Goal: Task Accomplishment & Management: Manage account settings

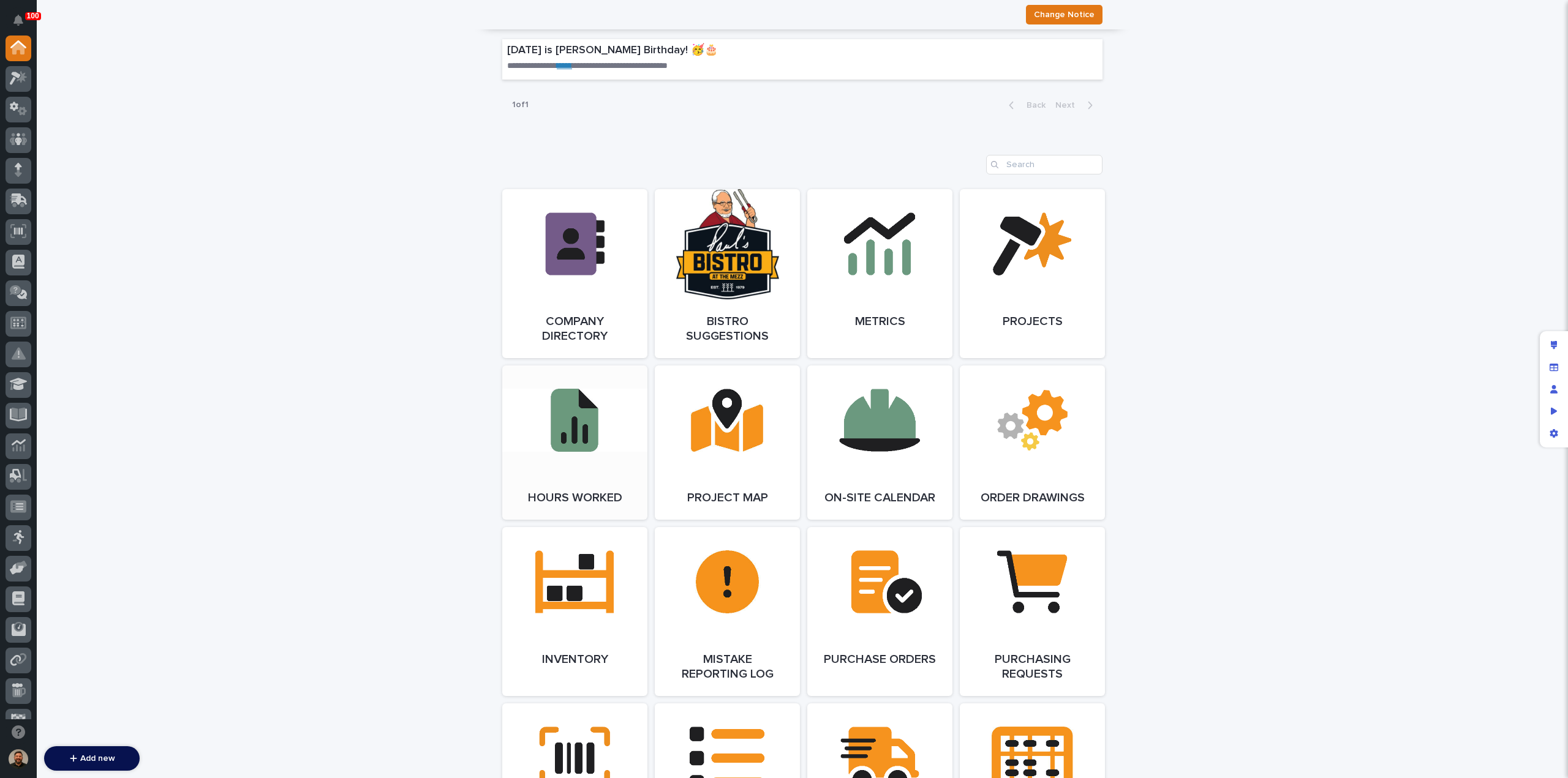
scroll to position [856, 0]
click at [581, 469] on link "Open Link" at bounding box center [574, 442] width 145 height 154
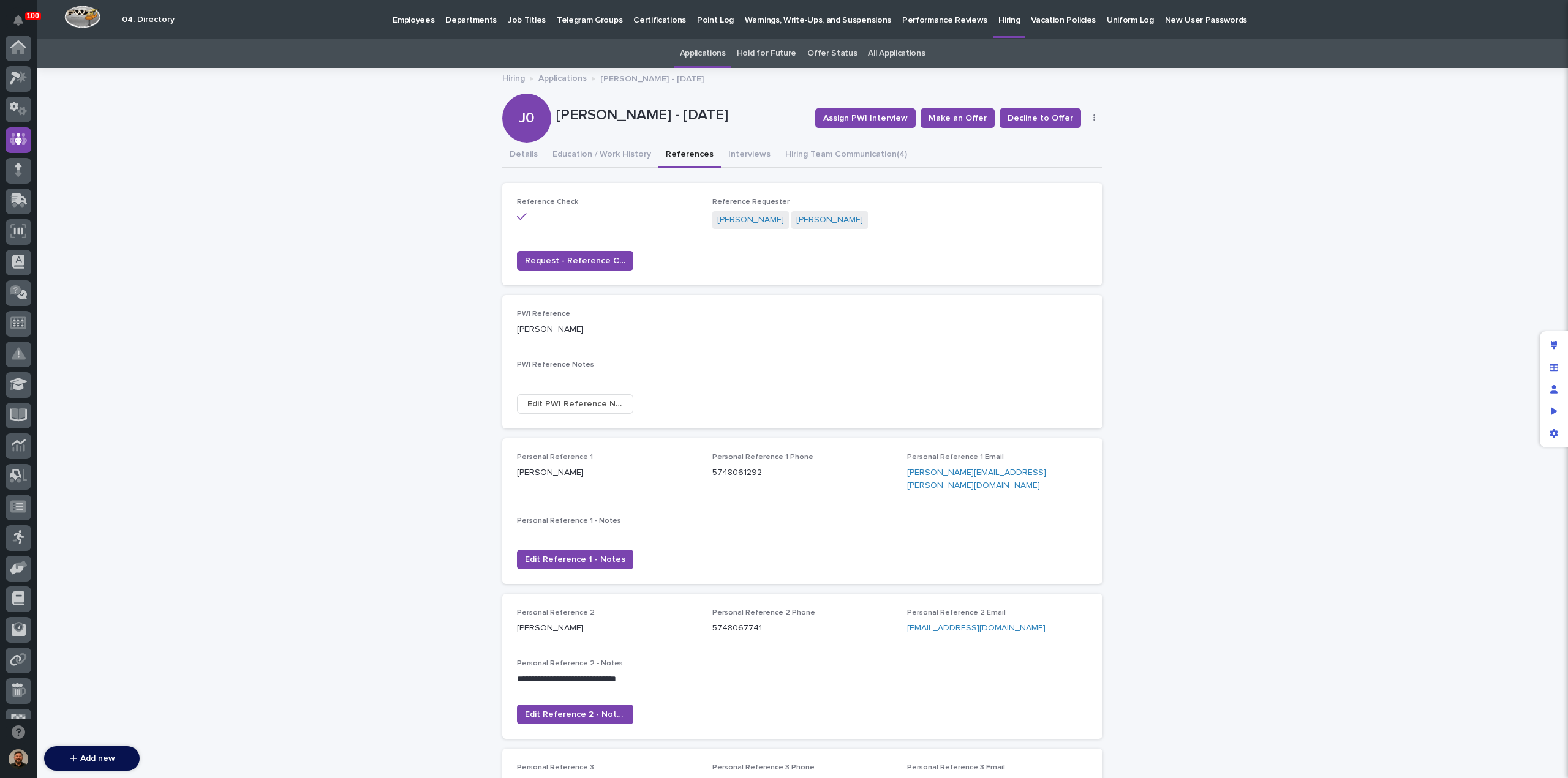
scroll to position [92, 0]
click at [998, 18] on p "Hiring" at bounding box center [1008, 13] width 21 height 26
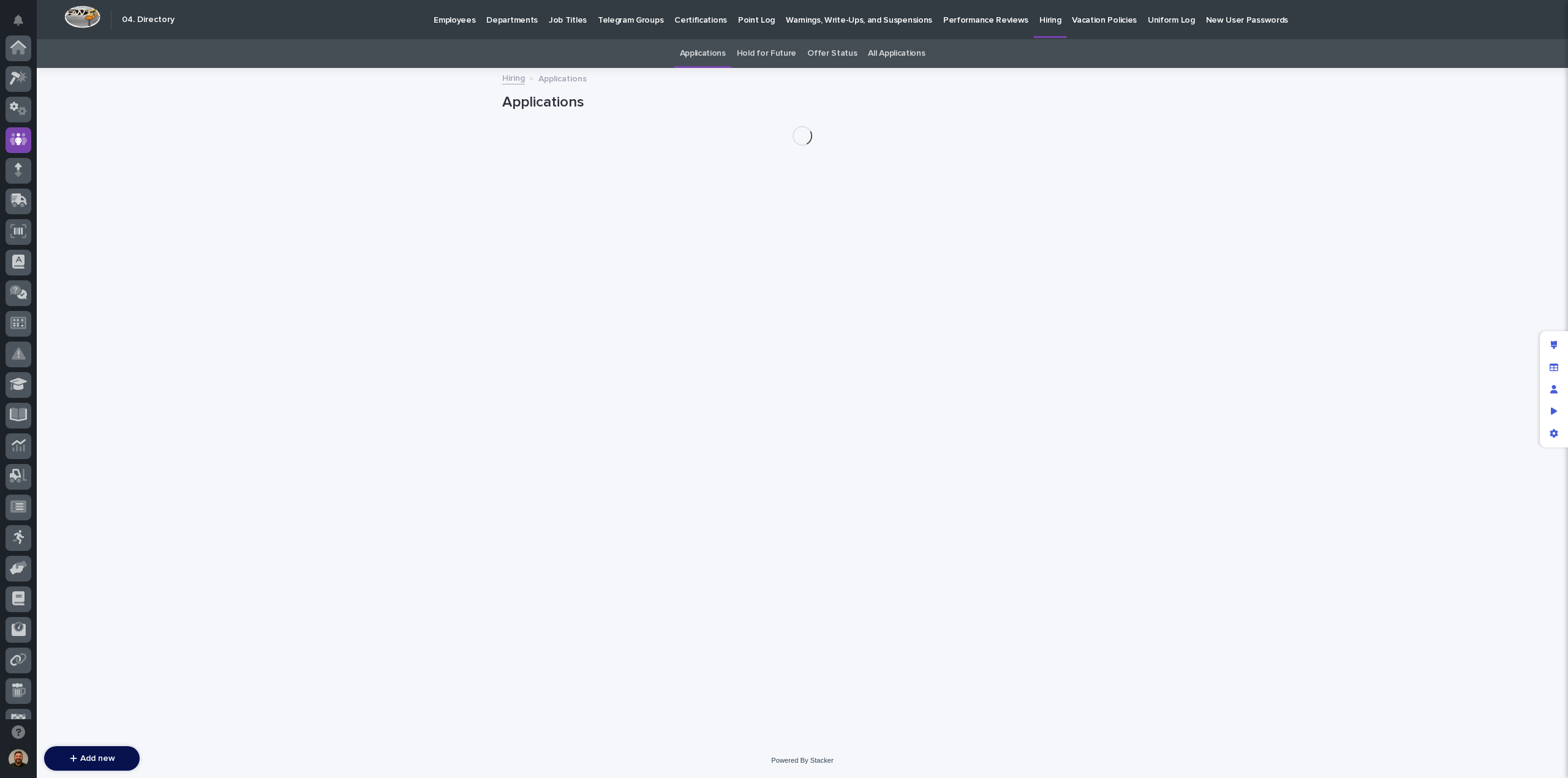
scroll to position [92, 0]
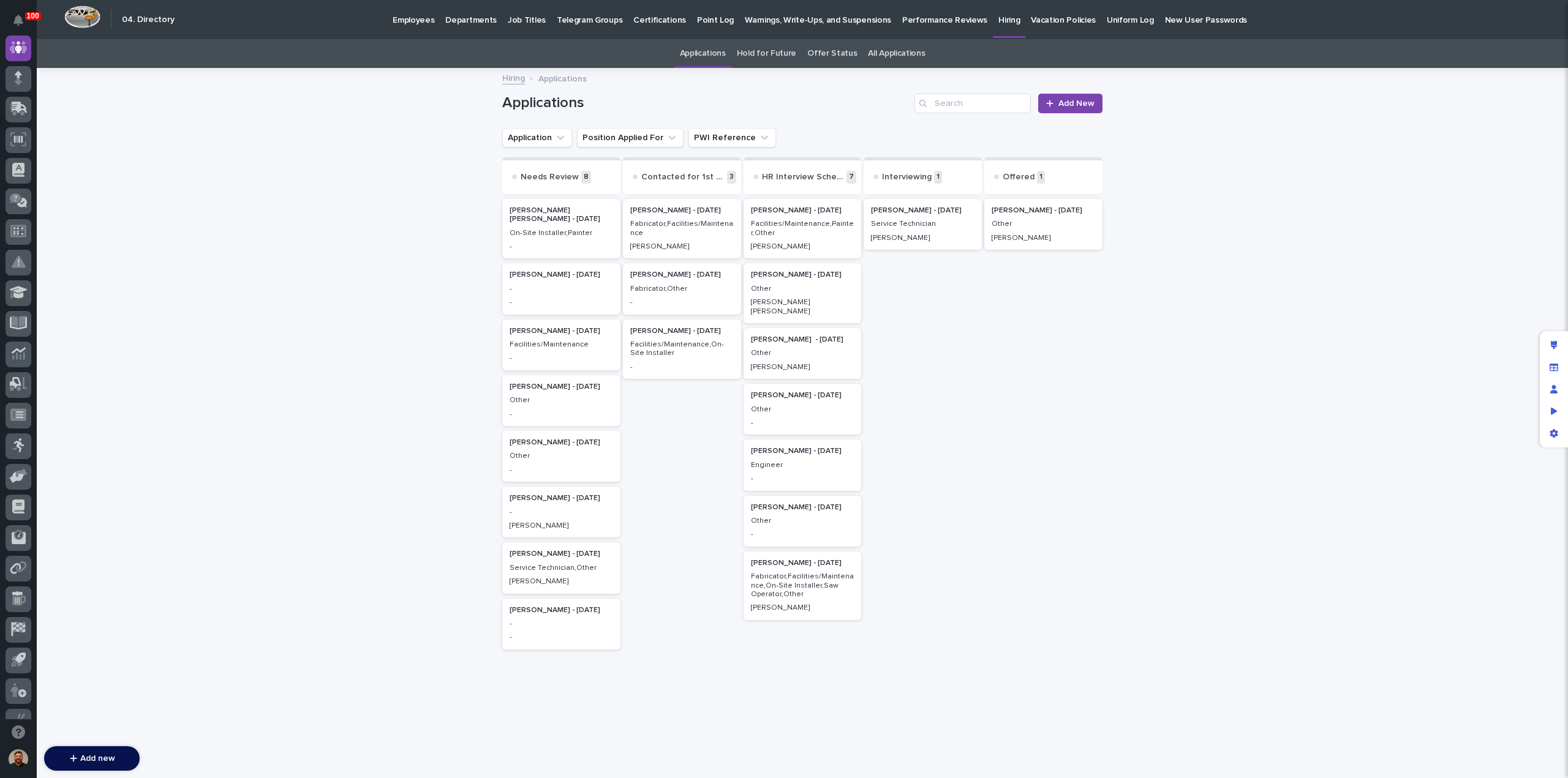
click at [549, 283] on div "-" at bounding box center [561, 287] width 103 height 11
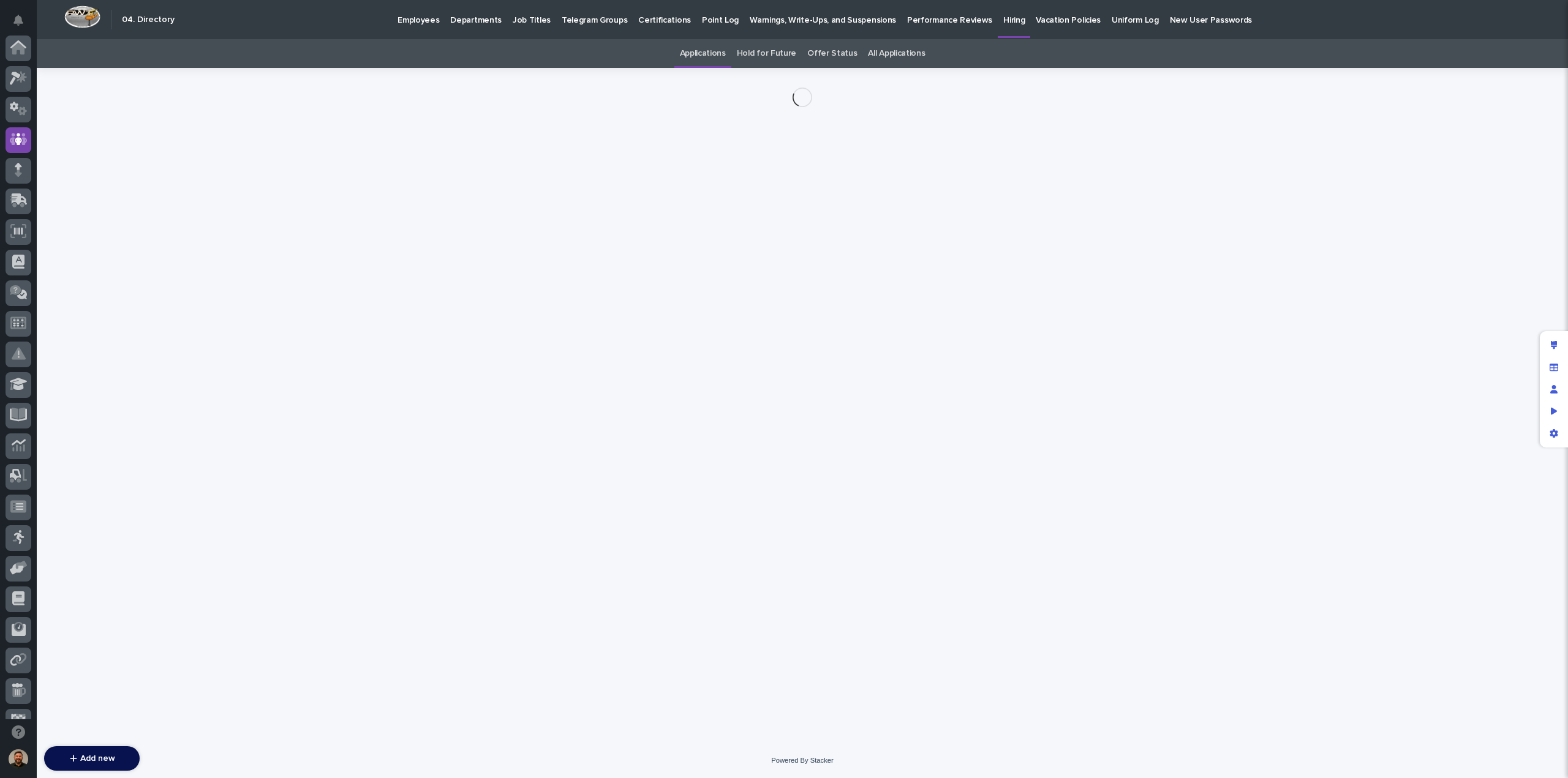
scroll to position [92, 0]
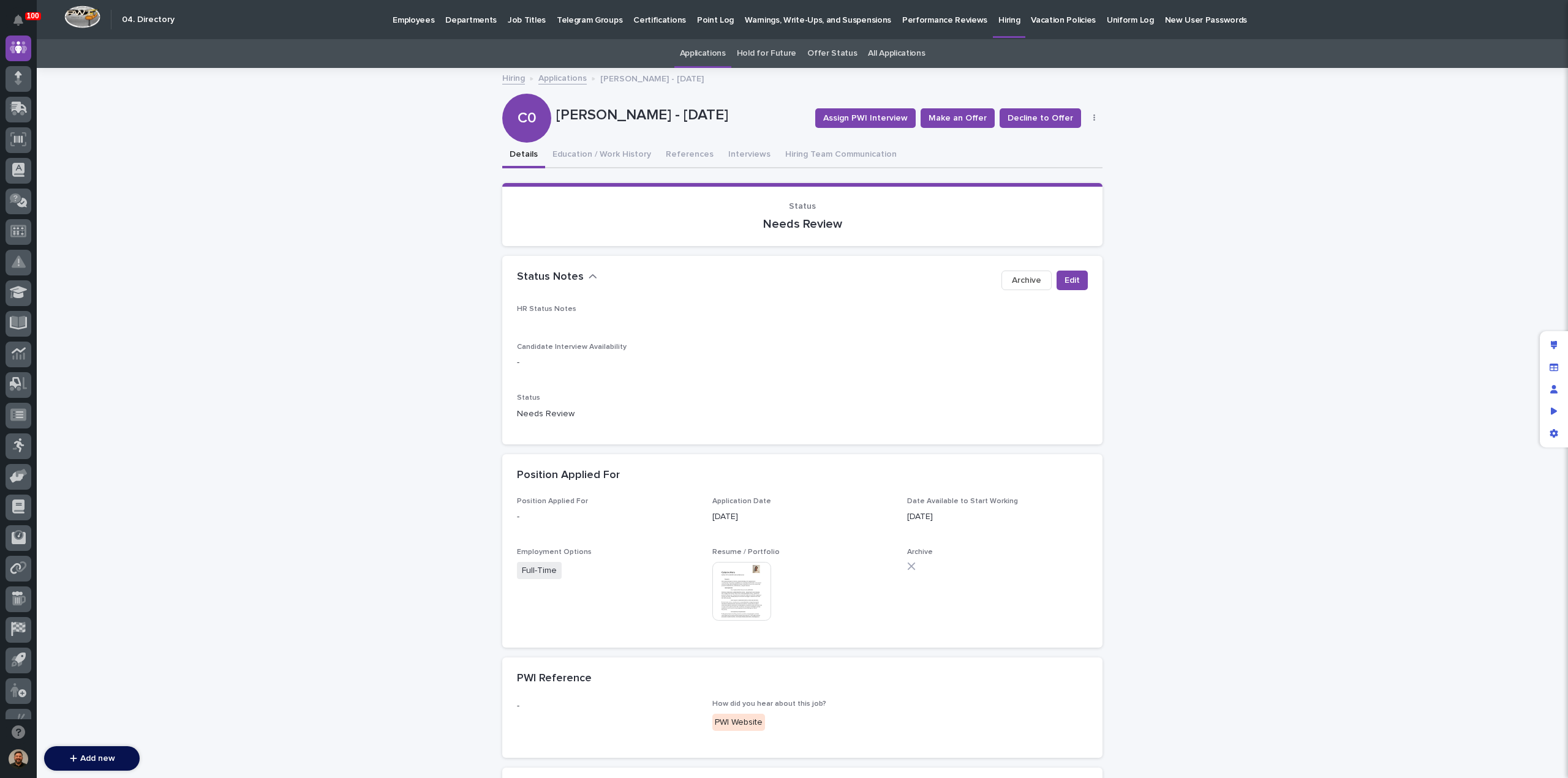
click at [738, 586] on img at bounding box center [742, 592] width 59 height 59
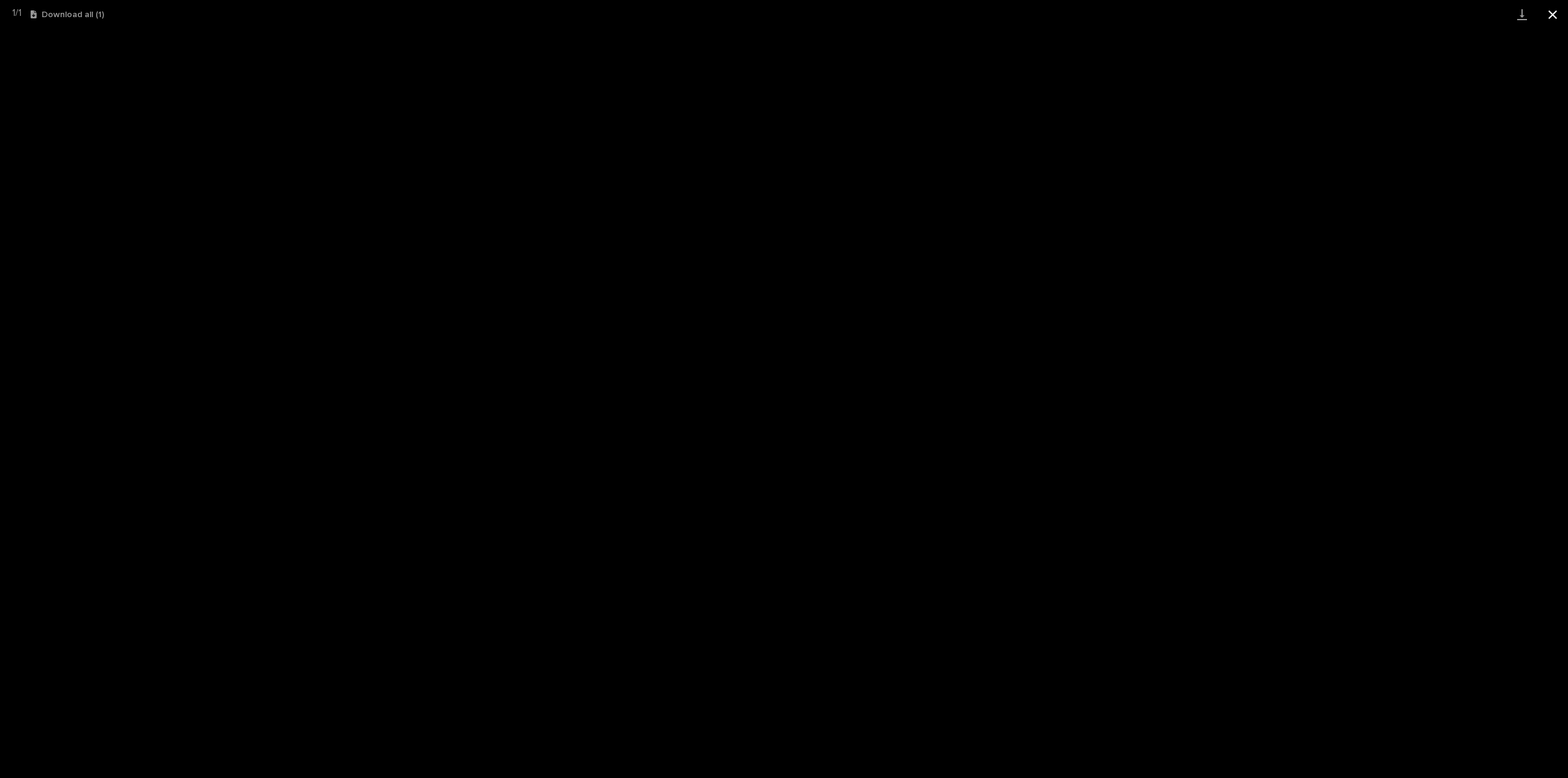
click at [1550, 15] on button "Close gallery" at bounding box center [1553, 14] width 31 height 29
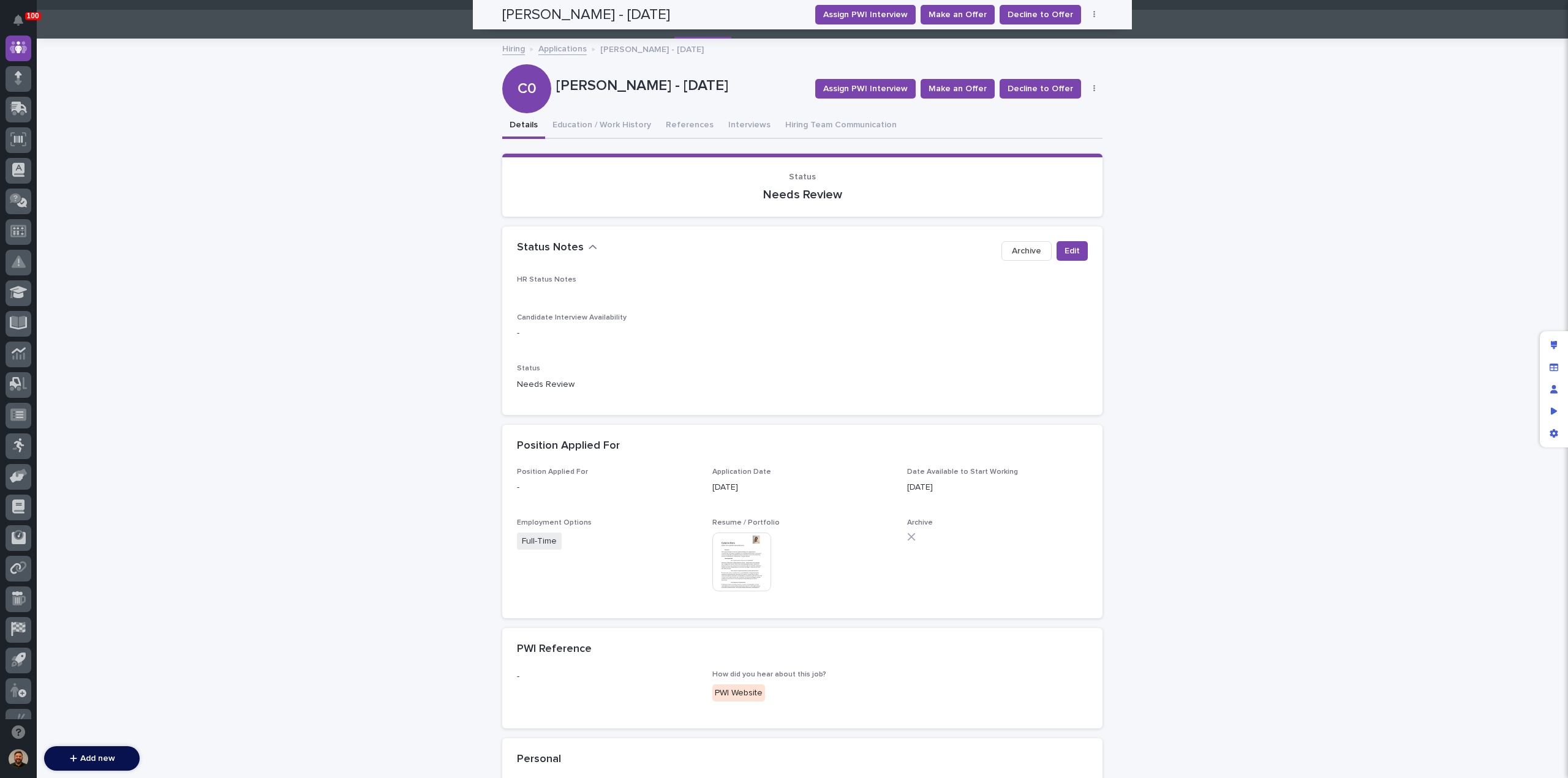
scroll to position [0, 0]
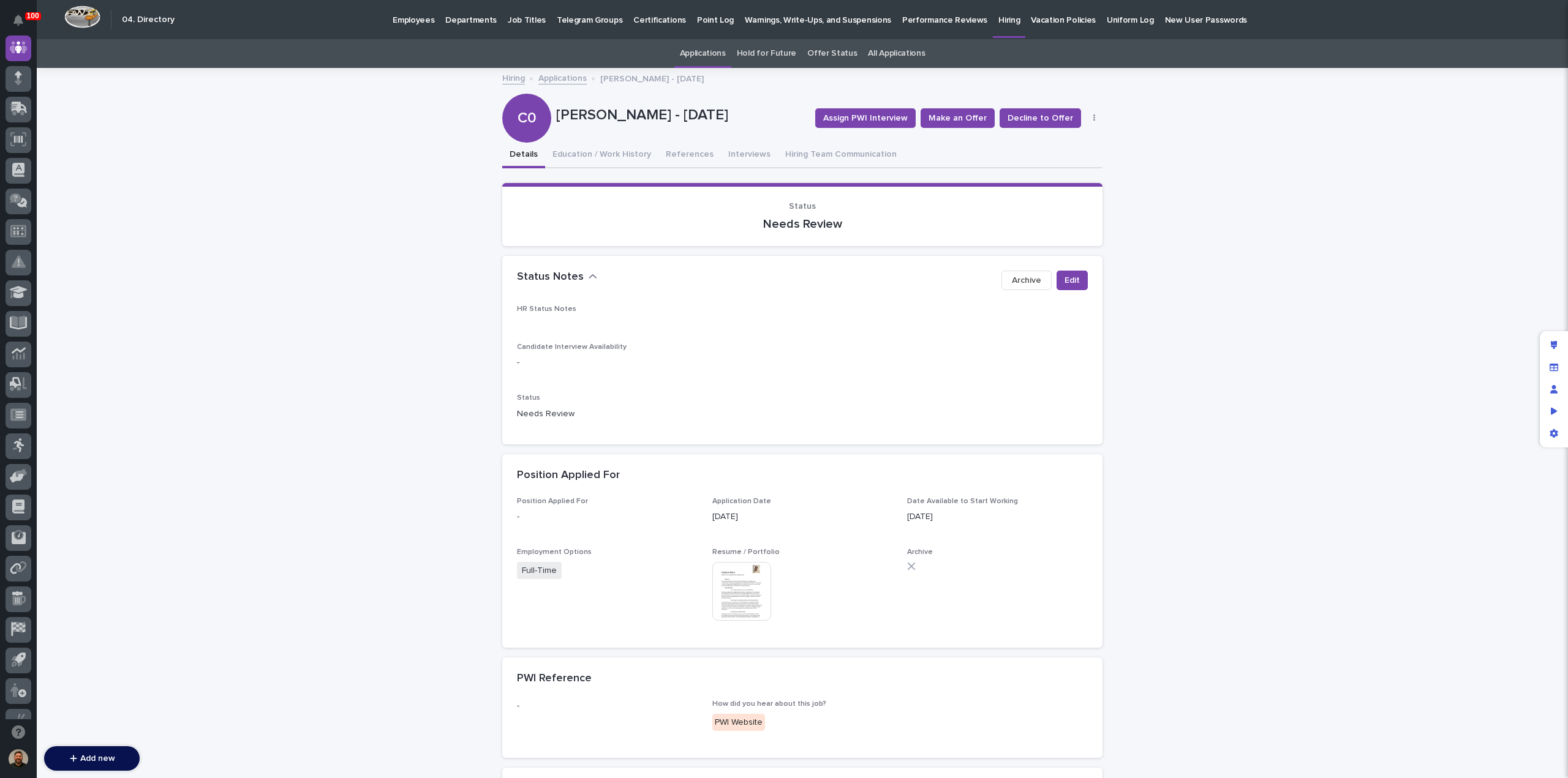
click at [460, 21] on p "Departments" at bounding box center [471, 13] width 51 height 26
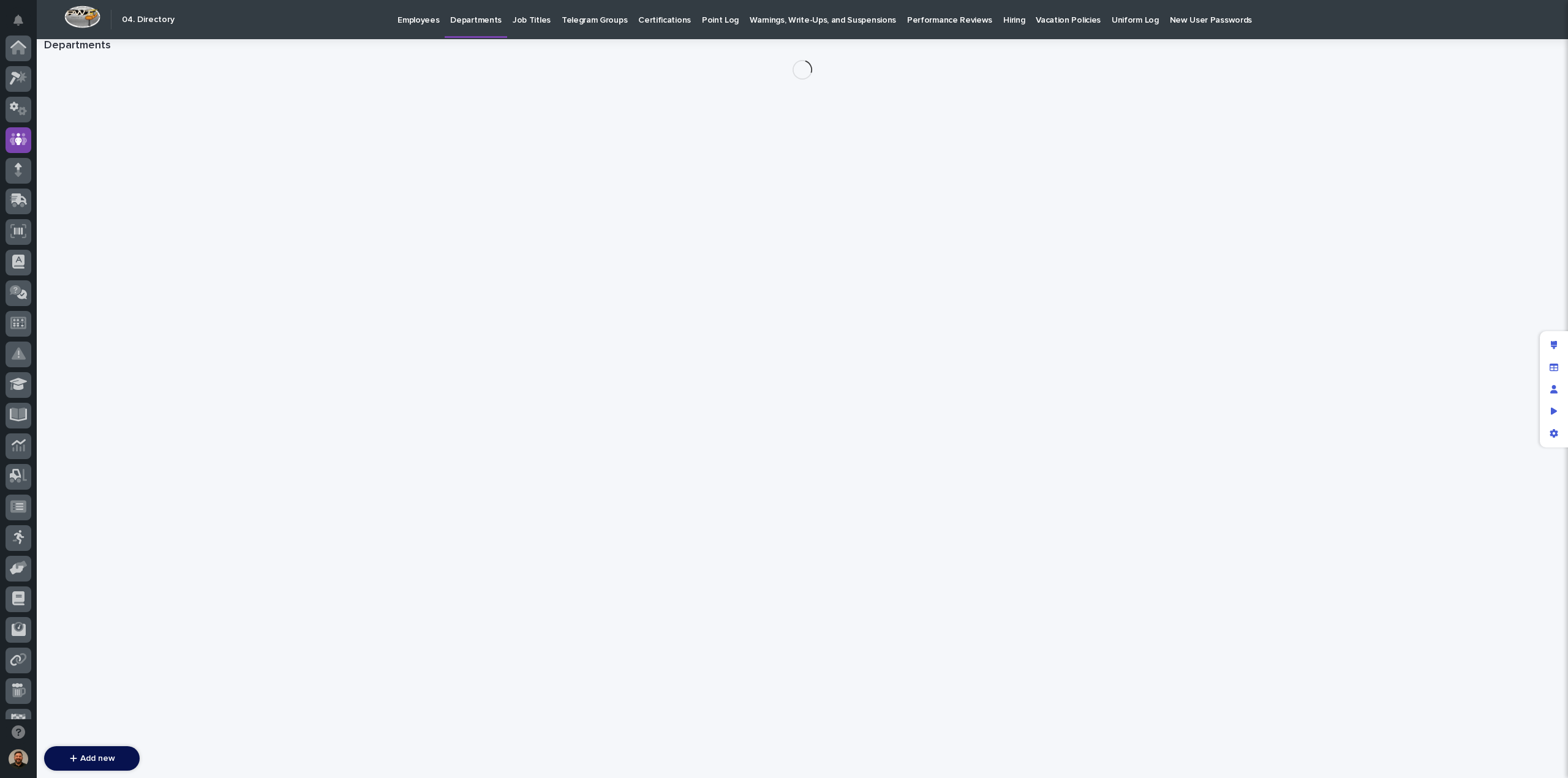
scroll to position [92, 0]
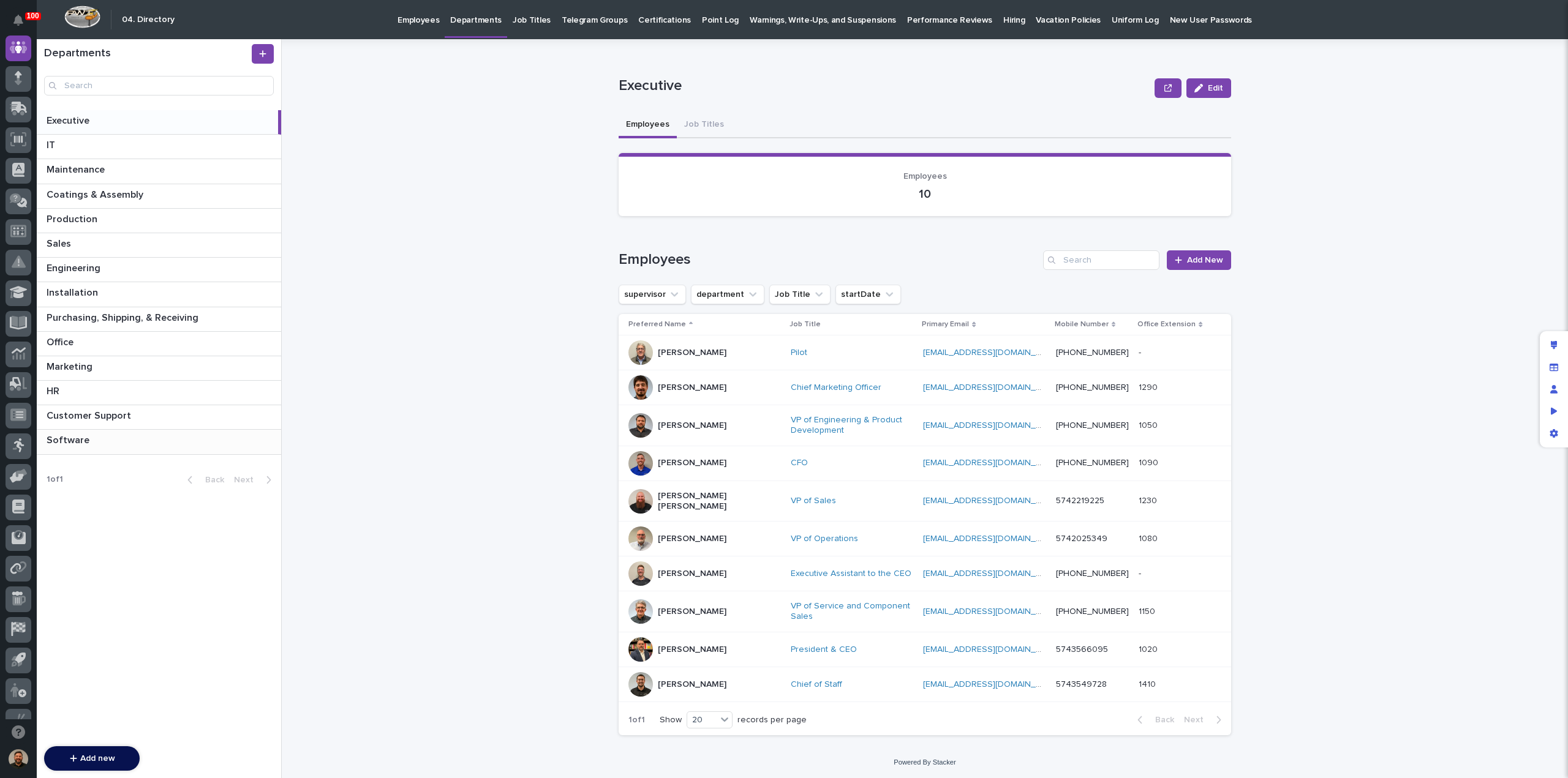
click at [106, 443] on p at bounding box center [162, 440] width 229 height 12
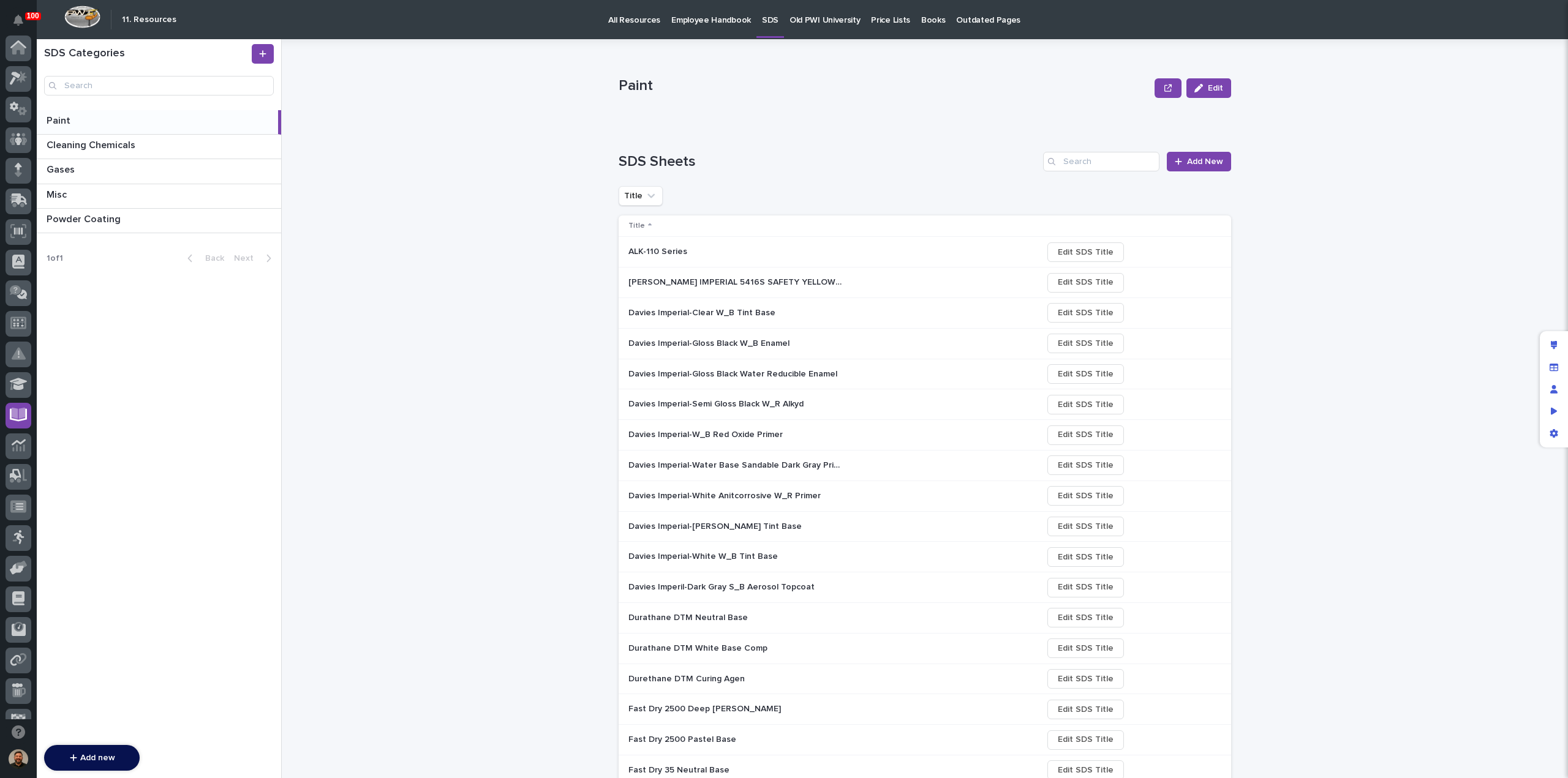
scroll to position [112, 0]
click at [97, 195] on p at bounding box center [162, 195] width 229 height 12
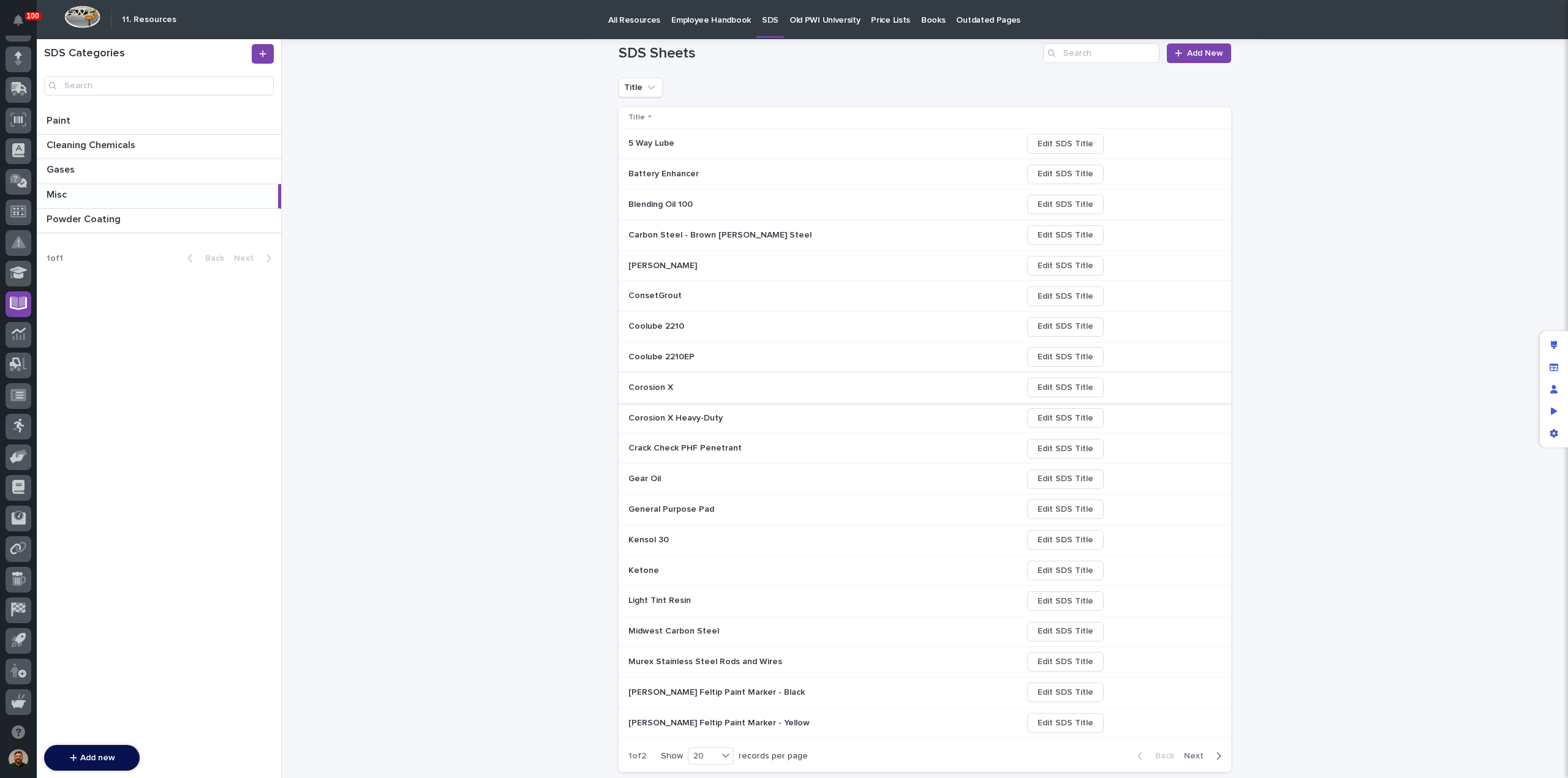
scroll to position [142, 0]
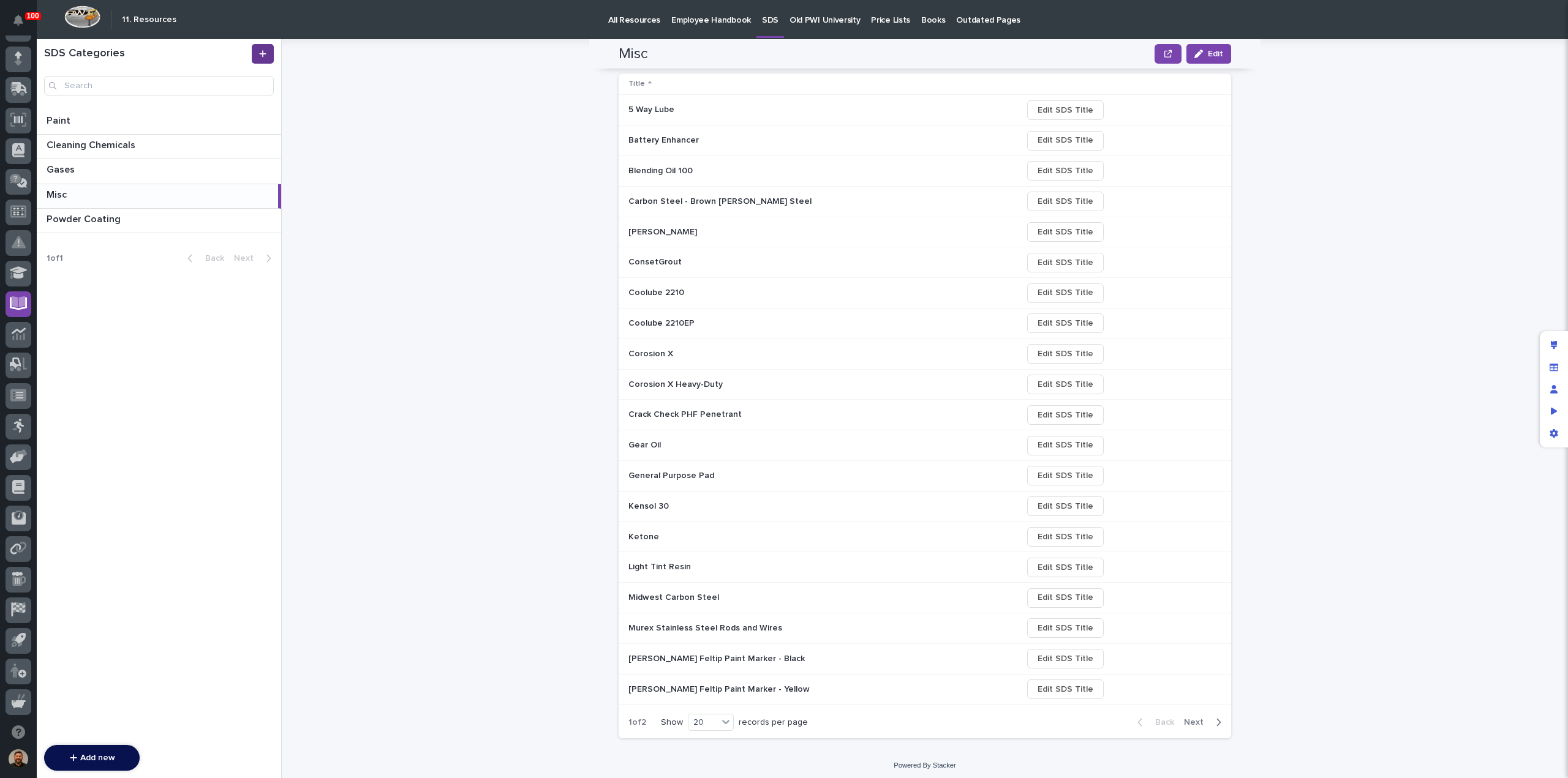
click at [267, 56] on link at bounding box center [263, 54] width 22 height 20
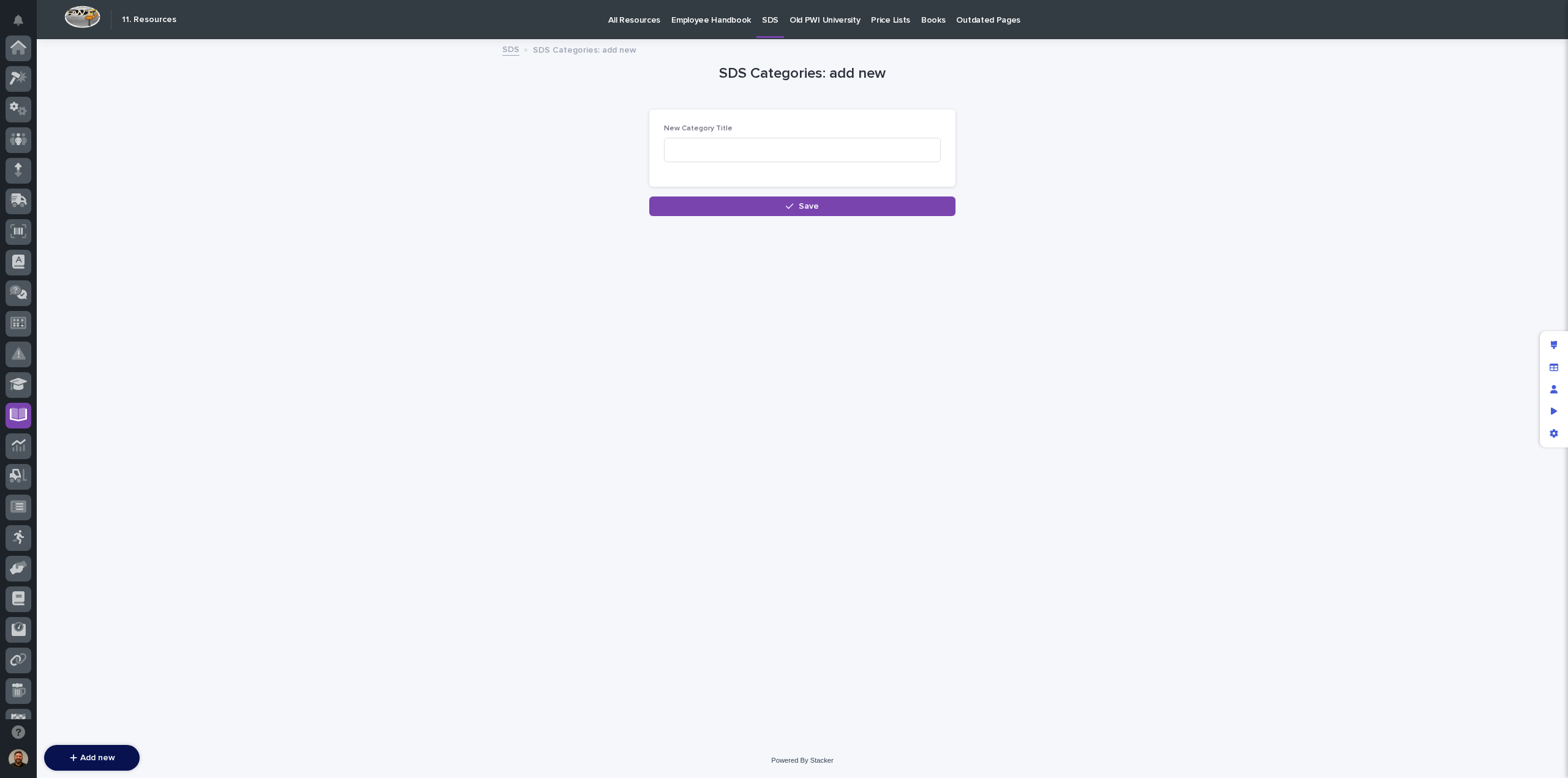
scroll to position [112, 0]
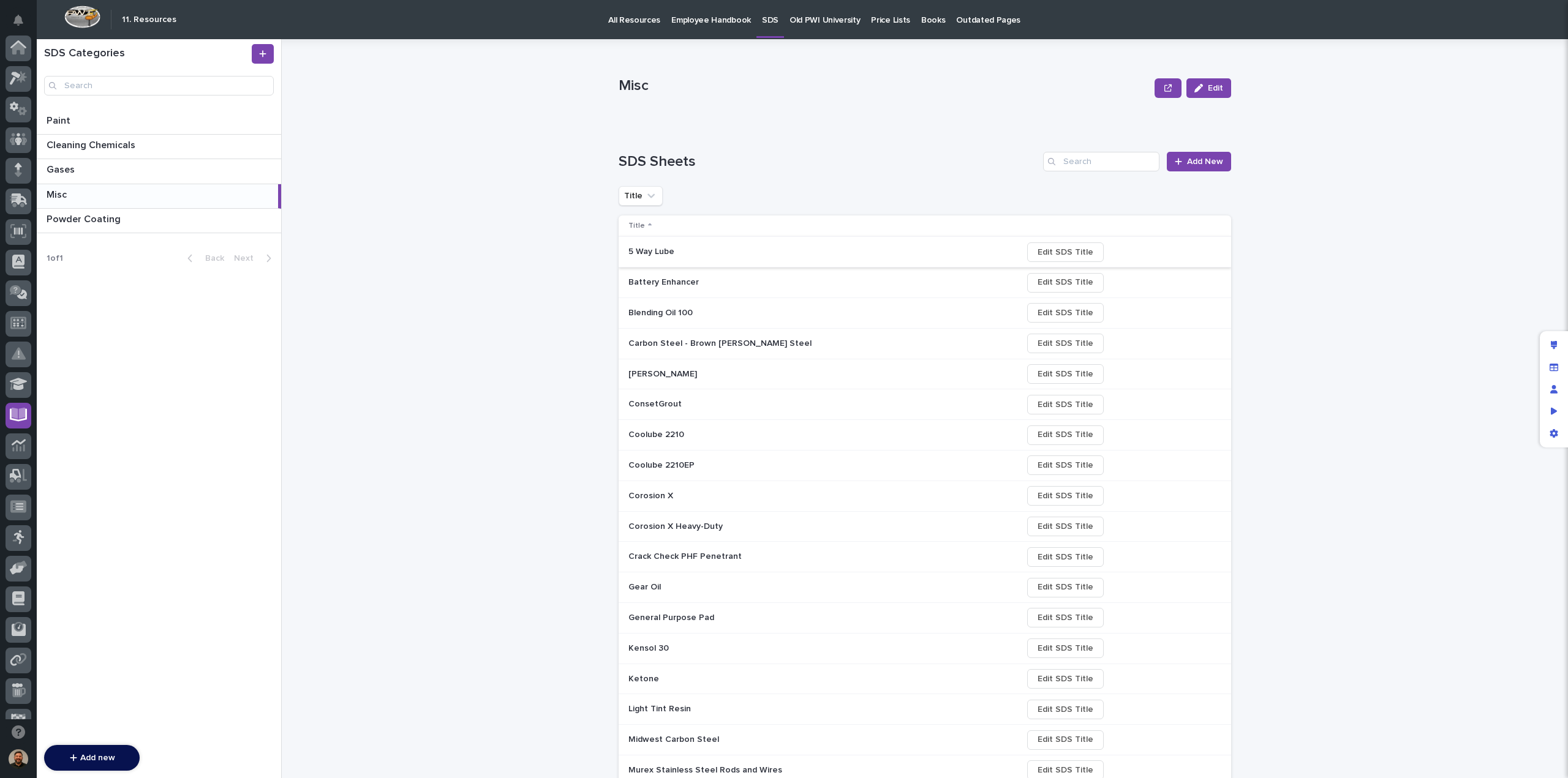
scroll to position [112, 0]
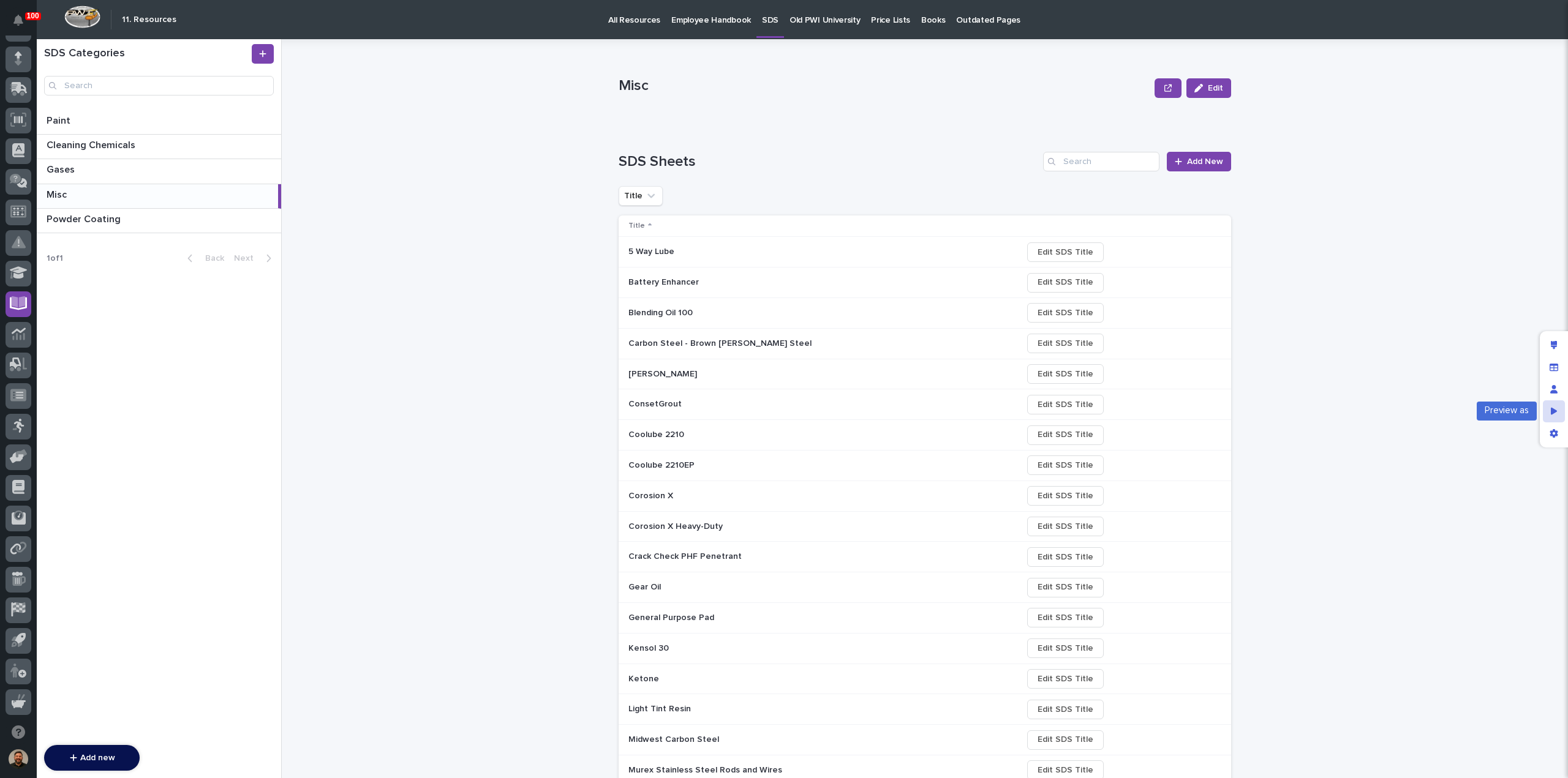
click at [1548, 411] on div "Preview as" at bounding box center [1553, 411] width 22 height 22
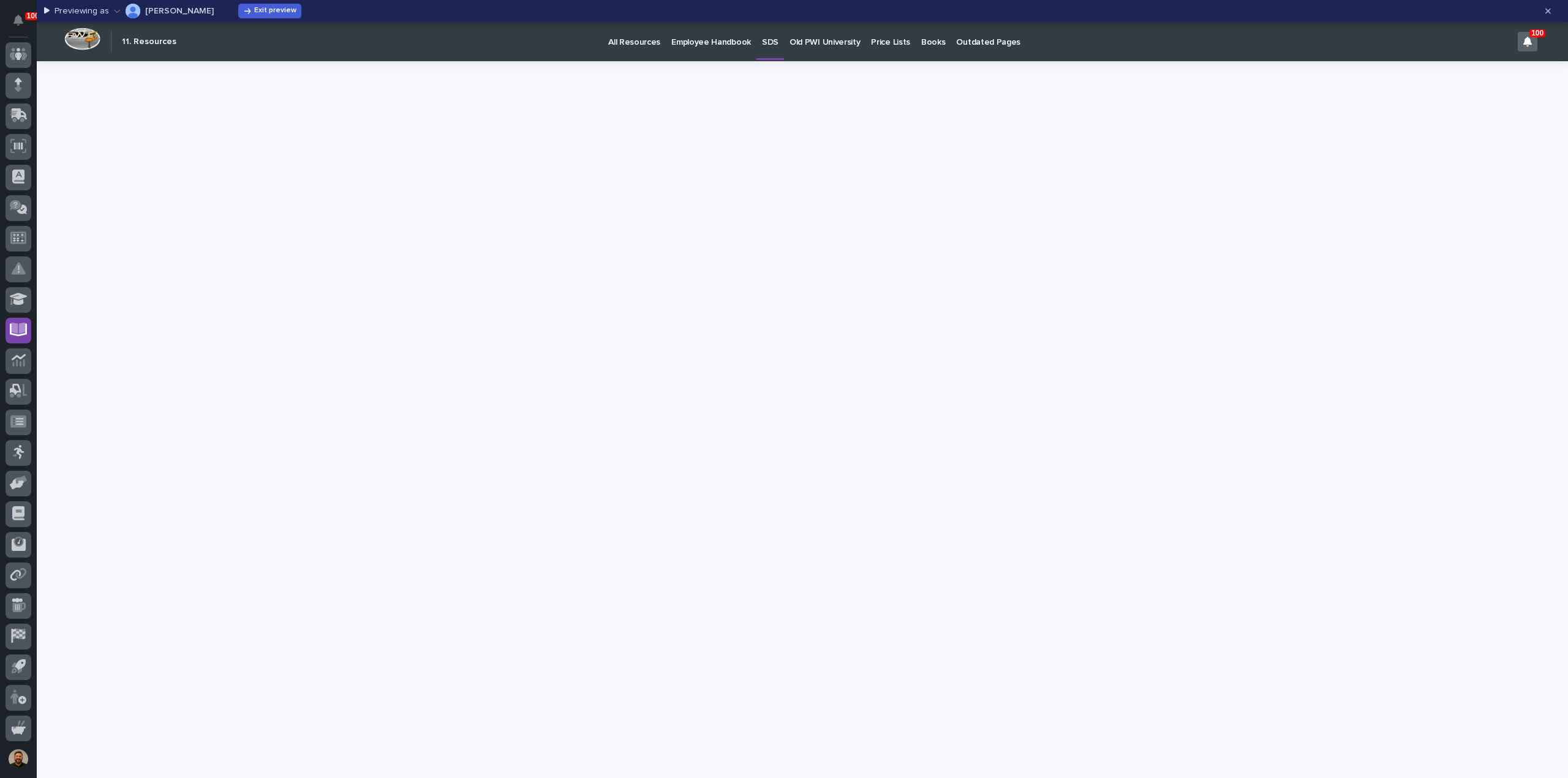
scroll to position [86, 0]
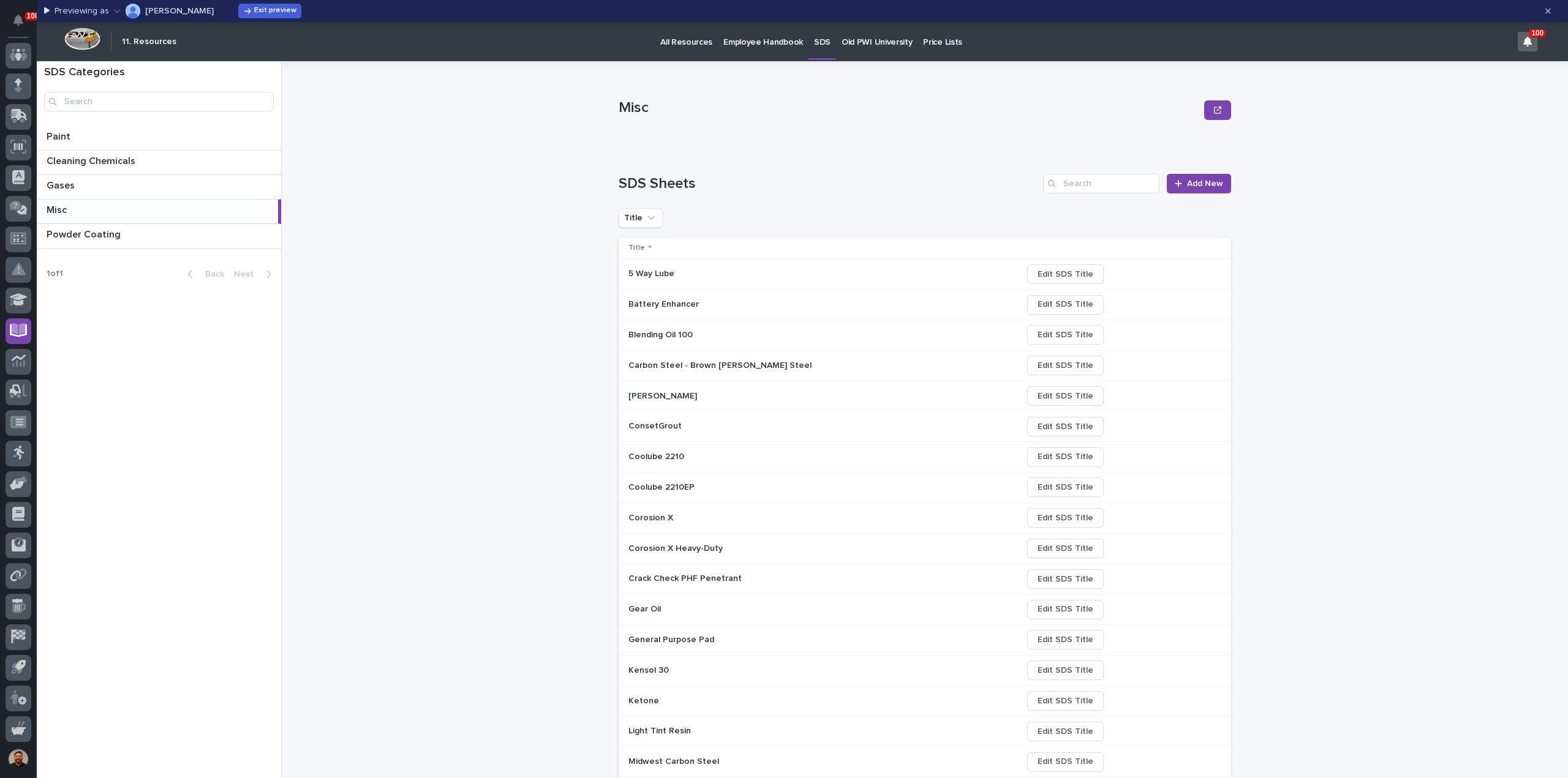
click at [114, 10] on icon "button" at bounding box center [117, 11] width 6 height 3
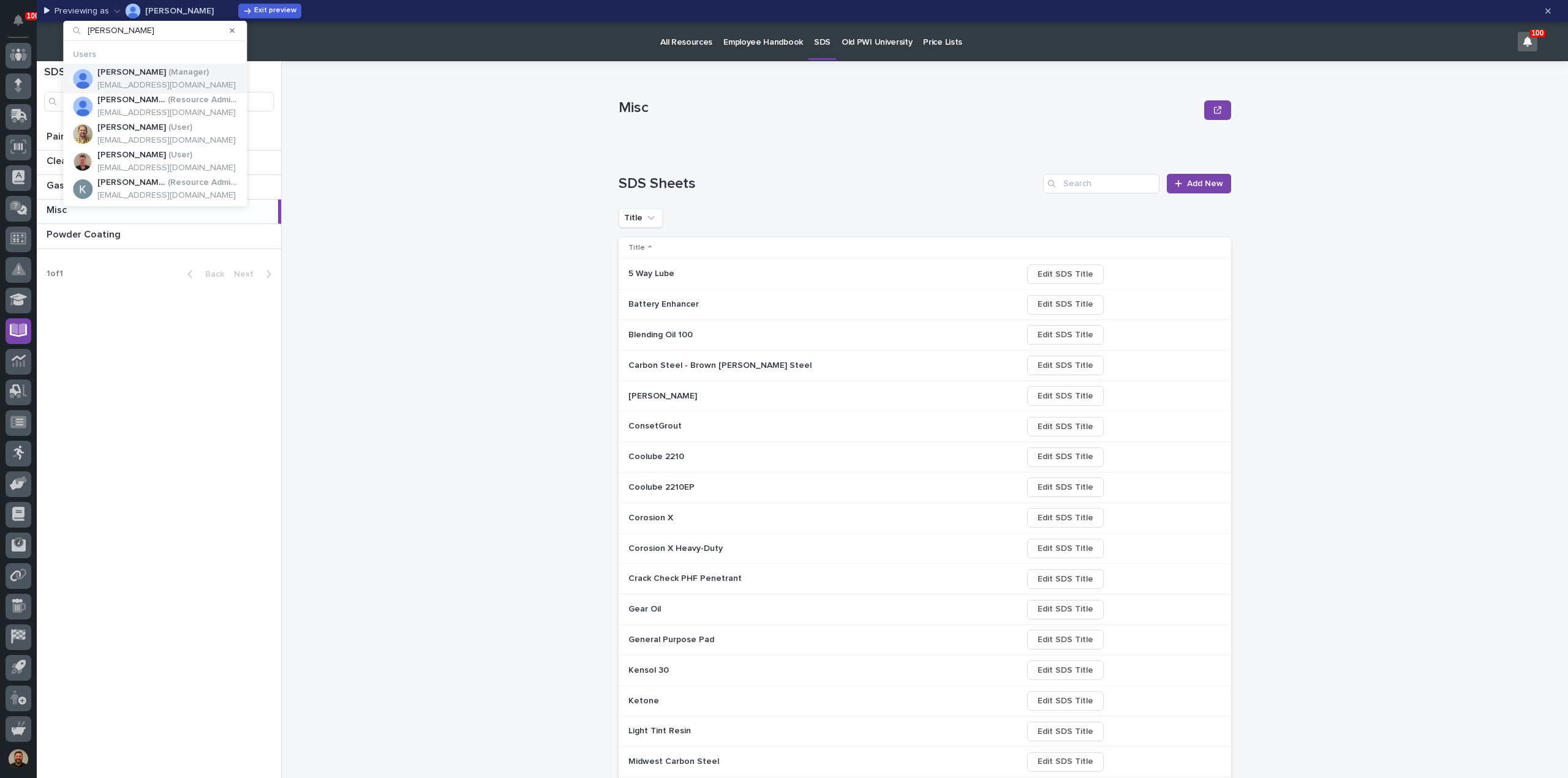
type input "ken"
click at [133, 70] on p "Ken Overmyer" at bounding box center [131, 72] width 69 height 10
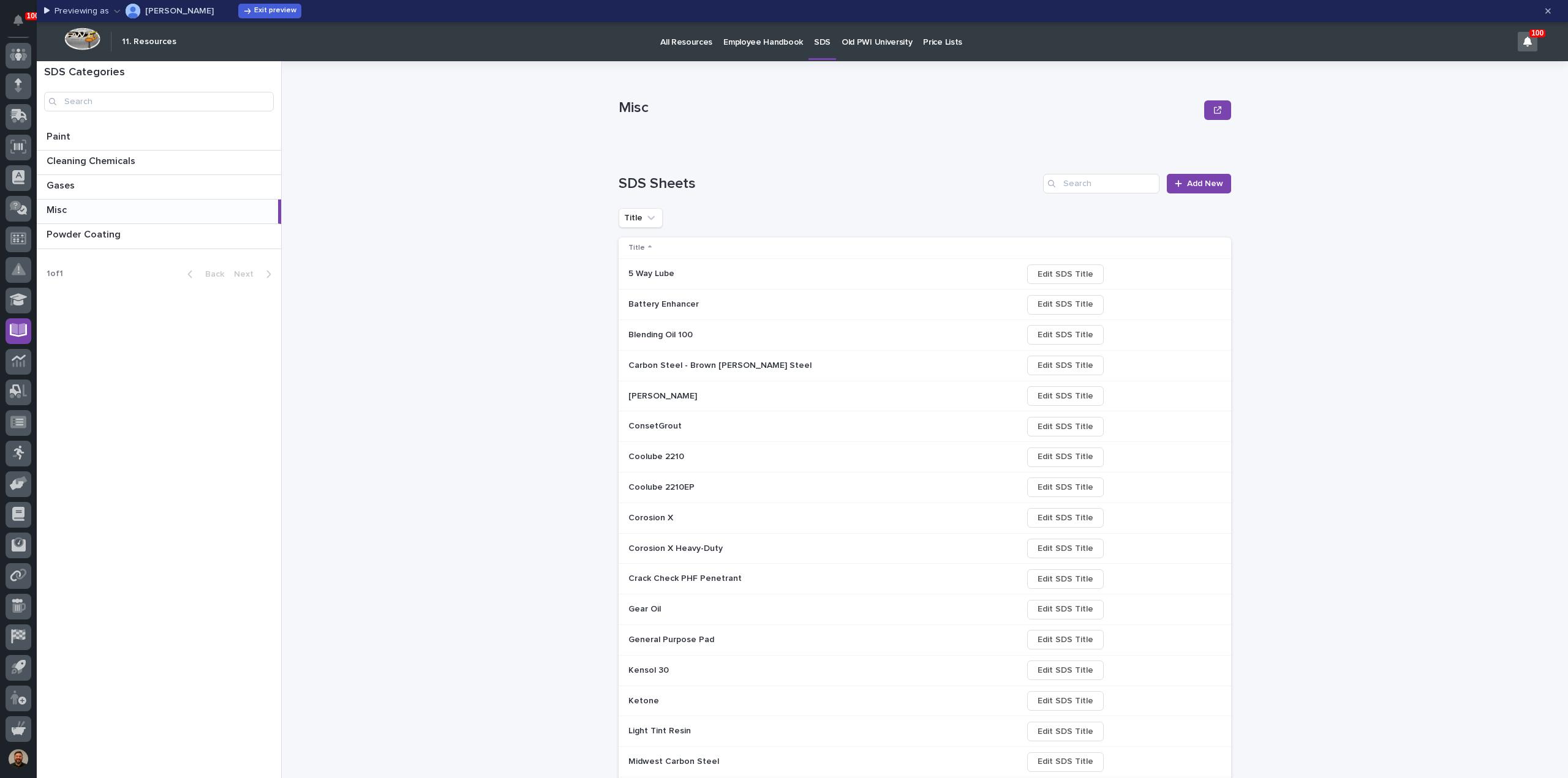
click at [692, 278] on p at bounding box center [735, 274] width 214 height 10
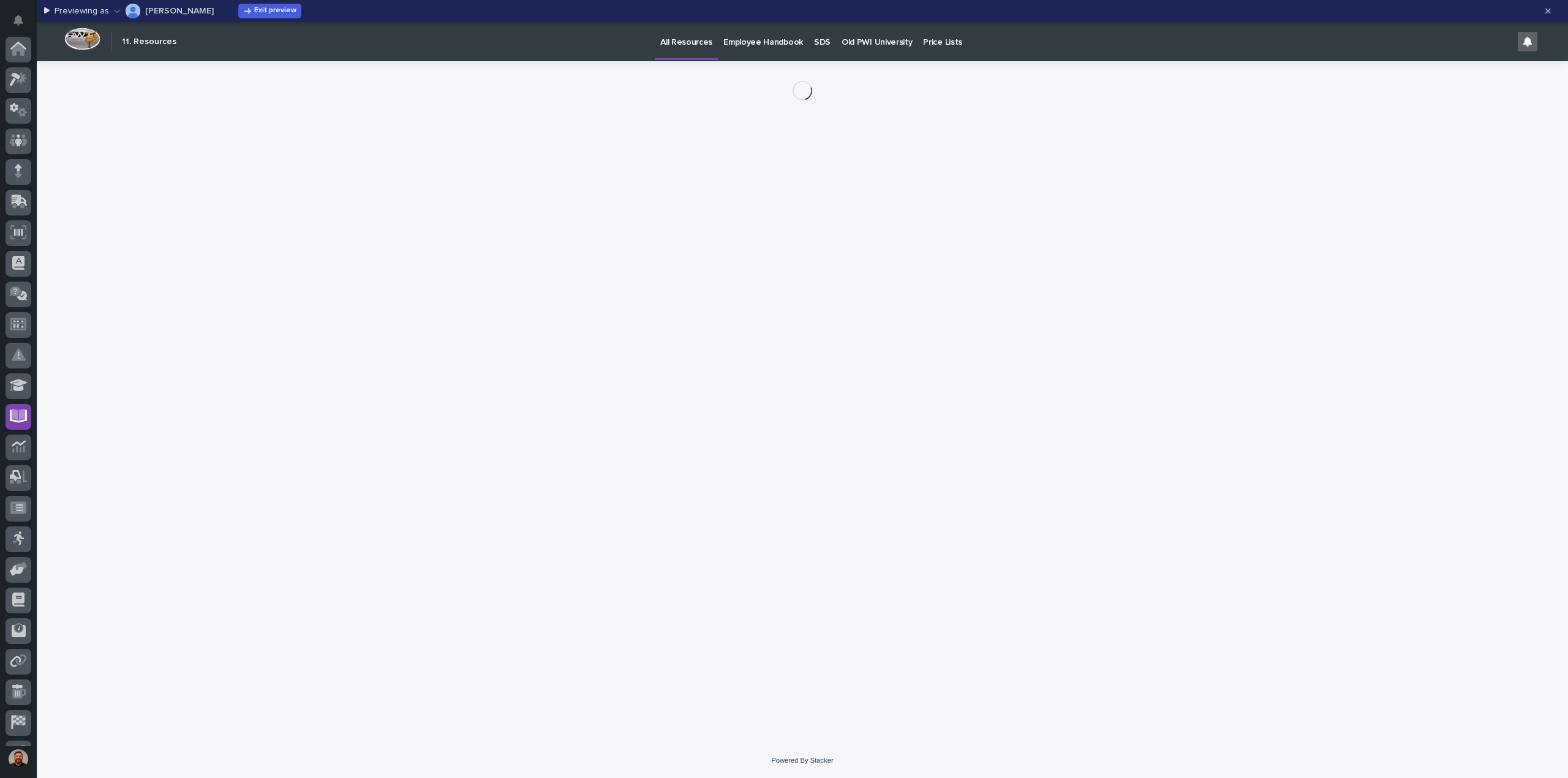
scroll to position [86, 0]
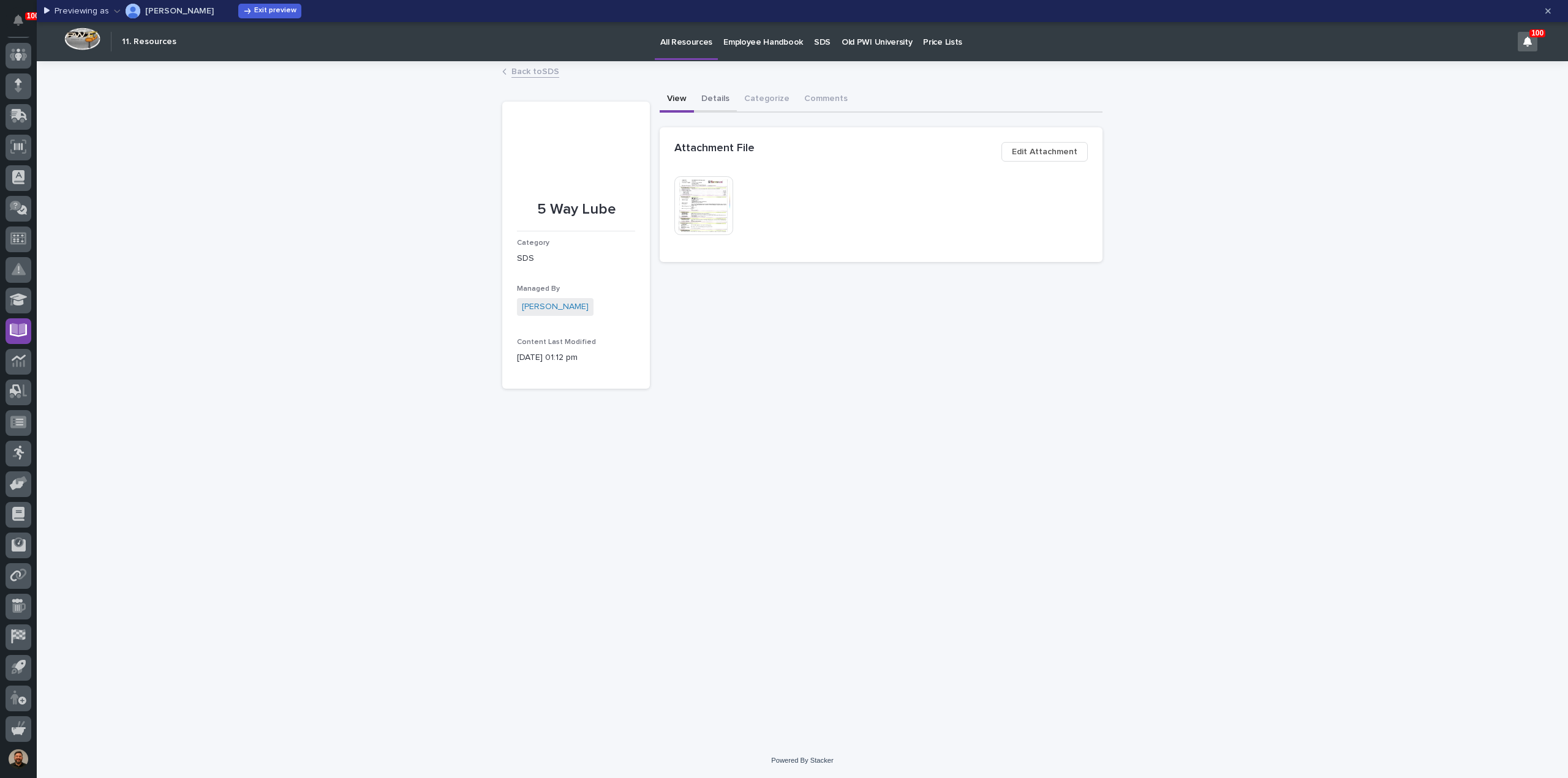
click at [718, 97] on button "Details" at bounding box center [715, 100] width 43 height 26
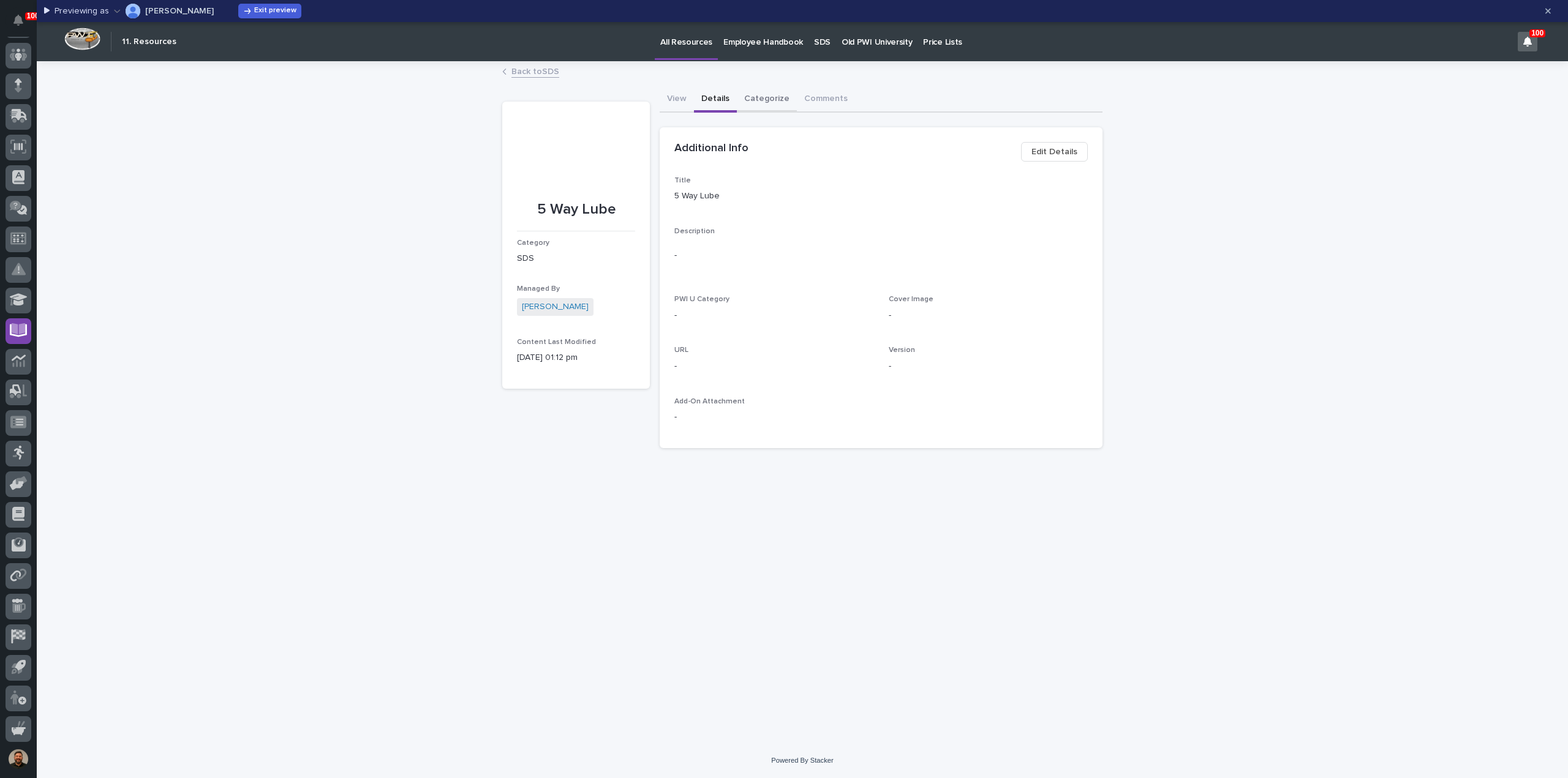
click at [760, 99] on button "Categorize" at bounding box center [767, 100] width 60 height 26
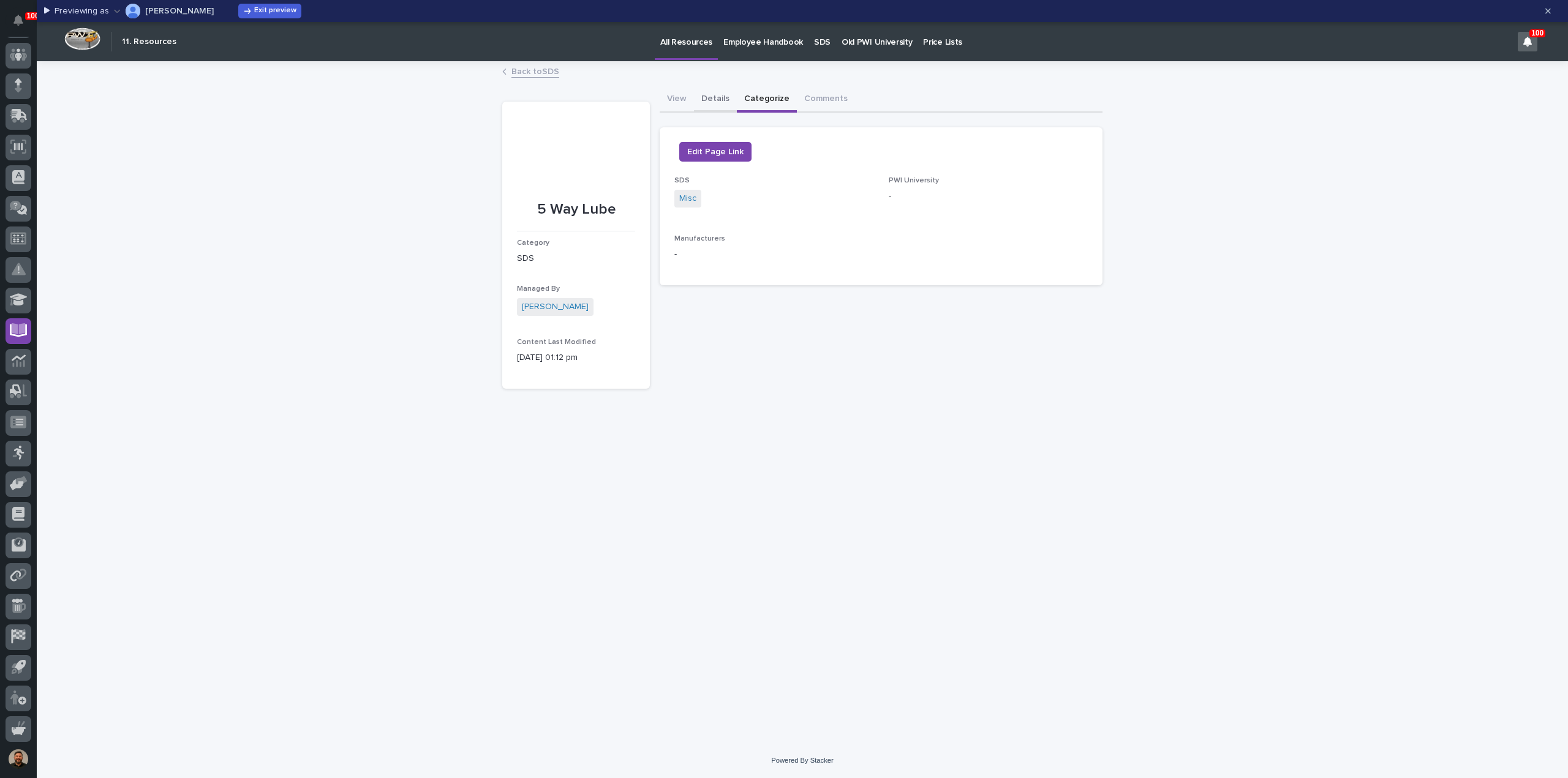
click at [719, 99] on button "Details" at bounding box center [715, 100] width 43 height 26
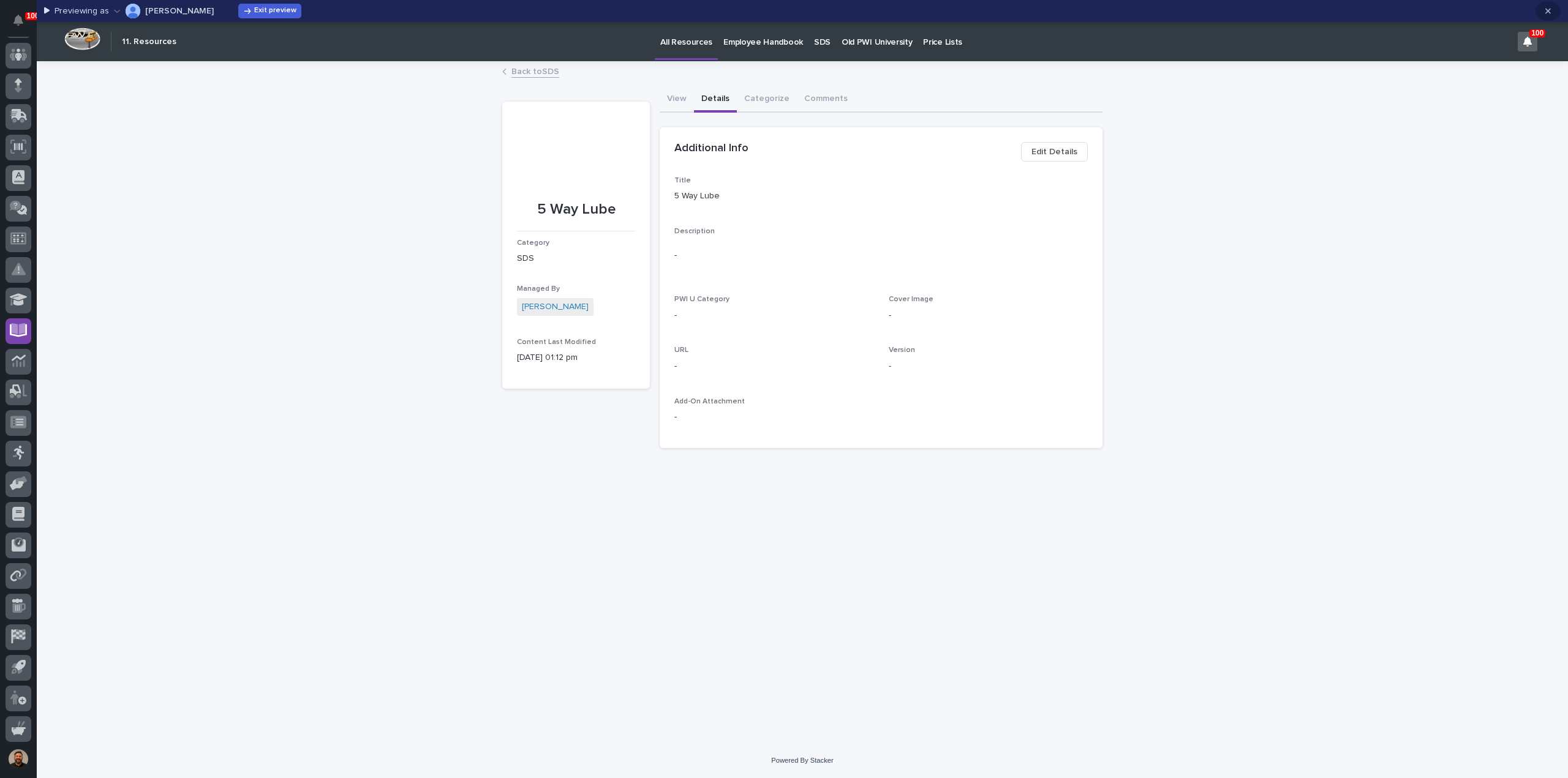
click at [1546, 13] on icon "button" at bounding box center [1547, 11] width 6 height 8
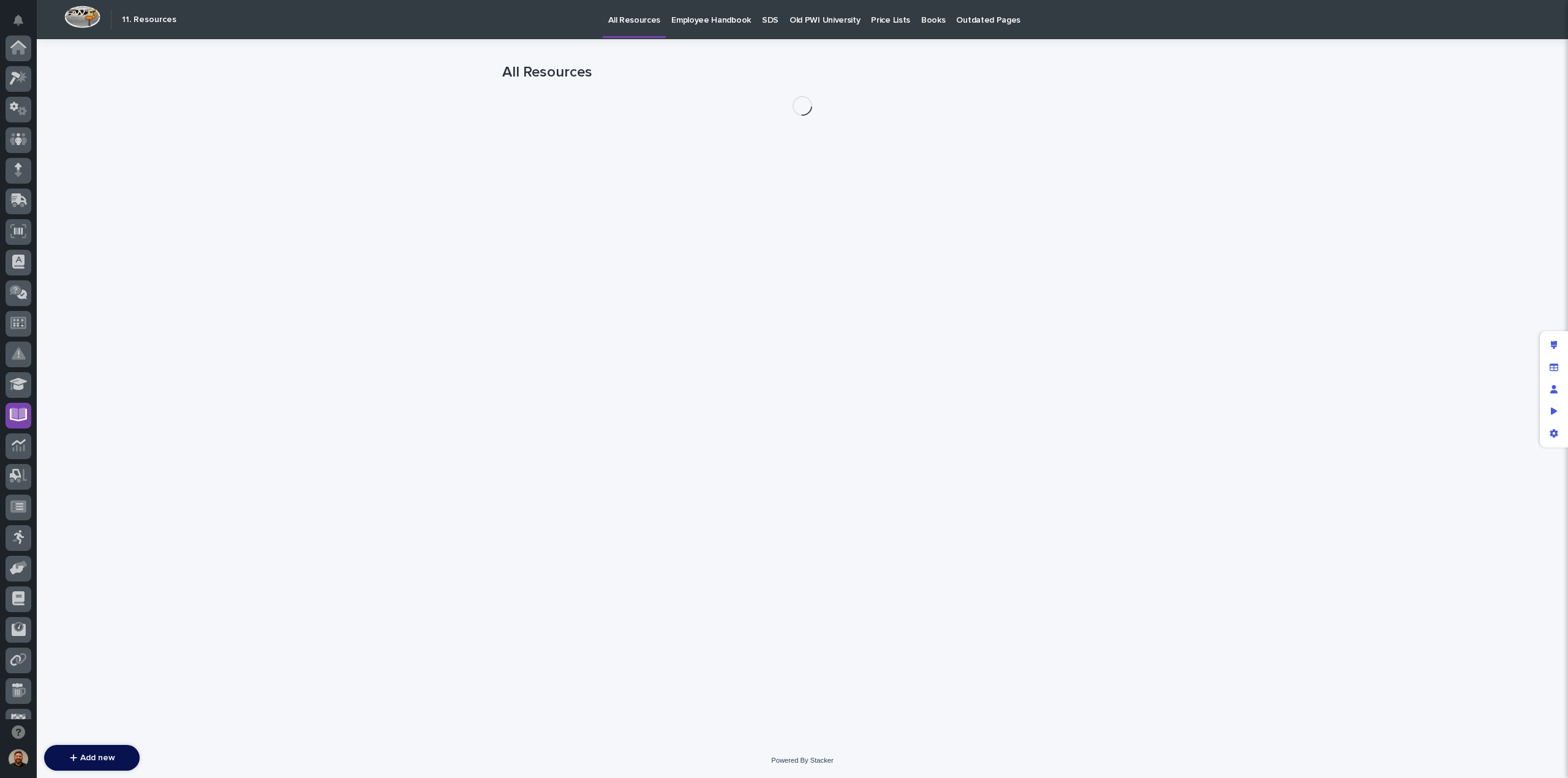
scroll to position [112, 0]
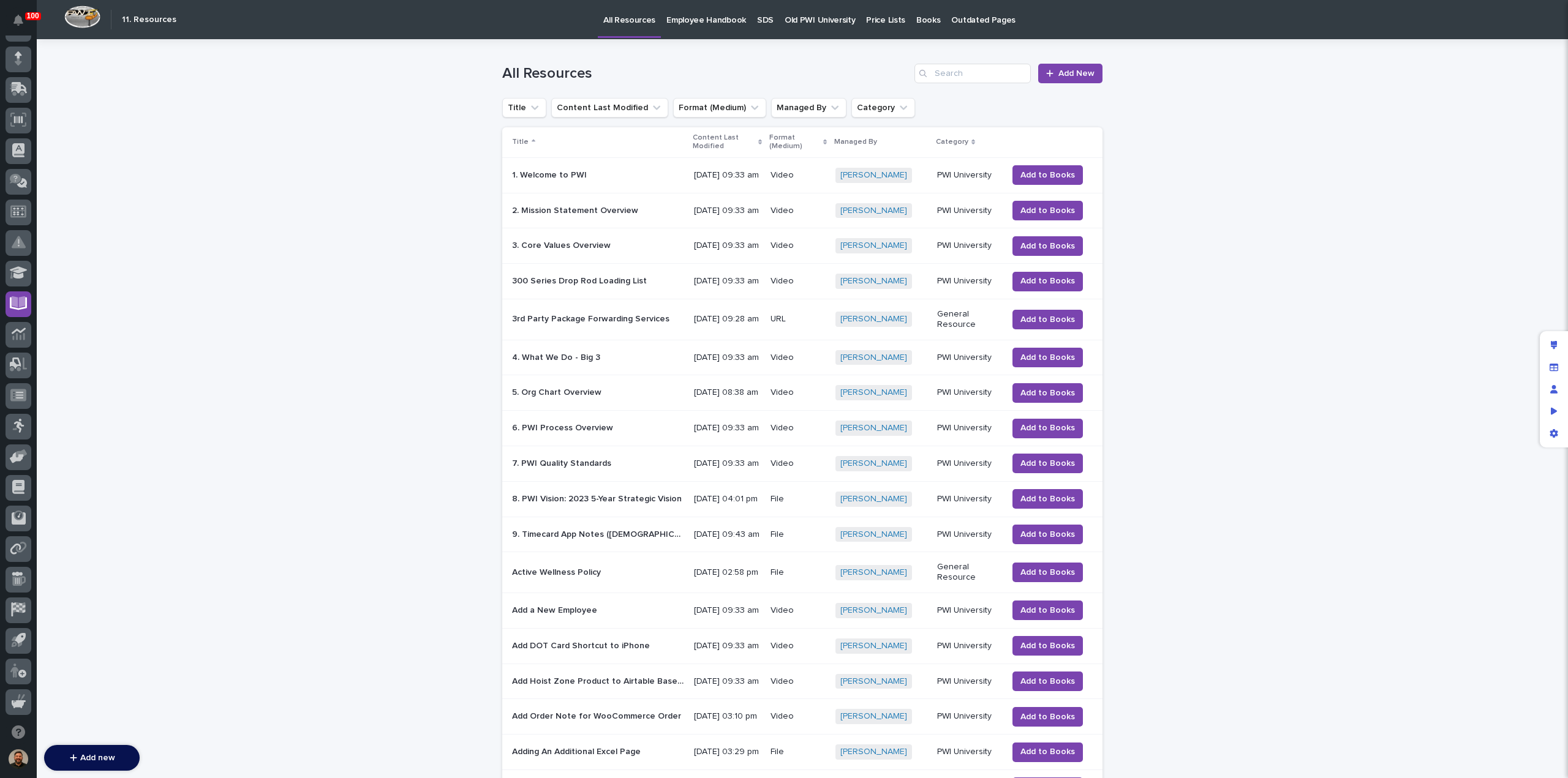
click at [757, 15] on p "SDS" at bounding box center [765, 13] width 17 height 26
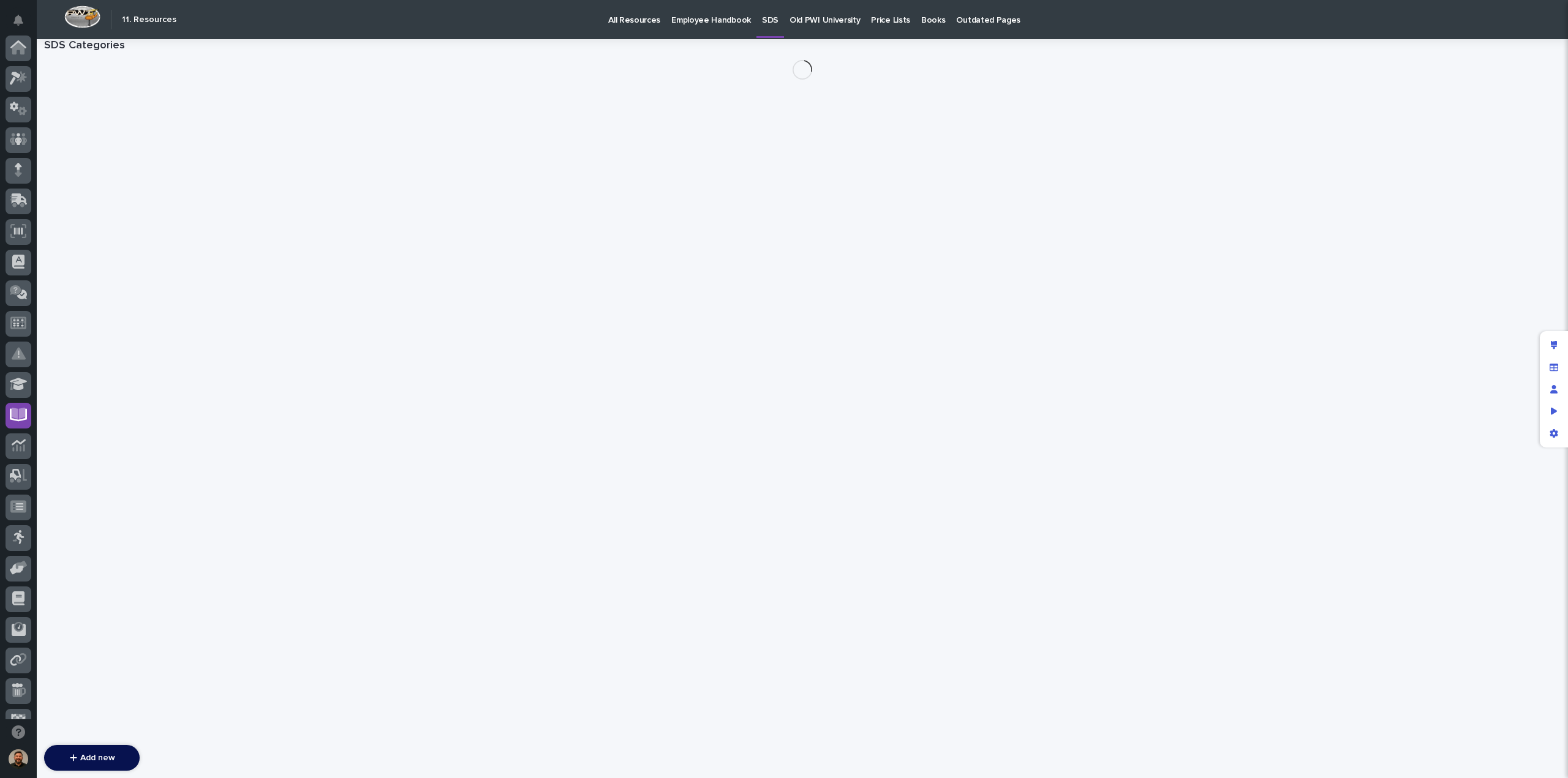
scroll to position [112, 0]
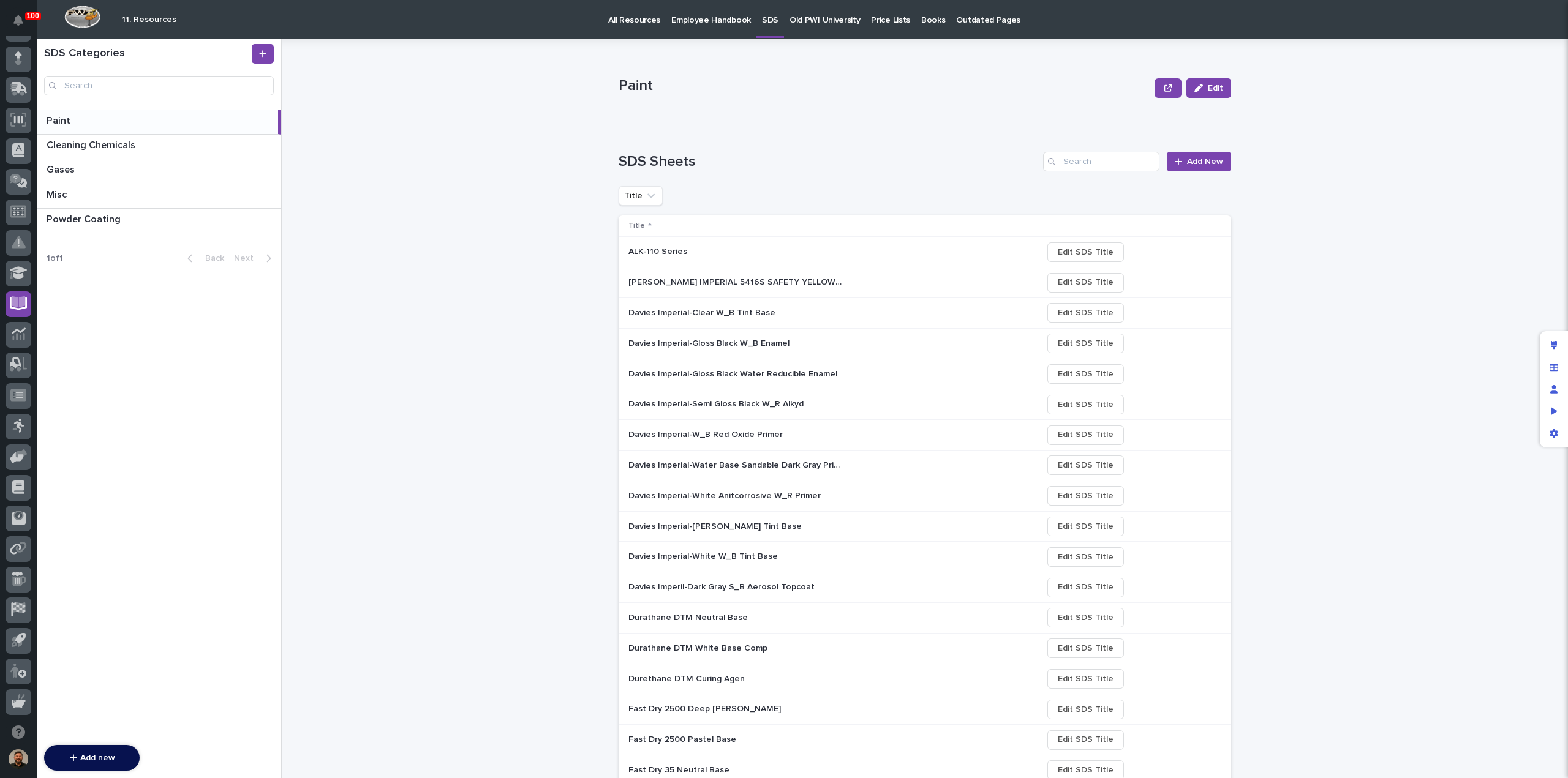
click at [865, 249] on div "ALK-110 Series ALK-110 Series" at bounding box center [830, 252] width 404 height 21
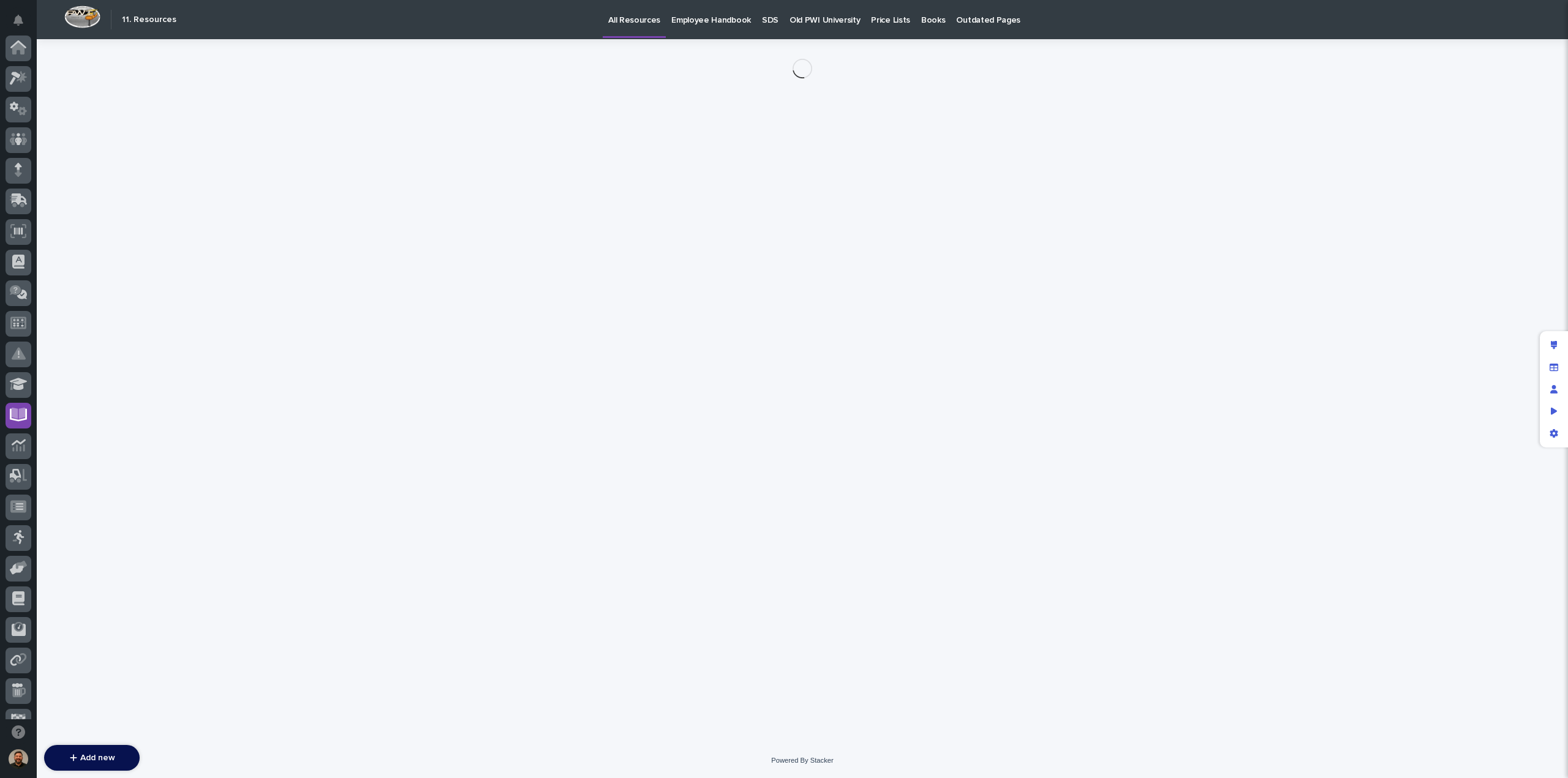
scroll to position [112, 0]
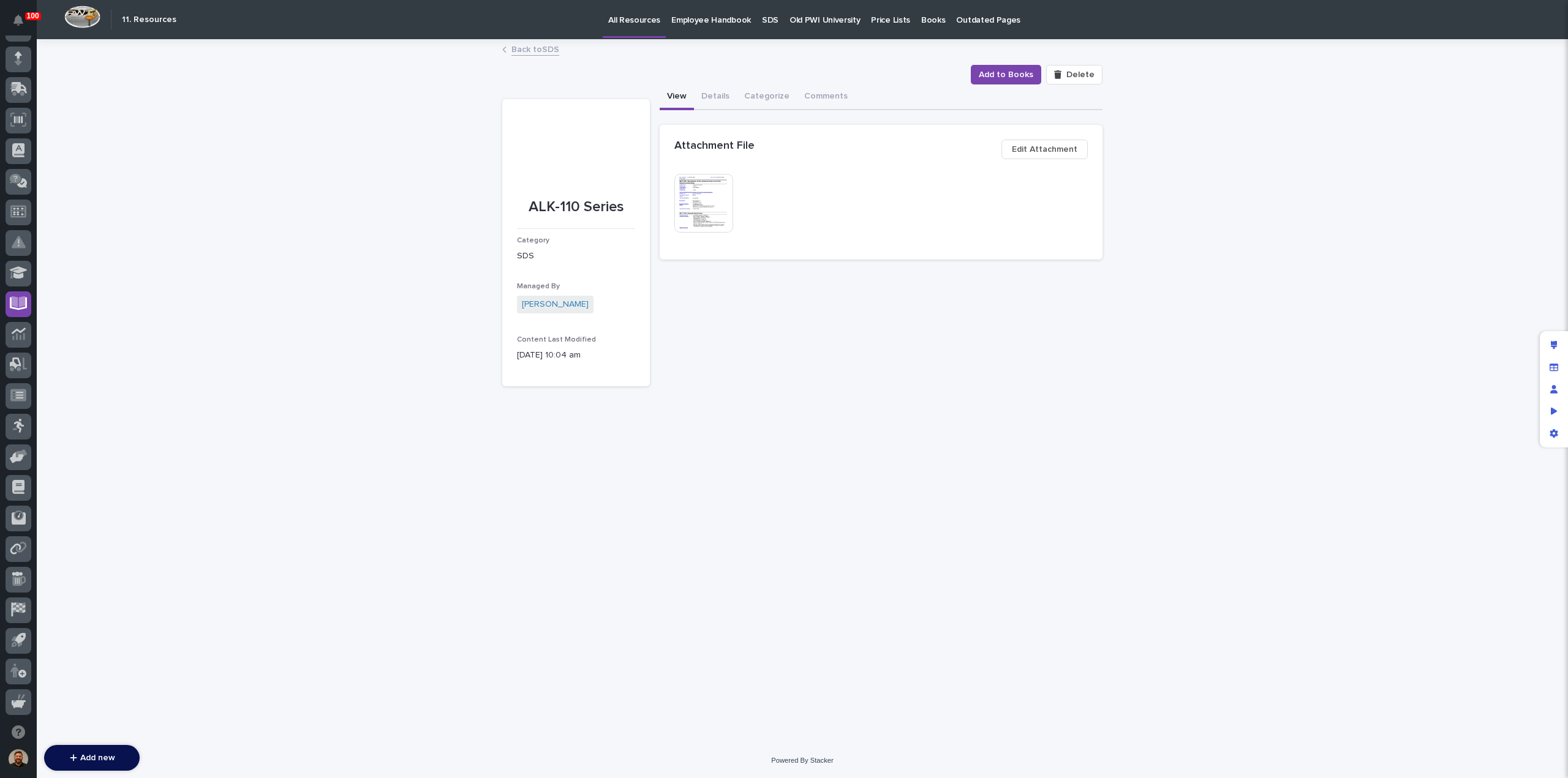
click at [524, 51] on link "Back to SDS" at bounding box center [535, 49] width 48 height 14
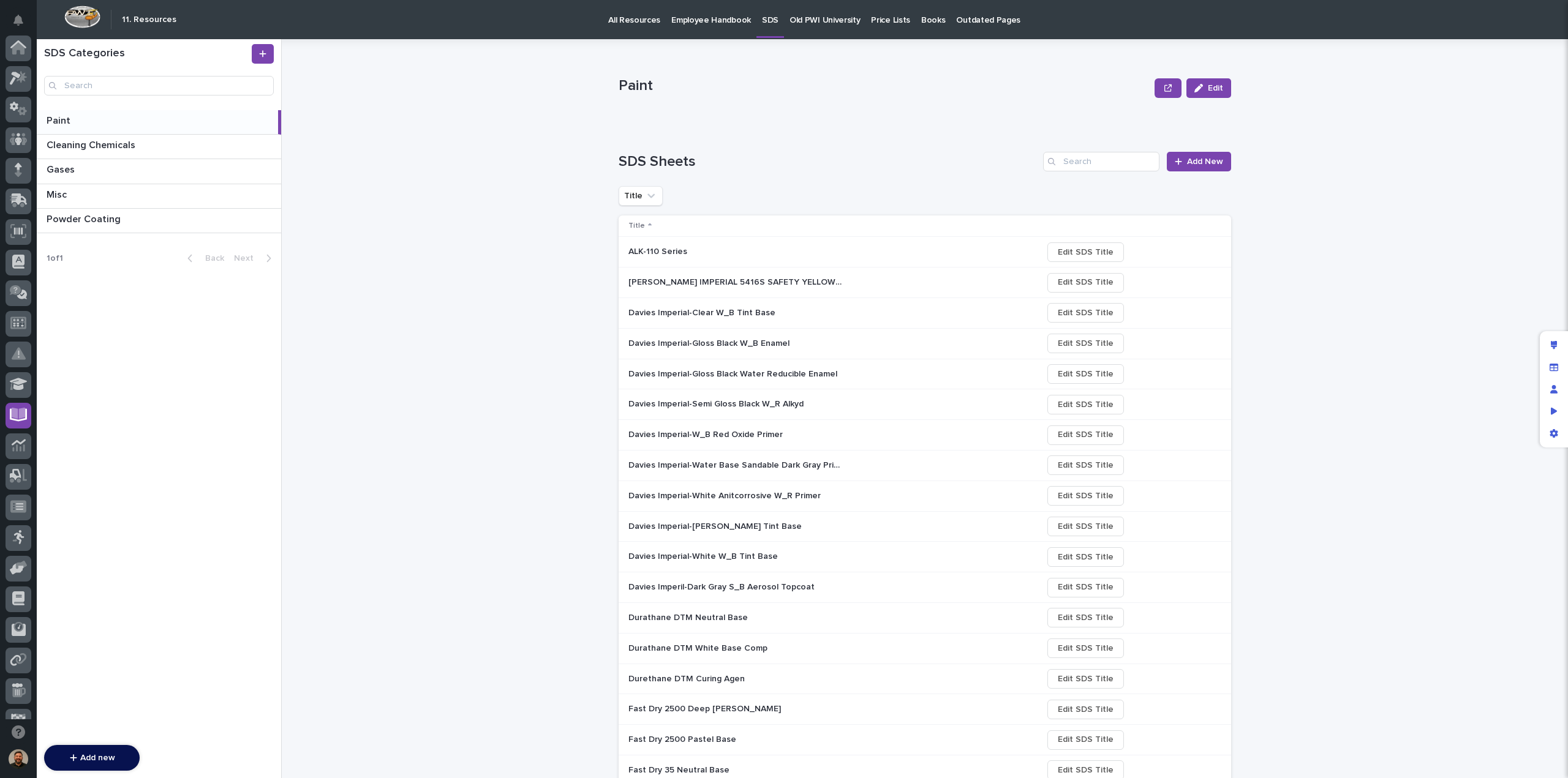
scroll to position [112, 0]
click at [737, 257] on p at bounding box center [735, 252] width 214 height 10
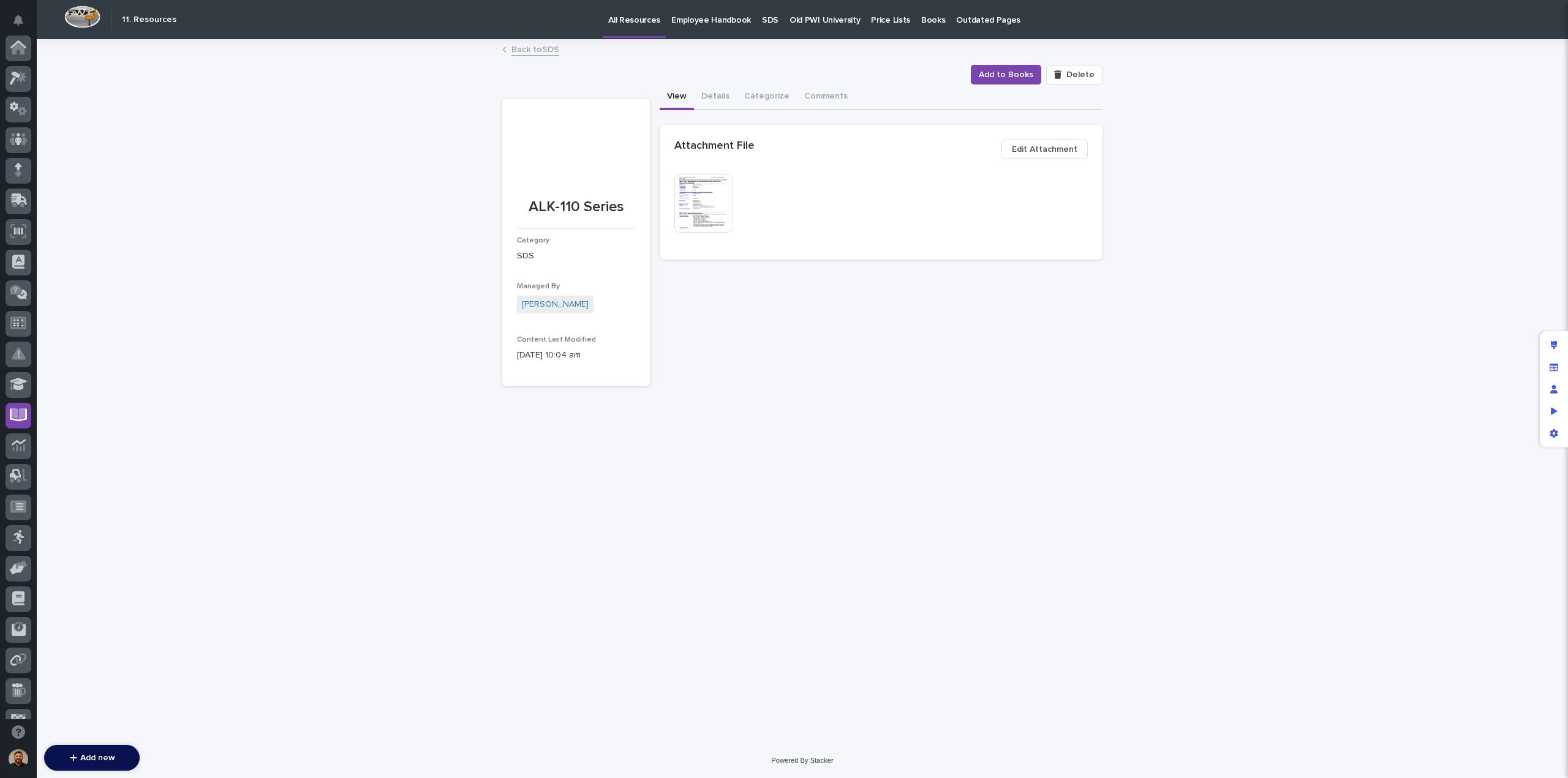
scroll to position [112, 0]
click at [762, 94] on button "Categorize" at bounding box center [767, 97] width 60 height 26
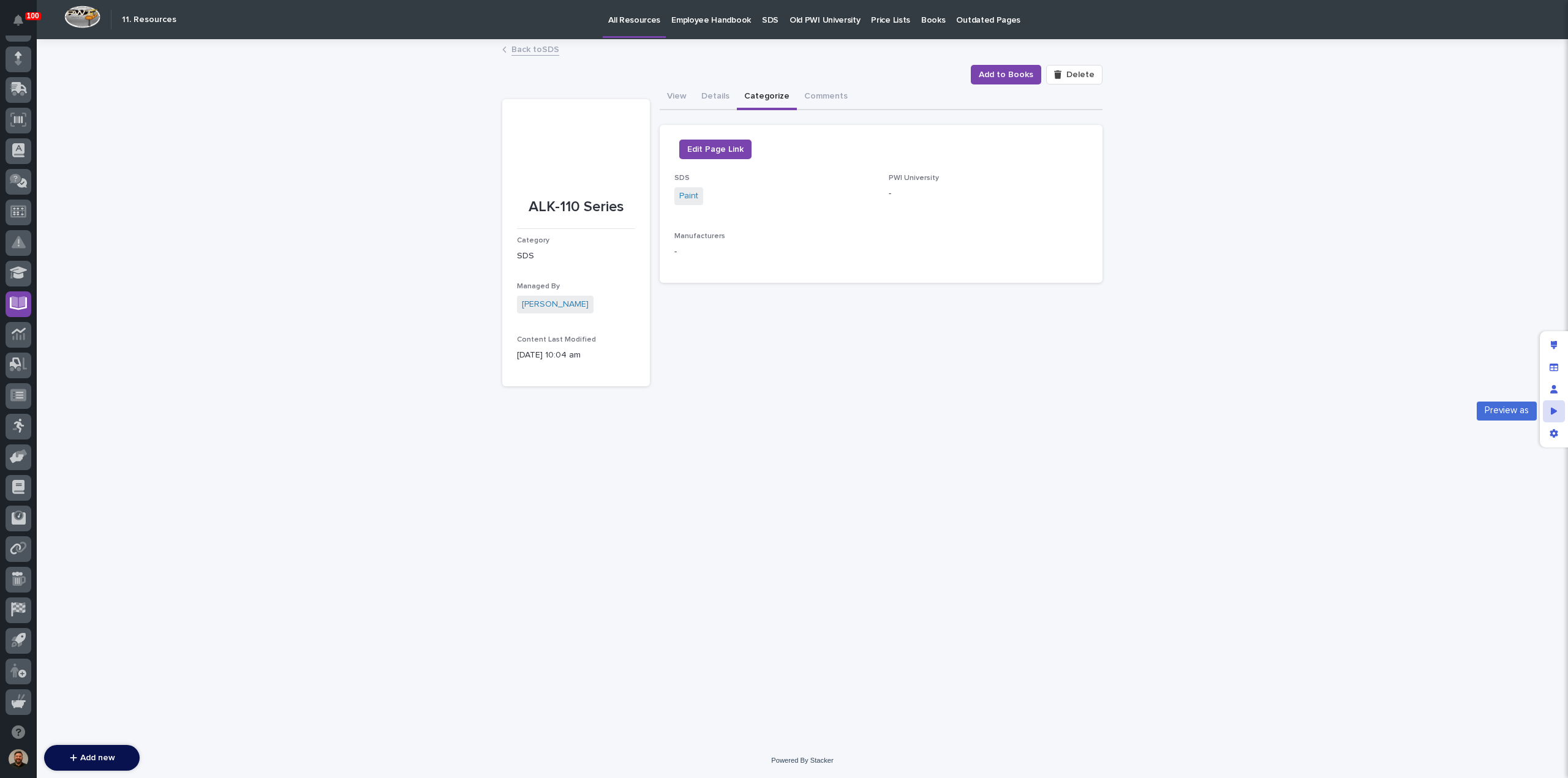
click at [1554, 413] on icon "Preview as" at bounding box center [1554, 410] width 7 height 7
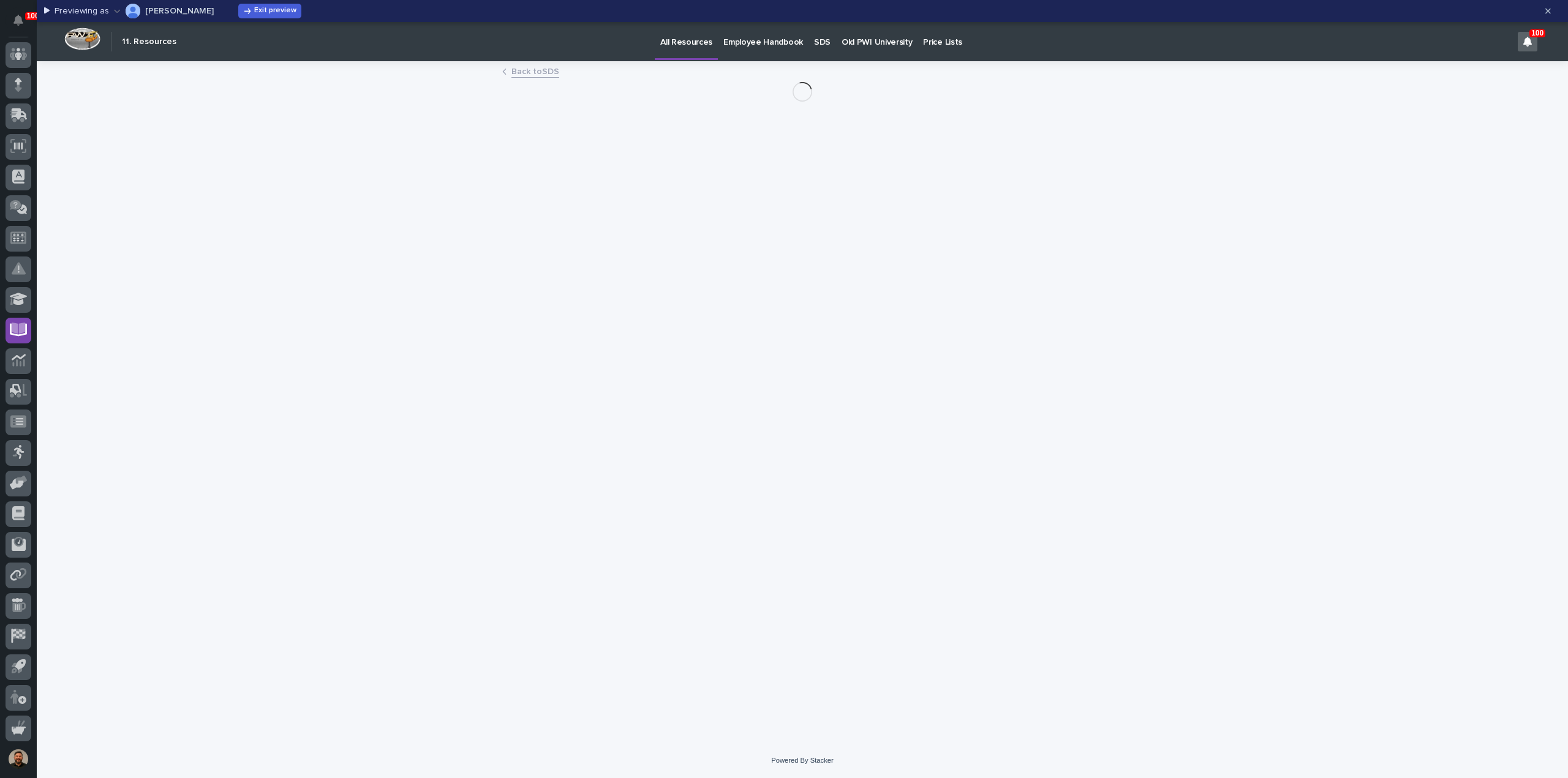
scroll to position [86, 0]
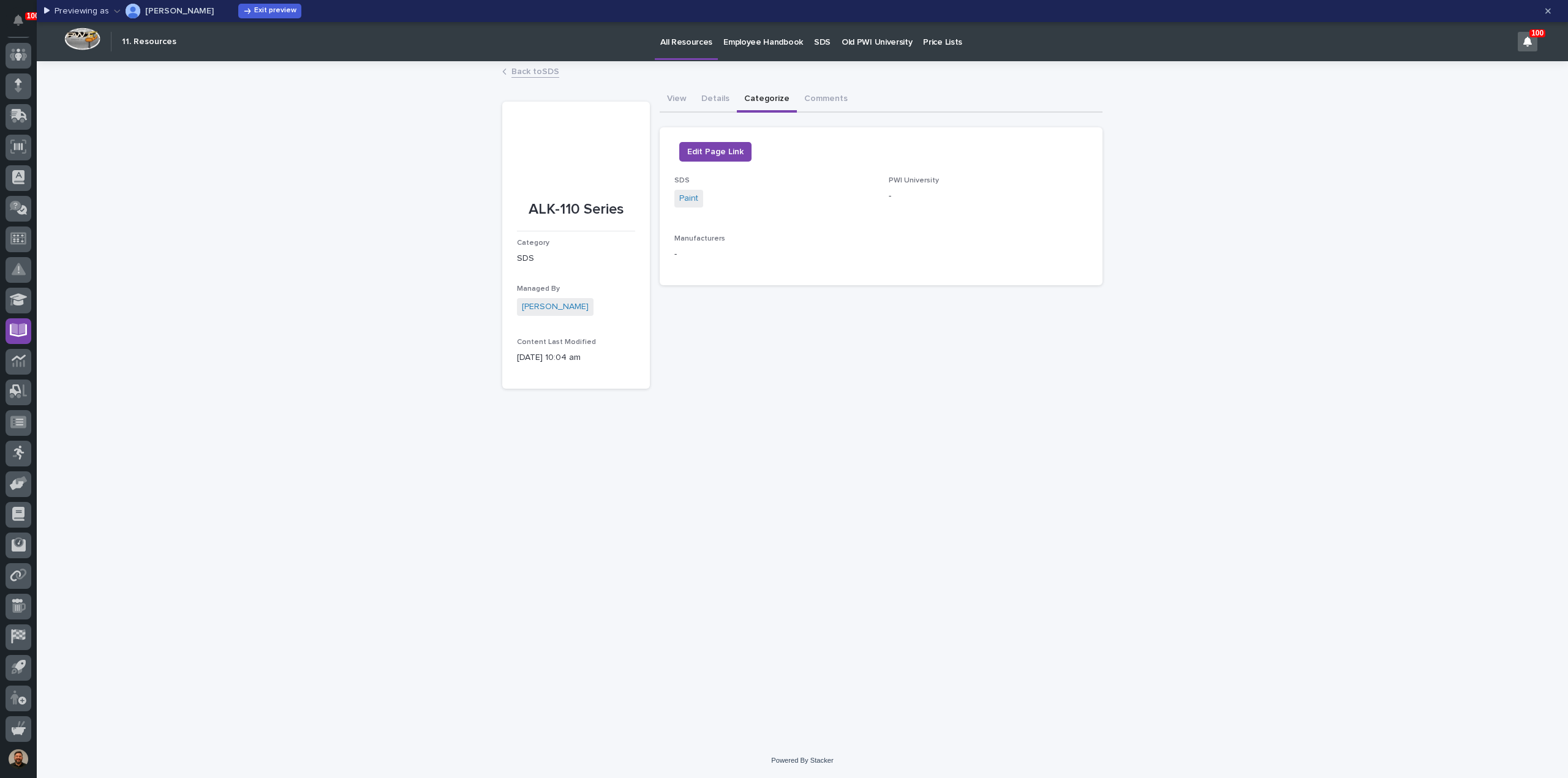
click at [528, 68] on link "Back to SDS" at bounding box center [535, 70] width 48 height 14
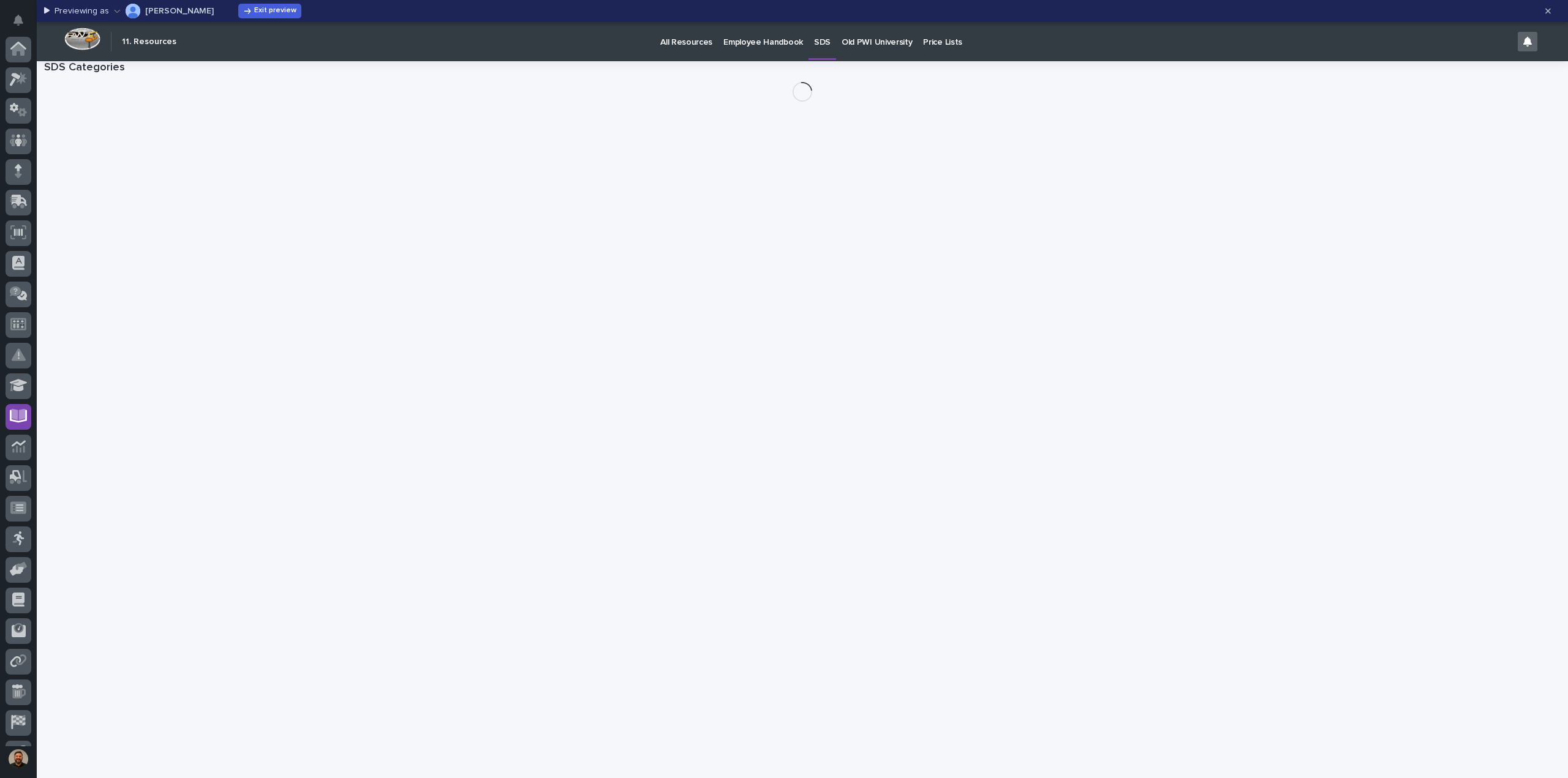
scroll to position [86, 0]
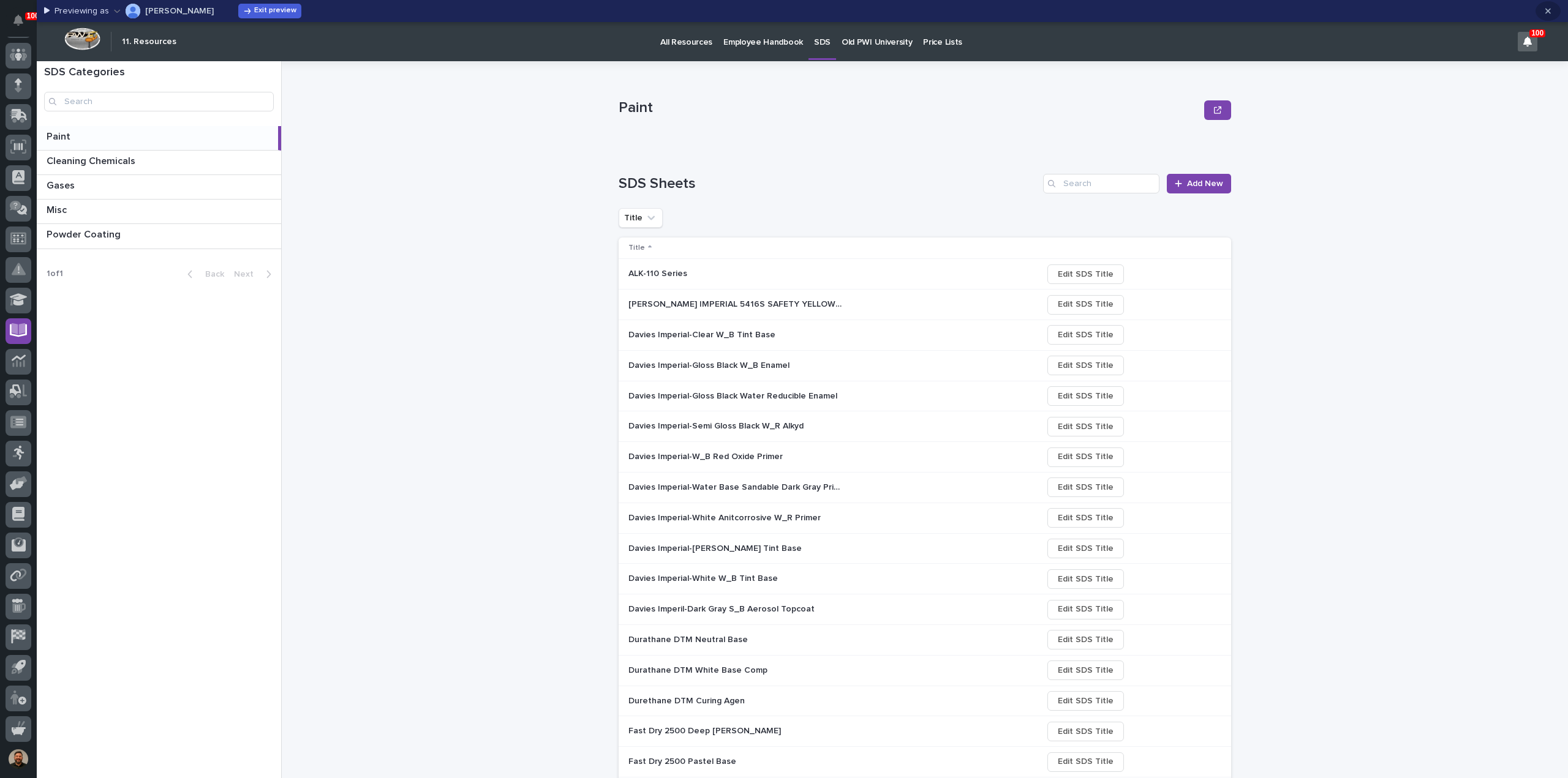
click at [1549, 10] on icon "button" at bounding box center [1547, 11] width 6 height 6
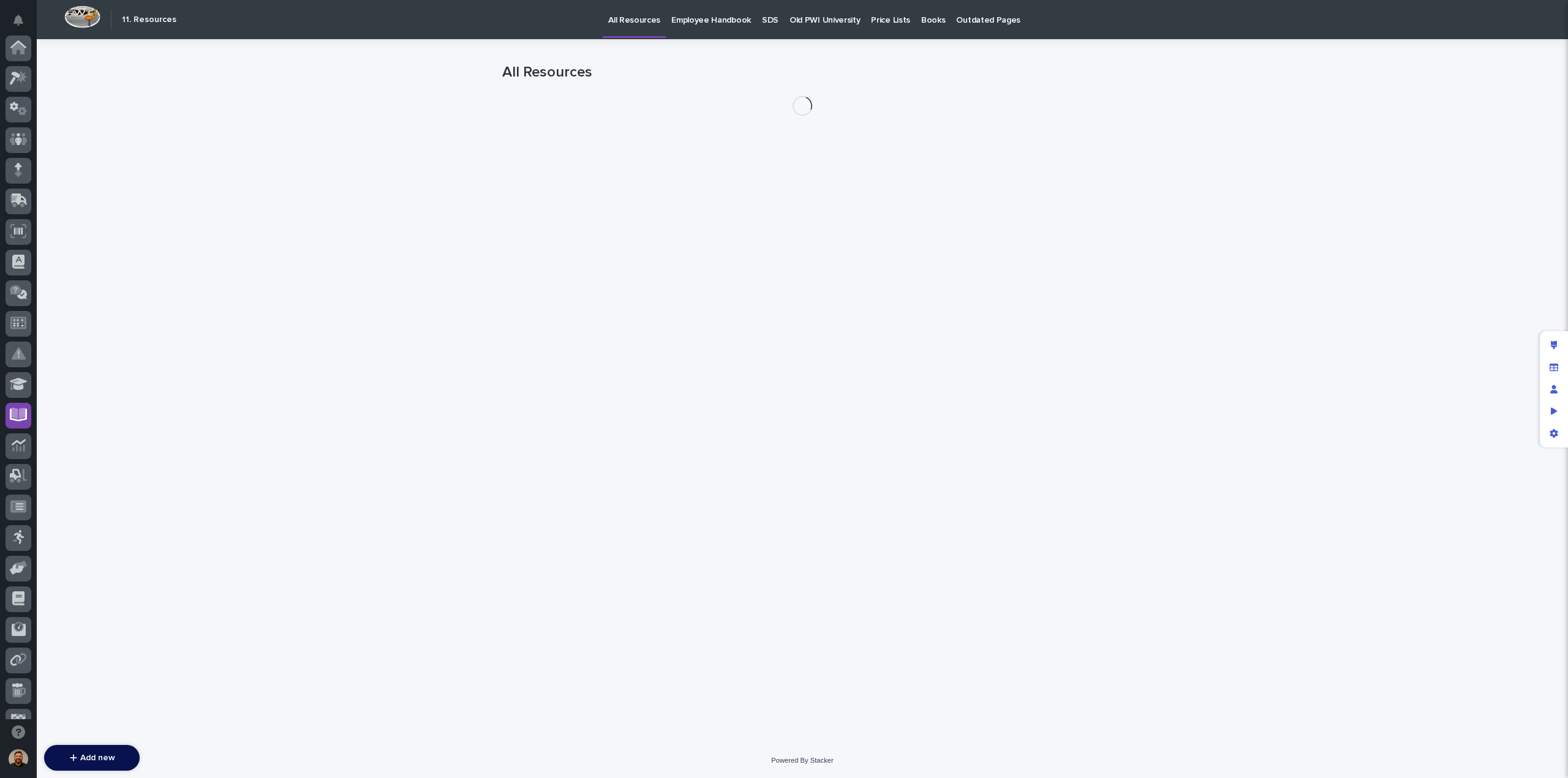
scroll to position [112, 0]
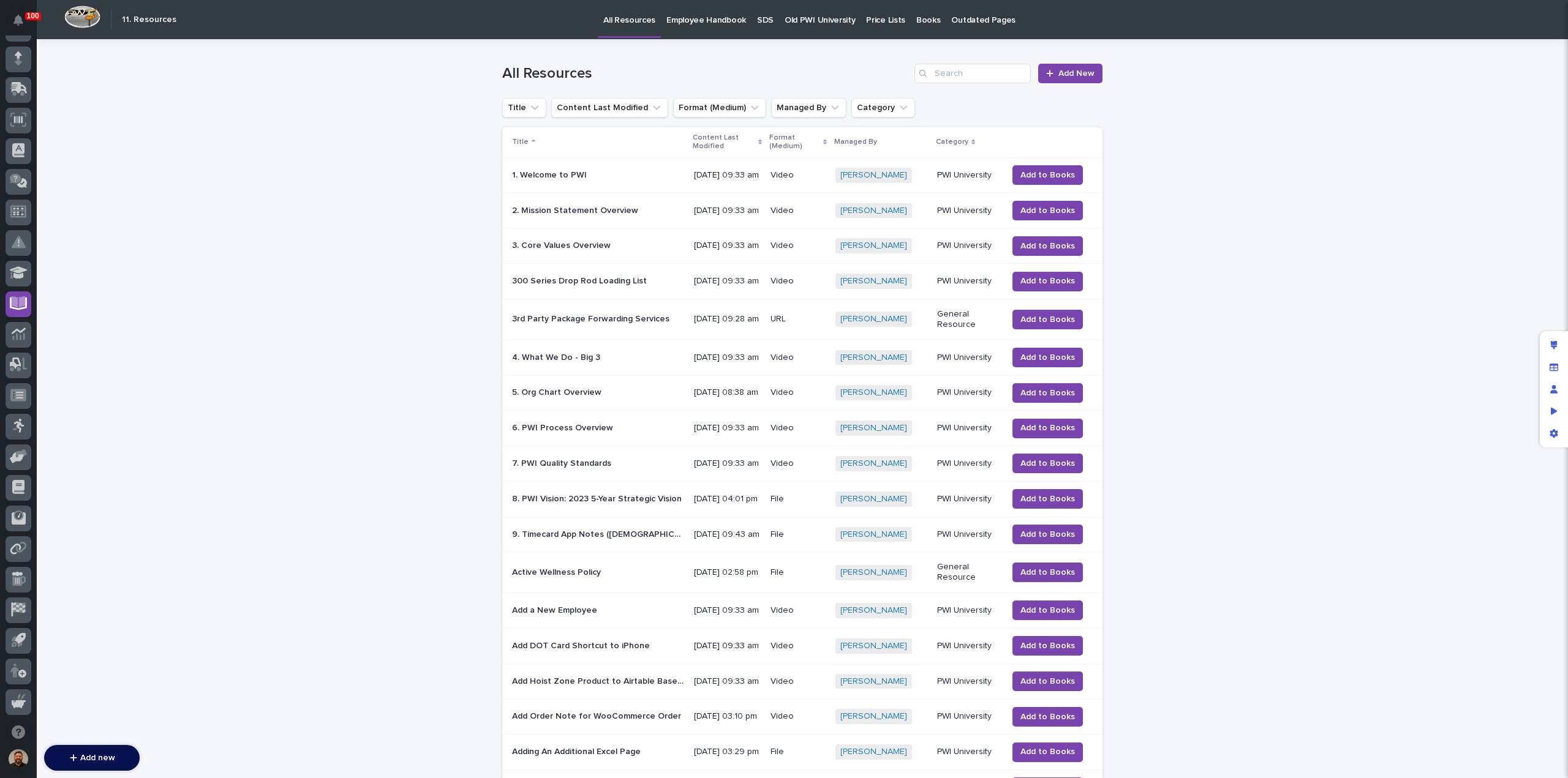
click at [757, 24] on p "SDS" at bounding box center [765, 13] width 17 height 26
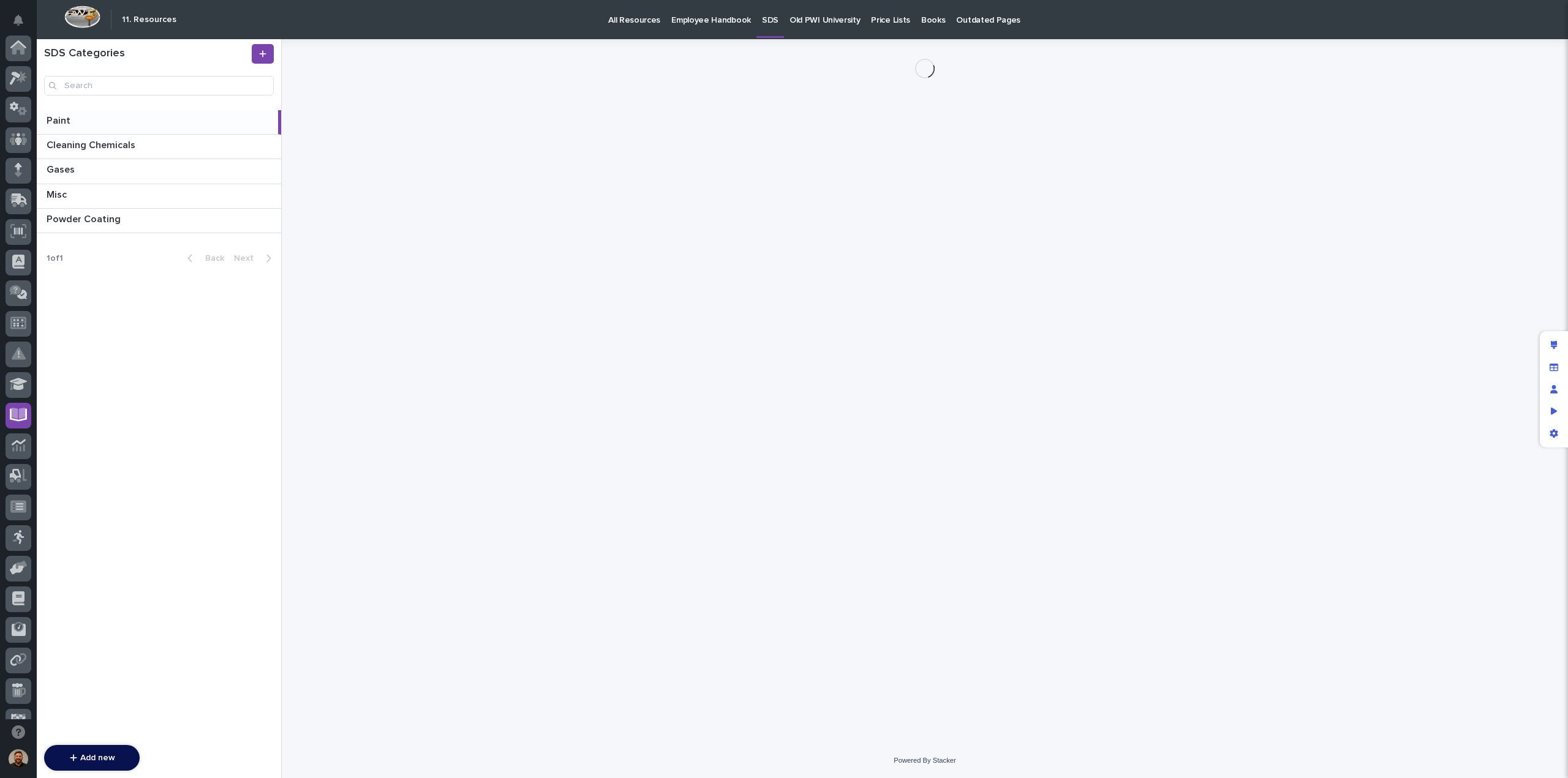
scroll to position [112, 0]
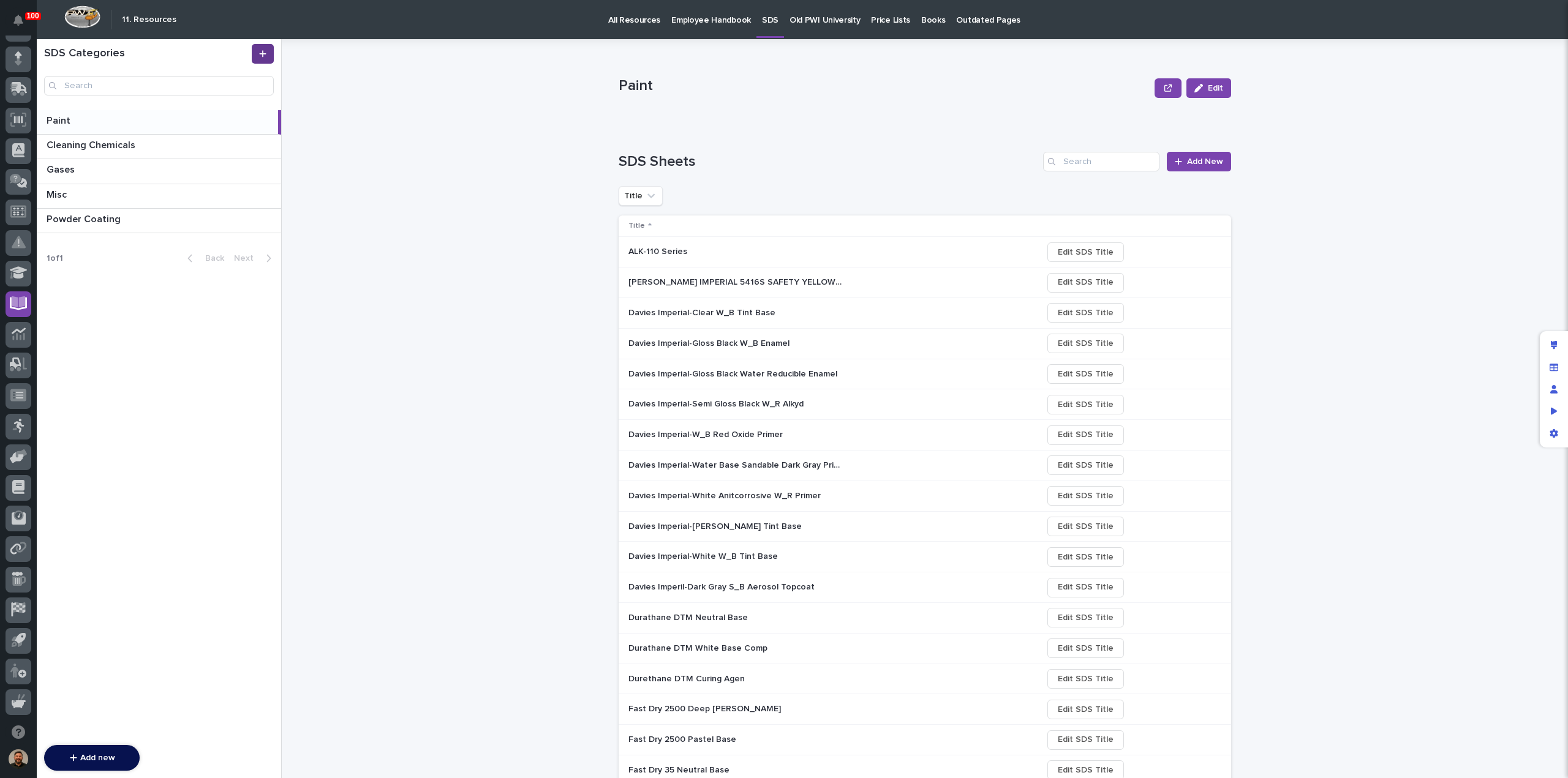
click at [267, 54] on icon at bounding box center [262, 53] width 7 height 8
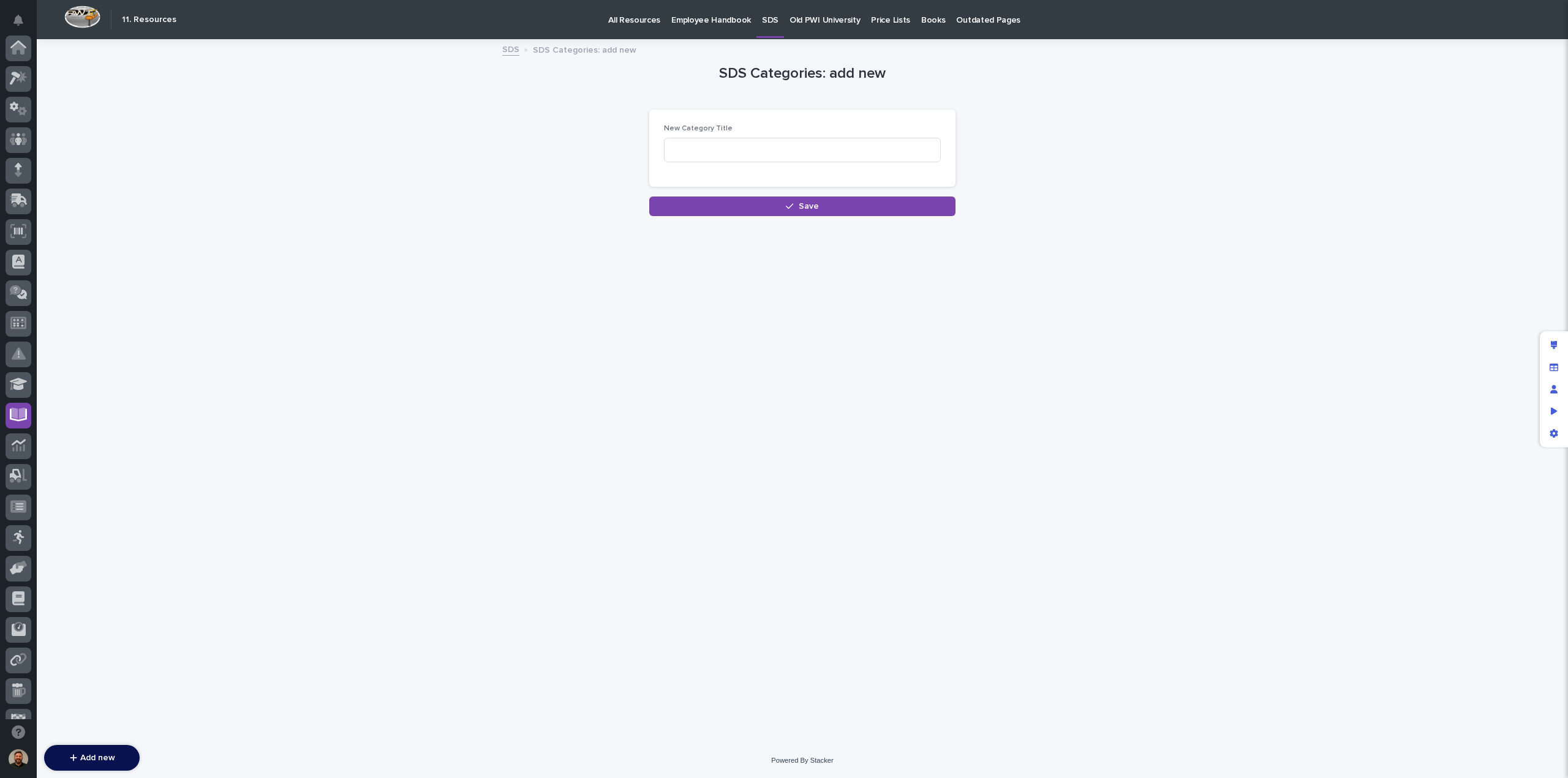
scroll to position [112, 0]
click at [728, 153] on input at bounding box center [803, 150] width 277 height 24
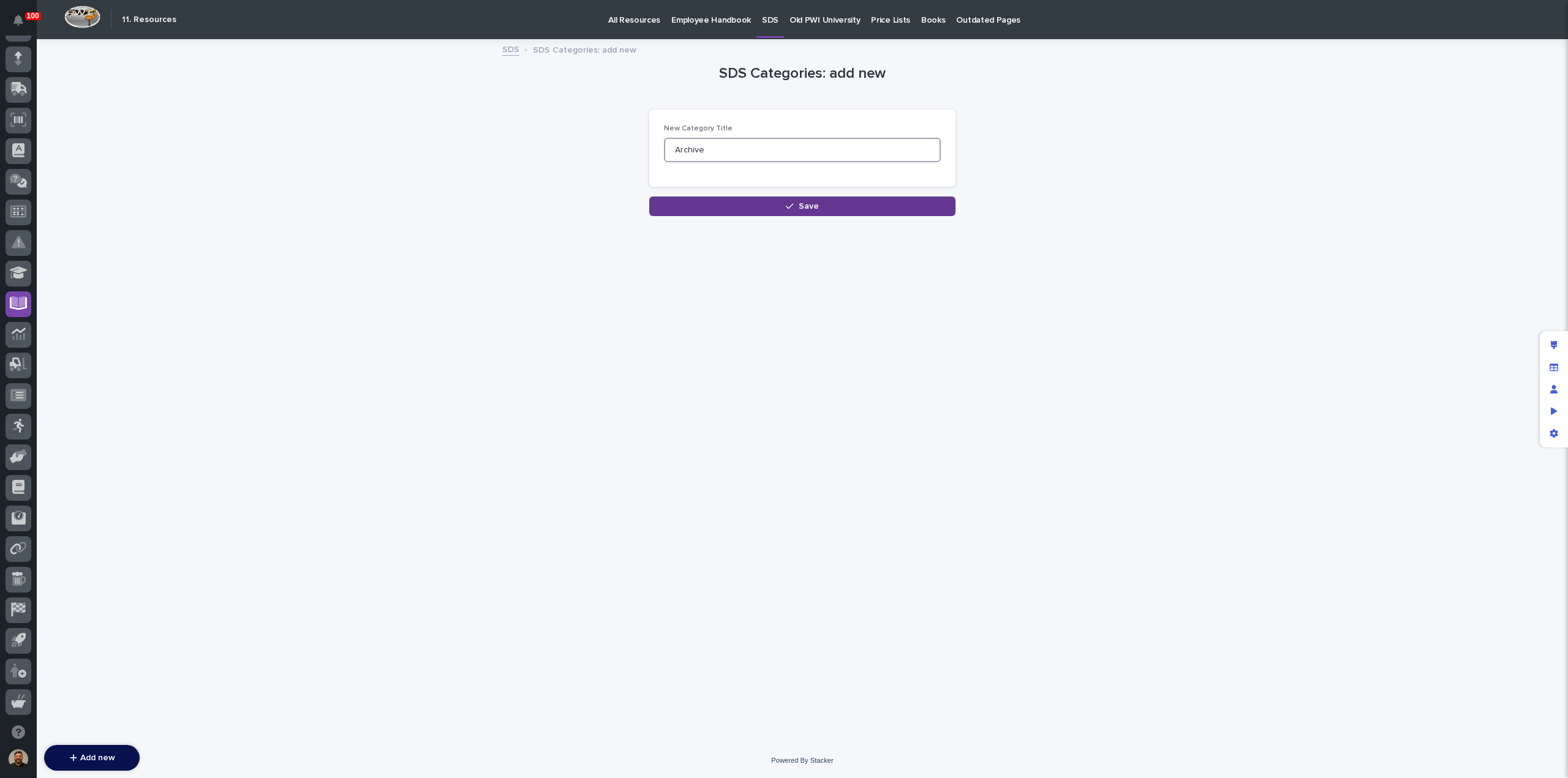
type input "Archive"
click at [743, 203] on button "Save" at bounding box center [803, 206] width 306 height 20
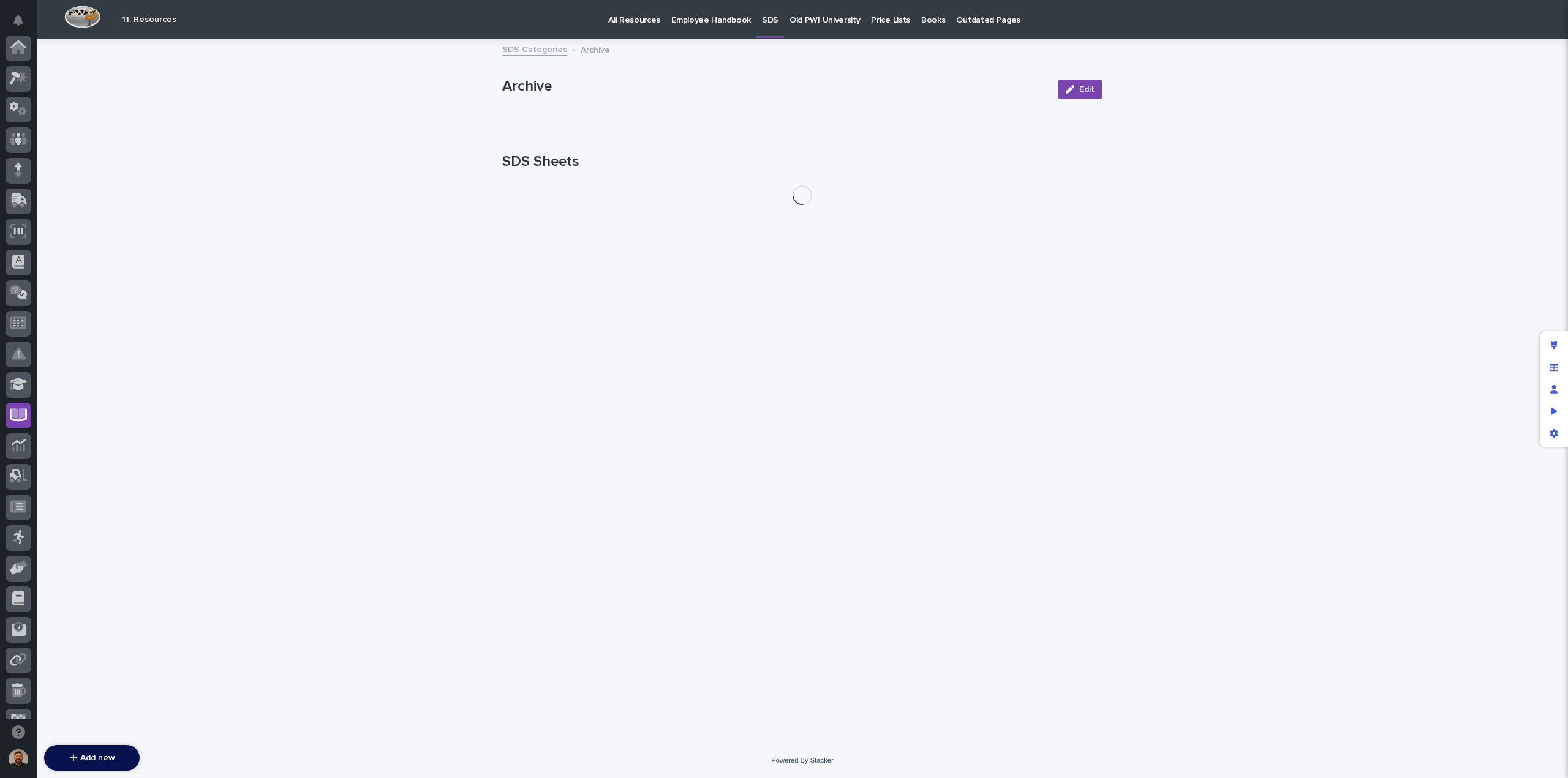
scroll to position [112, 0]
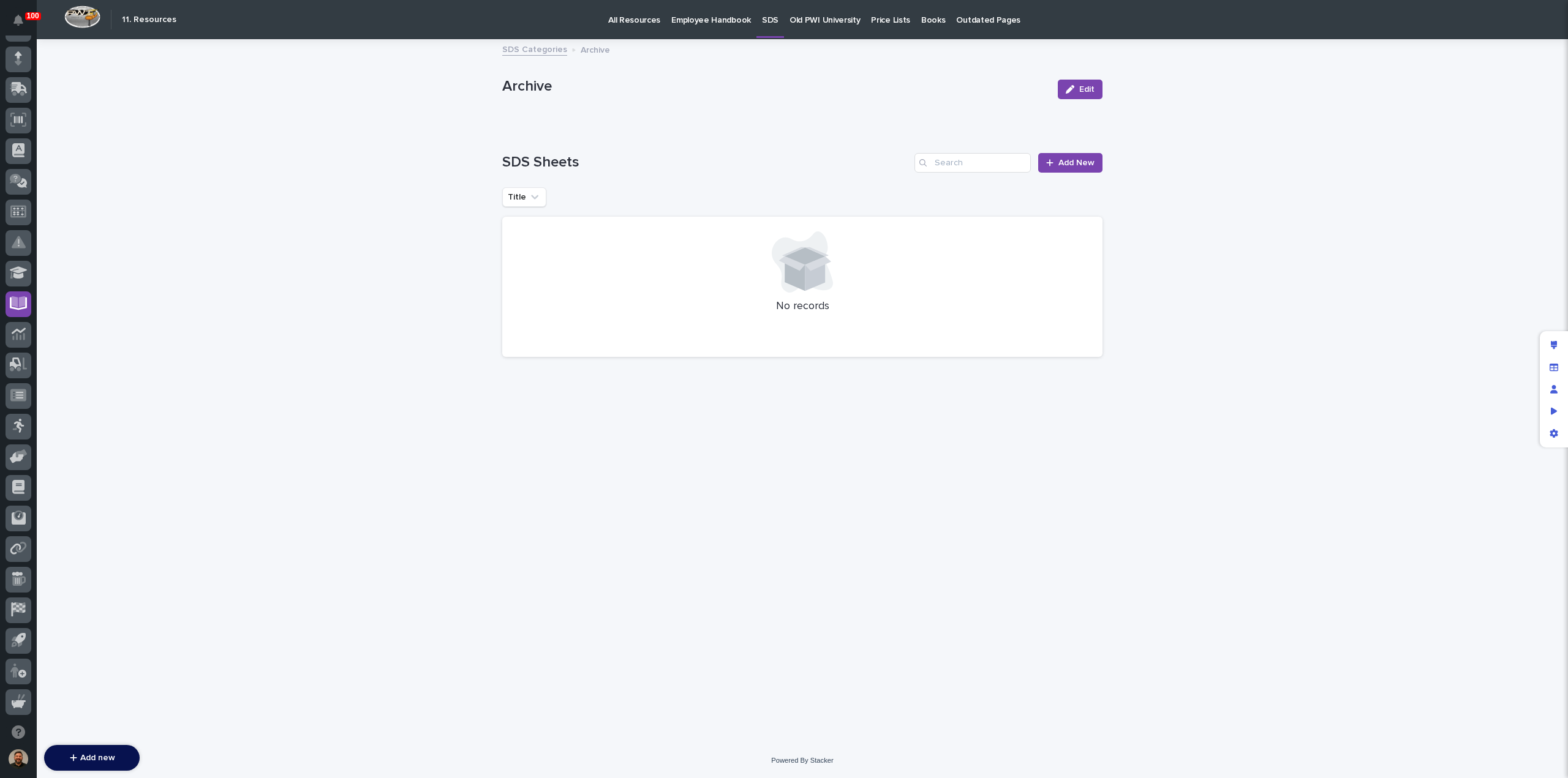
click at [762, 19] on p "SDS" at bounding box center [770, 13] width 17 height 26
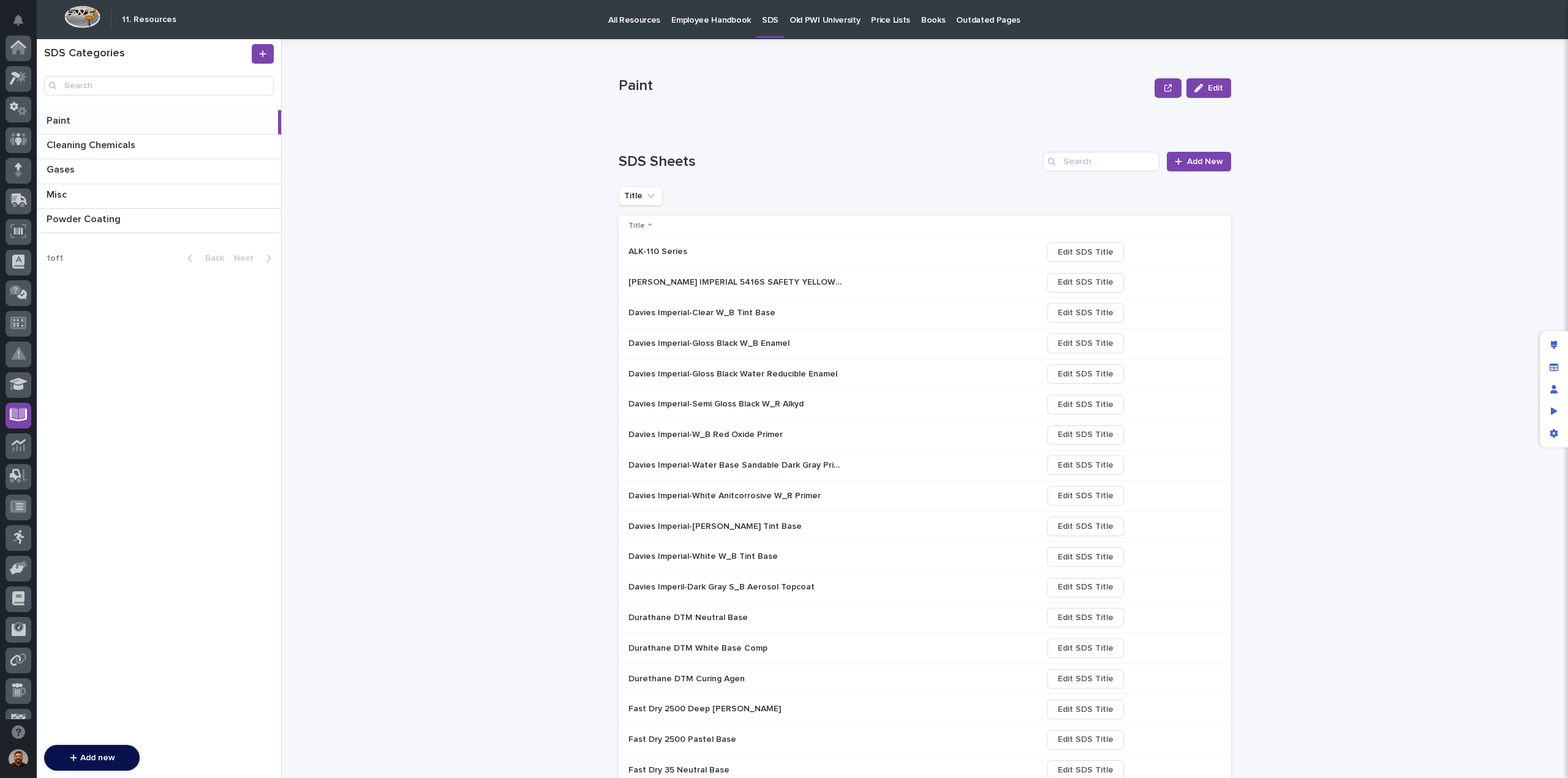
scroll to position [112, 0]
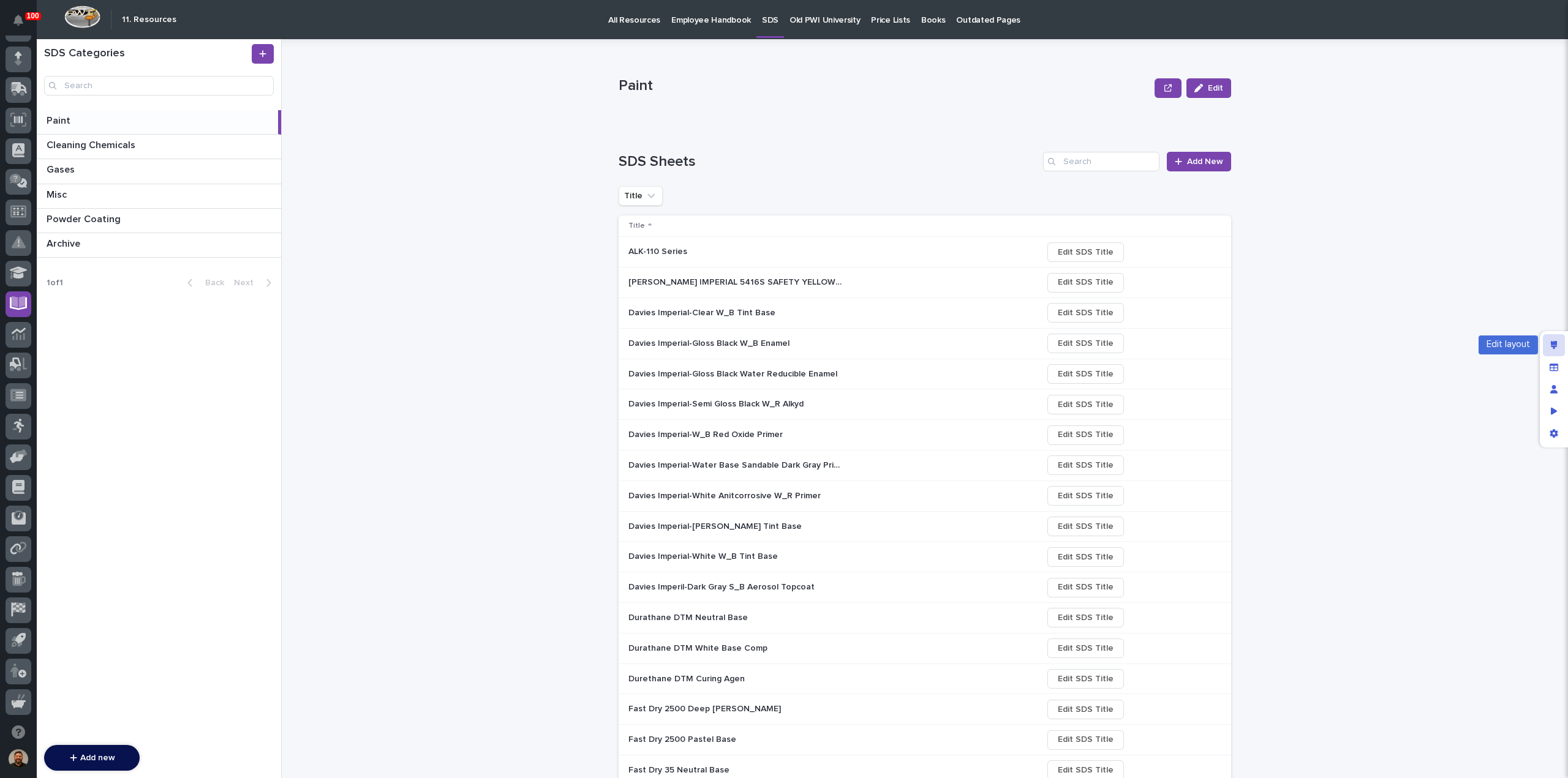
click at [1553, 346] on icon "Edit layout" at bounding box center [1554, 345] width 7 height 8
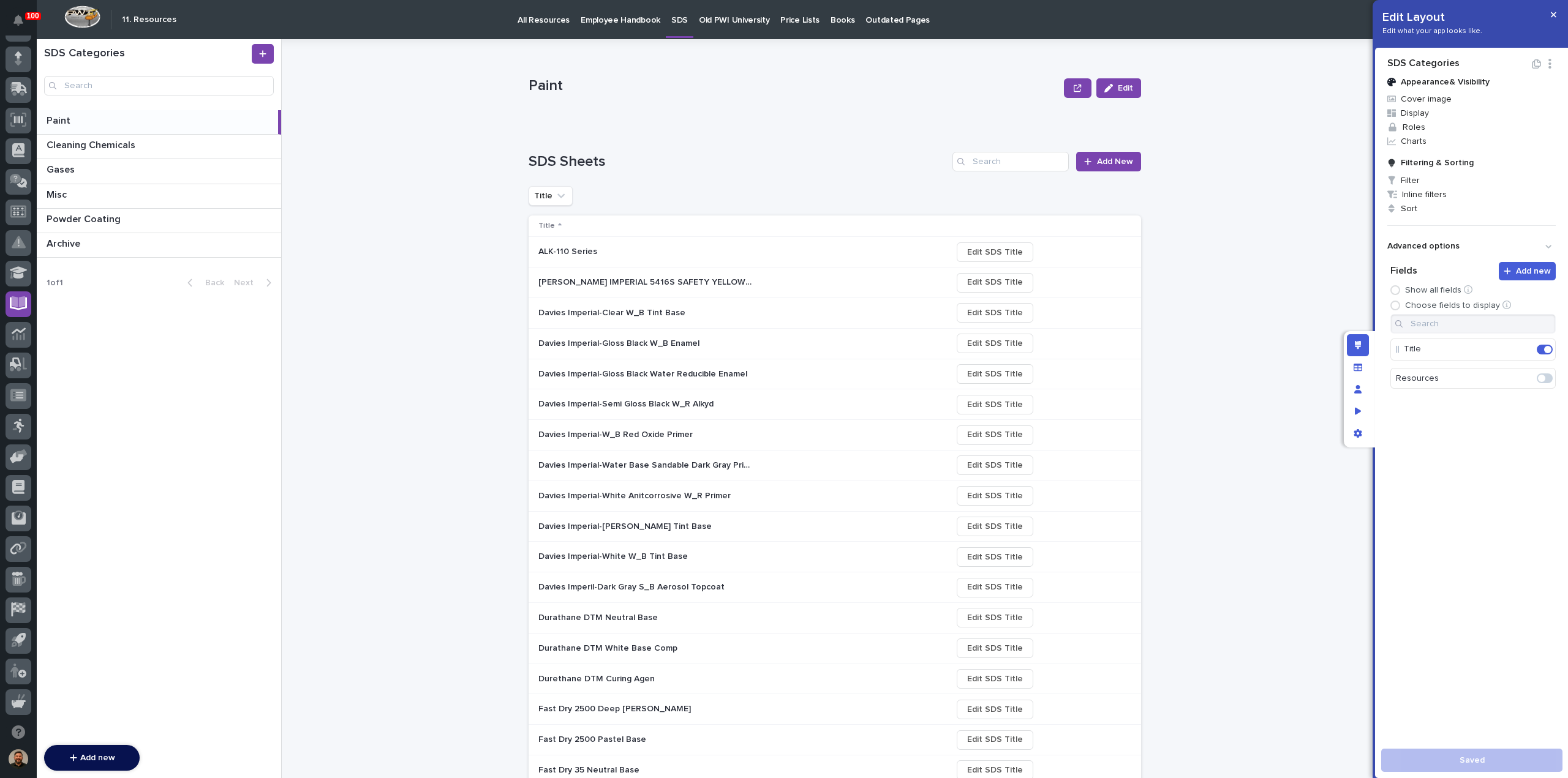
click at [719, 226] on div "Title" at bounding box center [741, 226] width 405 height 13
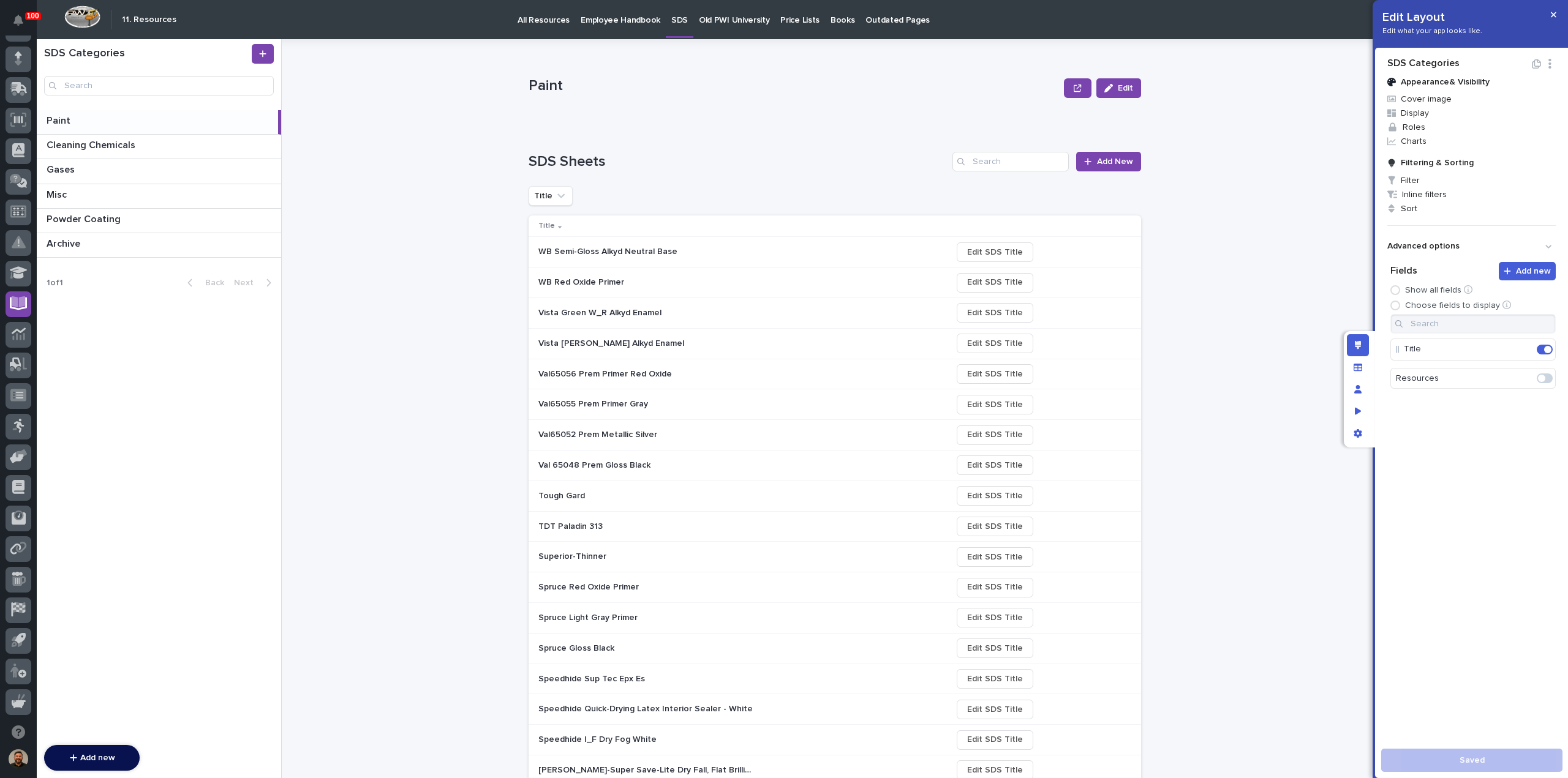
click at [719, 226] on div "Title" at bounding box center [741, 226] width 405 height 13
click at [1424, 110] on span "Display" at bounding box center [1471, 113] width 178 height 14
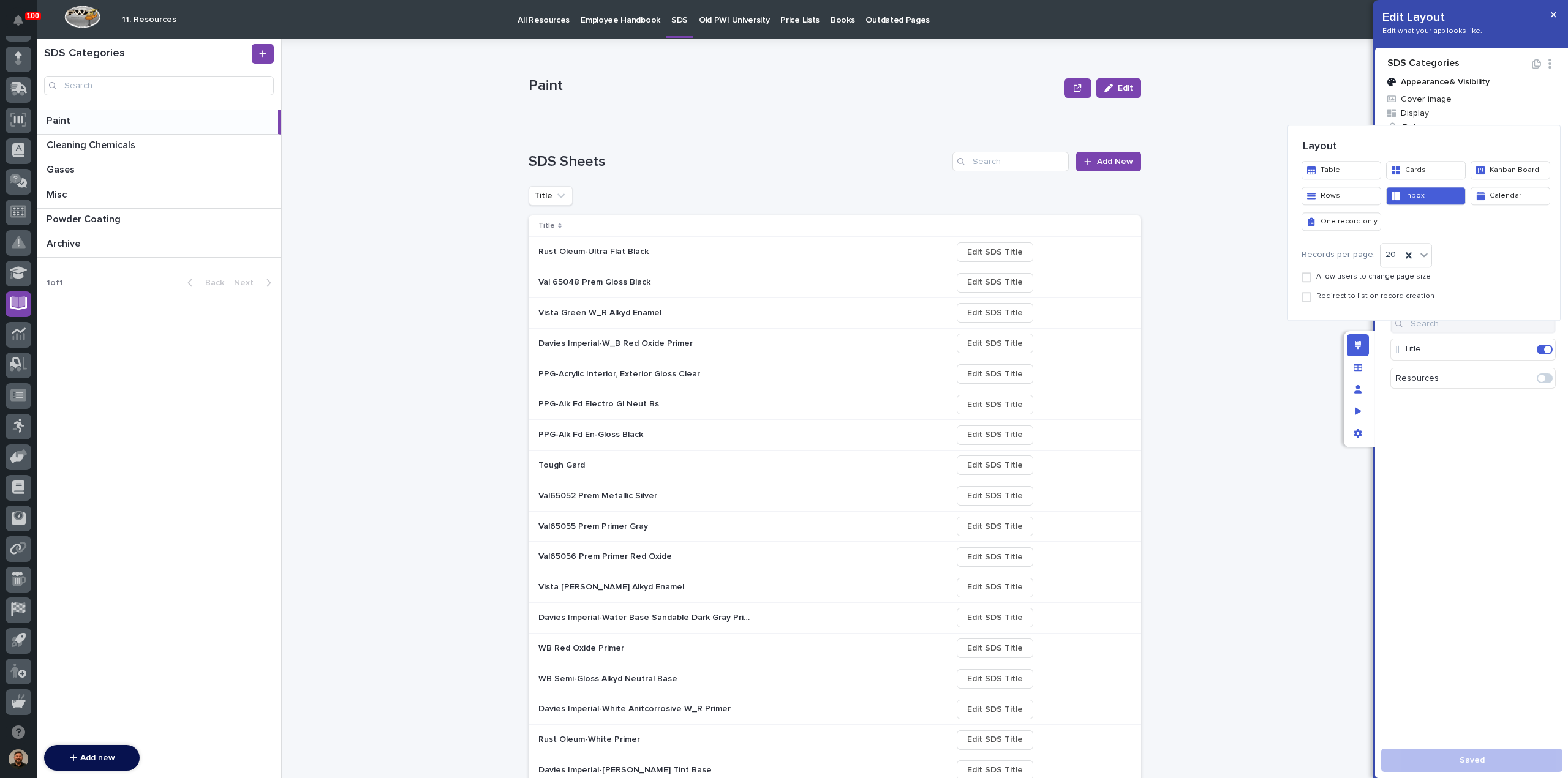
click at [1308, 275] on span at bounding box center [1306, 277] width 10 height 10
click at [1461, 756] on div at bounding box center [784, 389] width 1568 height 778
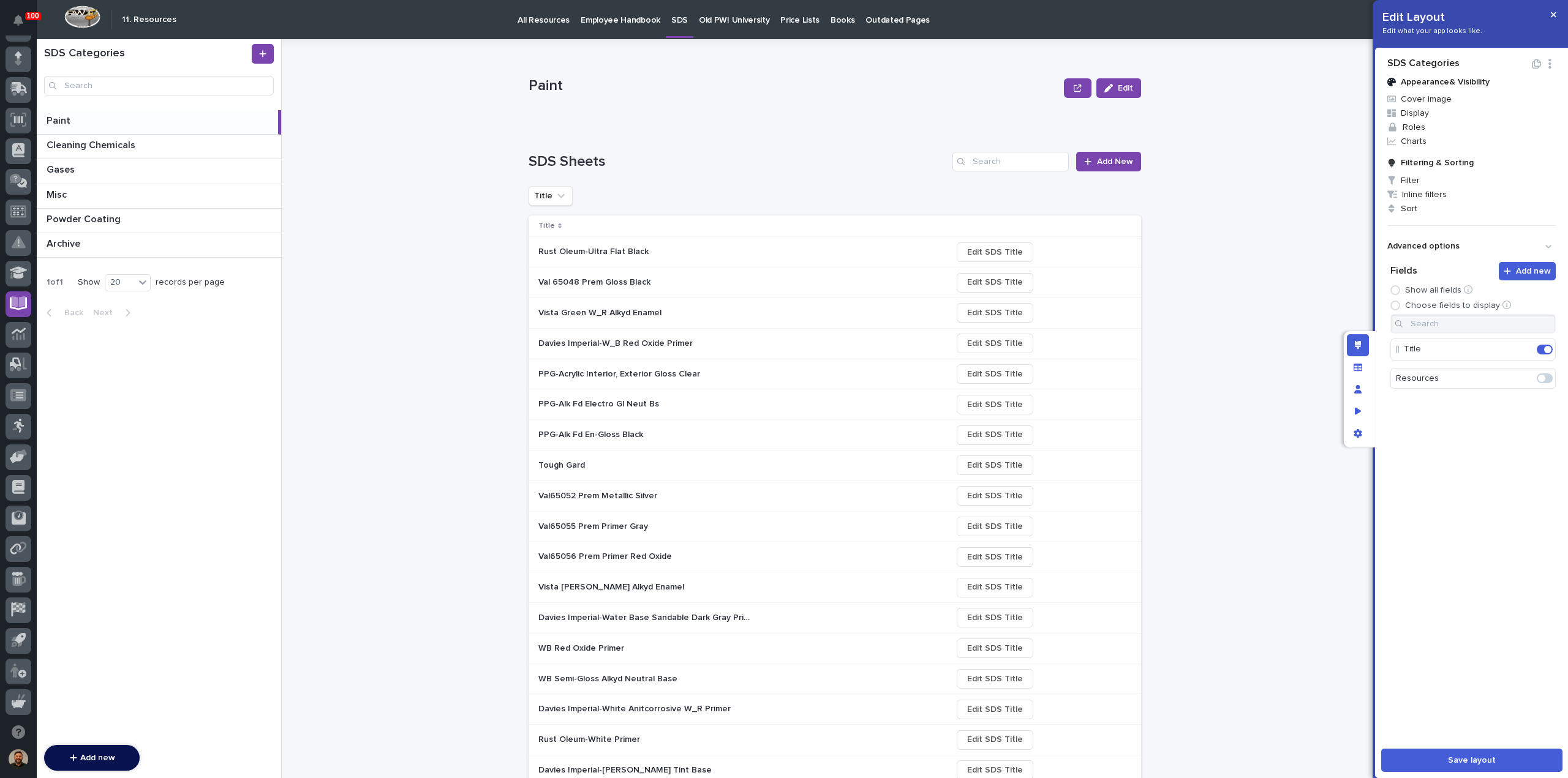
click at [1548, 67] on icon "button" at bounding box center [1549, 63] width 12 height 10
click at [1530, 273] on span "Add new" at bounding box center [1533, 271] width 35 height 11
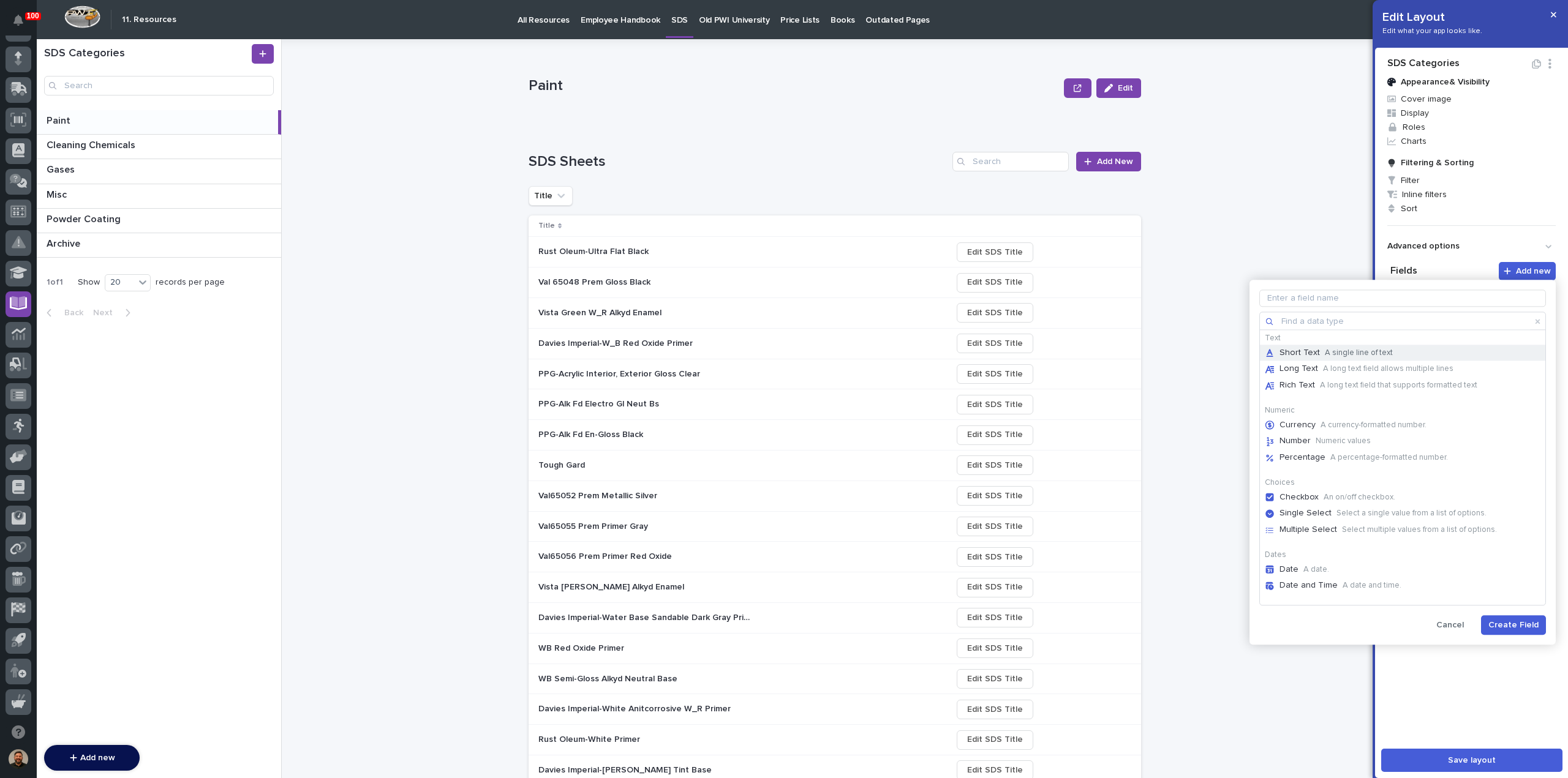
scroll to position [0, 0]
click at [1450, 620] on span "Cancel" at bounding box center [1449, 625] width 28 height 11
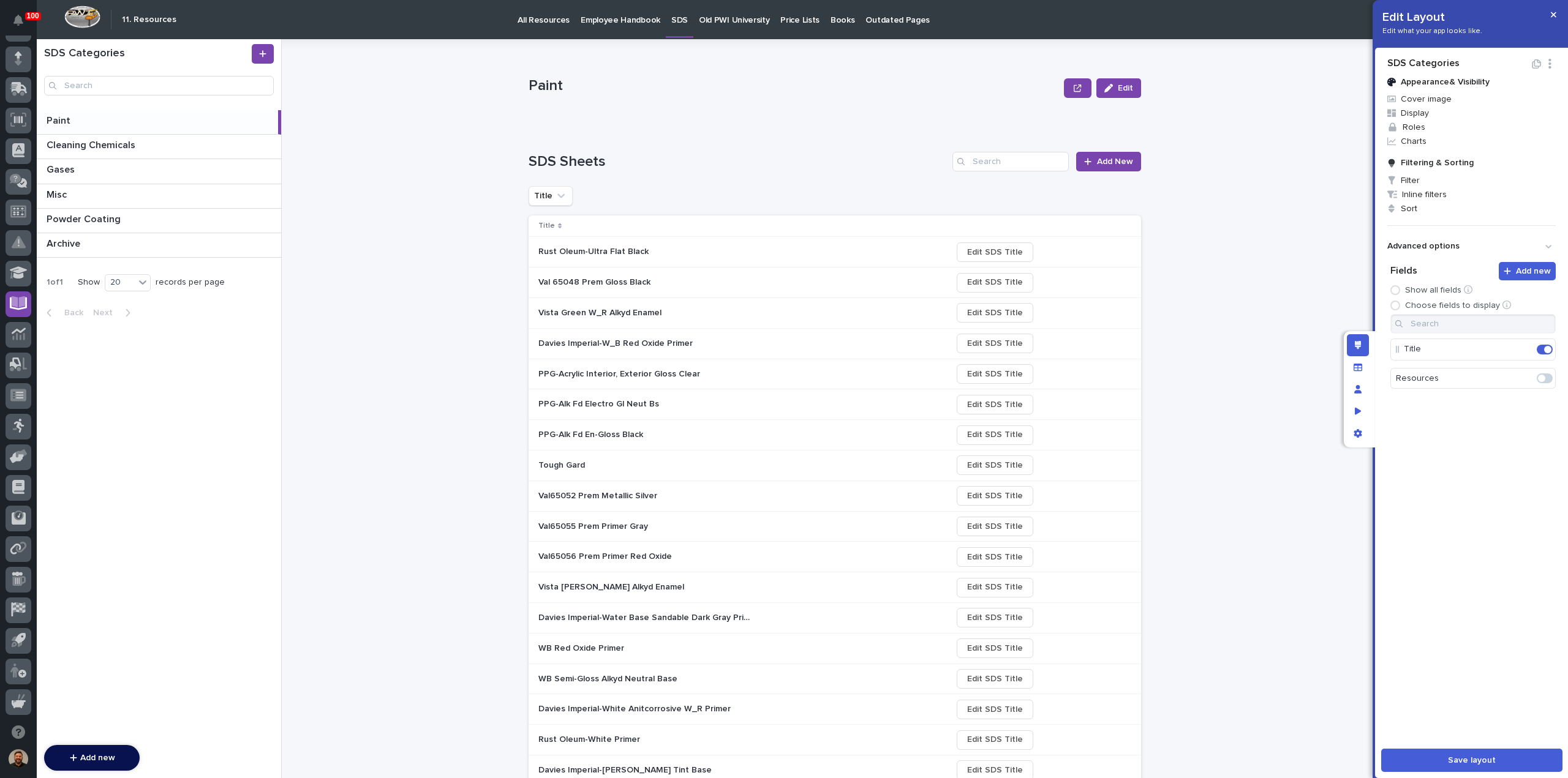
click at [1549, 242] on icon "Show advanced options" at bounding box center [1547, 246] width 10 height 10
click at [910, 253] on div "Rust Oleum-Ultra Flat Black Rust Oleum-Ultra Flat Black" at bounding box center [740, 252] width 404 height 21
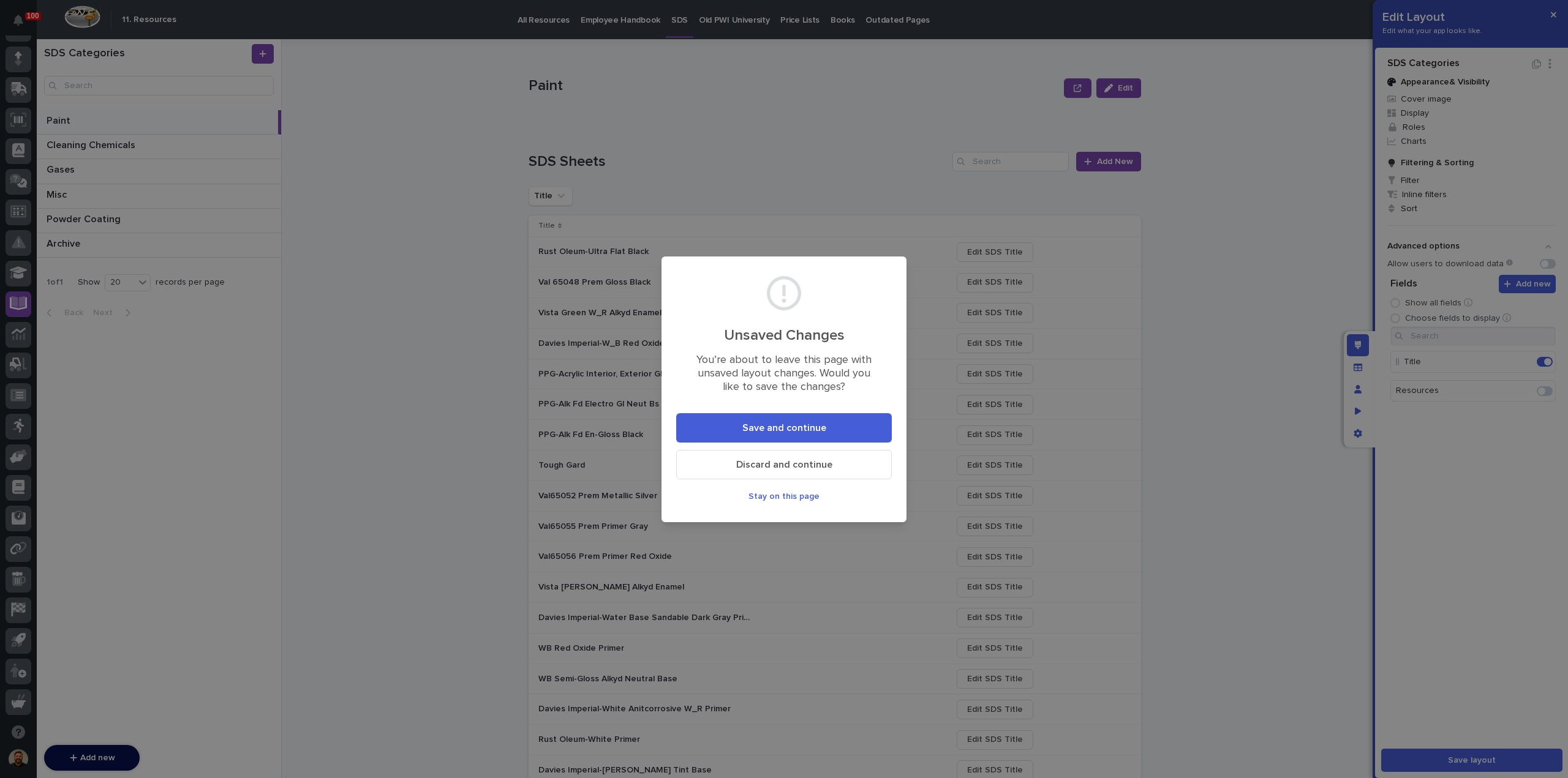
click at [837, 430] on button "Save and continue" at bounding box center [784, 428] width 215 height 29
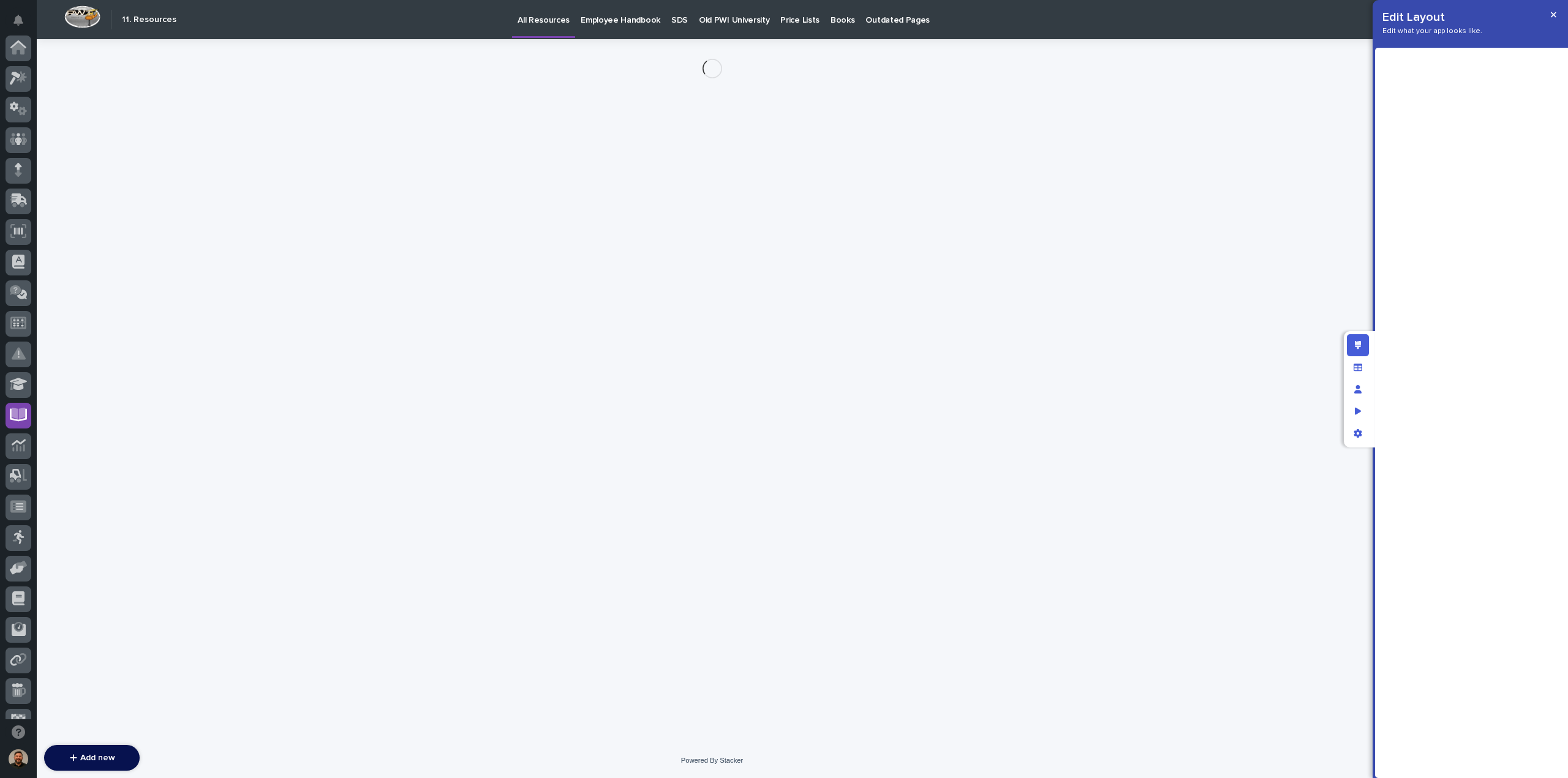
scroll to position [112, 0]
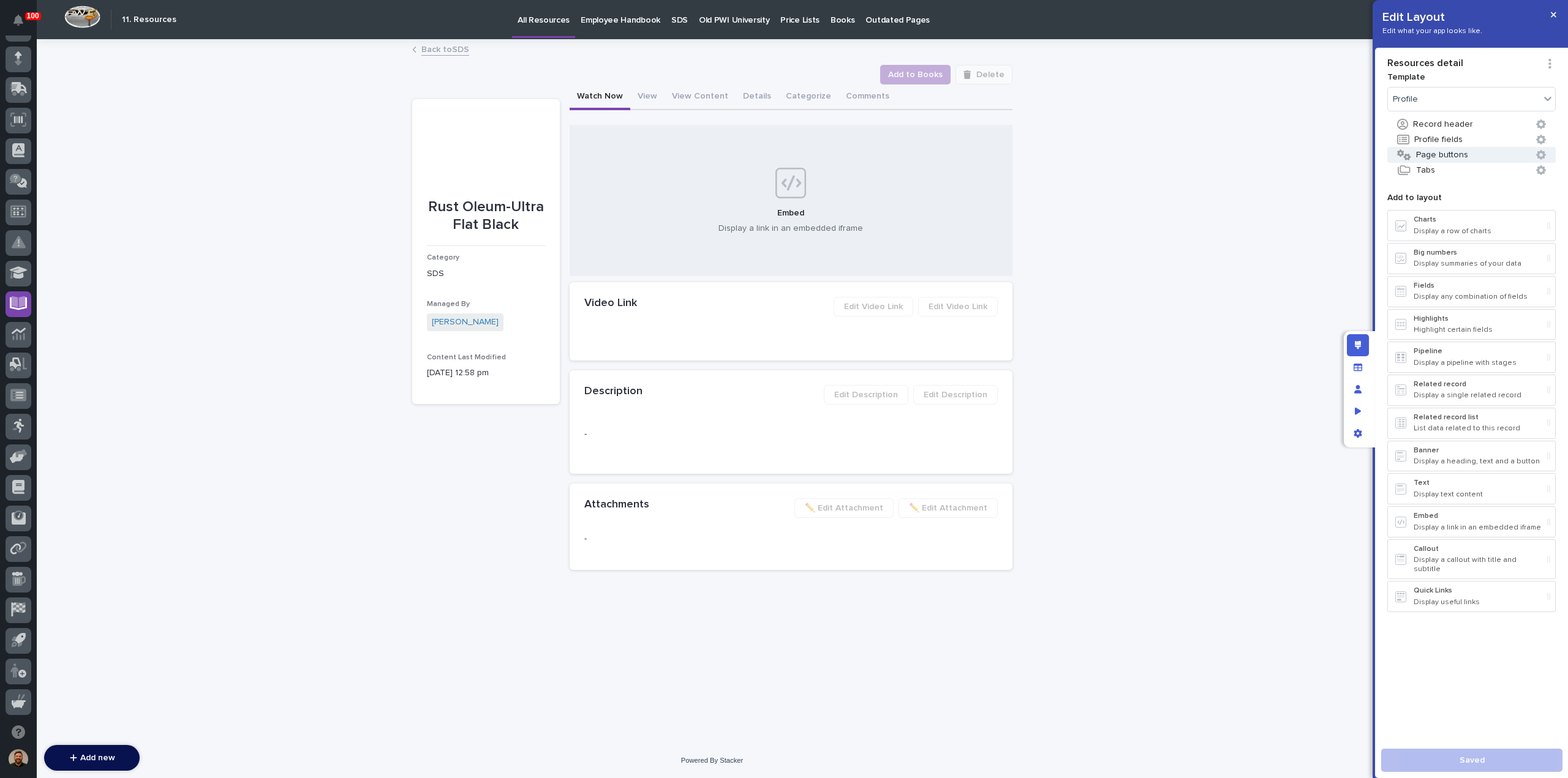
click at [1440, 158] on button "Page buttons" at bounding box center [1471, 154] width 169 height 16
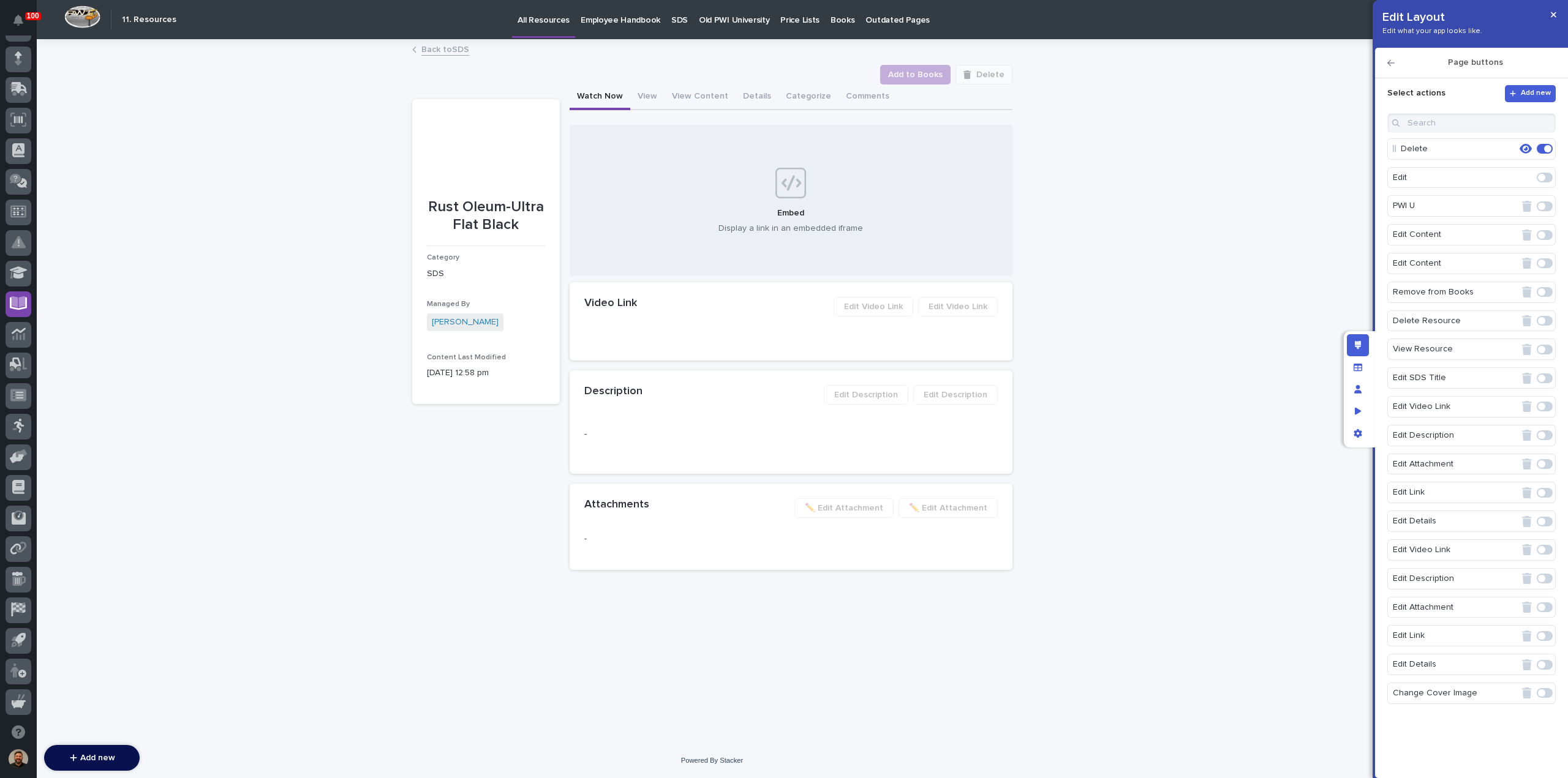
scroll to position [0, 0]
click at [1530, 97] on span "Add new" at bounding box center [1535, 94] width 30 height 10
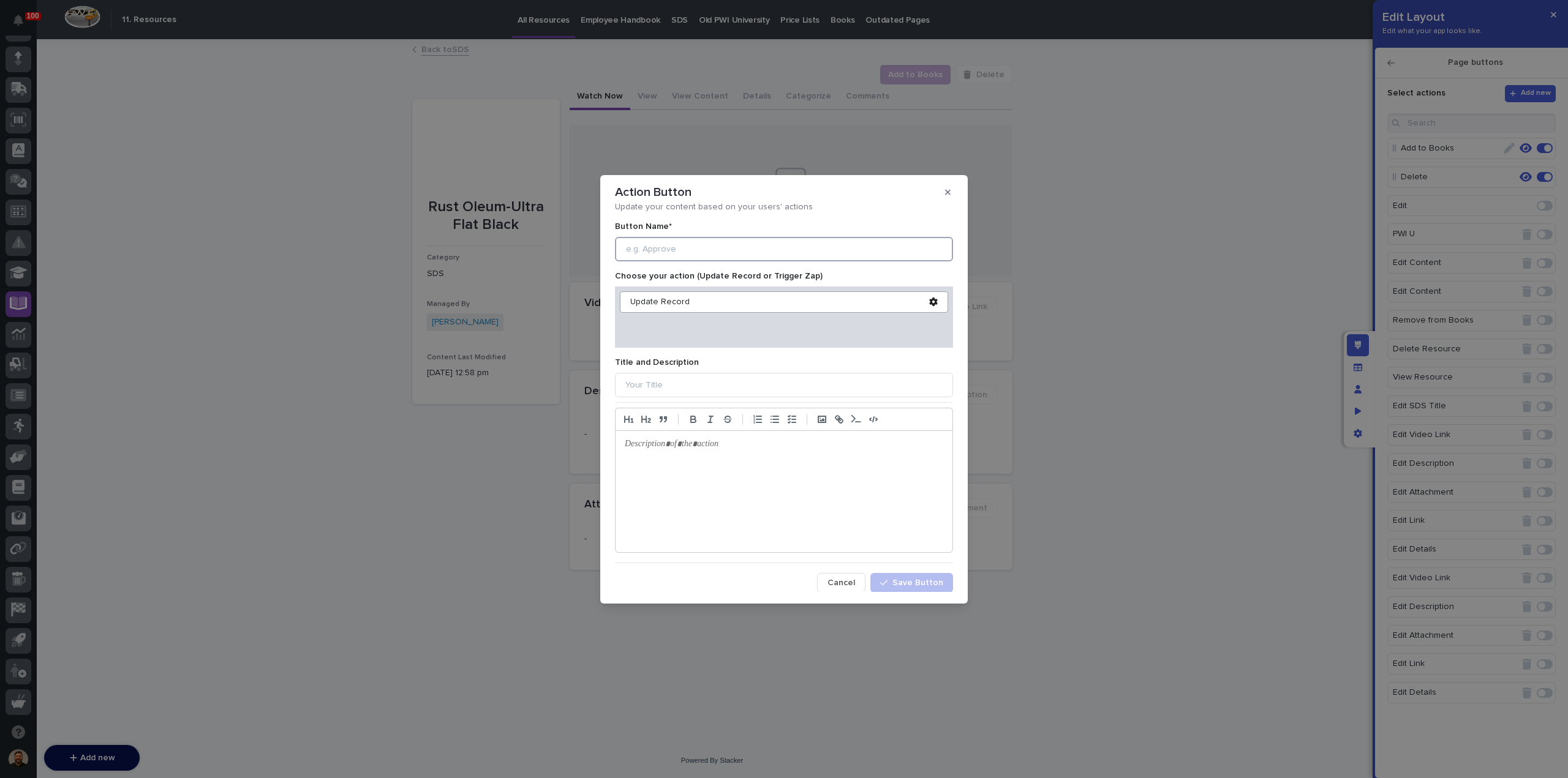
click at [742, 251] on input at bounding box center [783, 249] width 338 height 24
type input "Archive"
click at [743, 299] on div "Update Record" at bounding box center [780, 302] width 299 height 10
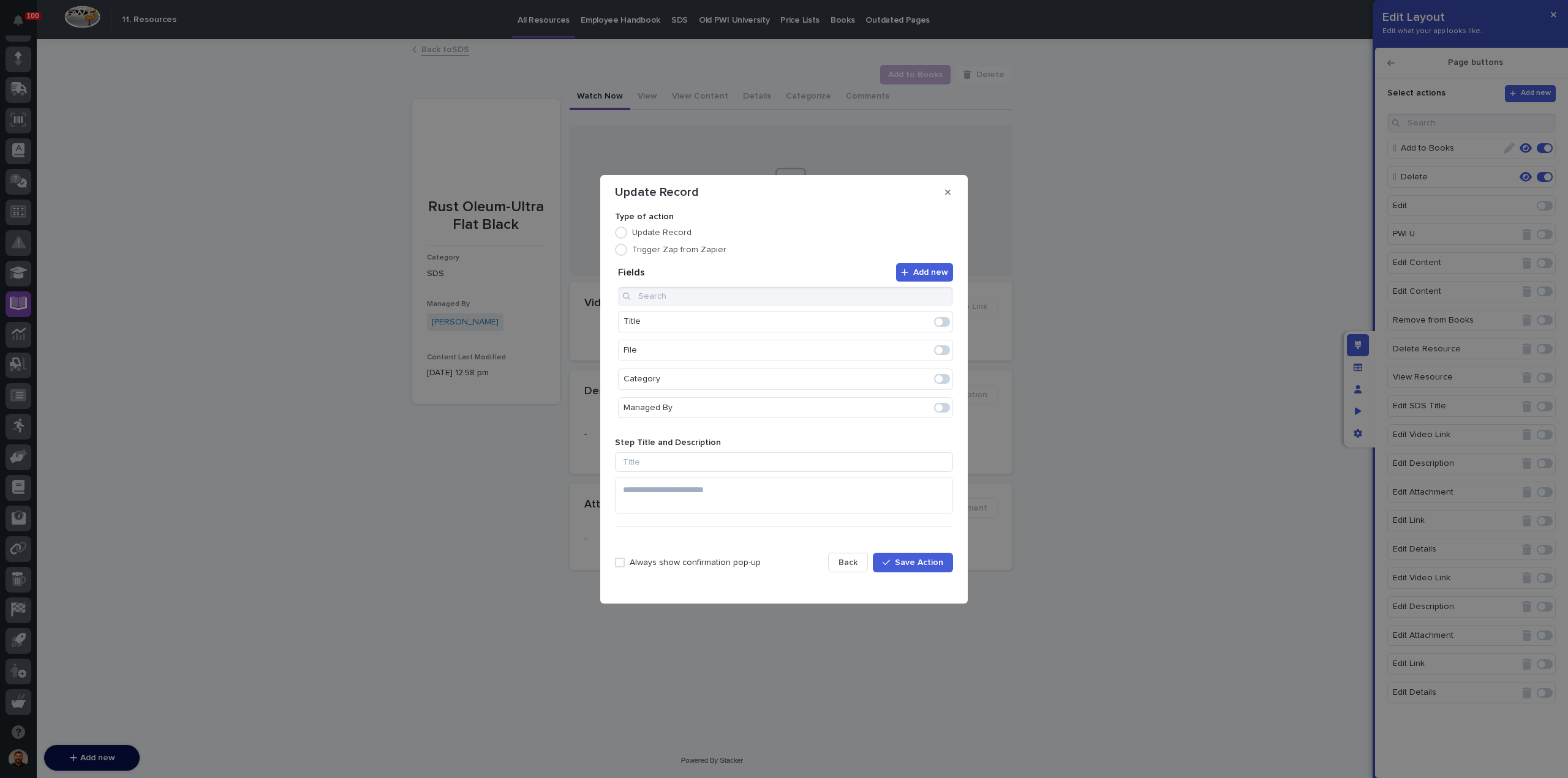
click at [935, 380] on span at bounding box center [938, 379] width 7 height 7
click at [897, 325] on icon "Edit" at bounding box center [903, 322] width 11 height 11
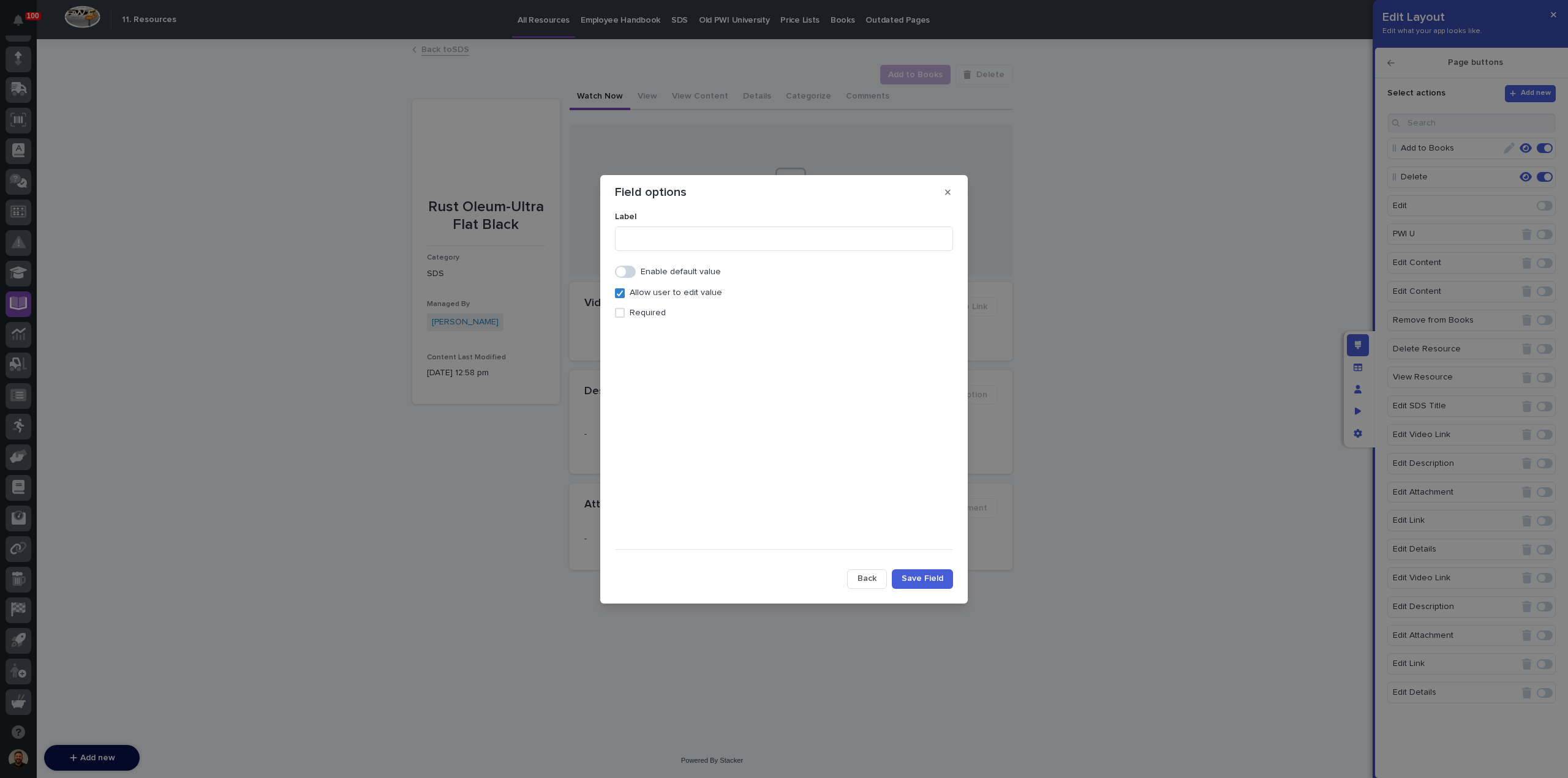
click at [861, 581] on span "Back" at bounding box center [867, 578] width 19 height 11
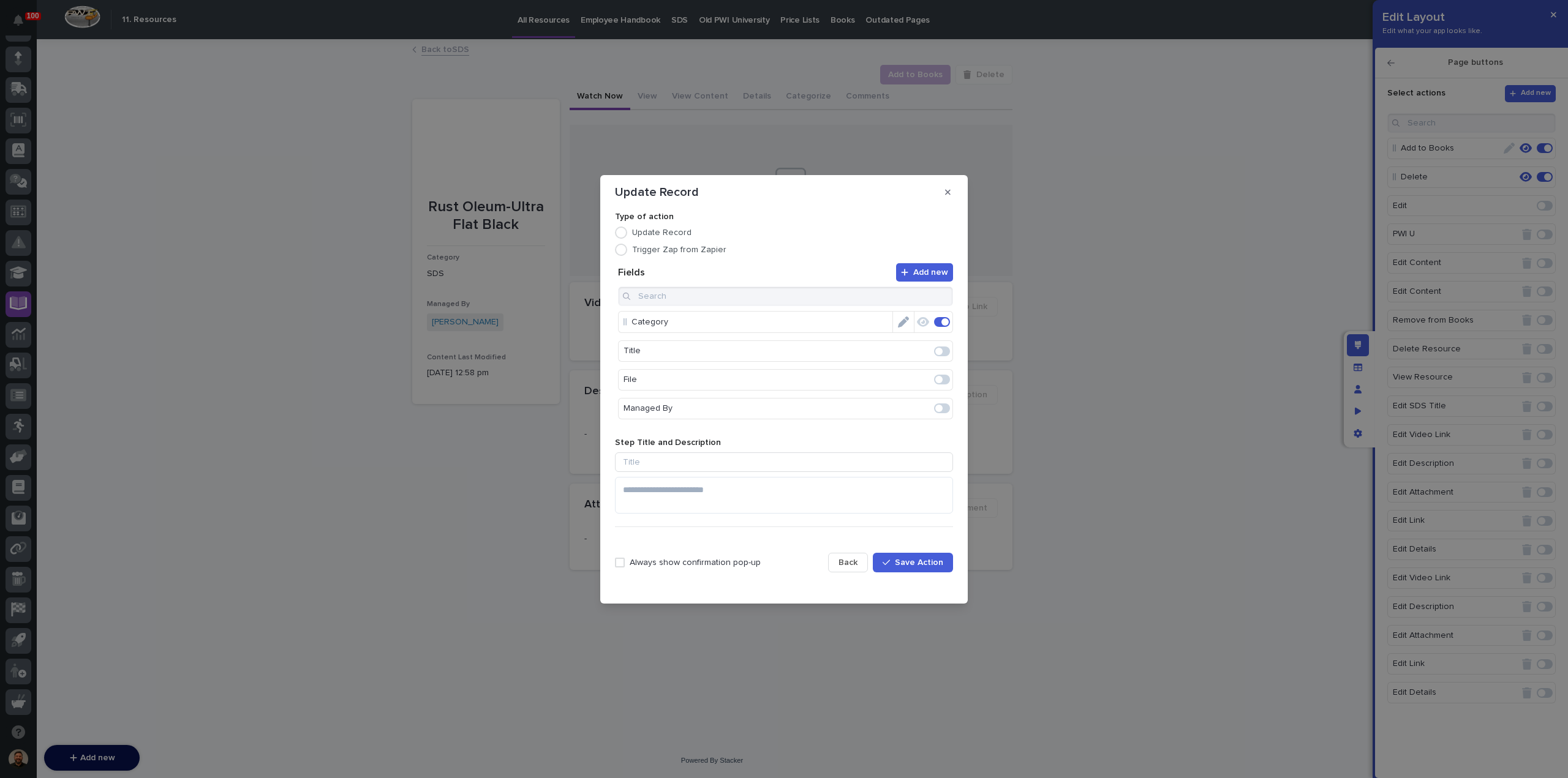
click at [897, 324] on icon "Edit" at bounding box center [903, 322] width 11 height 11
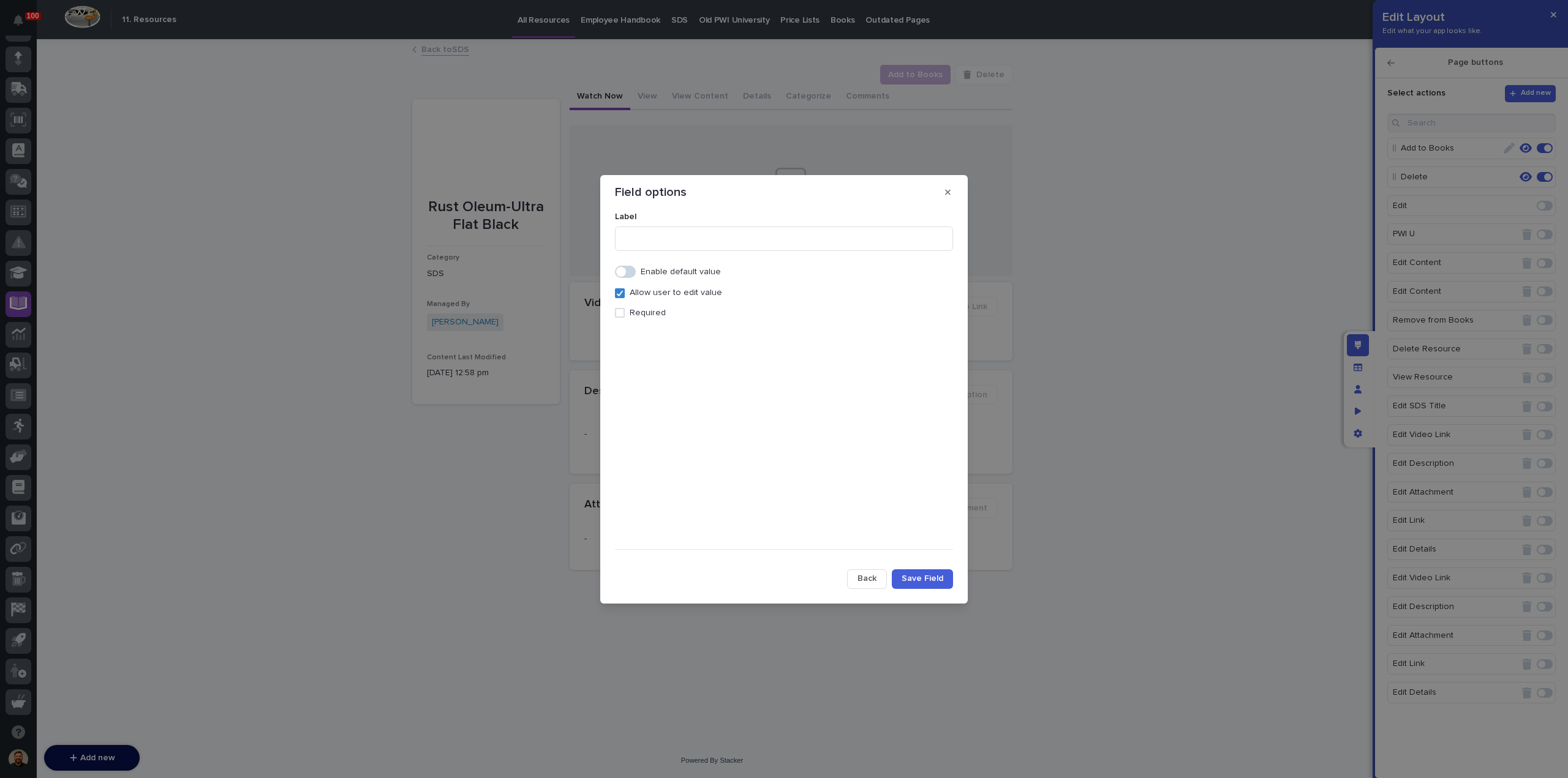
click at [858, 579] on button "Back" at bounding box center [867, 579] width 40 height 20
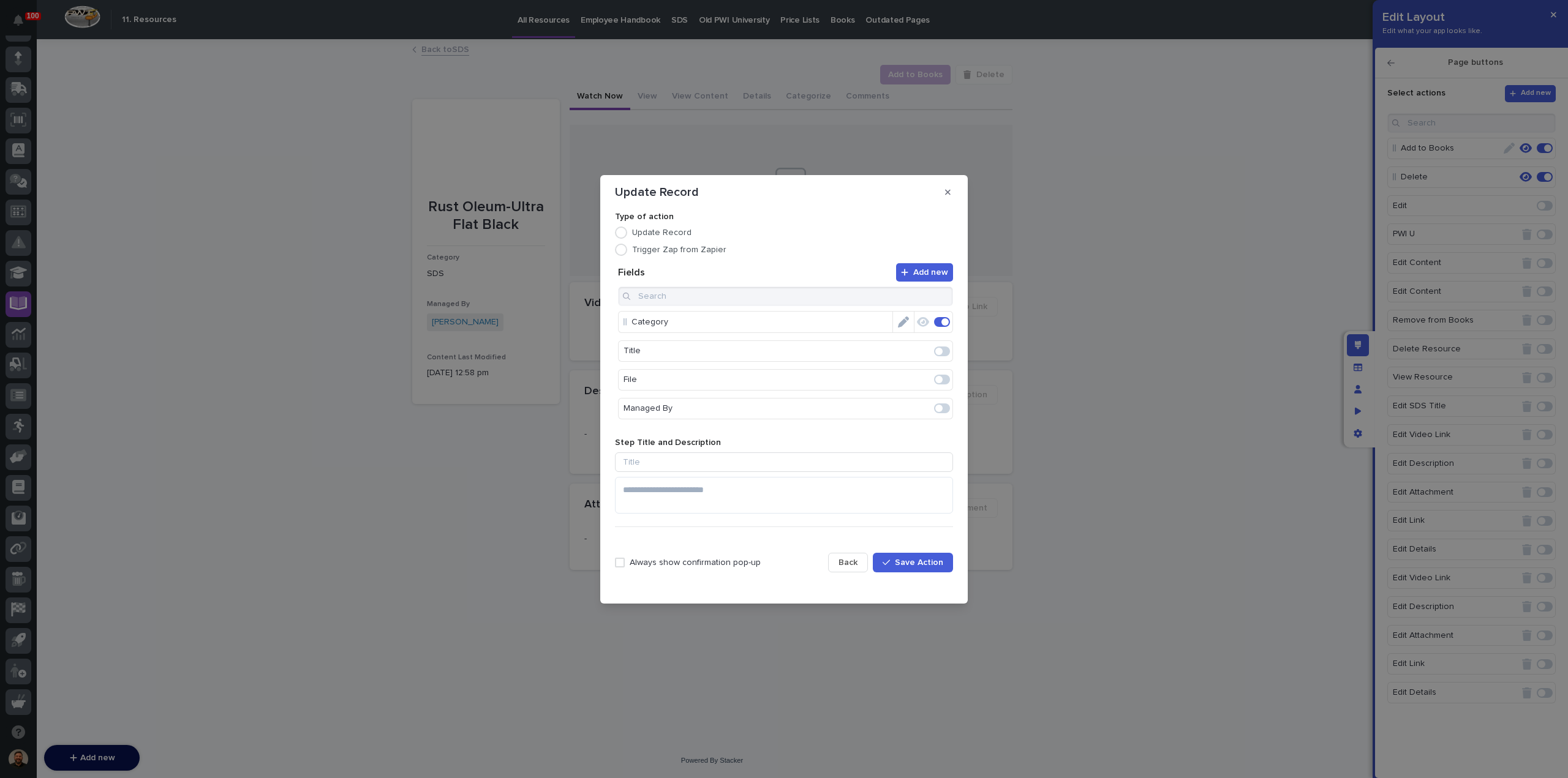
click at [844, 567] on span "Back" at bounding box center [848, 562] width 19 height 11
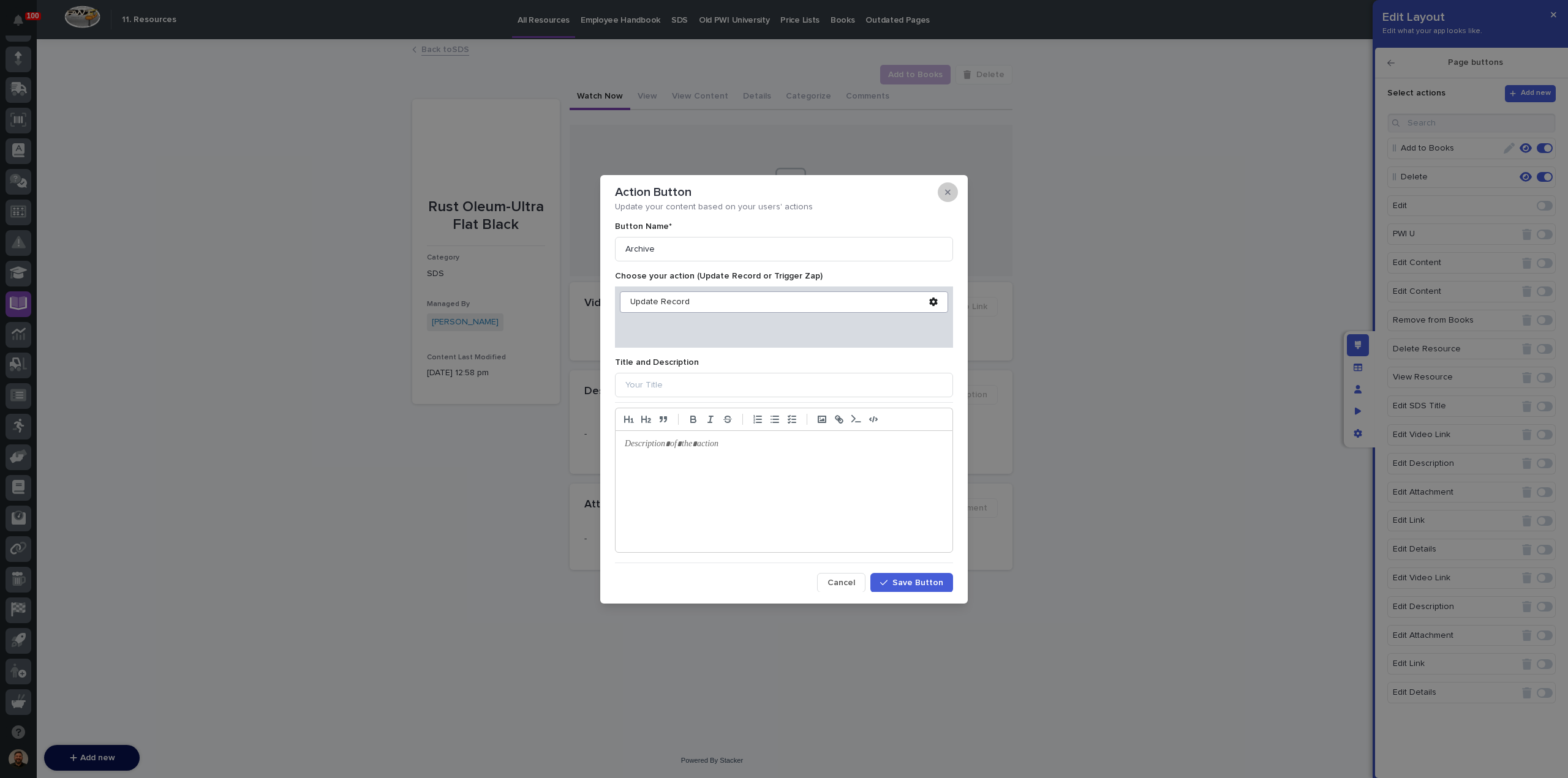
click at [947, 192] on icon "button" at bounding box center [947, 192] width 6 height 6
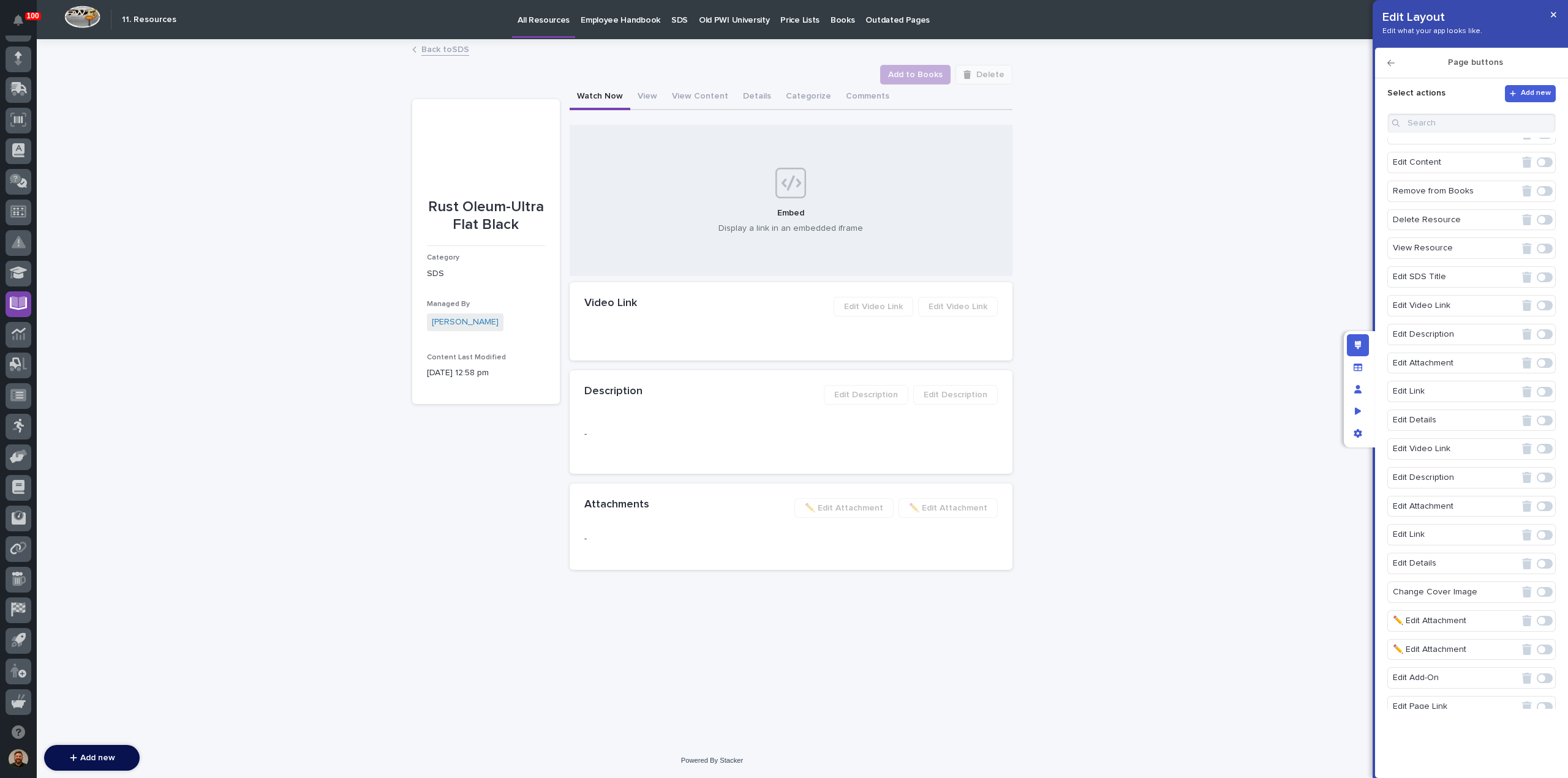
scroll to position [134, 0]
click at [788, 101] on button "Categorize" at bounding box center [808, 97] width 60 height 26
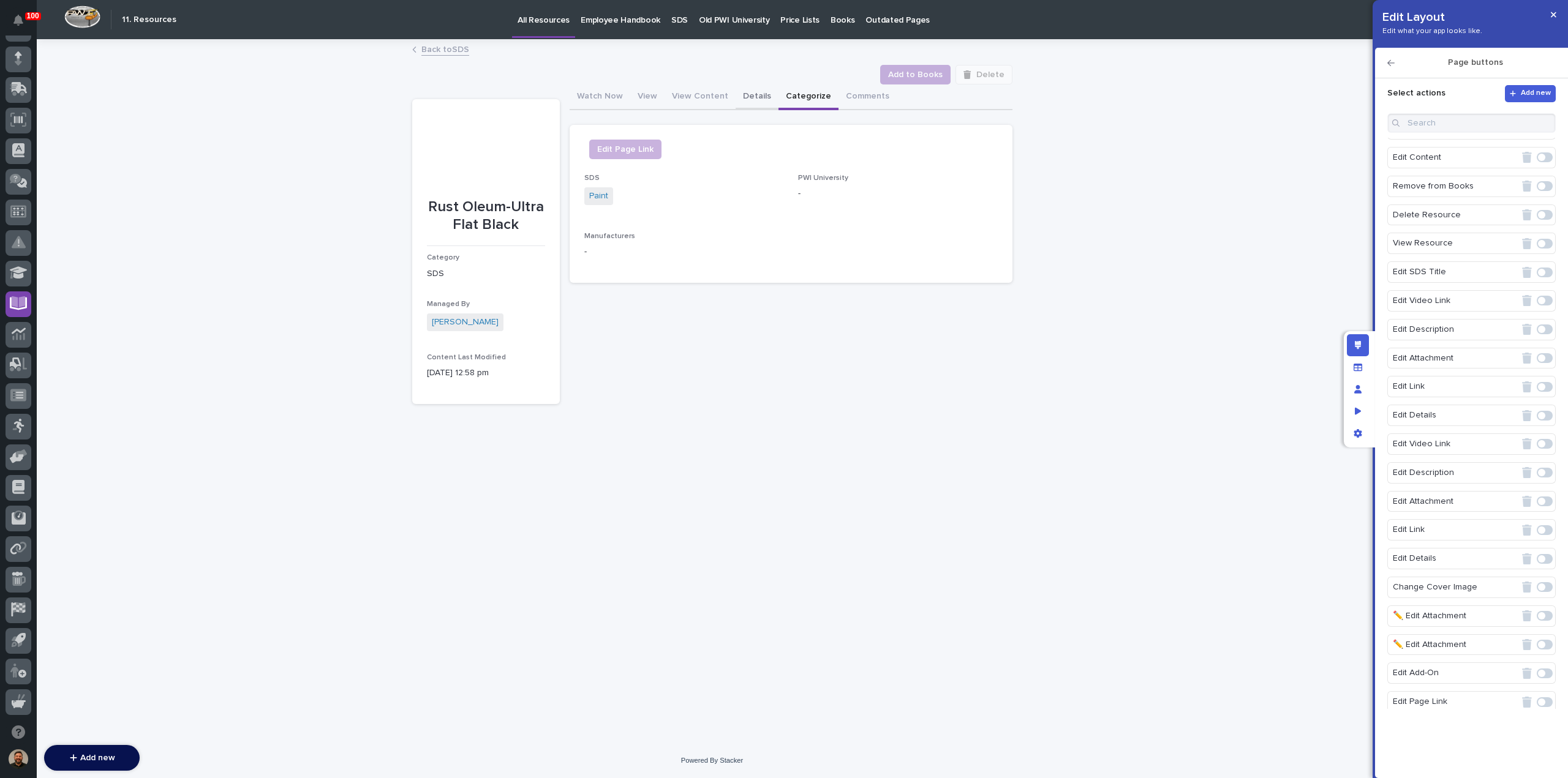
click at [749, 99] on button "Details" at bounding box center [756, 97] width 43 height 26
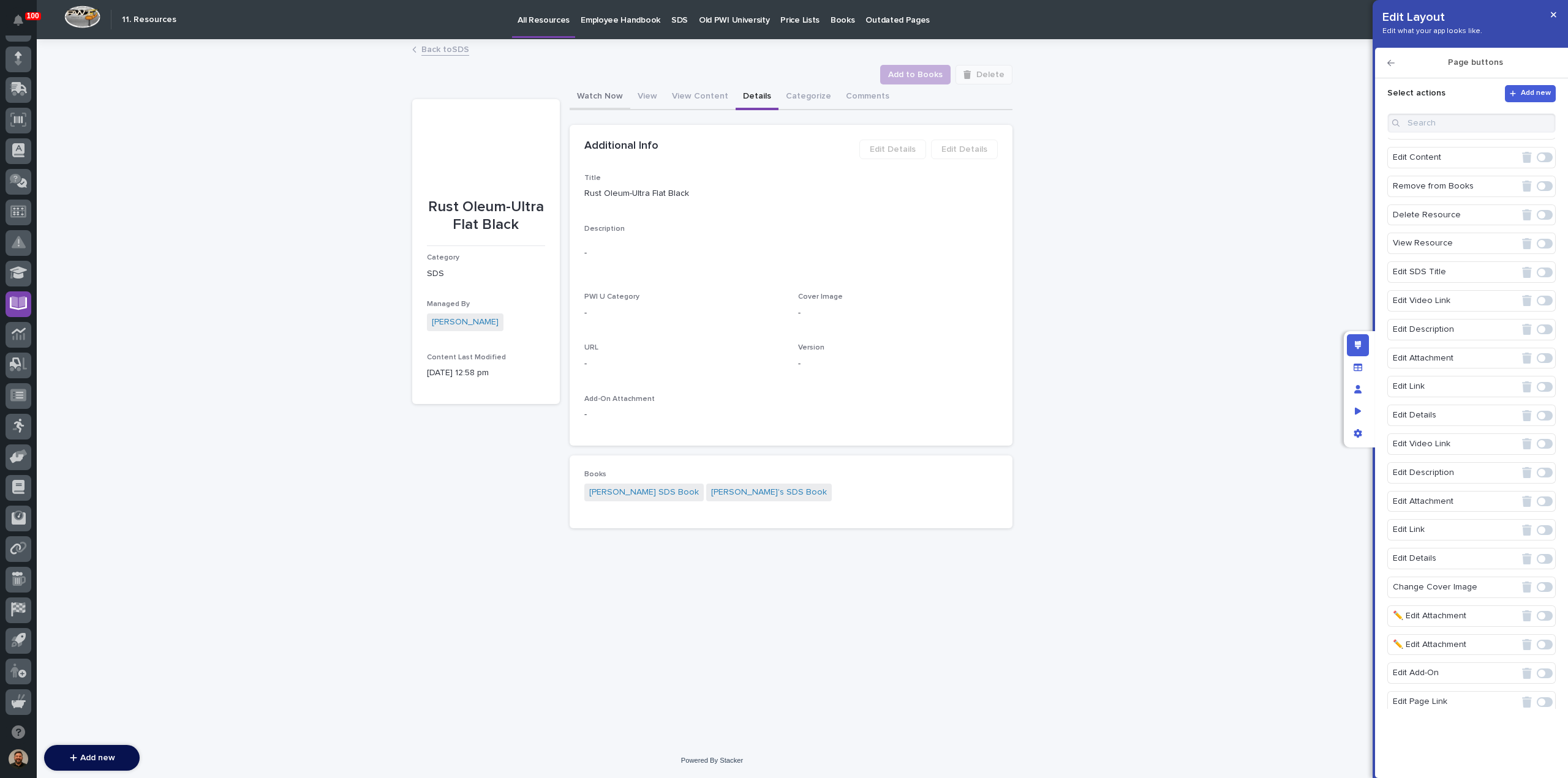
click at [592, 101] on button "Watch Now" at bounding box center [599, 97] width 61 height 26
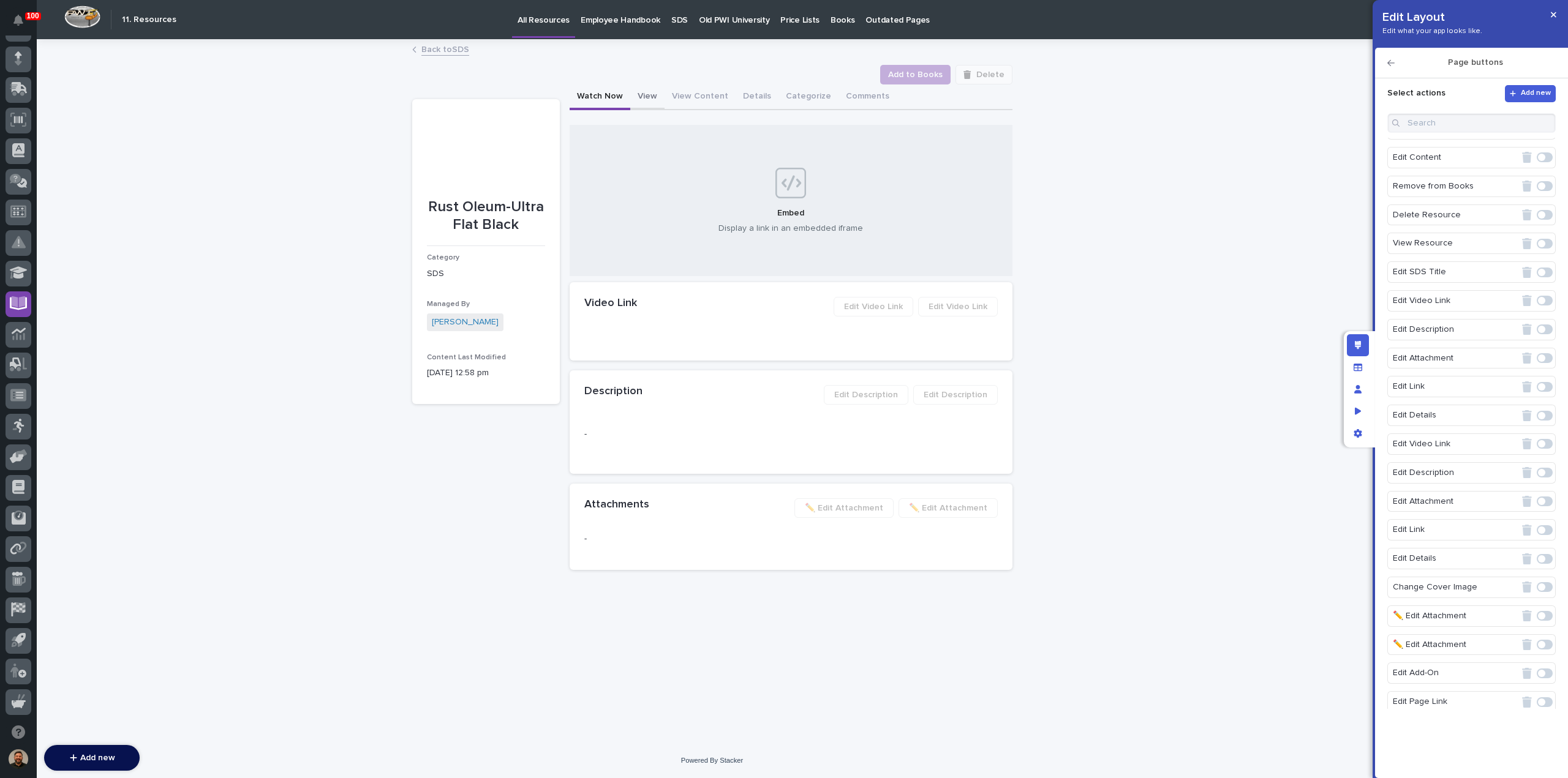
click at [648, 92] on button "View" at bounding box center [647, 97] width 34 height 26
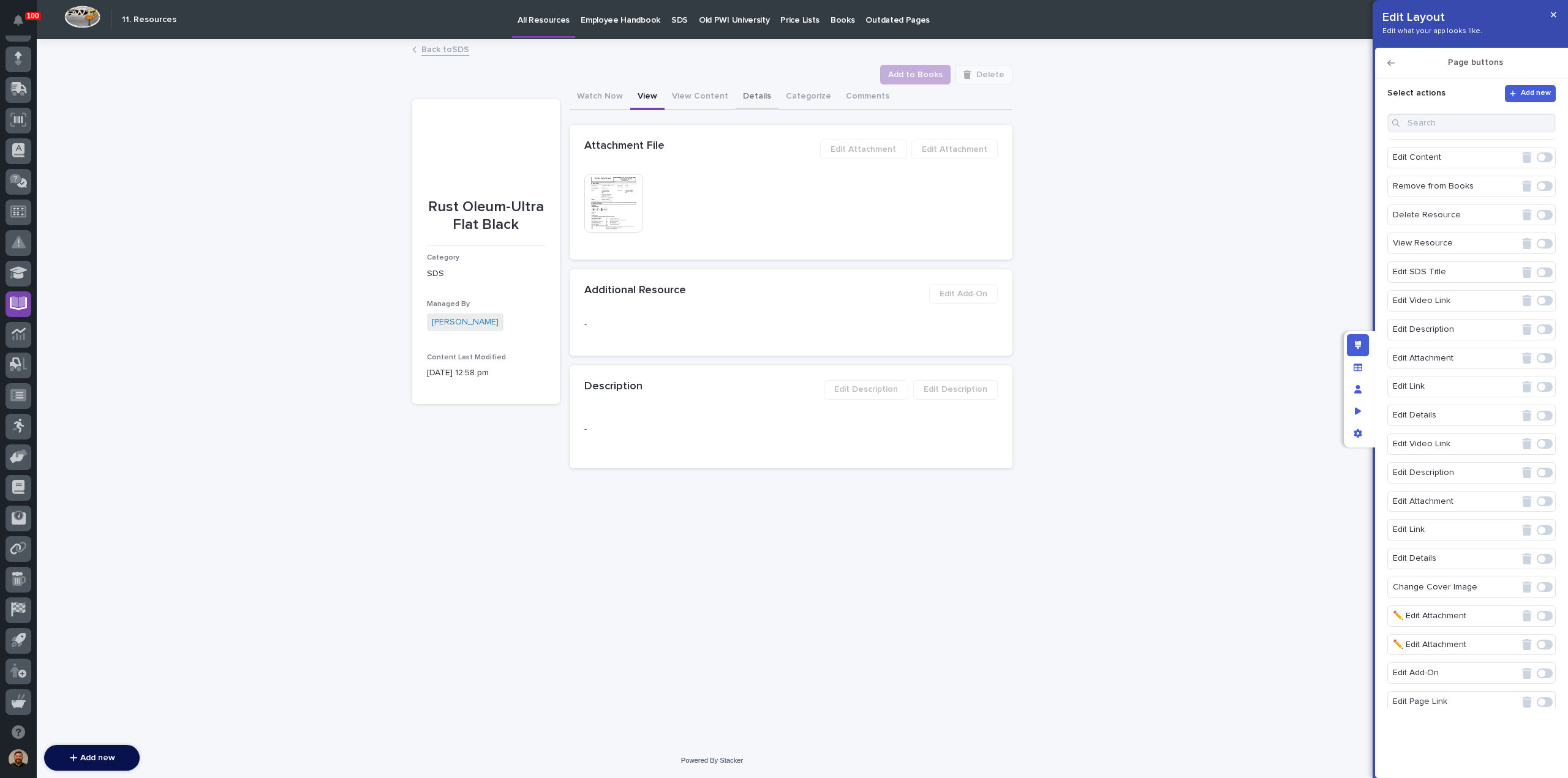
click at [738, 97] on button "Details" at bounding box center [756, 97] width 43 height 26
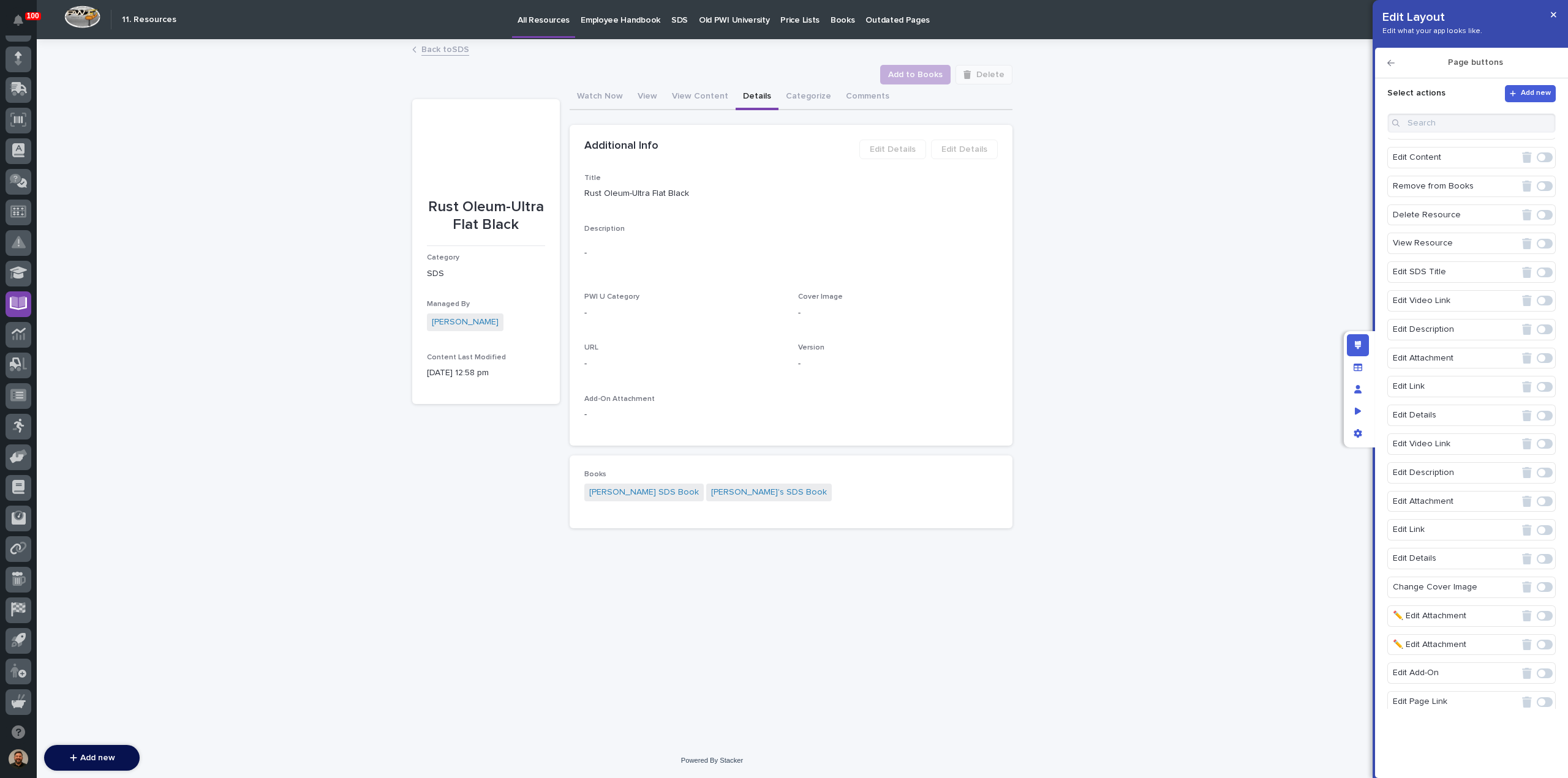
click at [1390, 63] on icon "button" at bounding box center [1390, 63] width 7 height 6
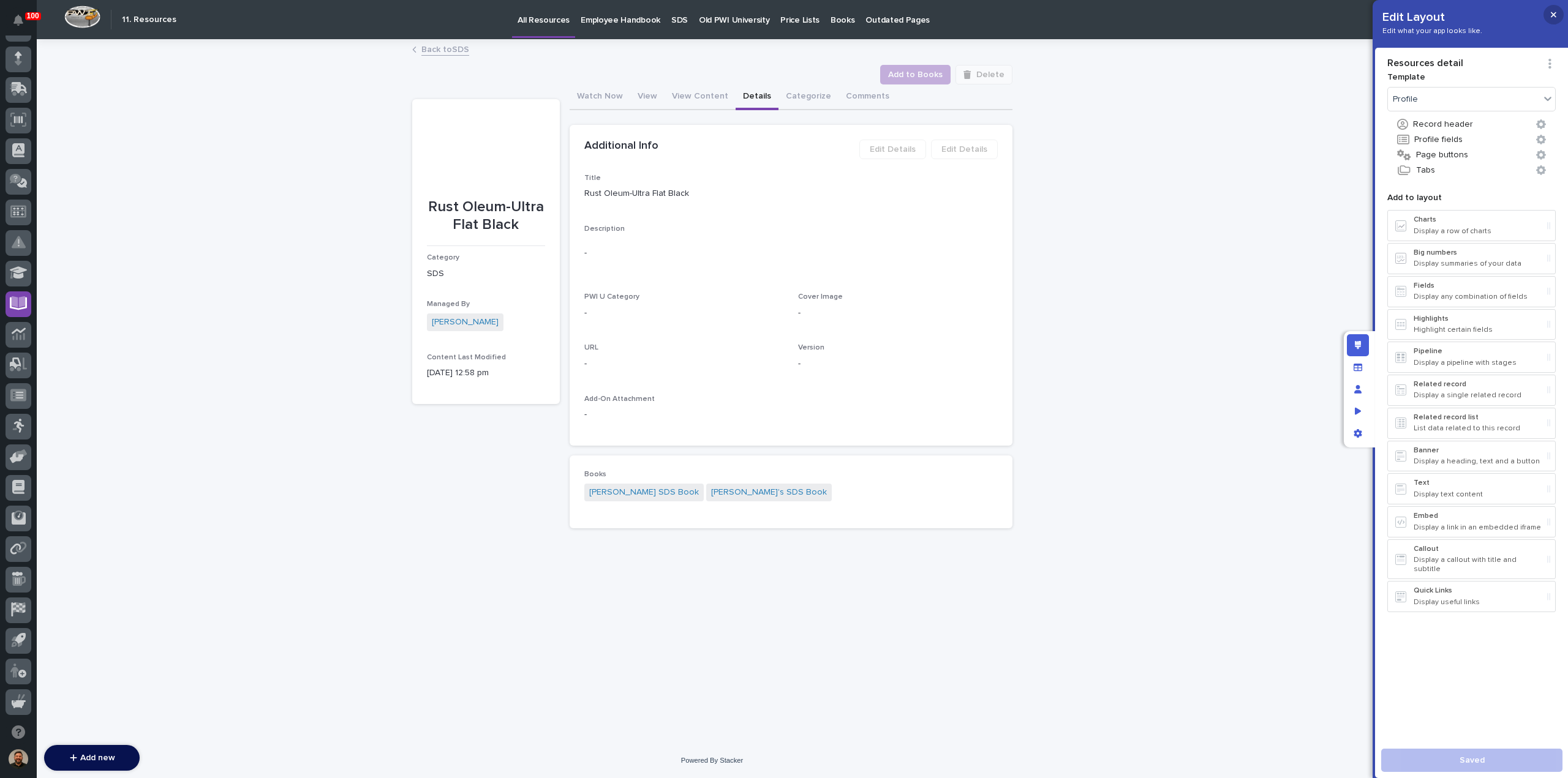
click at [1551, 15] on icon "button" at bounding box center [1553, 14] width 6 height 8
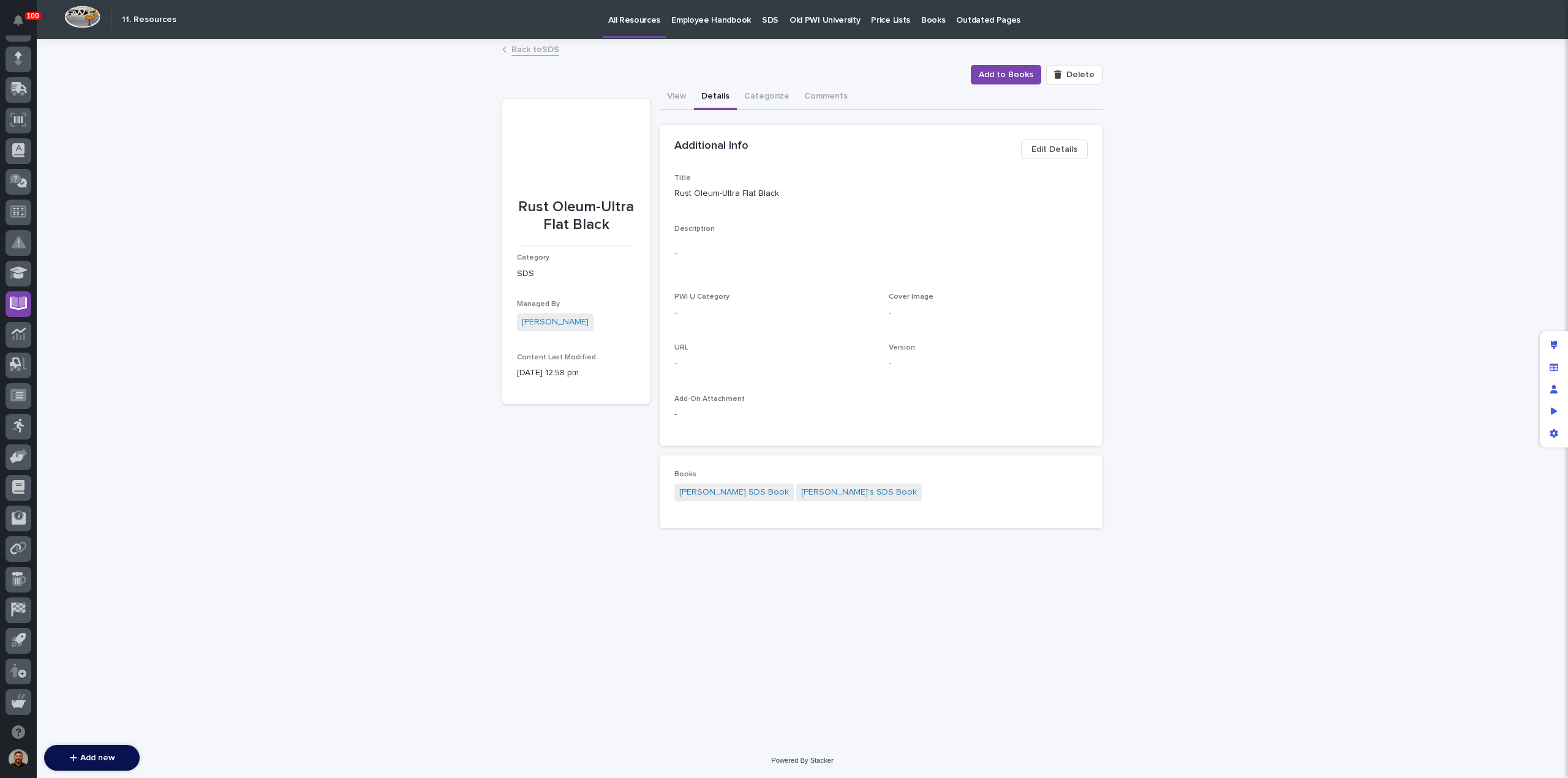
click at [524, 47] on link "Back to SDS" at bounding box center [535, 49] width 48 height 14
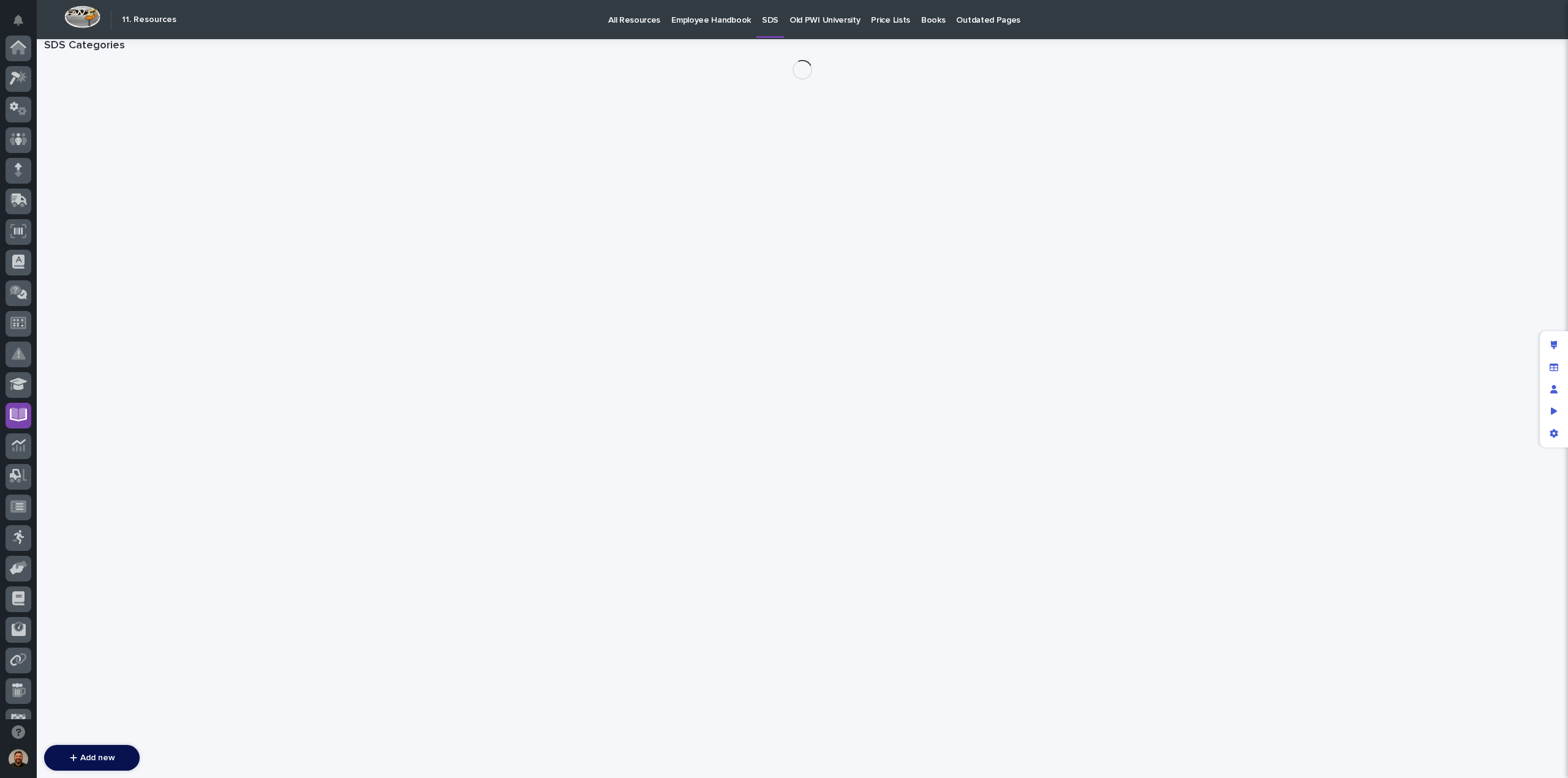
scroll to position [112, 0]
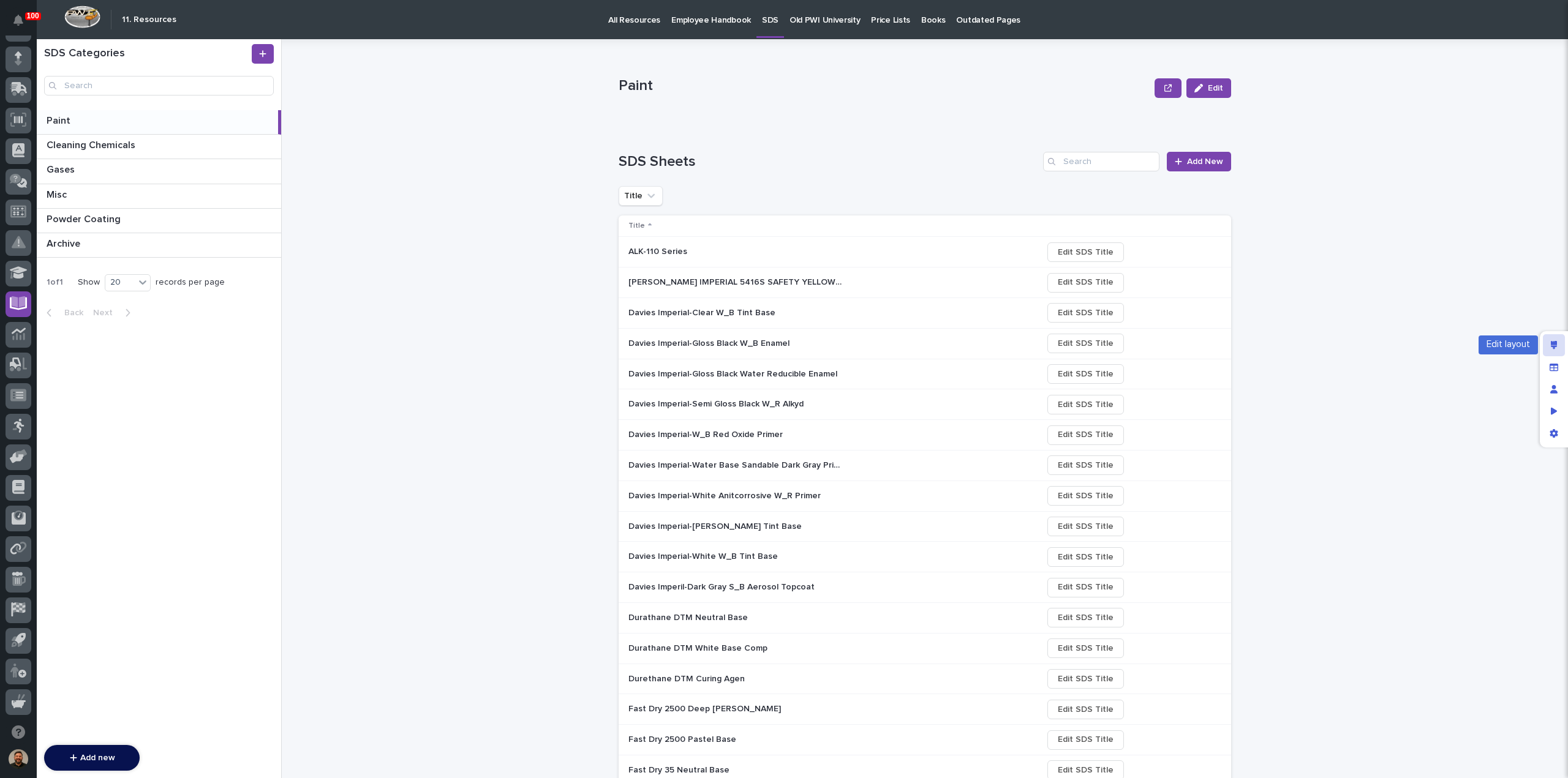
click at [1555, 342] on icon "Edit layout" at bounding box center [1554, 345] width 7 height 8
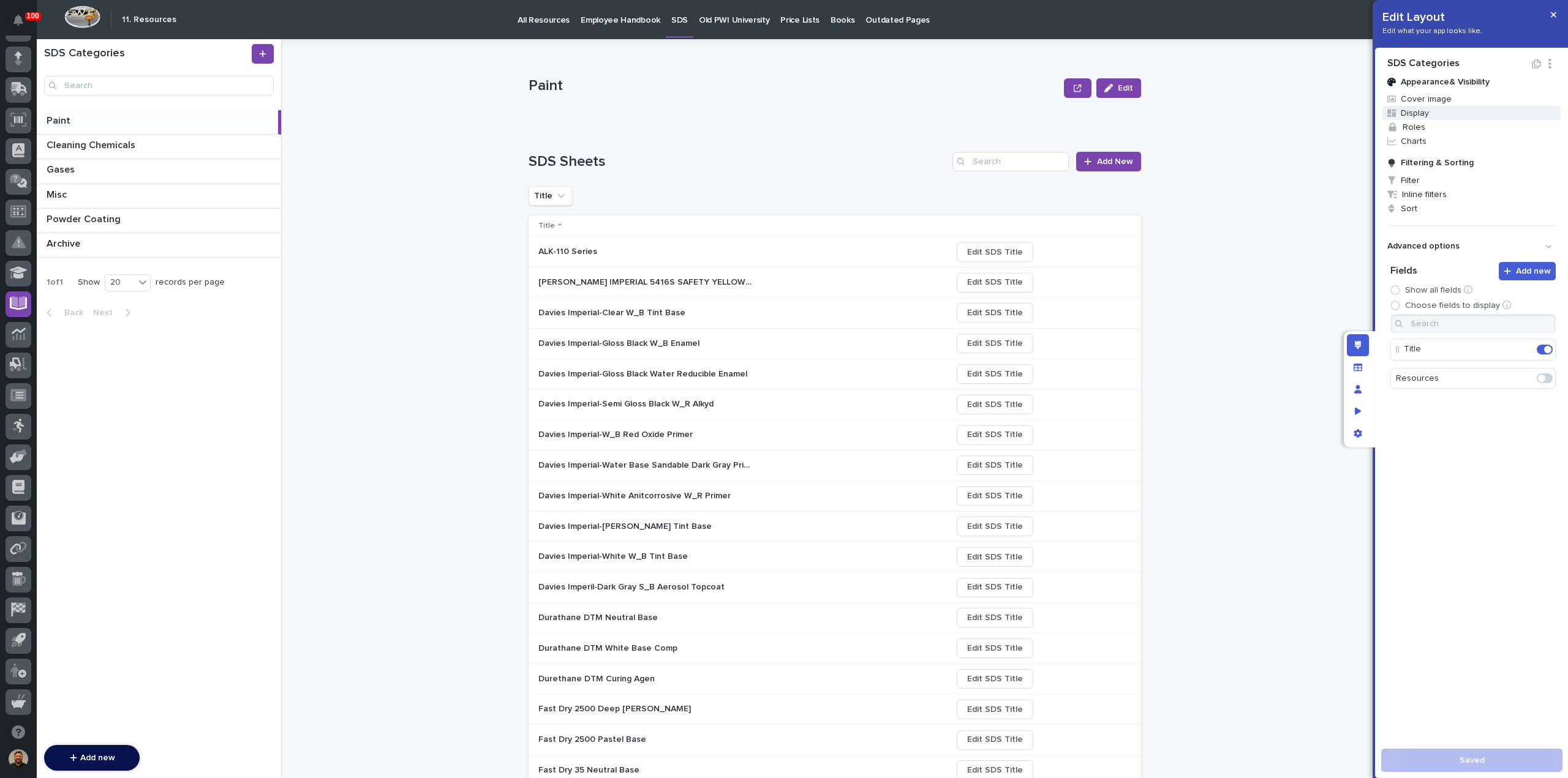
click at [1423, 111] on span "Display" at bounding box center [1471, 113] width 178 height 14
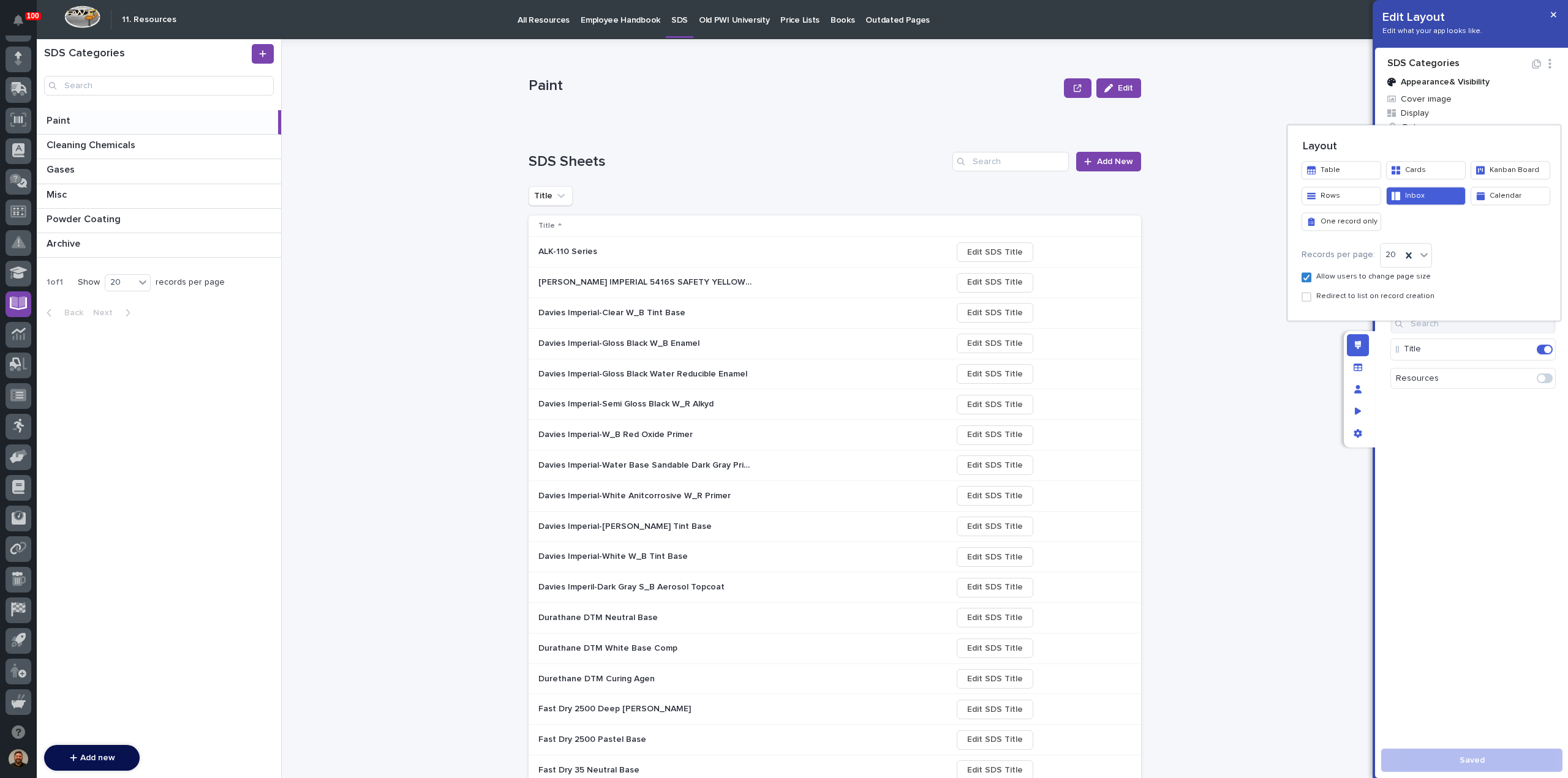
click at [1337, 172] on button "Table" at bounding box center [1341, 170] width 79 height 19
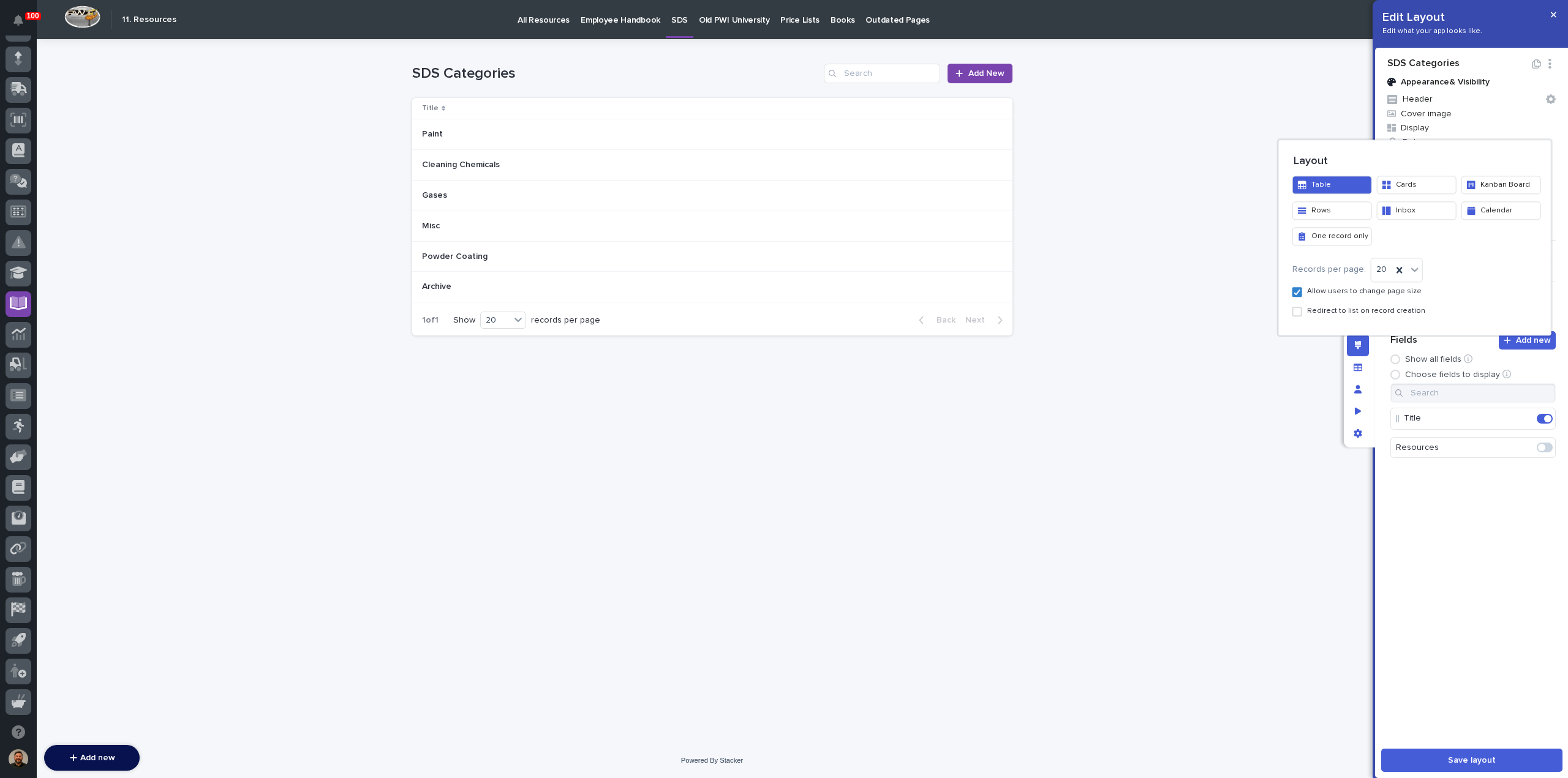
click at [1415, 186] on button "Cards" at bounding box center [1417, 185] width 79 height 19
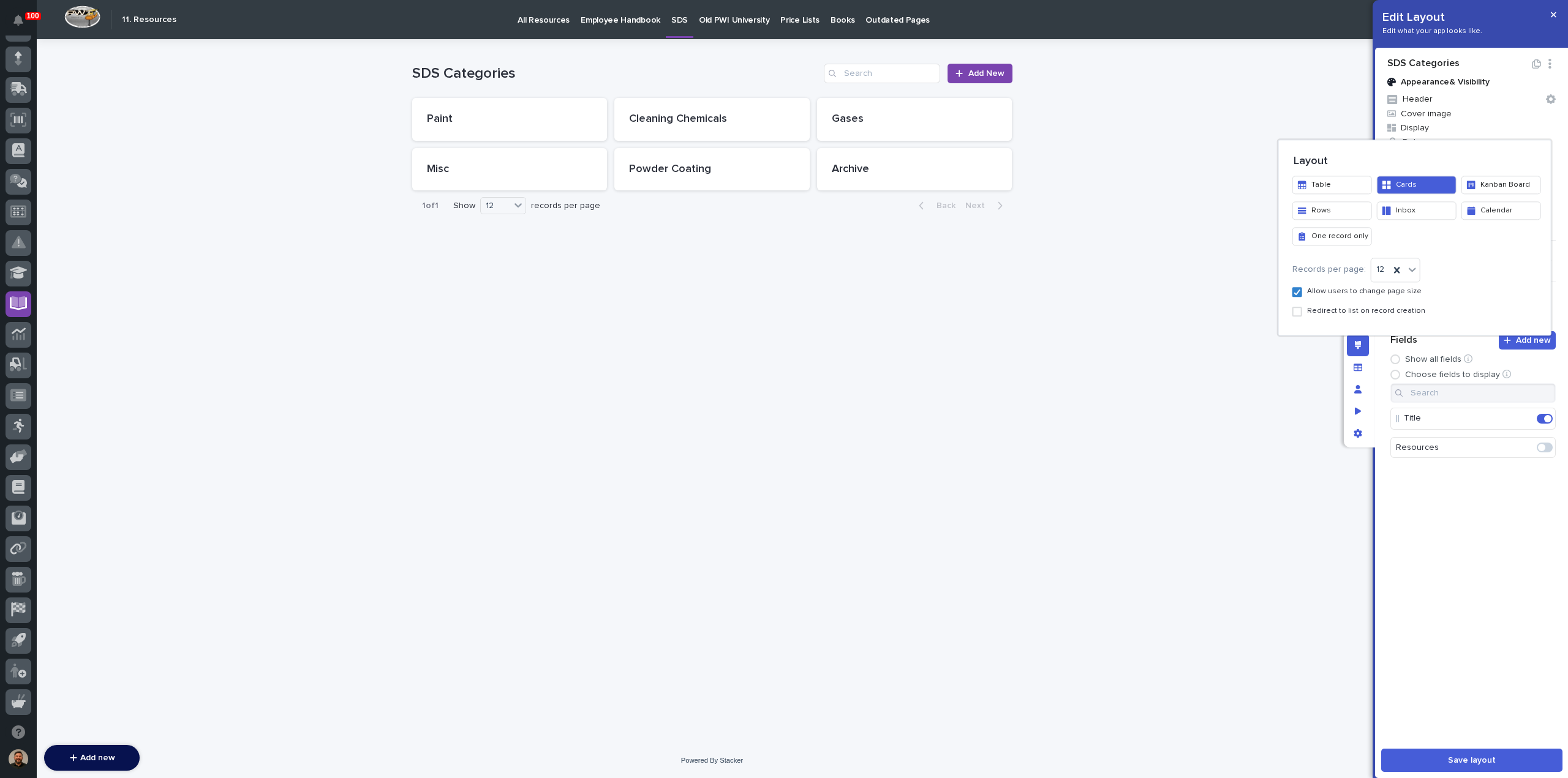
click at [1420, 210] on button "Inbox" at bounding box center [1417, 210] width 79 height 19
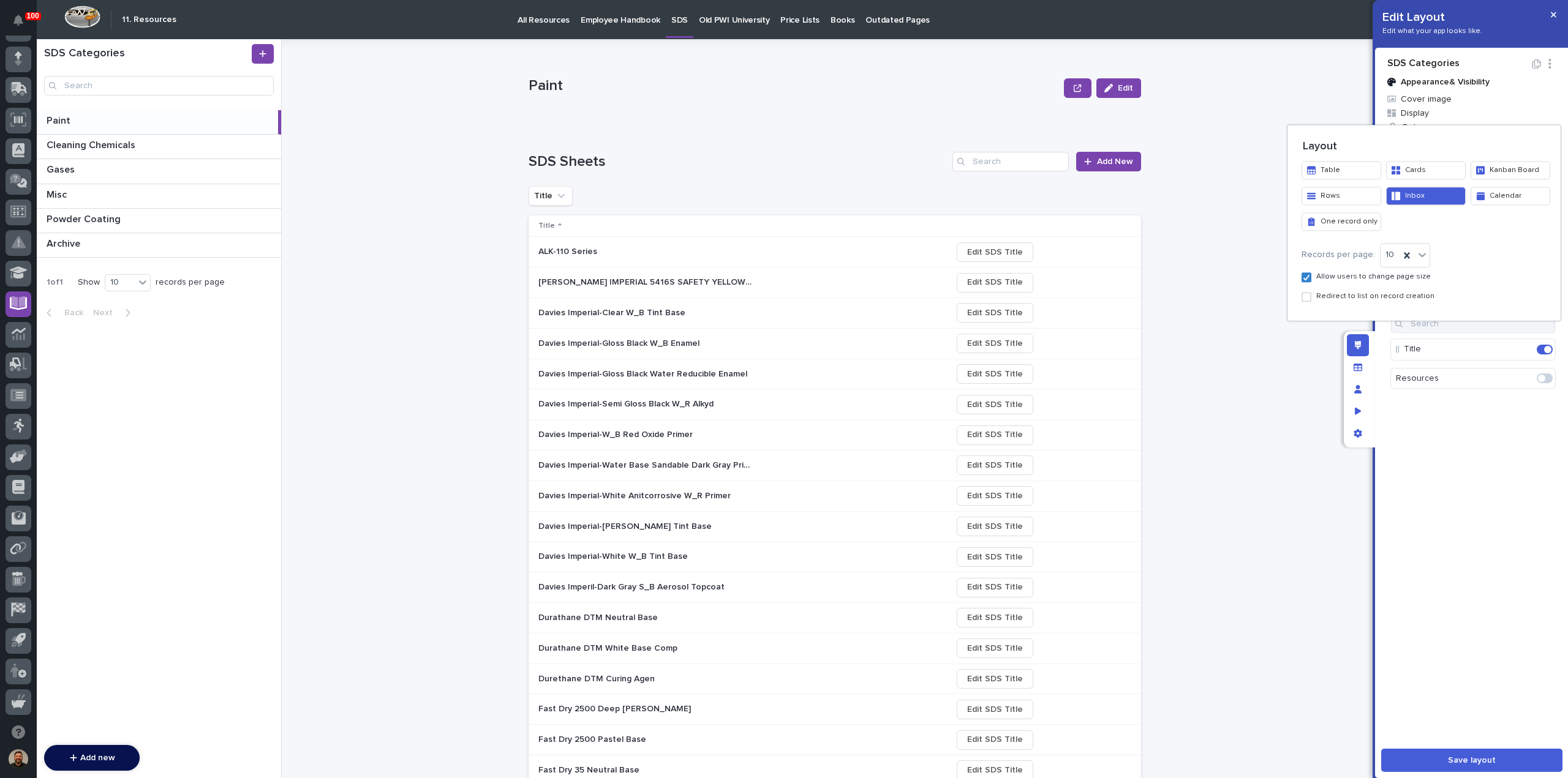
click at [1464, 433] on div at bounding box center [784, 389] width 1568 height 778
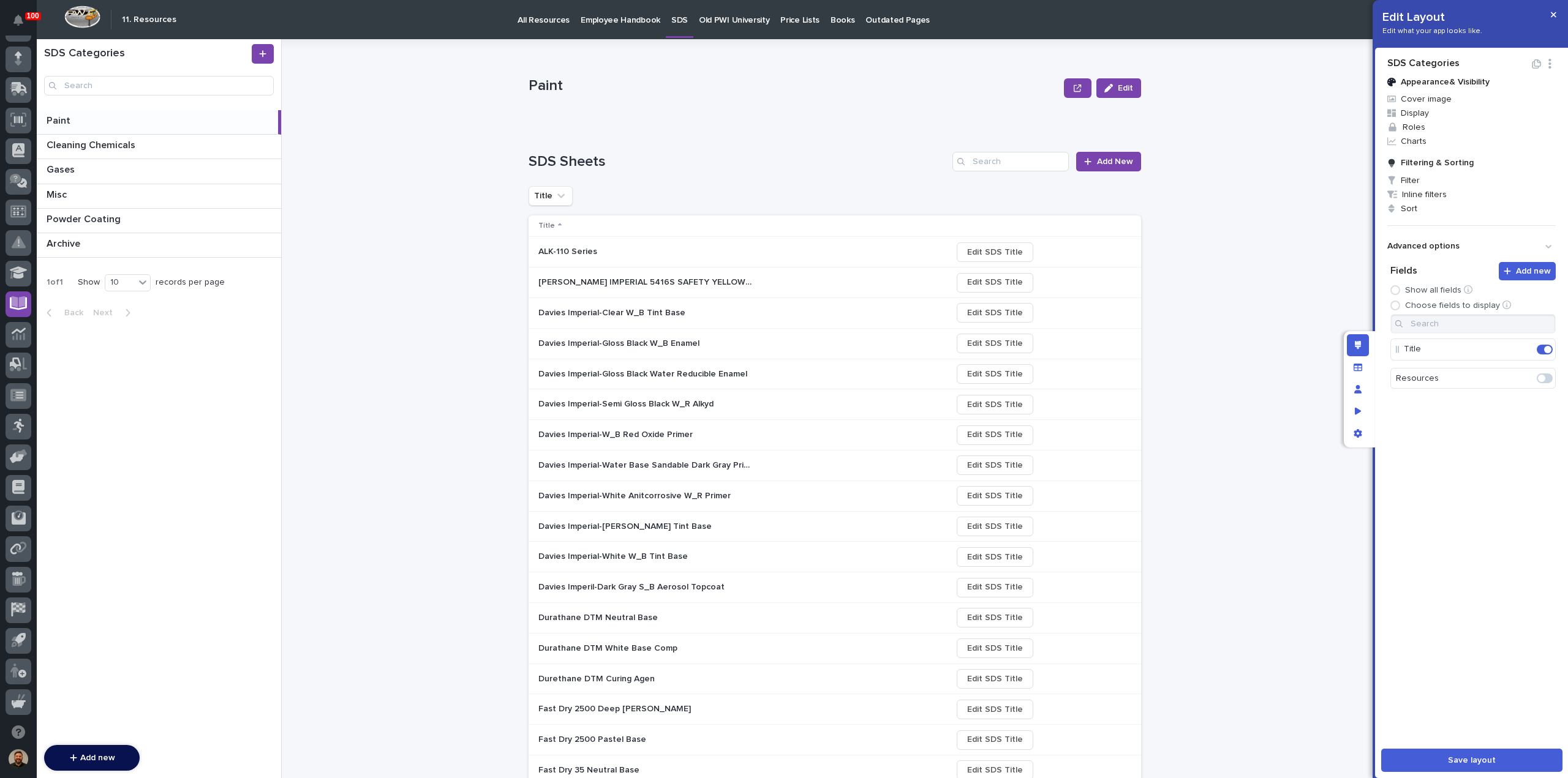
click at [926, 83] on p "Paint" at bounding box center [794, 86] width 531 height 18
click at [1074, 89] on icon "button" at bounding box center [1077, 88] width 7 height 8
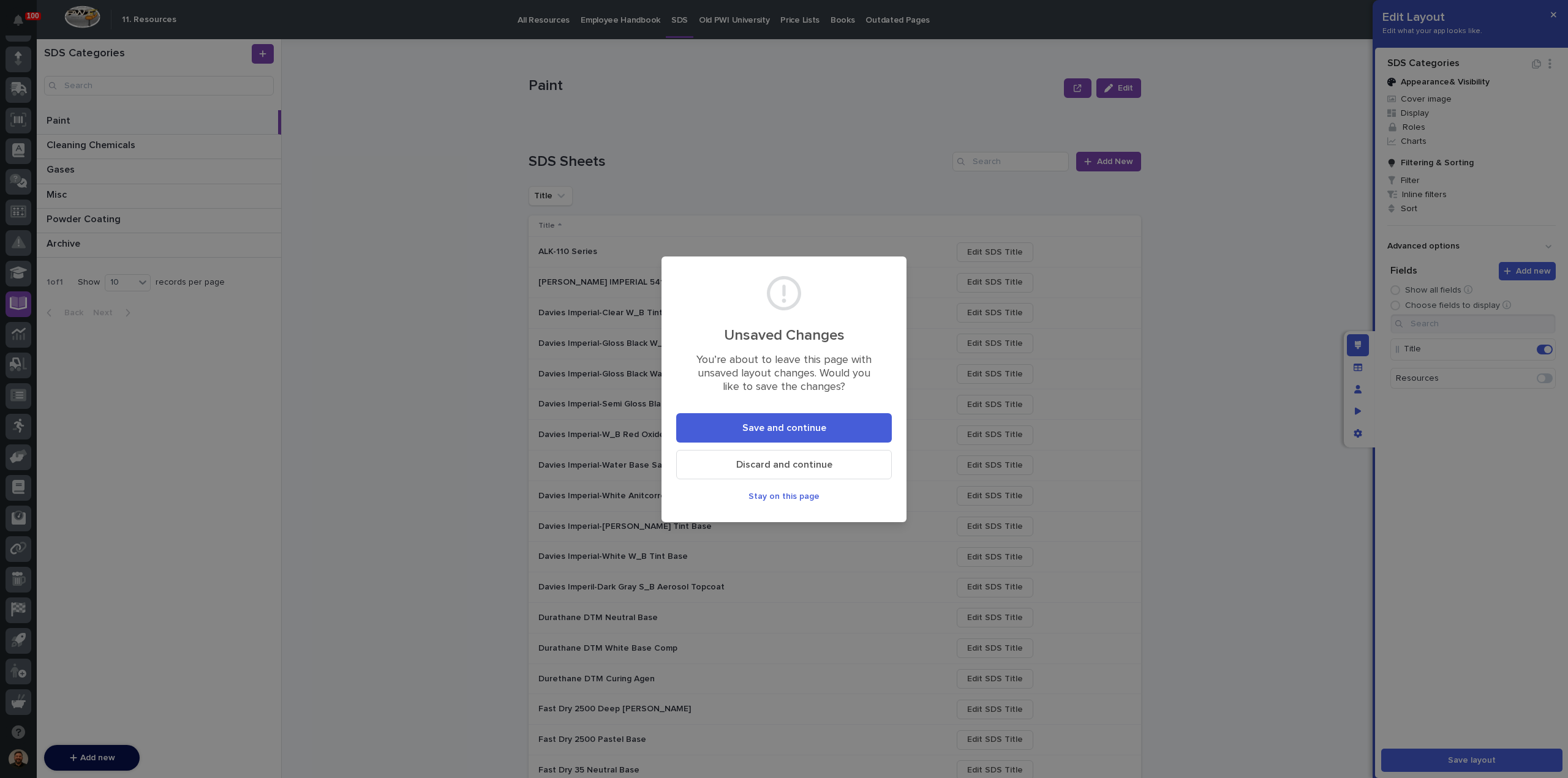
click at [783, 497] on span "Stay on this page" at bounding box center [783, 496] width 71 height 11
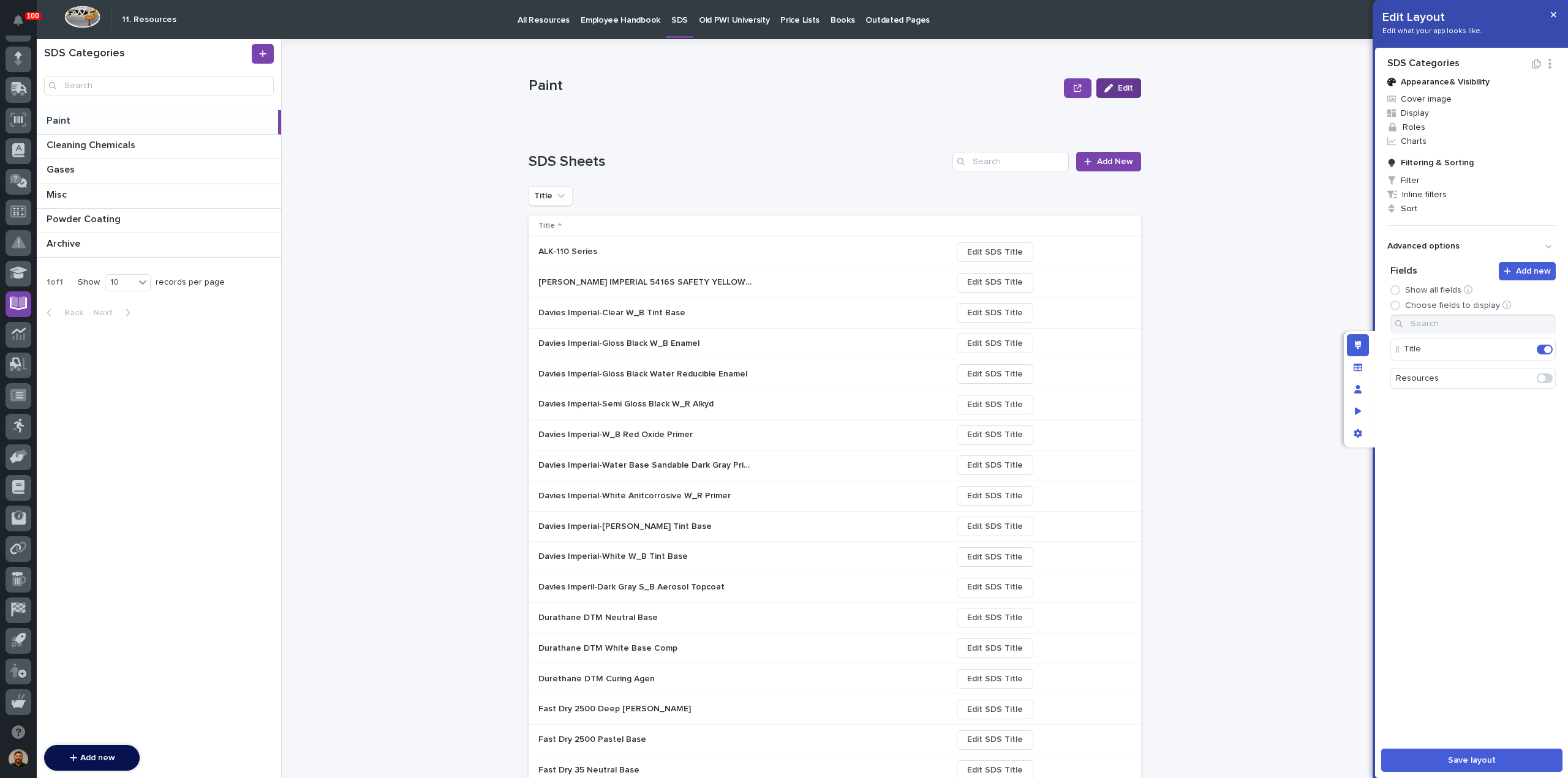
click at [1122, 85] on span "Edit" at bounding box center [1125, 88] width 15 height 11
click at [1058, 89] on span "Cancel" at bounding box center [1062, 88] width 28 height 11
click at [1489, 99] on span "Cover image" at bounding box center [1471, 99] width 178 height 14
click at [1489, 99] on div at bounding box center [784, 389] width 1568 height 778
click at [740, 260] on div "ALK-110 Series ALK-110 Series" at bounding box center [740, 252] width 404 height 21
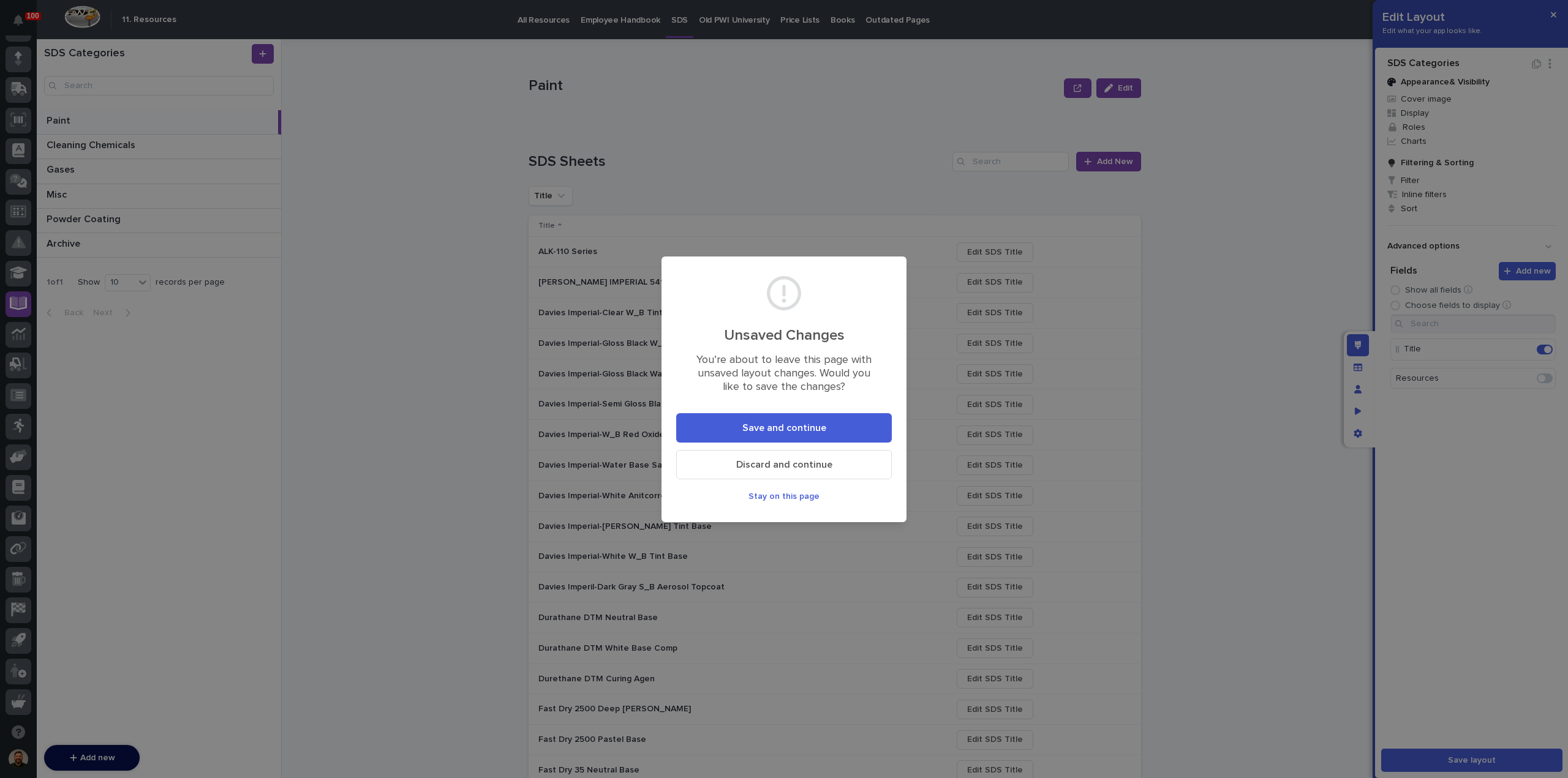
click at [776, 467] on span "Discard and continue" at bounding box center [784, 465] width 96 height 13
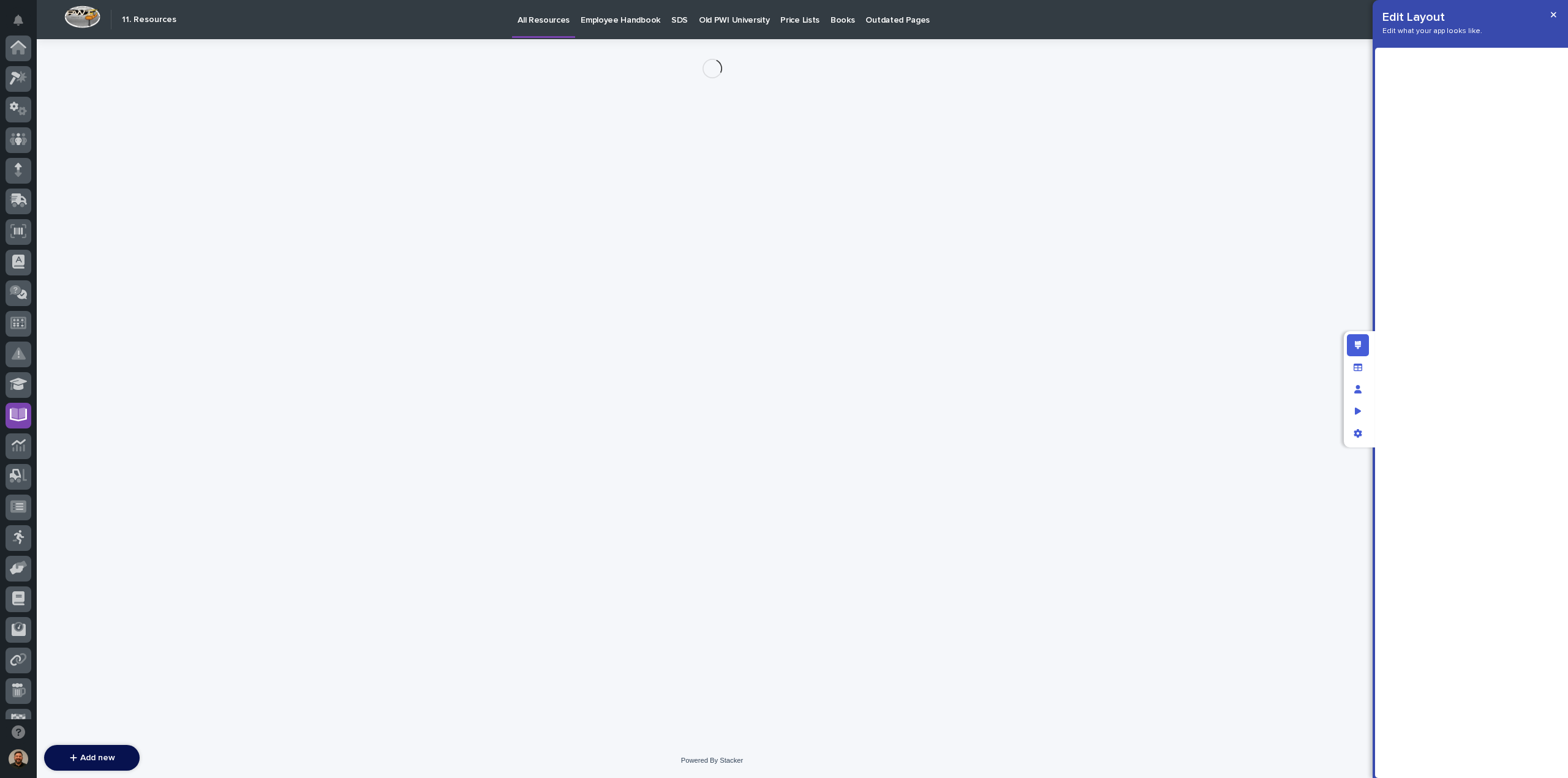
scroll to position [112, 0]
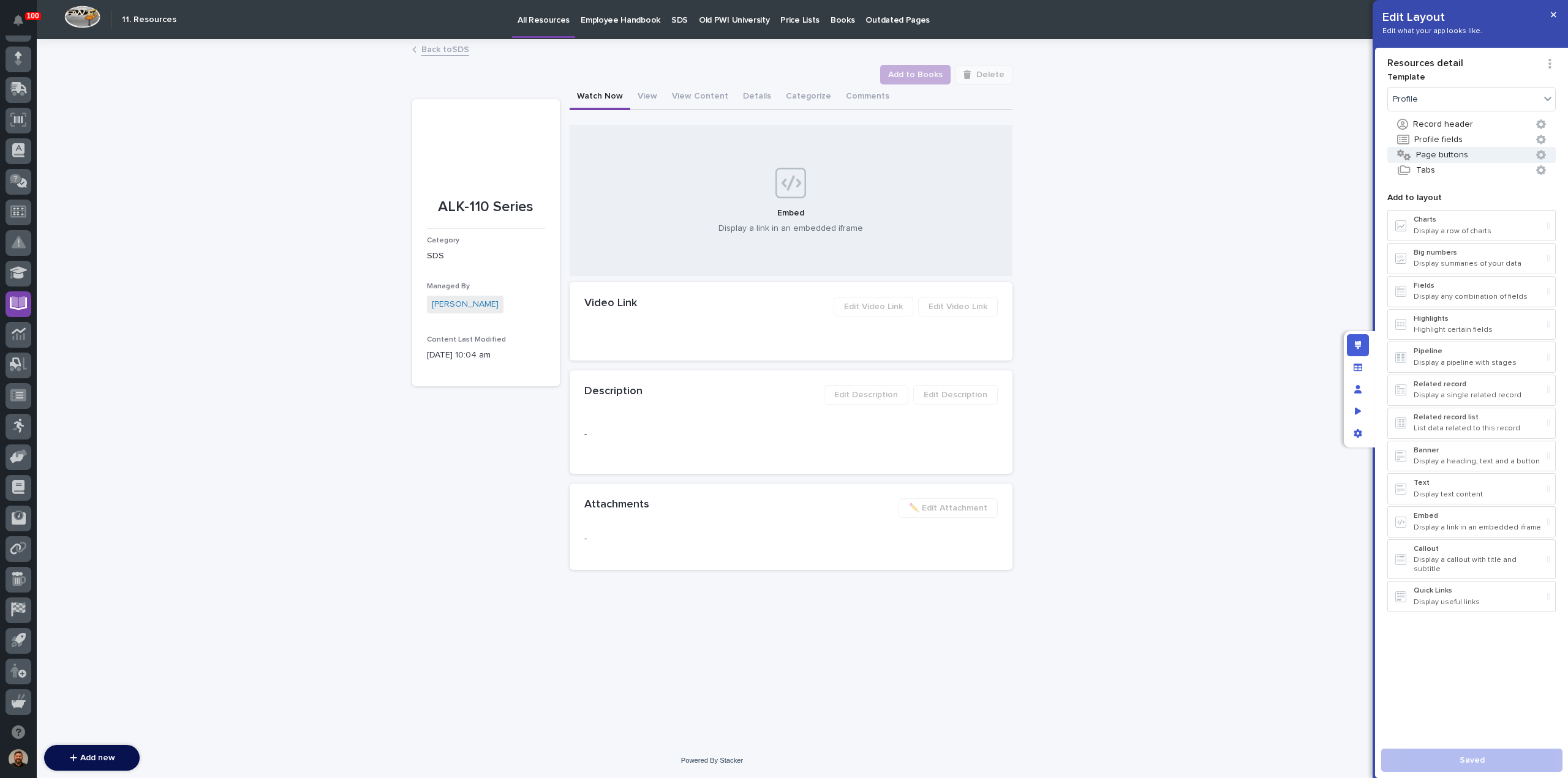
click at [1450, 155] on button "Page buttons" at bounding box center [1471, 154] width 169 height 16
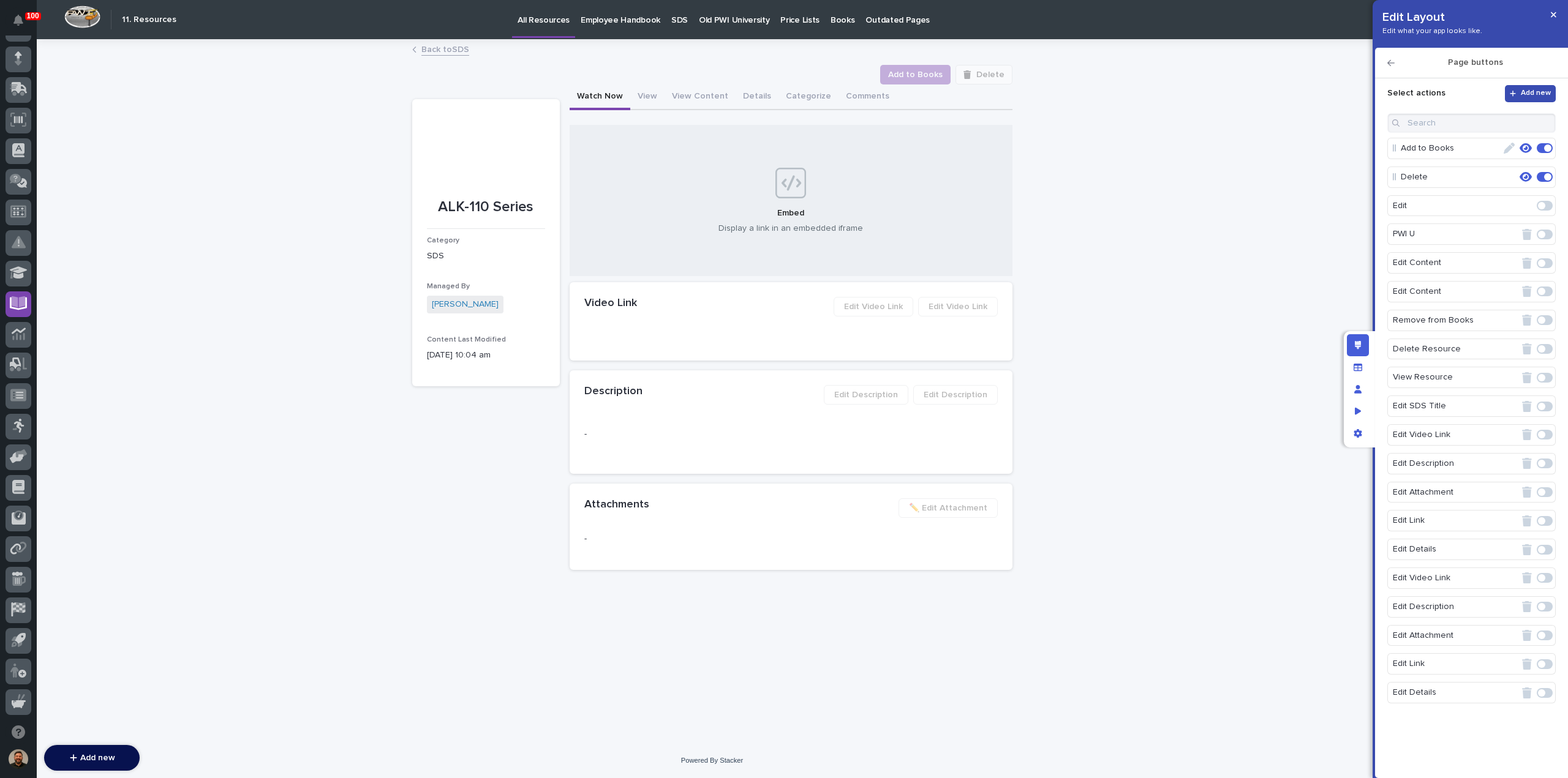
click at [1531, 95] on span "Add new" at bounding box center [1535, 94] width 30 height 10
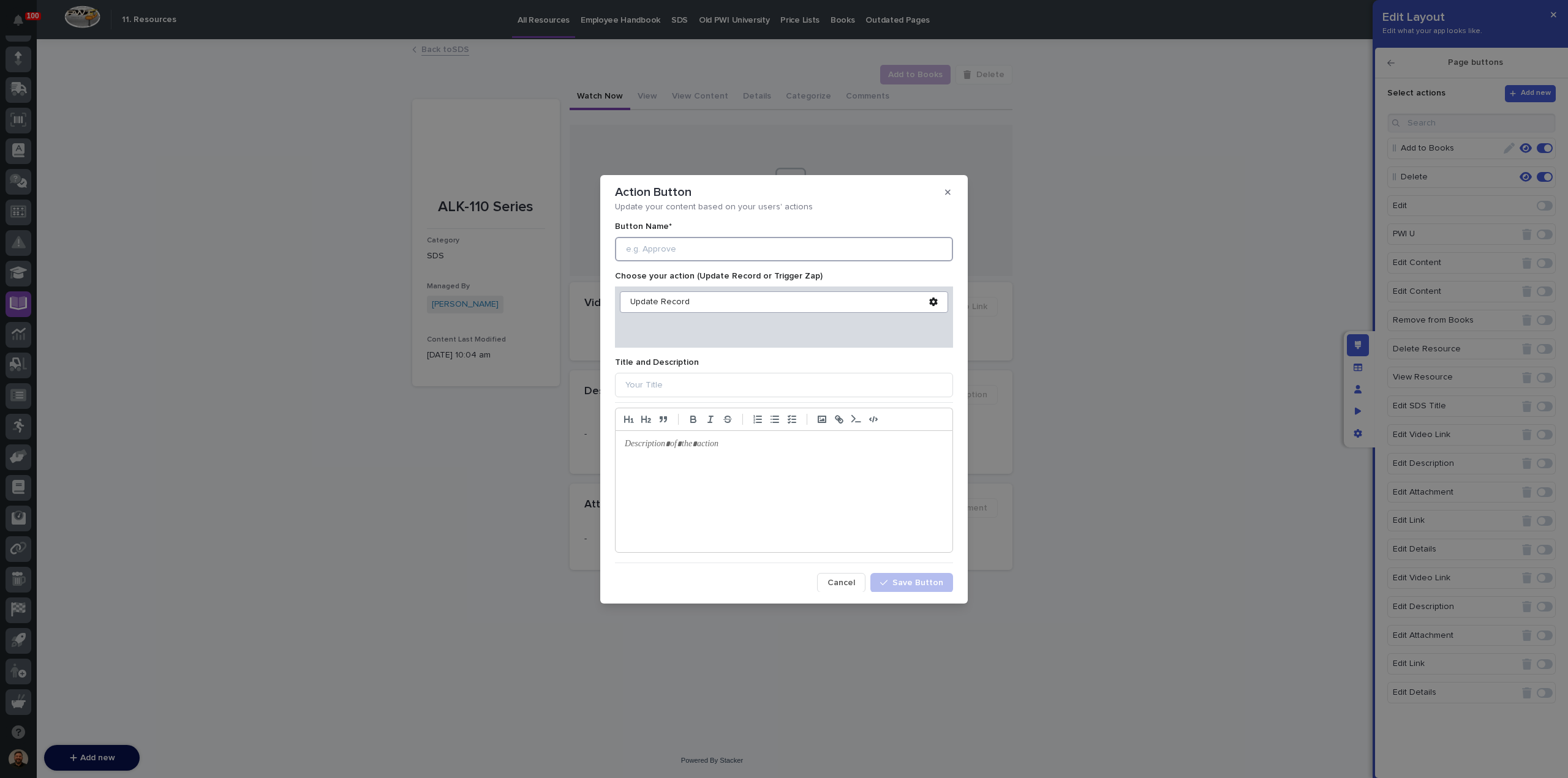
click at [641, 249] on input at bounding box center [783, 249] width 338 height 24
type input "Archive"
click at [843, 308] on div "Update Record" at bounding box center [784, 302] width 328 height 21
click at [929, 302] on icon at bounding box center [933, 301] width 8 height 8
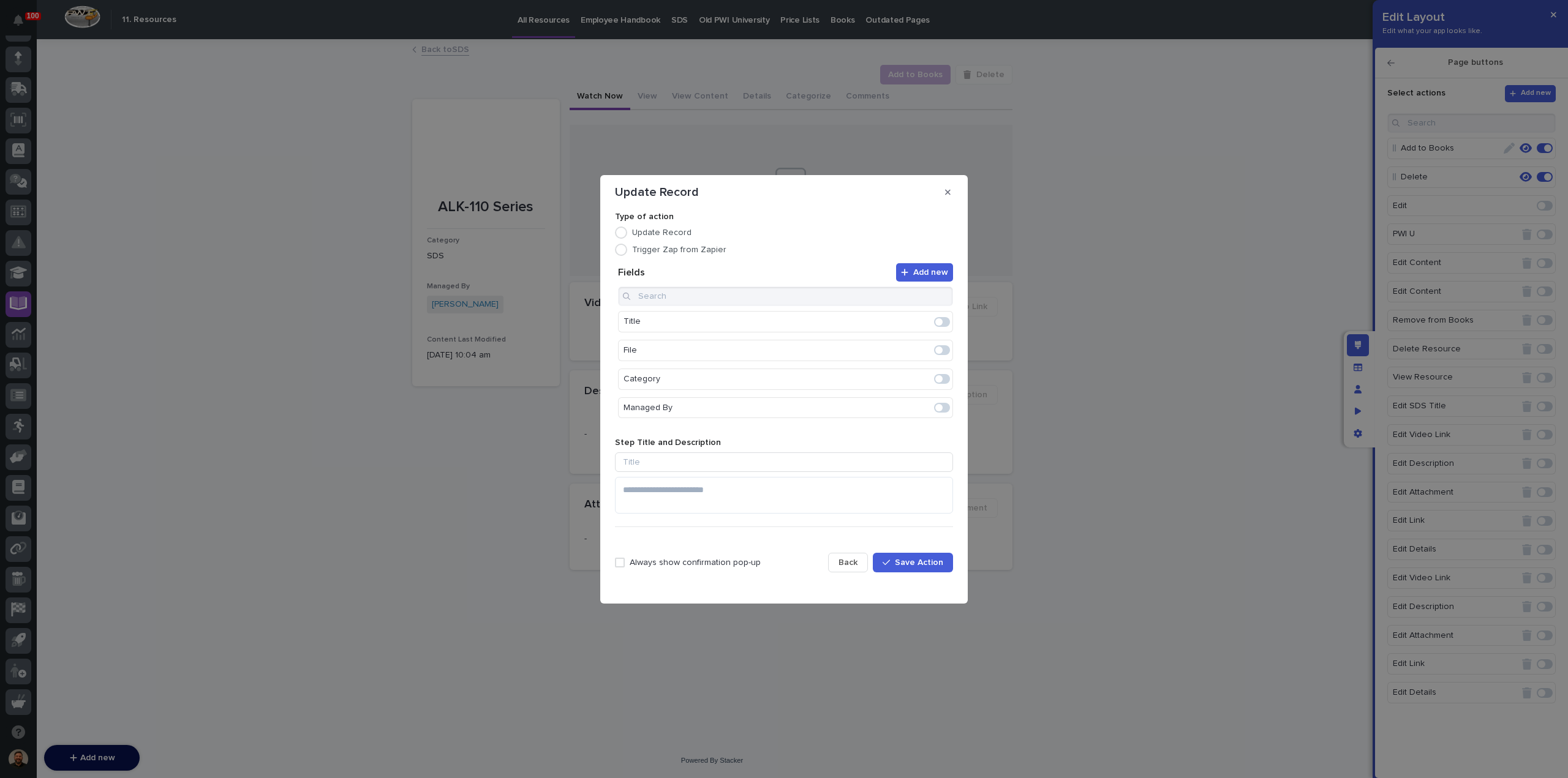
click at [935, 380] on span at bounding box center [938, 379] width 7 height 7
click at [897, 322] on icon "Edit" at bounding box center [903, 322] width 11 height 11
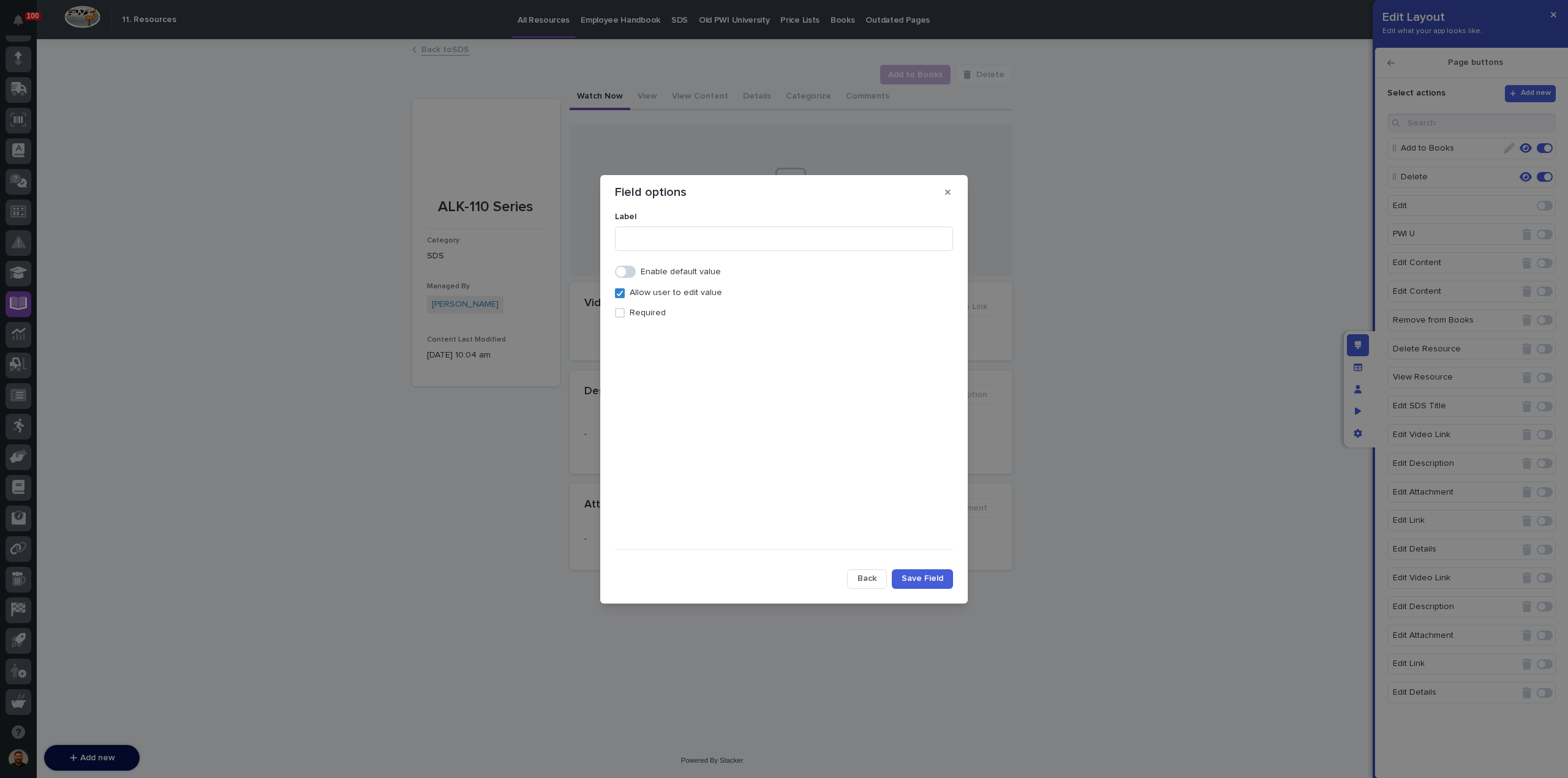
click at [630, 272] on span at bounding box center [625, 272] width 21 height 12
click at [623, 342] on span at bounding box center [619, 342] width 10 height 10
click at [766, 313] on div "Select..." at bounding box center [776, 316] width 322 height 18
click at [734, 495] on div at bounding box center [783, 439] width 338 height 182
click at [867, 575] on span "Back" at bounding box center [867, 578] width 19 height 11
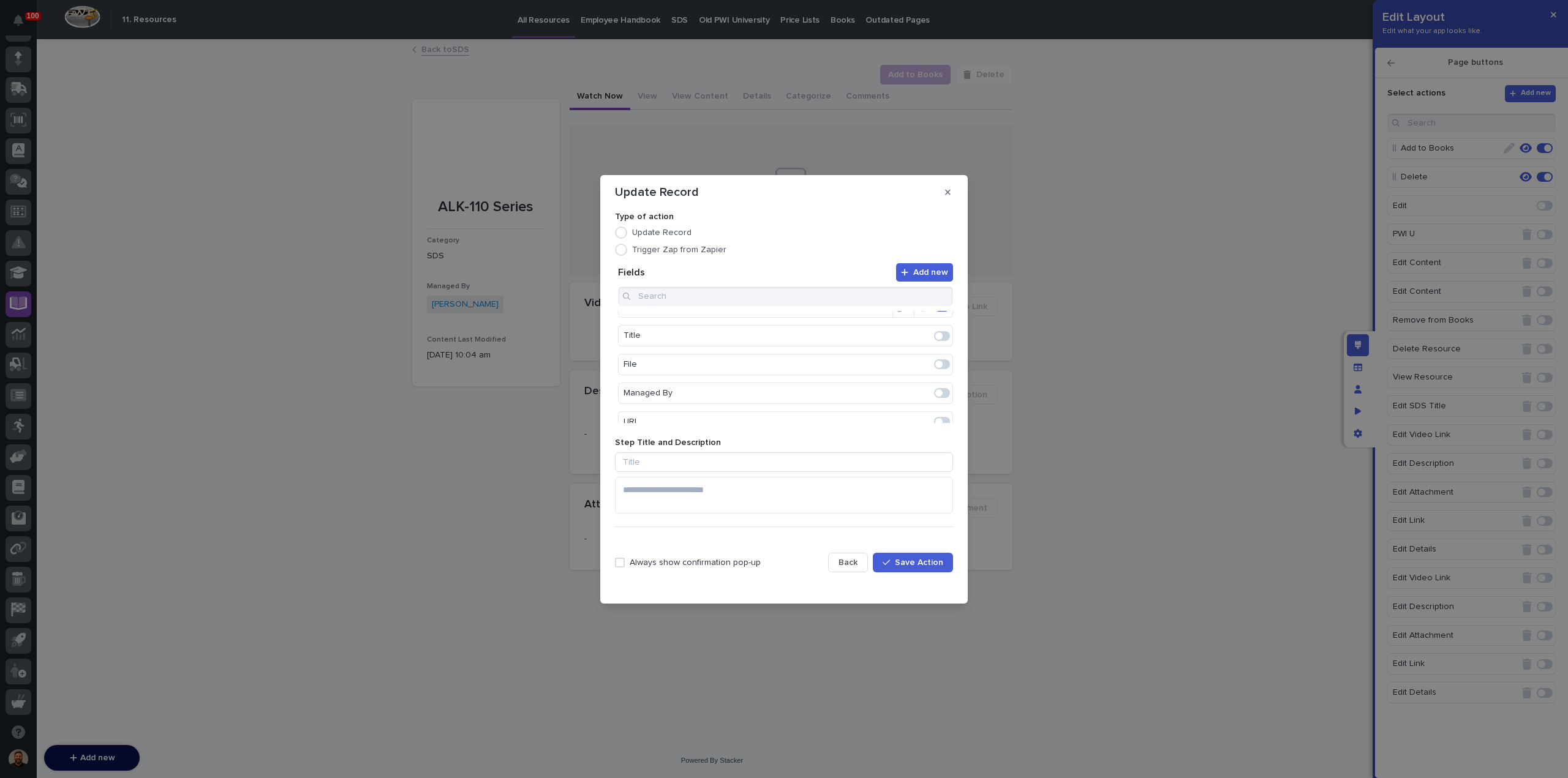
scroll to position [0, 0]
click at [941, 322] on span at bounding box center [944, 322] width 7 height 7
click at [935, 356] on span at bounding box center [938, 359] width 7 height 7
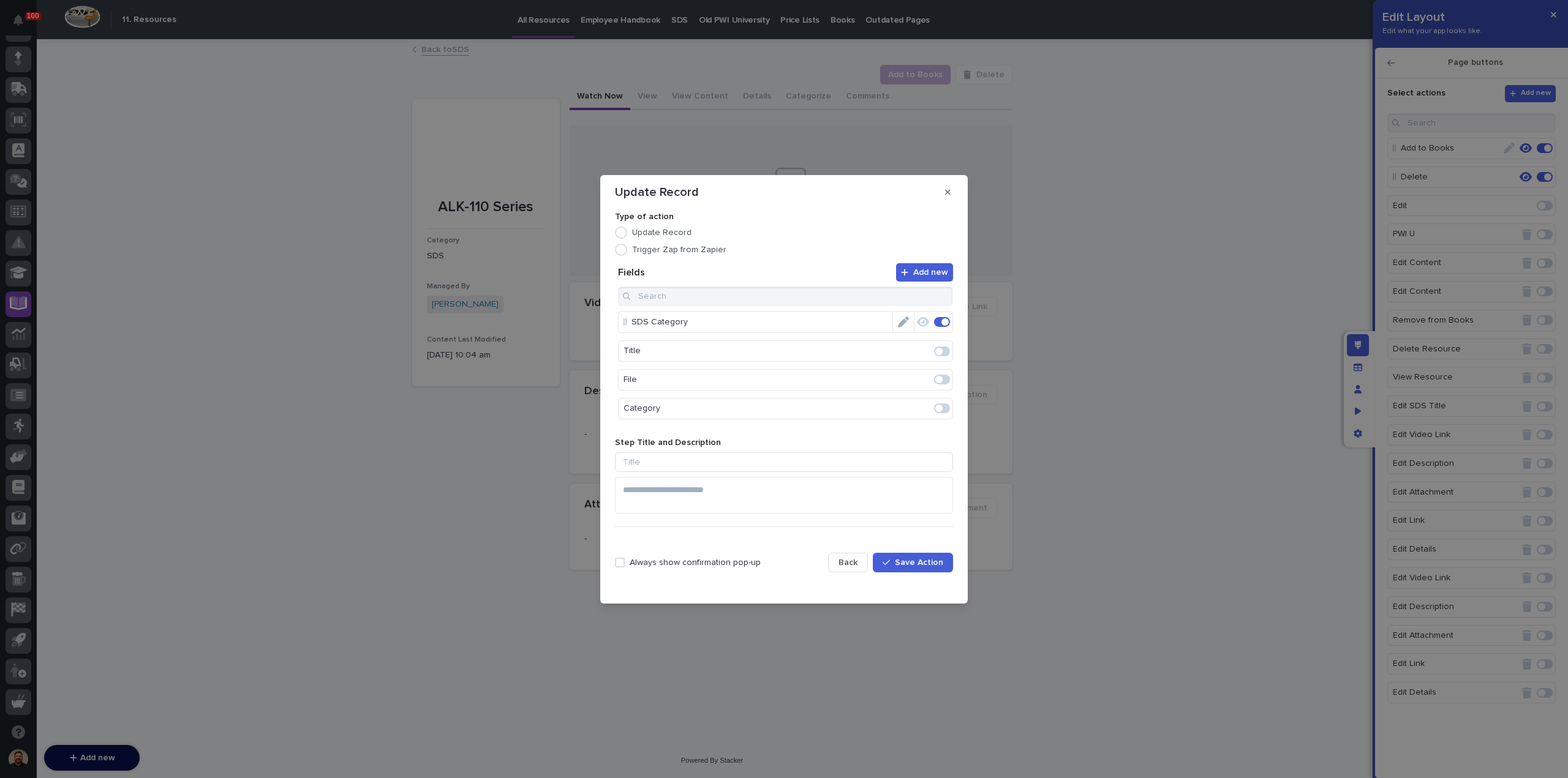
click at [897, 325] on icon "Edit" at bounding box center [903, 322] width 11 height 11
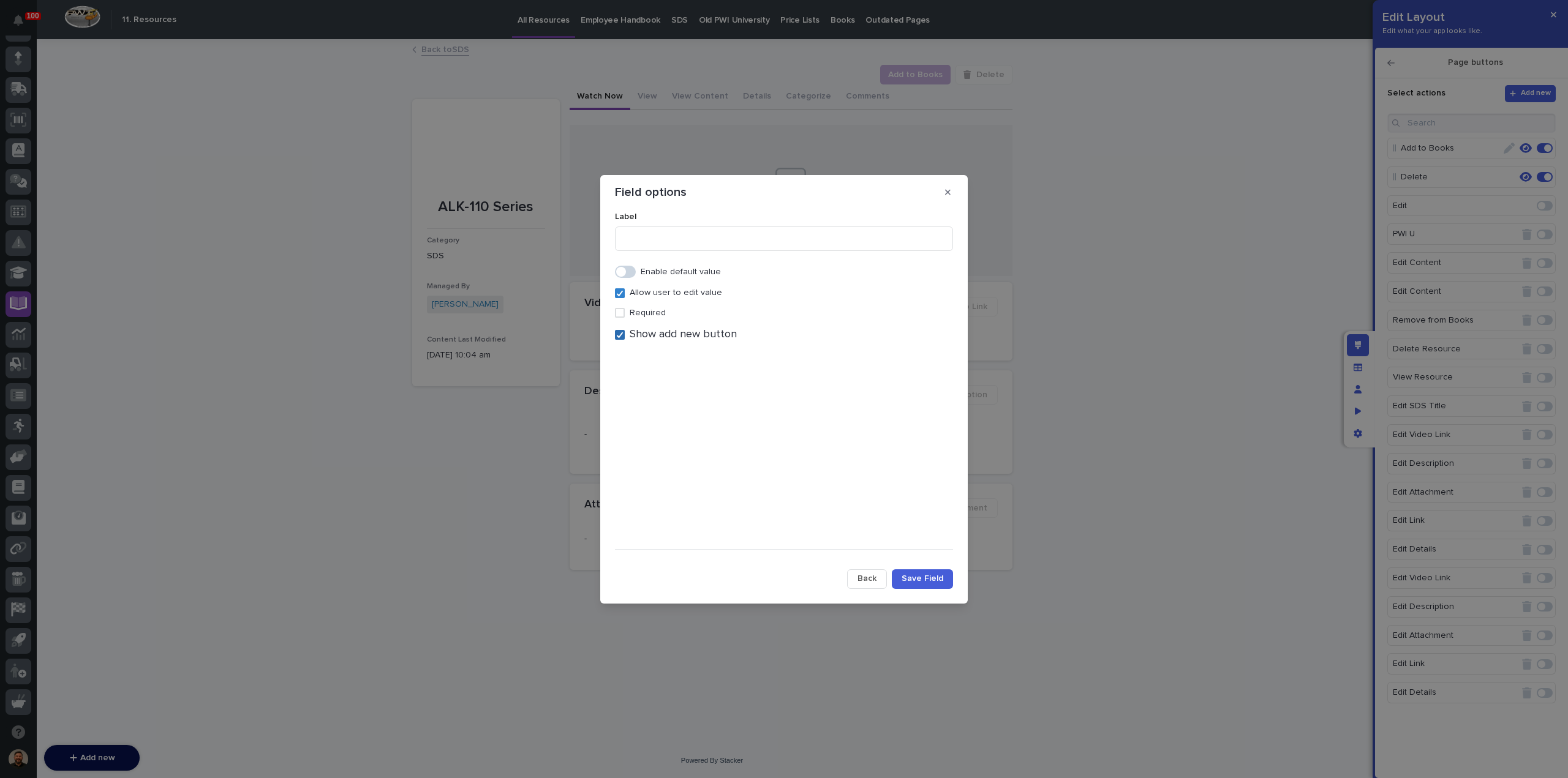
click at [619, 336] on polyline at bounding box center [620, 335] width 6 height 5
click at [620, 292] on icon at bounding box center [619, 294] width 7 height 6
click at [627, 274] on span at bounding box center [625, 272] width 21 height 12
click at [682, 319] on div "Select..." at bounding box center [776, 316] width 322 height 18
click at [683, 336] on div "Archive" at bounding box center [783, 338] width 337 height 21
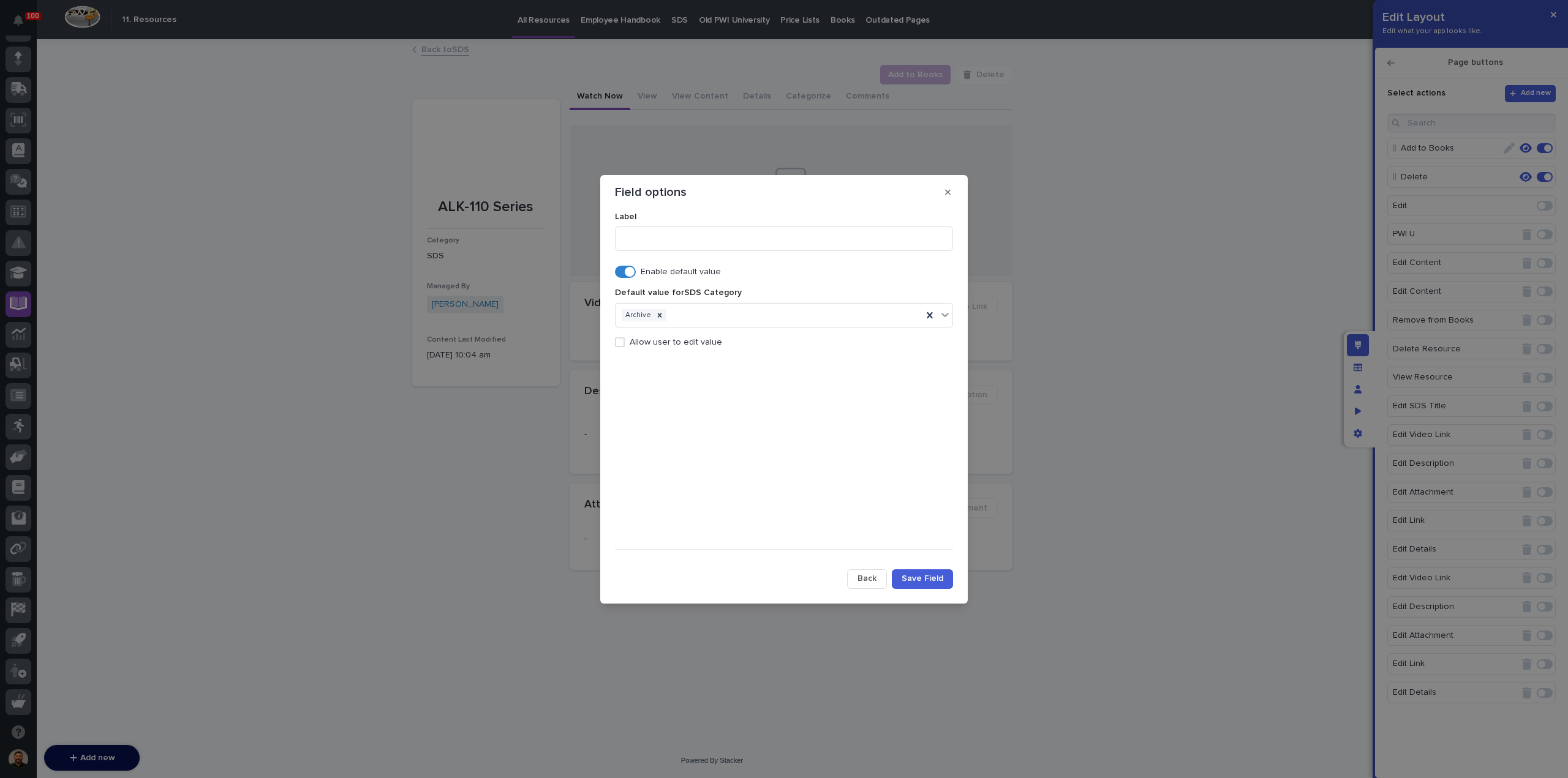
click at [909, 581] on span "Save Field" at bounding box center [922, 578] width 42 height 11
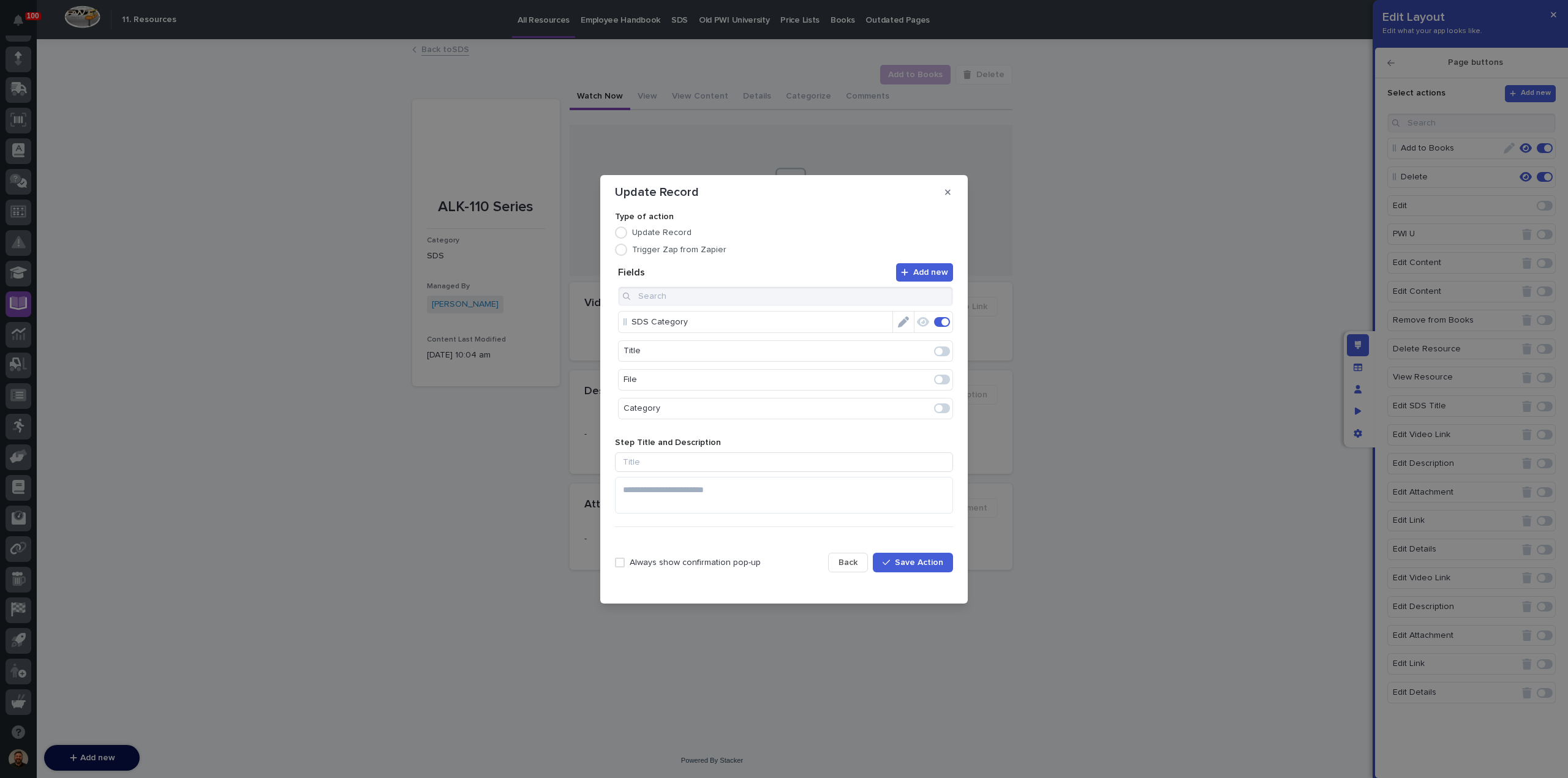
click at [915, 561] on span "Save Action" at bounding box center [919, 562] width 48 height 11
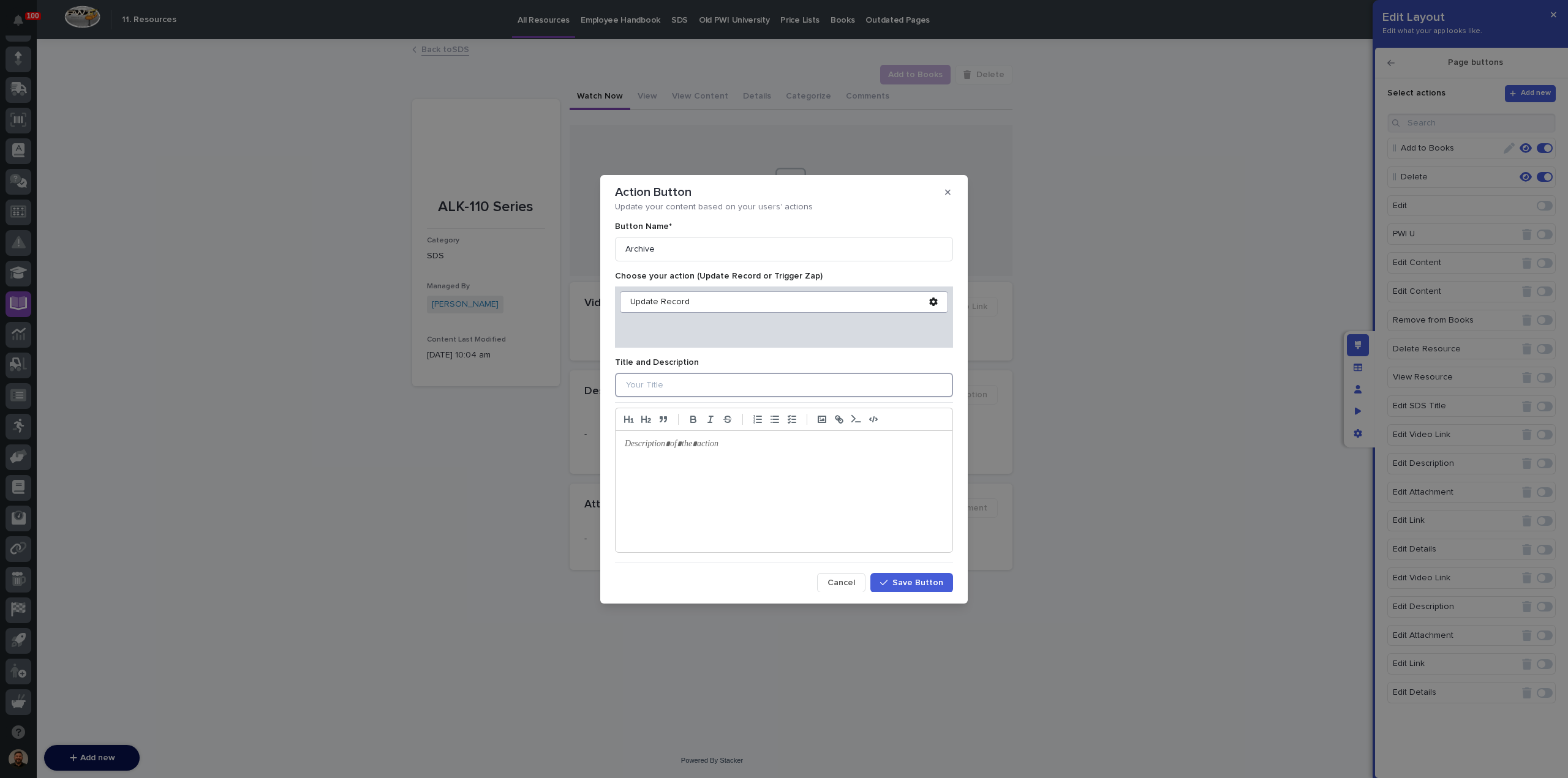
click at [655, 385] on input at bounding box center [783, 385] width 338 height 24
type input "Change SDS Category to Archive"
click at [908, 584] on span "Save Button" at bounding box center [917, 583] width 51 height 11
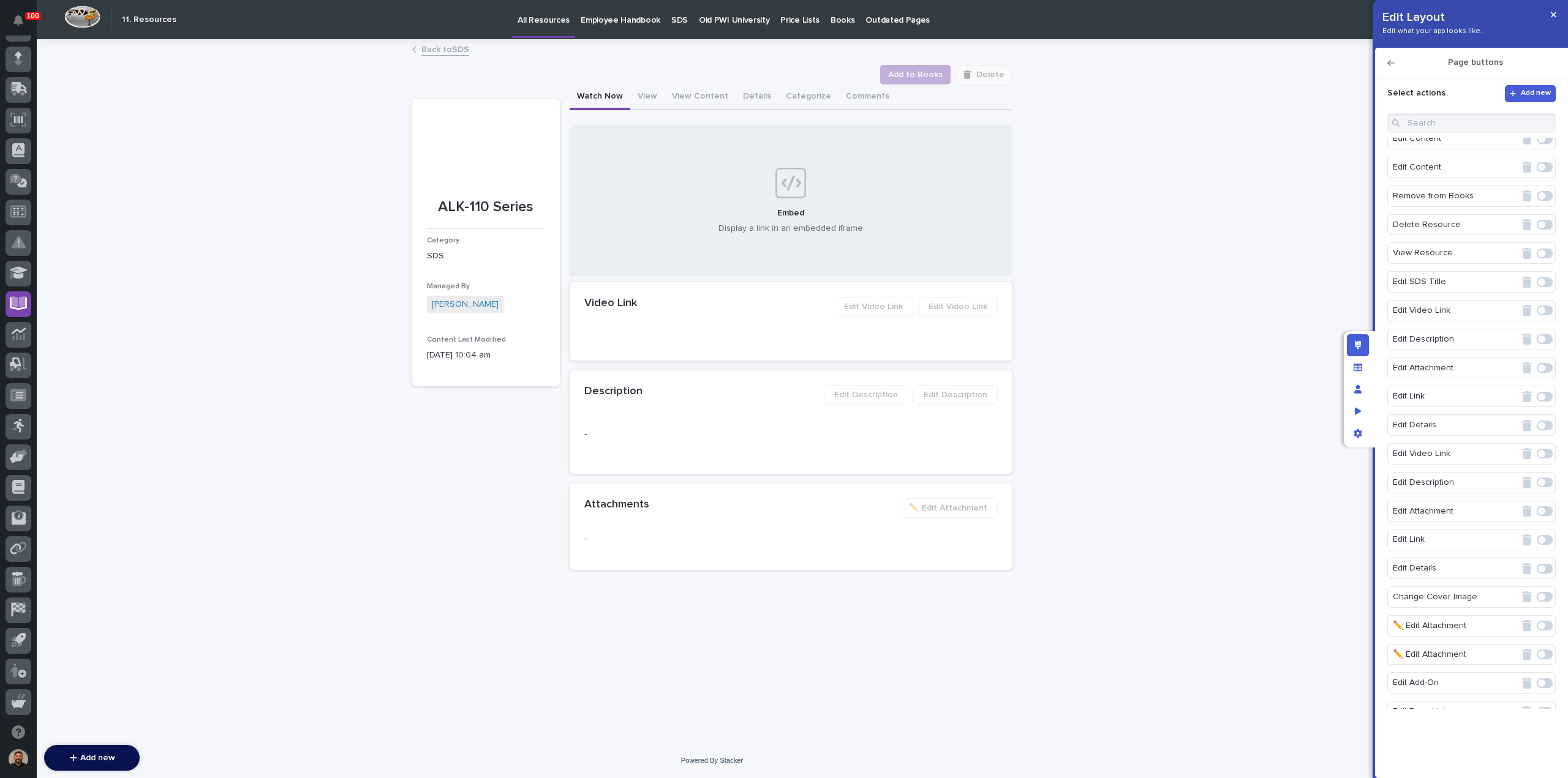
scroll to position [162, 0]
click at [1538, 699] on span at bounding box center [1541, 702] width 7 height 7
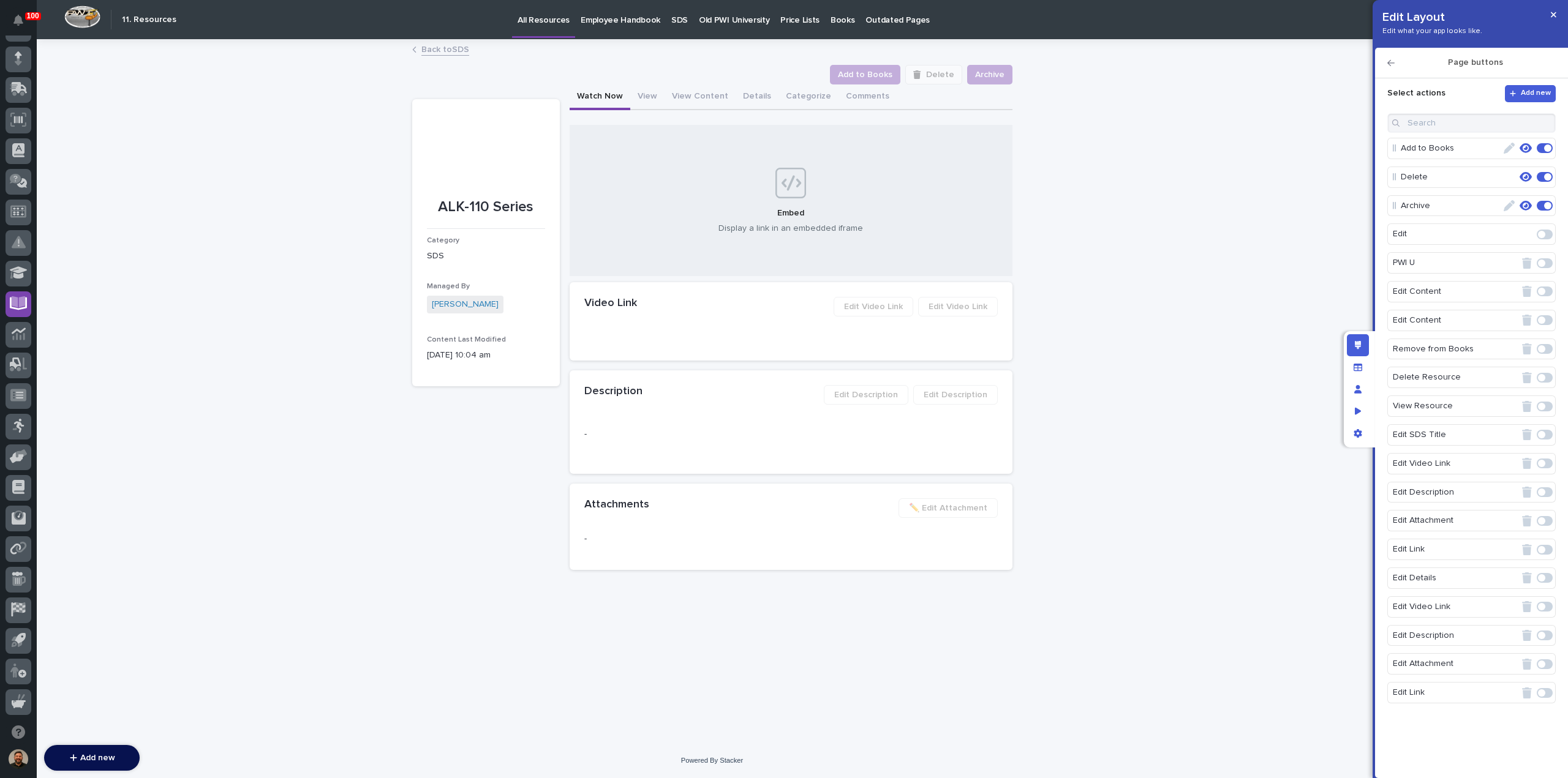
click at [1519, 205] on icon "button" at bounding box center [1525, 205] width 12 height 10
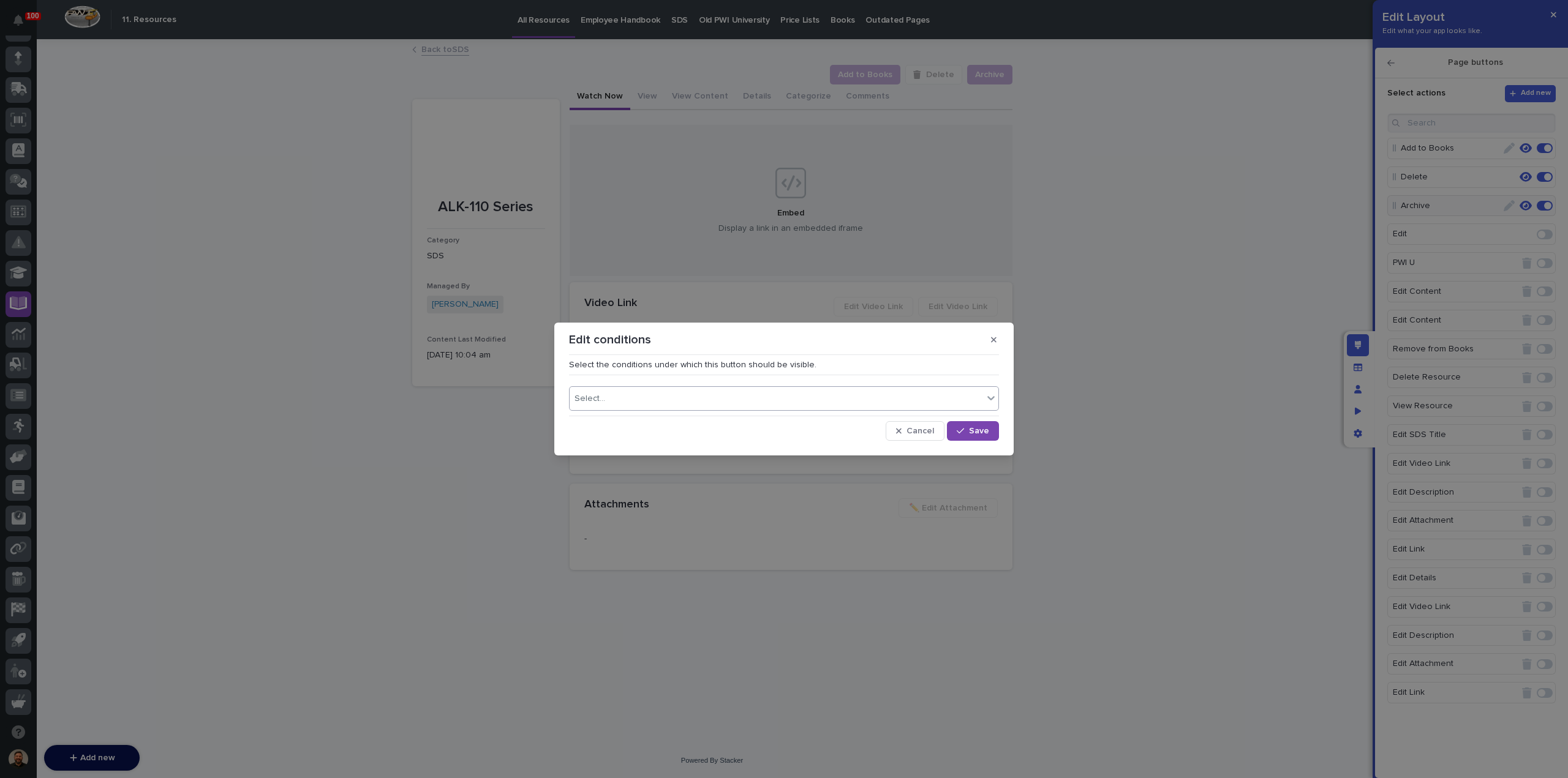
click at [621, 408] on div "Select..." at bounding box center [783, 399] width 430 height 24
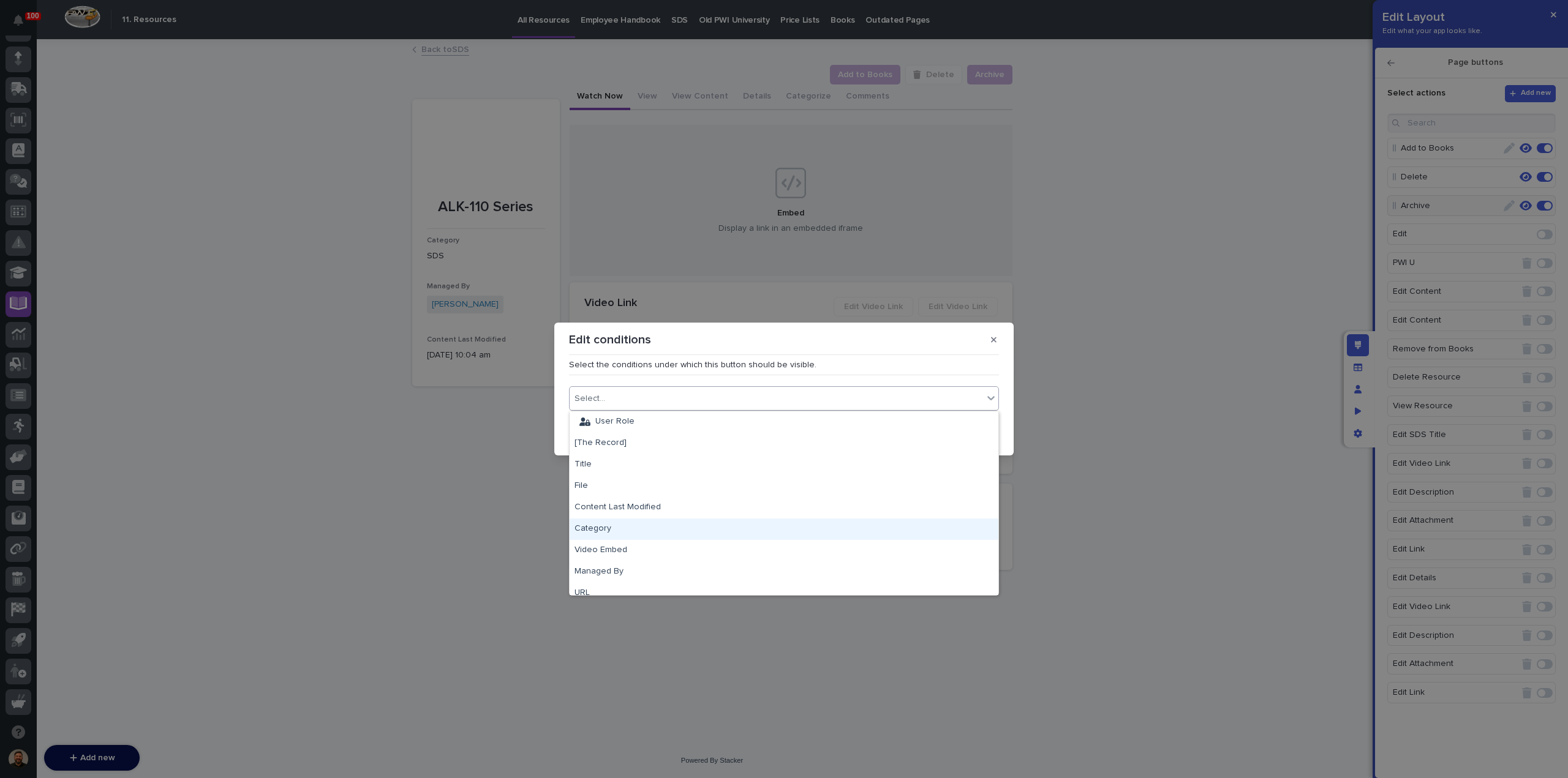
click at [637, 525] on div "Category" at bounding box center [783, 529] width 429 height 21
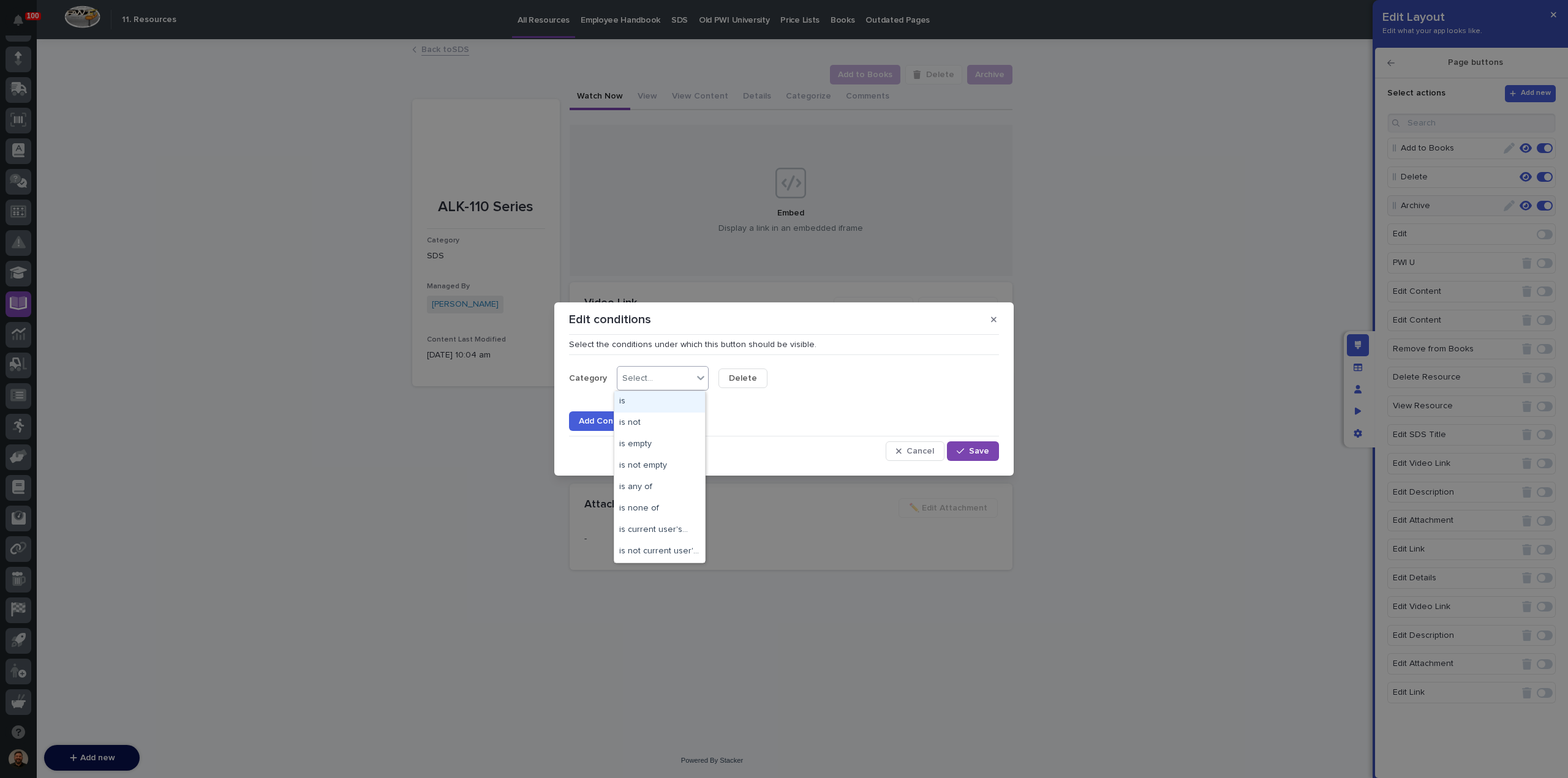
click at [682, 385] on div "Select..." at bounding box center [655, 379] width 76 height 18
click at [675, 402] on div "is" at bounding box center [659, 401] width 90 height 21
click at [731, 382] on div "Select..." at bounding box center [739, 379] width 31 height 10
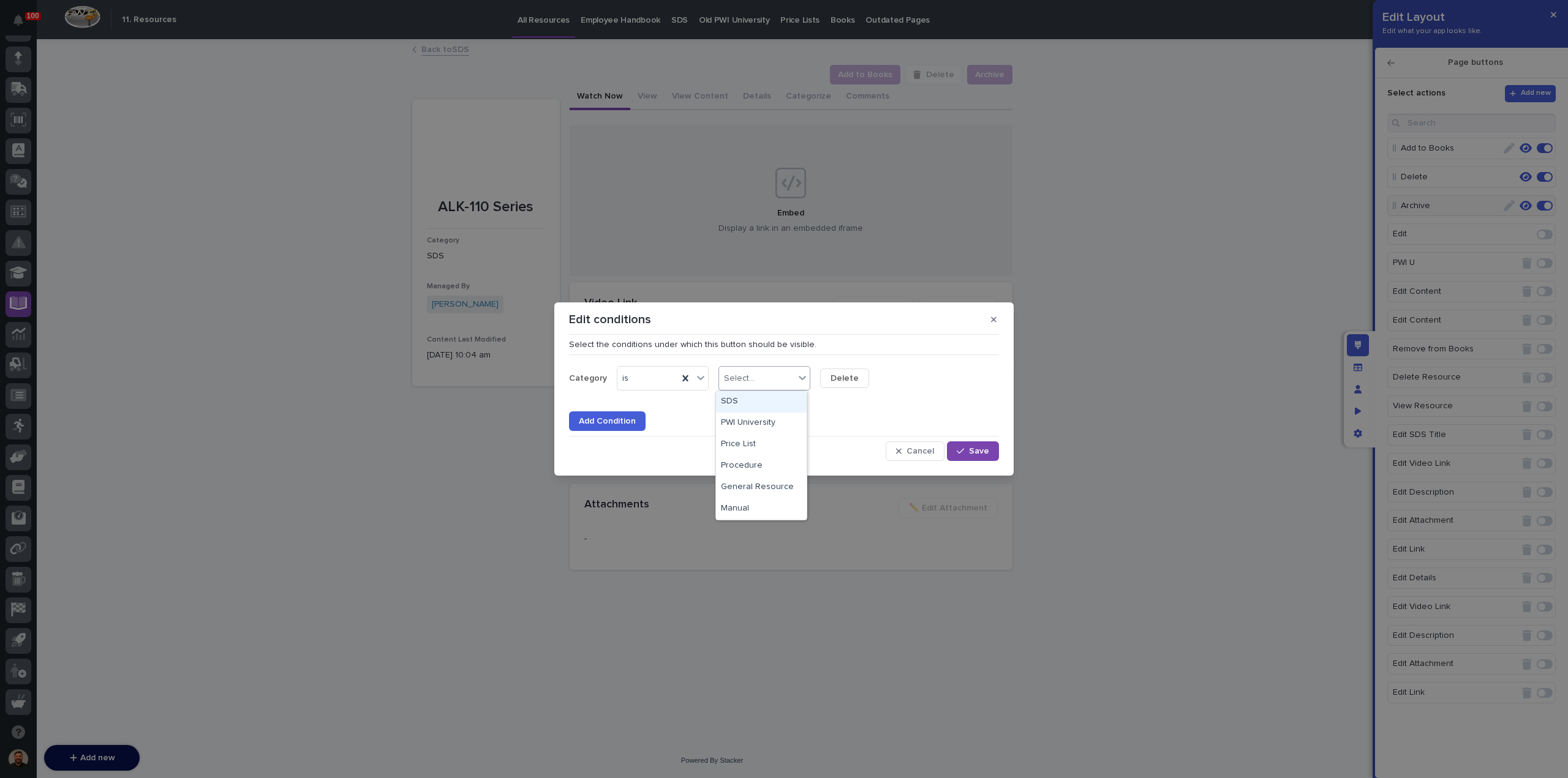
click at [736, 402] on div "SDS" at bounding box center [761, 401] width 90 height 21
click at [621, 423] on span "Add Condition" at bounding box center [607, 421] width 57 height 11
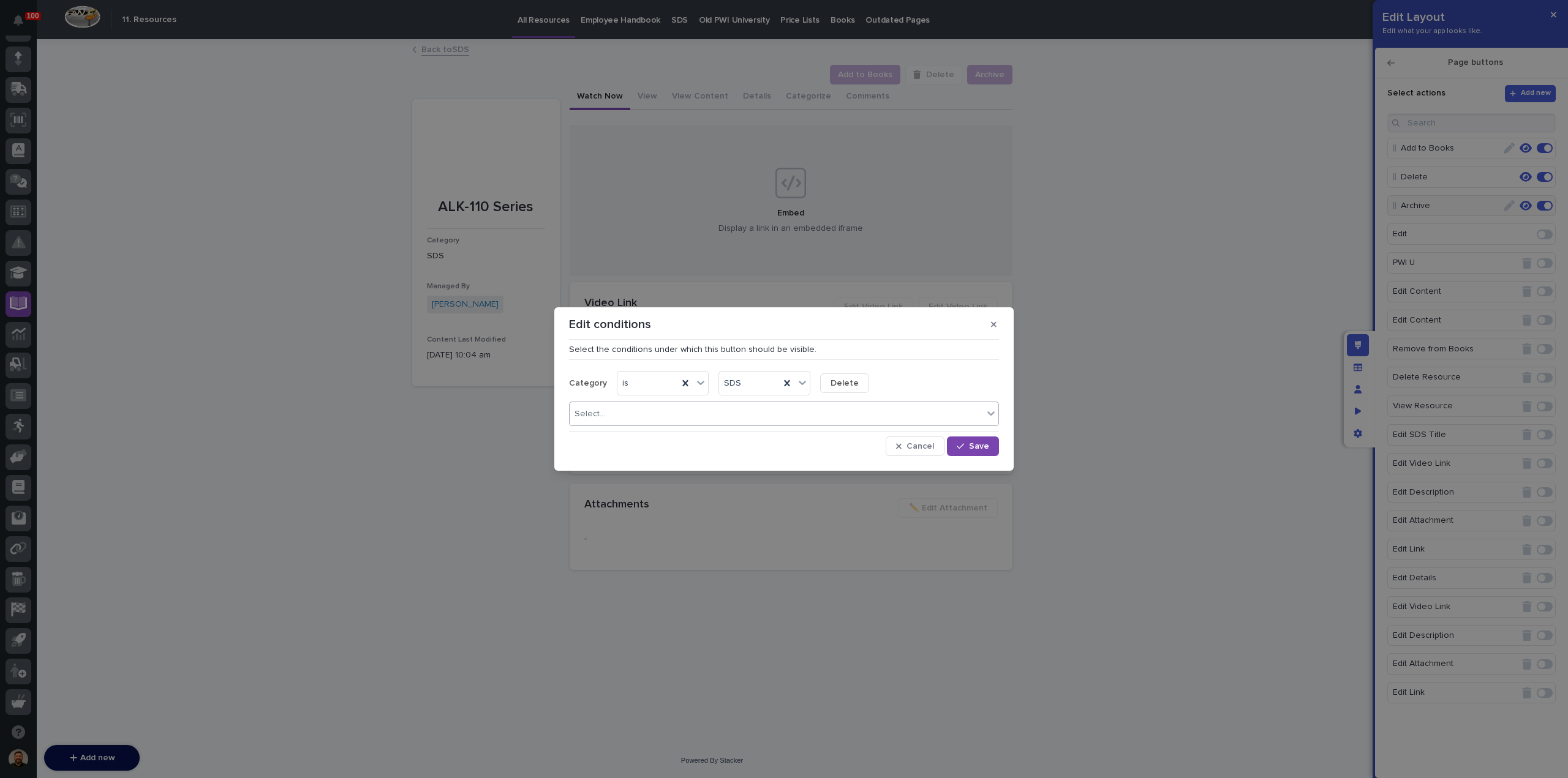
click at [851, 412] on div "Select..." at bounding box center [776, 414] width 413 height 18
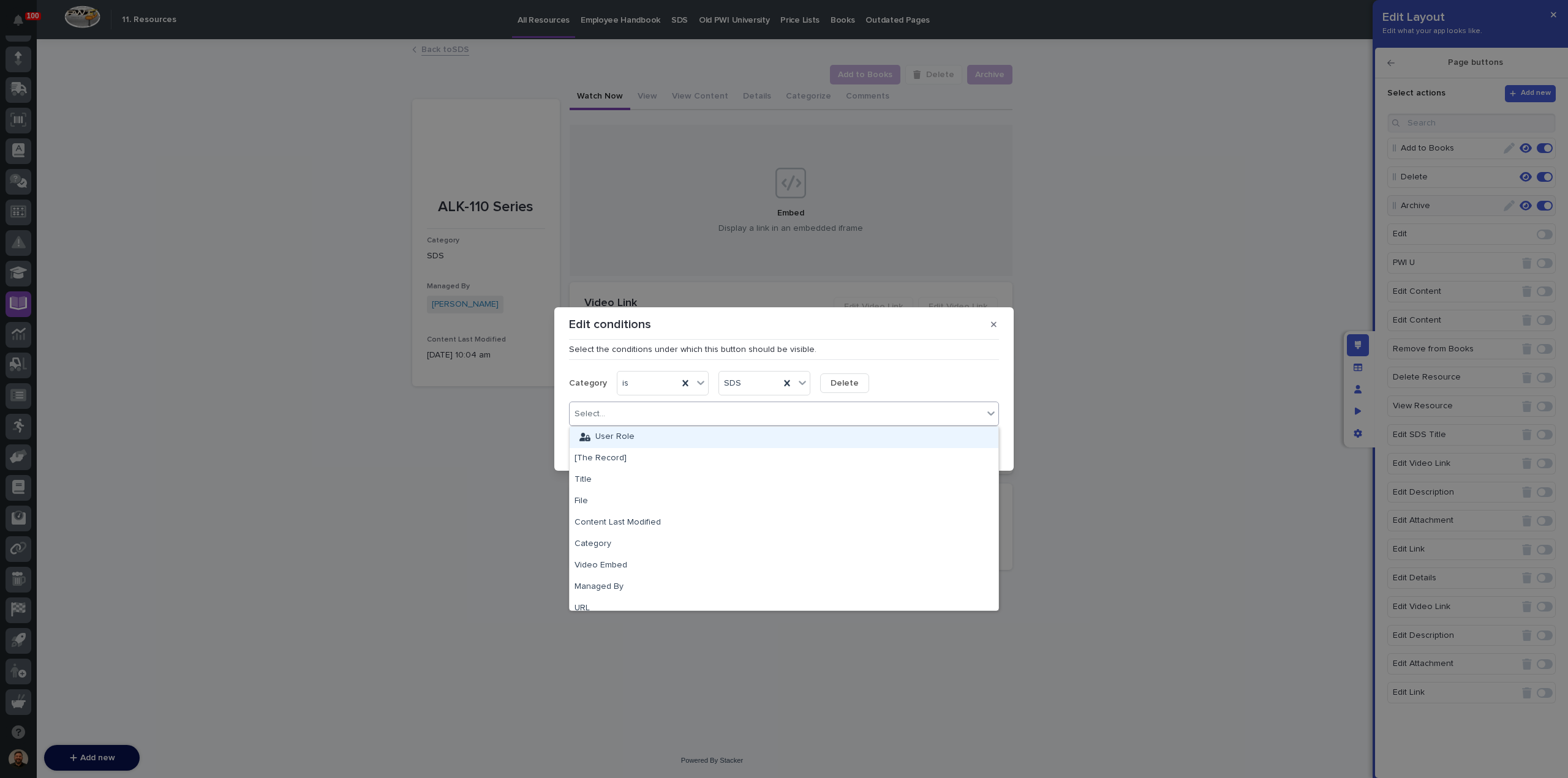
click at [811, 436] on div "User Role" at bounding box center [783, 437] width 429 height 21
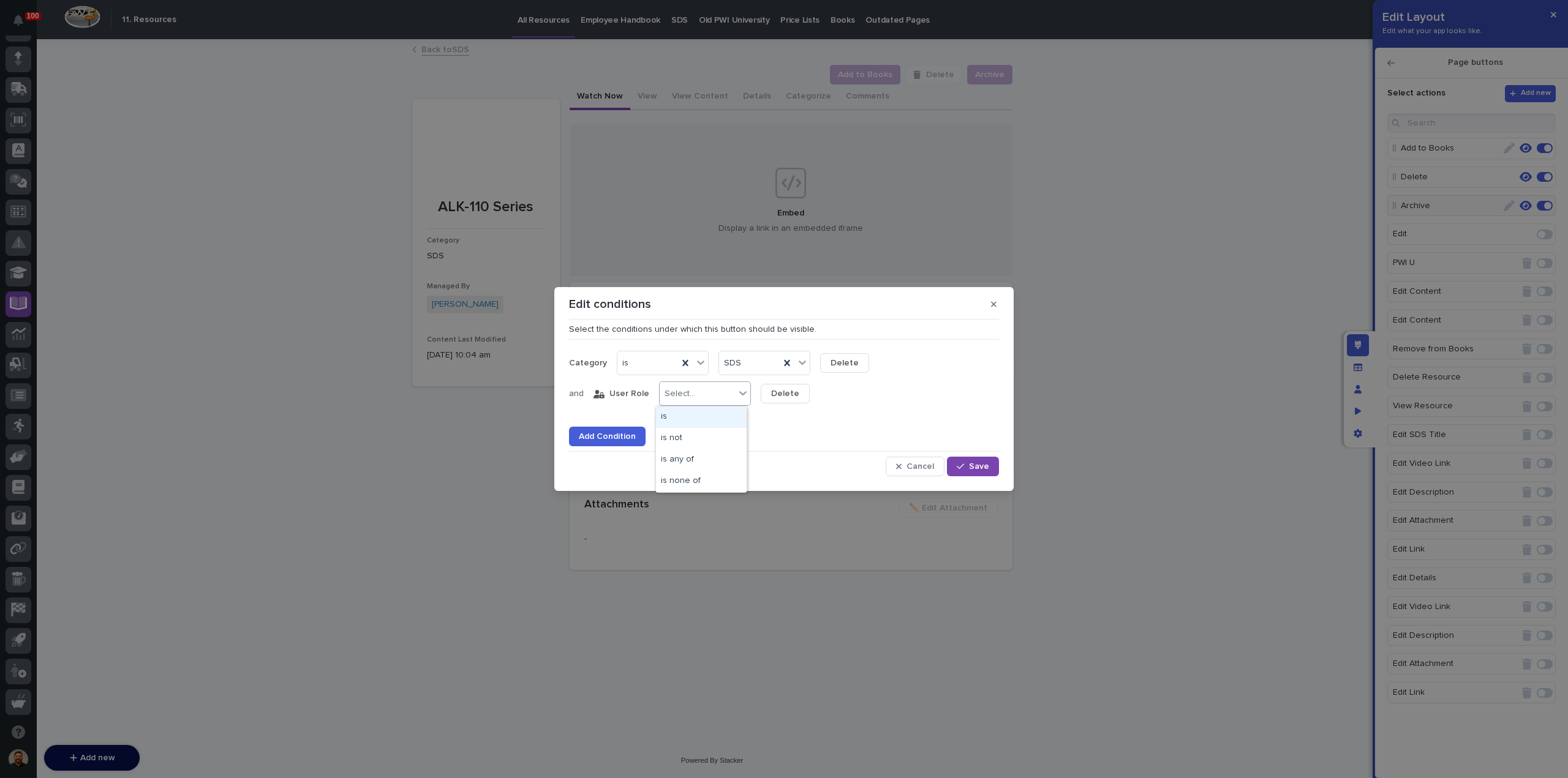
click at [715, 404] on div "Select..." at bounding box center [705, 393] width 92 height 24
click at [705, 459] on div "is any of" at bounding box center [701, 459] width 90 height 21
click at [785, 401] on div "Select..." at bounding box center [799, 394] width 76 height 18
drag, startPoint x: 776, startPoint y: 302, endPoint x: 770, endPoint y: 309, distance: 9.2
click at [770, 309] on div "Edit conditions" at bounding box center [783, 304] width 430 height 20
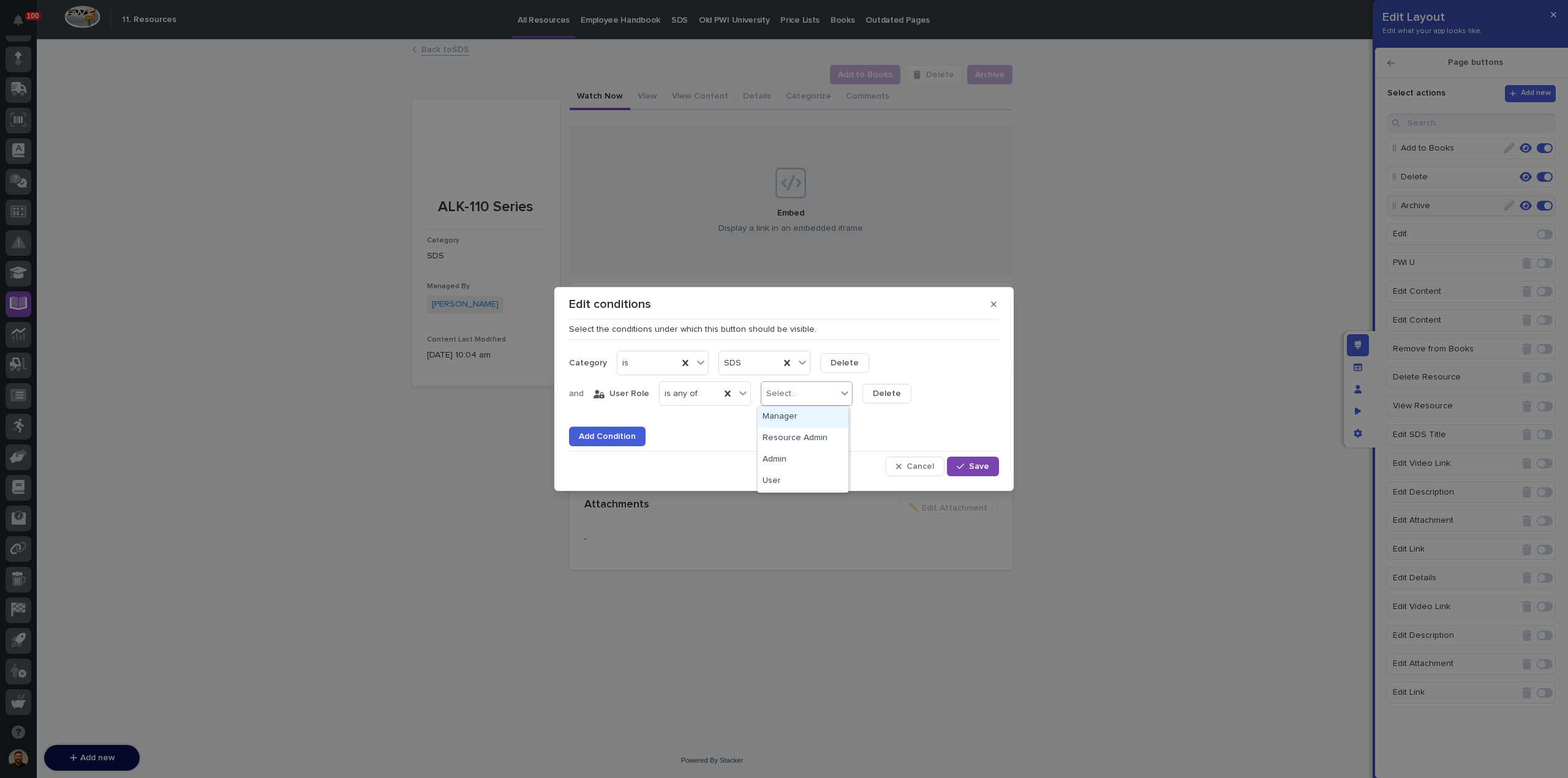
click at [801, 395] on div "Select..." at bounding box center [799, 394] width 76 height 18
drag, startPoint x: 794, startPoint y: 427, endPoint x: 790, endPoint y: 438, distance: 11.7
click at [790, 438] on div "Resource Admin" at bounding box center [803, 438] width 90 height 21
click at [870, 399] on icon at bounding box center [876, 393] width 12 height 12
click at [801, 418] on div "Manager" at bounding box center [816, 417] width 117 height 21
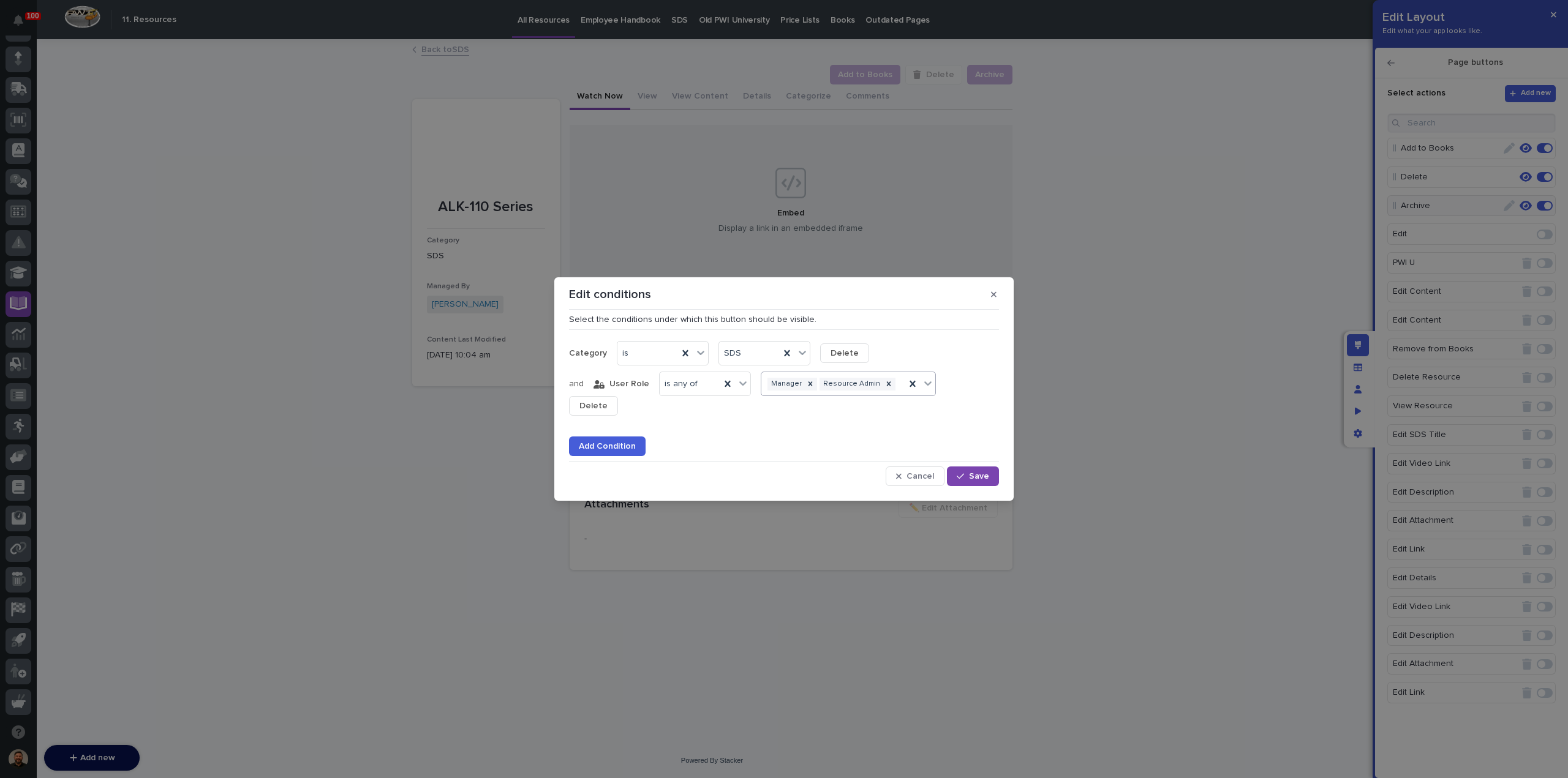
click at [922, 390] on icon at bounding box center [928, 383] width 12 height 12
click at [842, 412] on div "Admin" at bounding box center [841, 417] width 167 height 21
click at [967, 473] on div "button" at bounding box center [962, 476] width 12 height 8
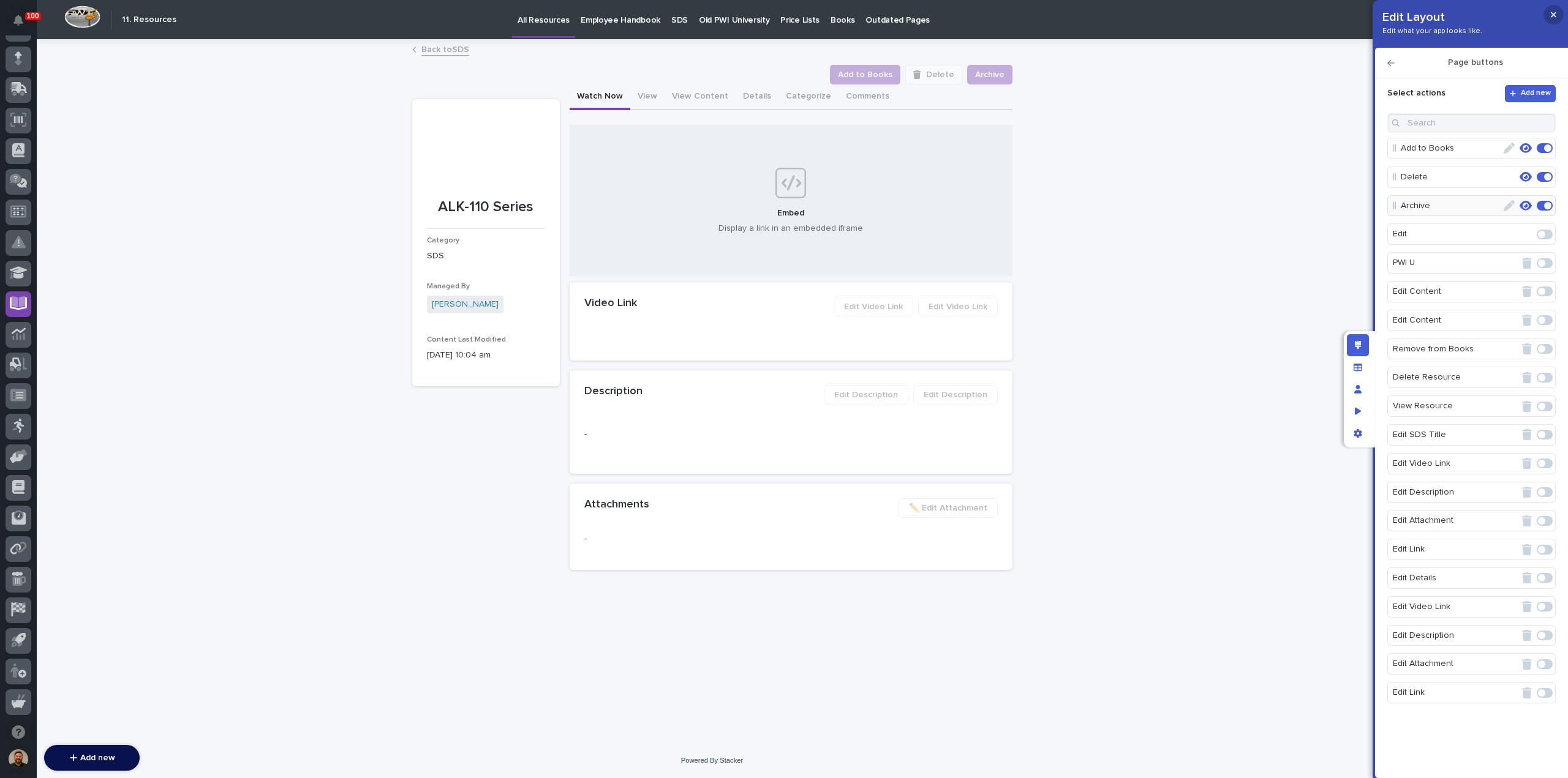
click at [1556, 15] on button "button" at bounding box center [1553, 15] width 21 height 20
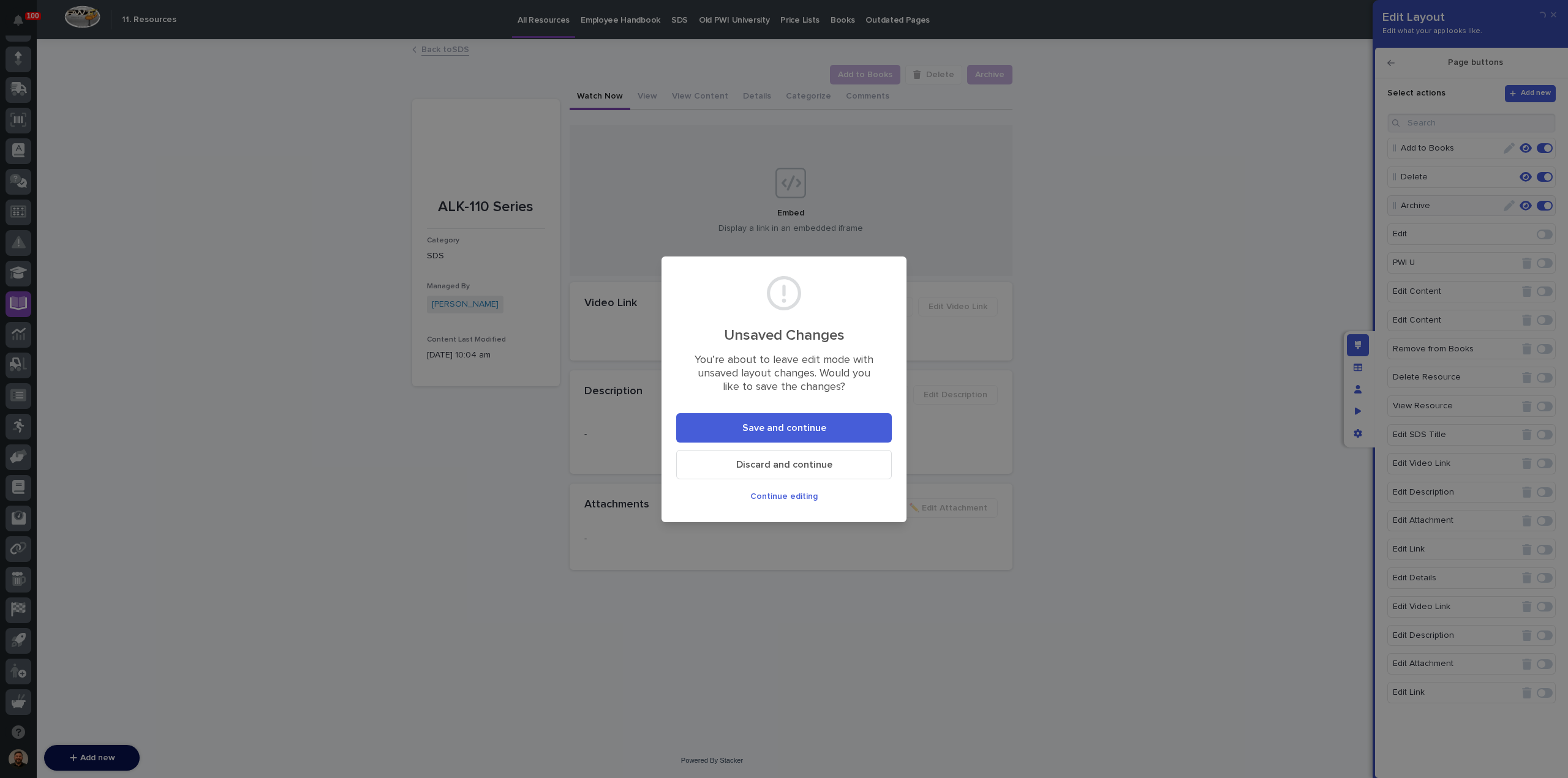
click at [755, 429] on span "Save and continue" at bounding box center [784, 428] width 84 height 13
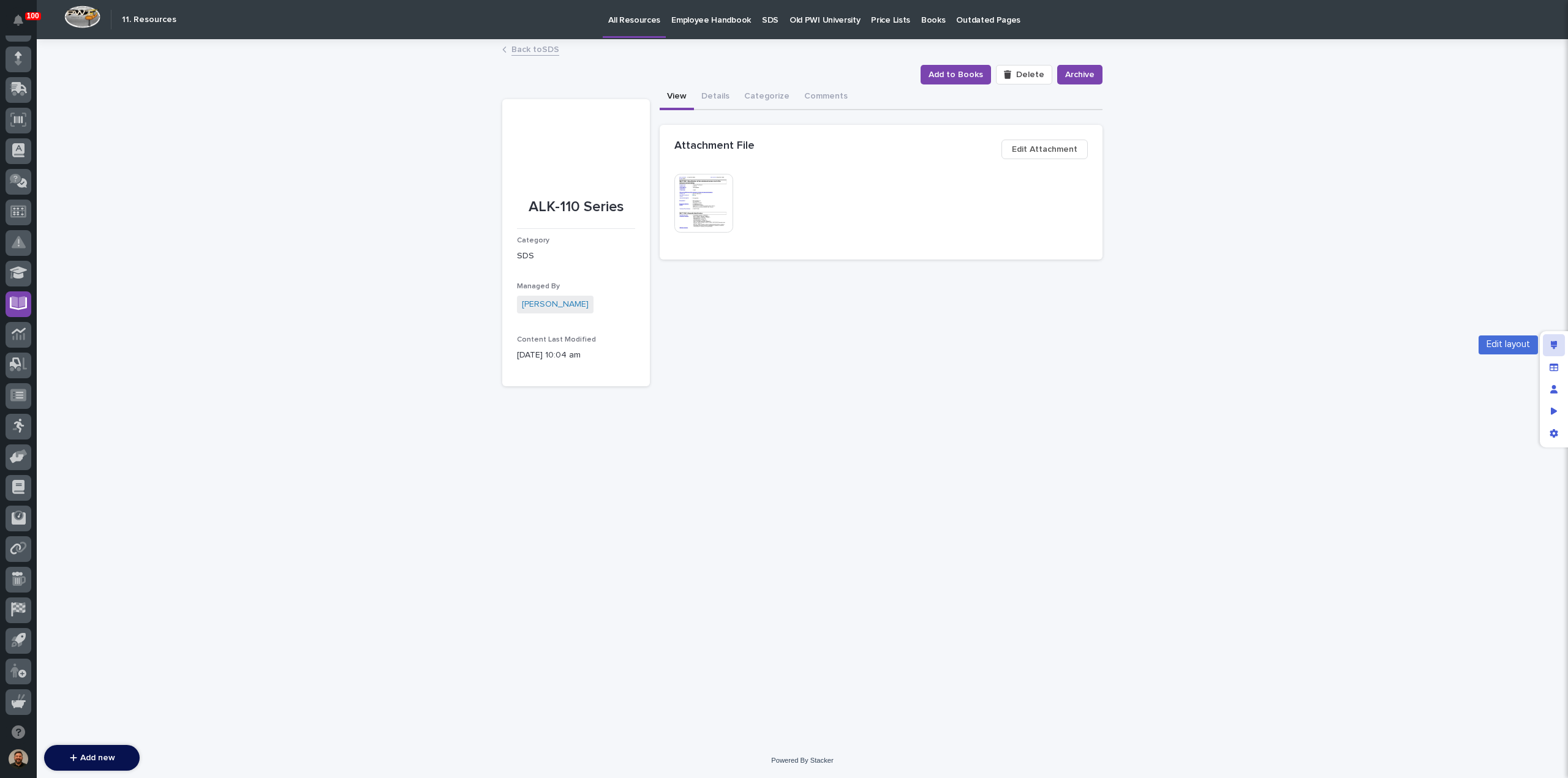
click at [1548, 341] on div "Edit layout" at bounding box center [1553, 345] width 22 height 22
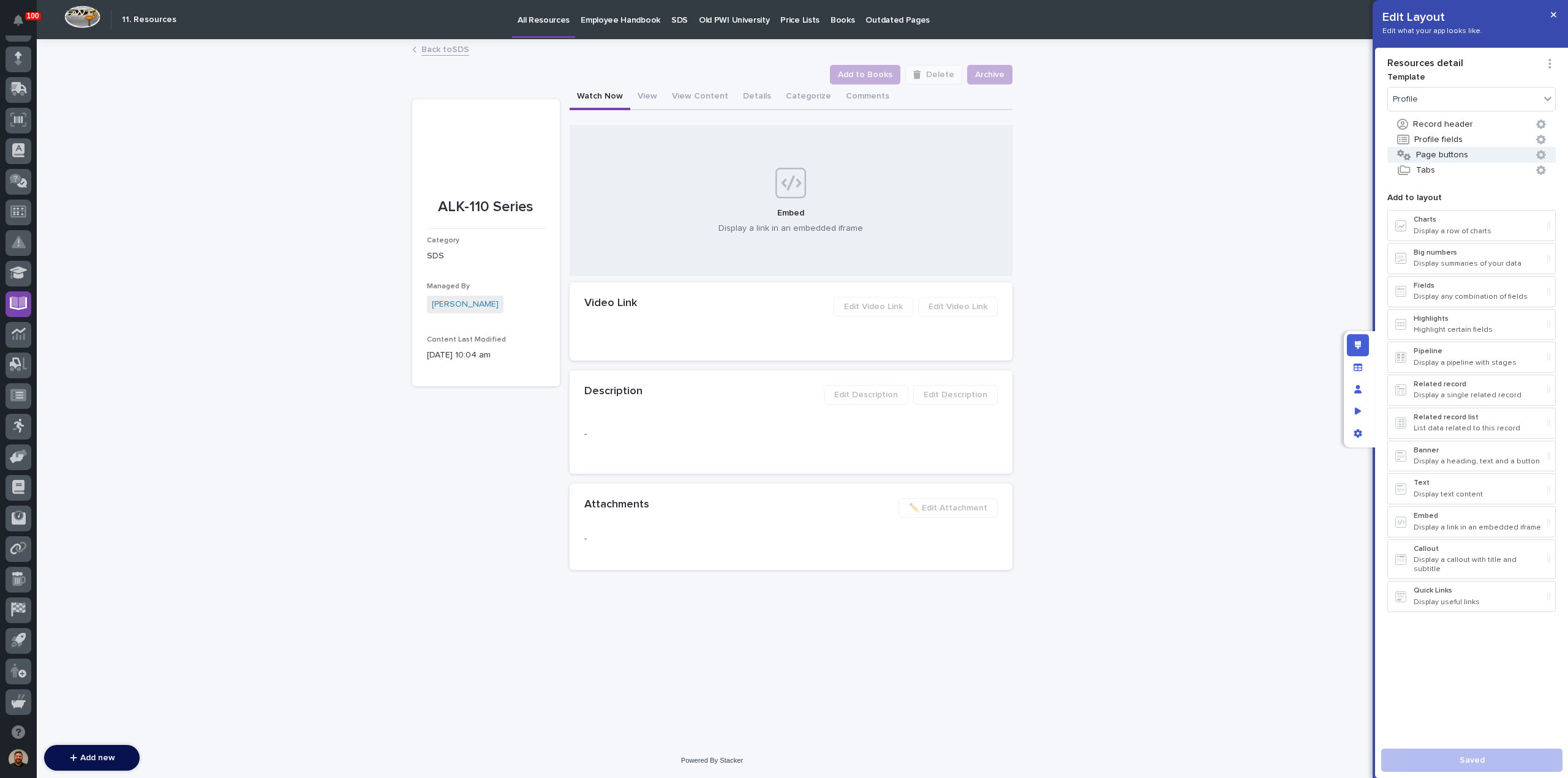
click at [1440, 157] on button "Page buttons" at bounding box center [1471, 154] width 169 height 16
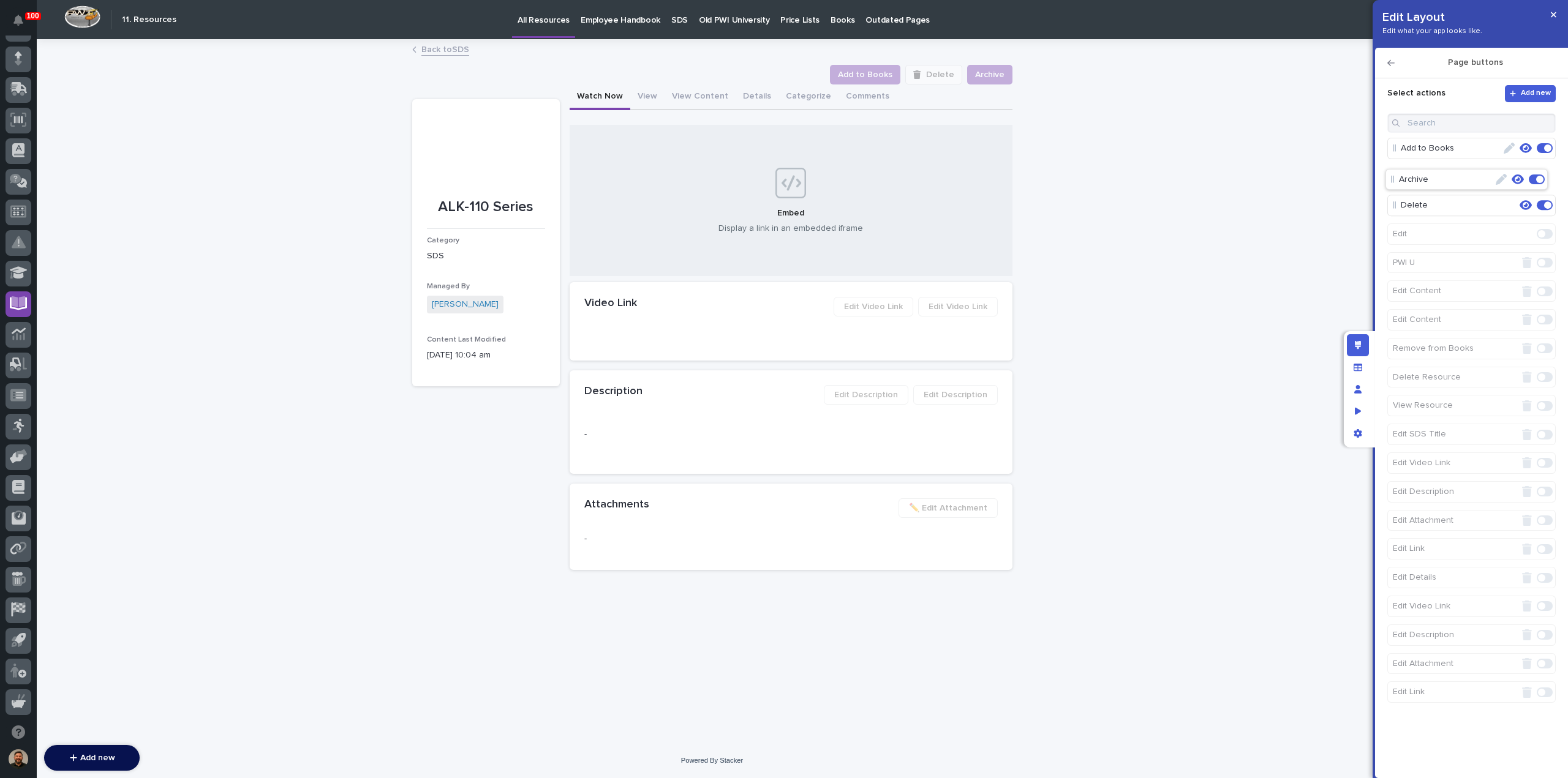
drag, startPoint x: 1394, startPoint y: 208, endPoint x: 1392, endPoint y: 179, distance: 29.1
click at [1551, 14] on icon "button" at bounding box center [1553, 14] width 6 height 8
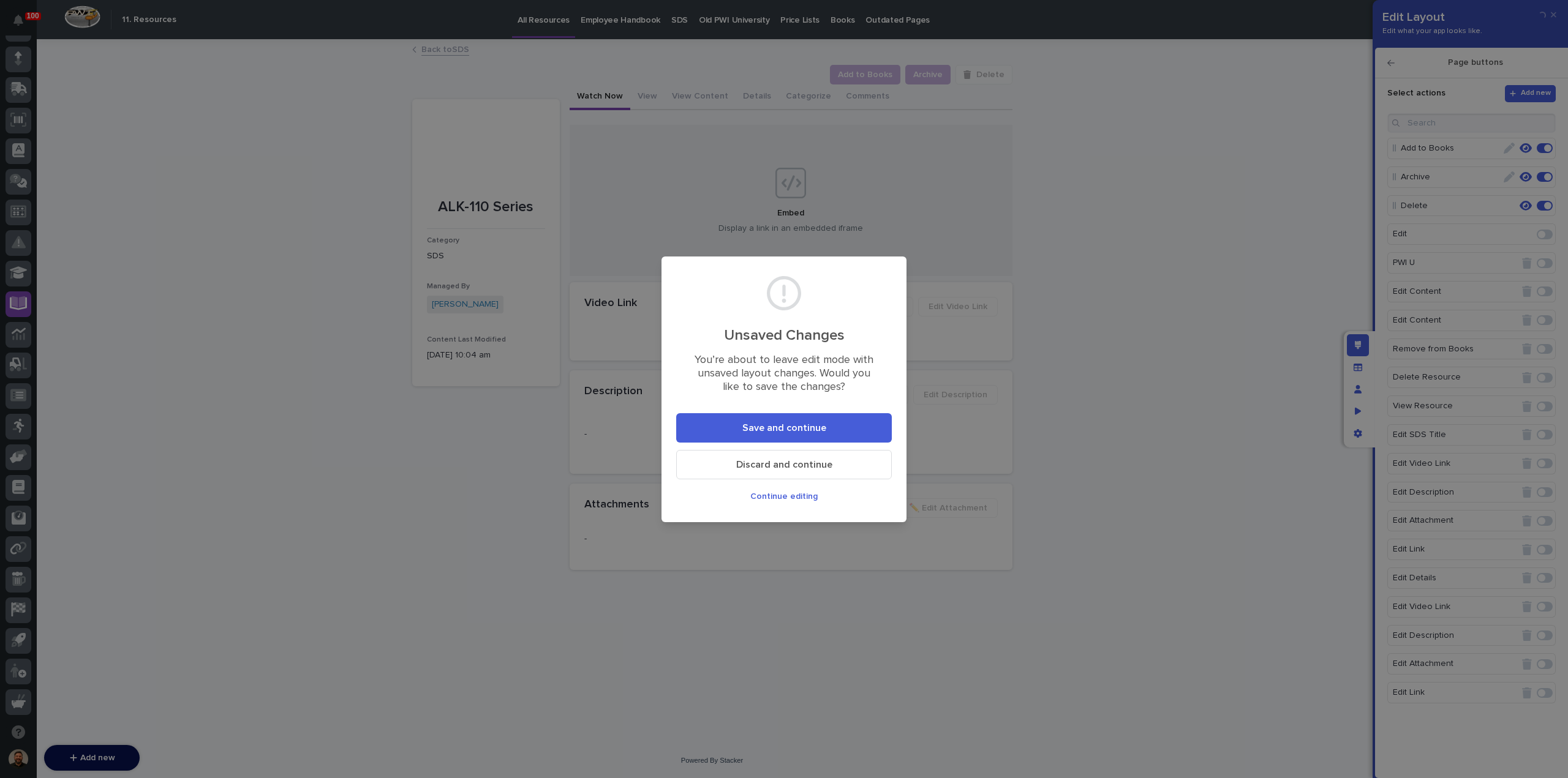
click at [800, 431] on span "Save and continue" at bounding box center [784, 428] width 84 height 13
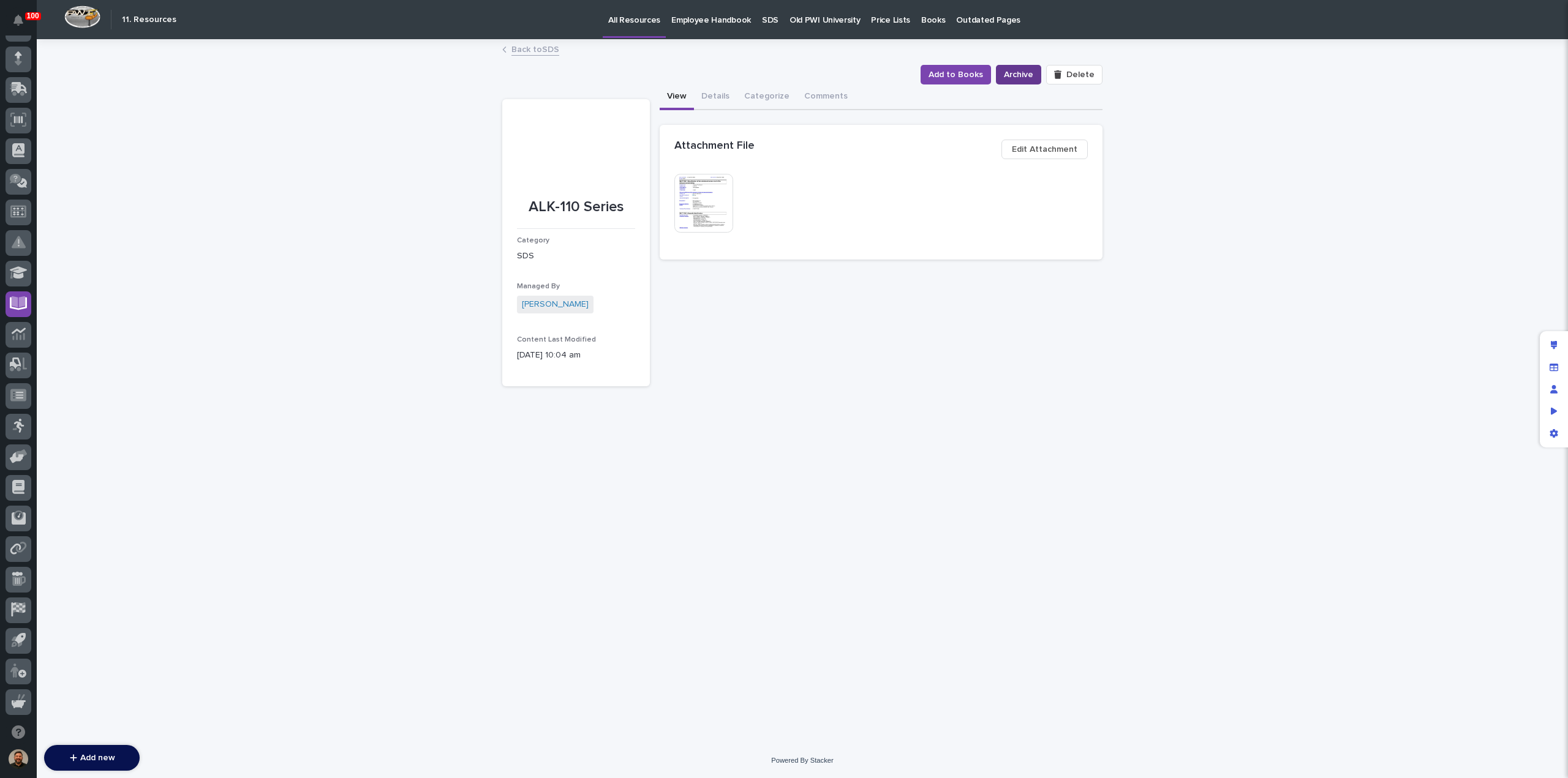
click at [1021, 74] on span "Archive" at bounding box center [1019, 74] width 29 height 15
click at [720, 99] on button "Details" at bounding box center [715, 97] width 43 height 26
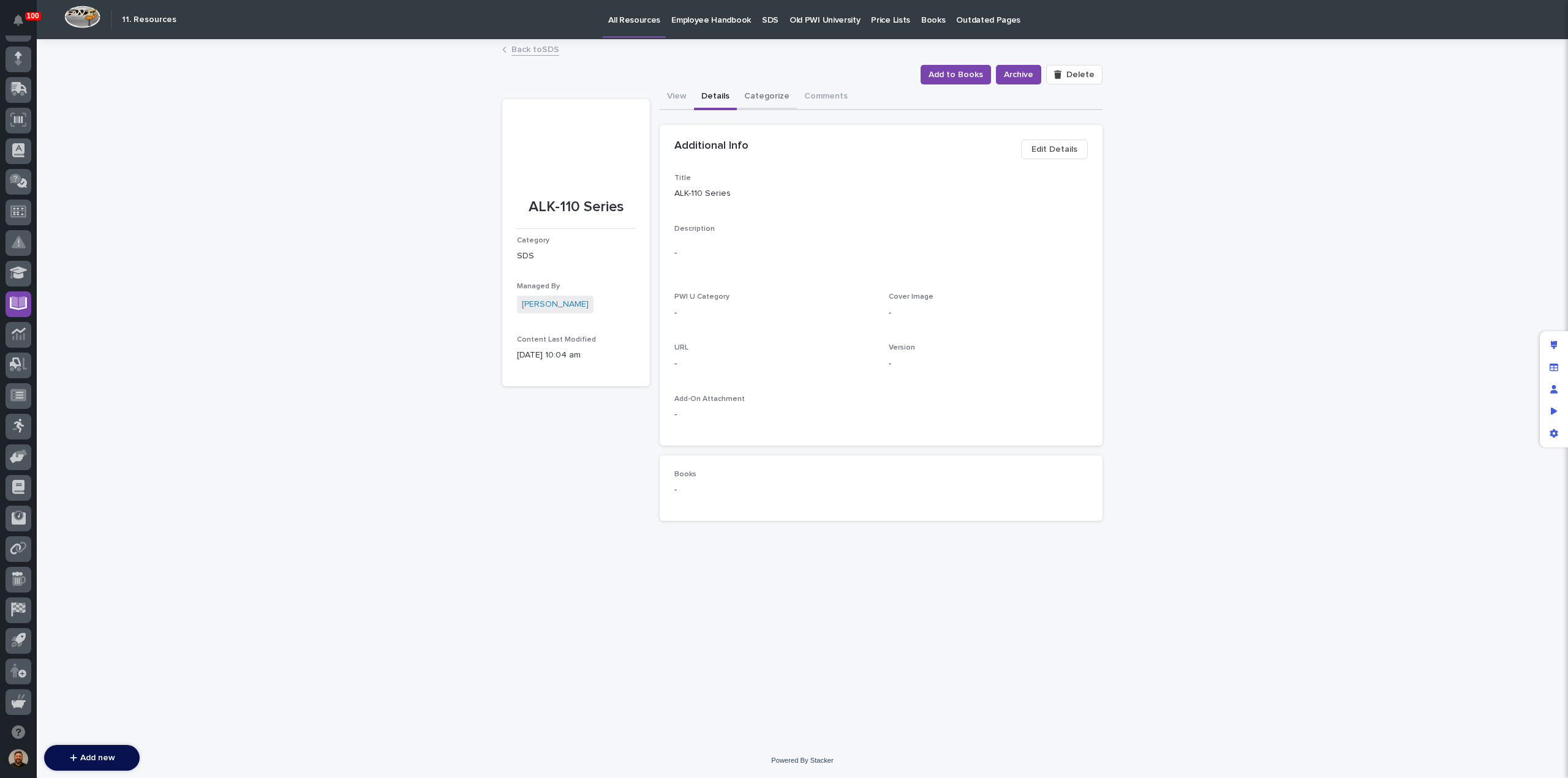
click at [763, 97] on button "Categorize" at bounding box center [767, 97] width 60 height 26
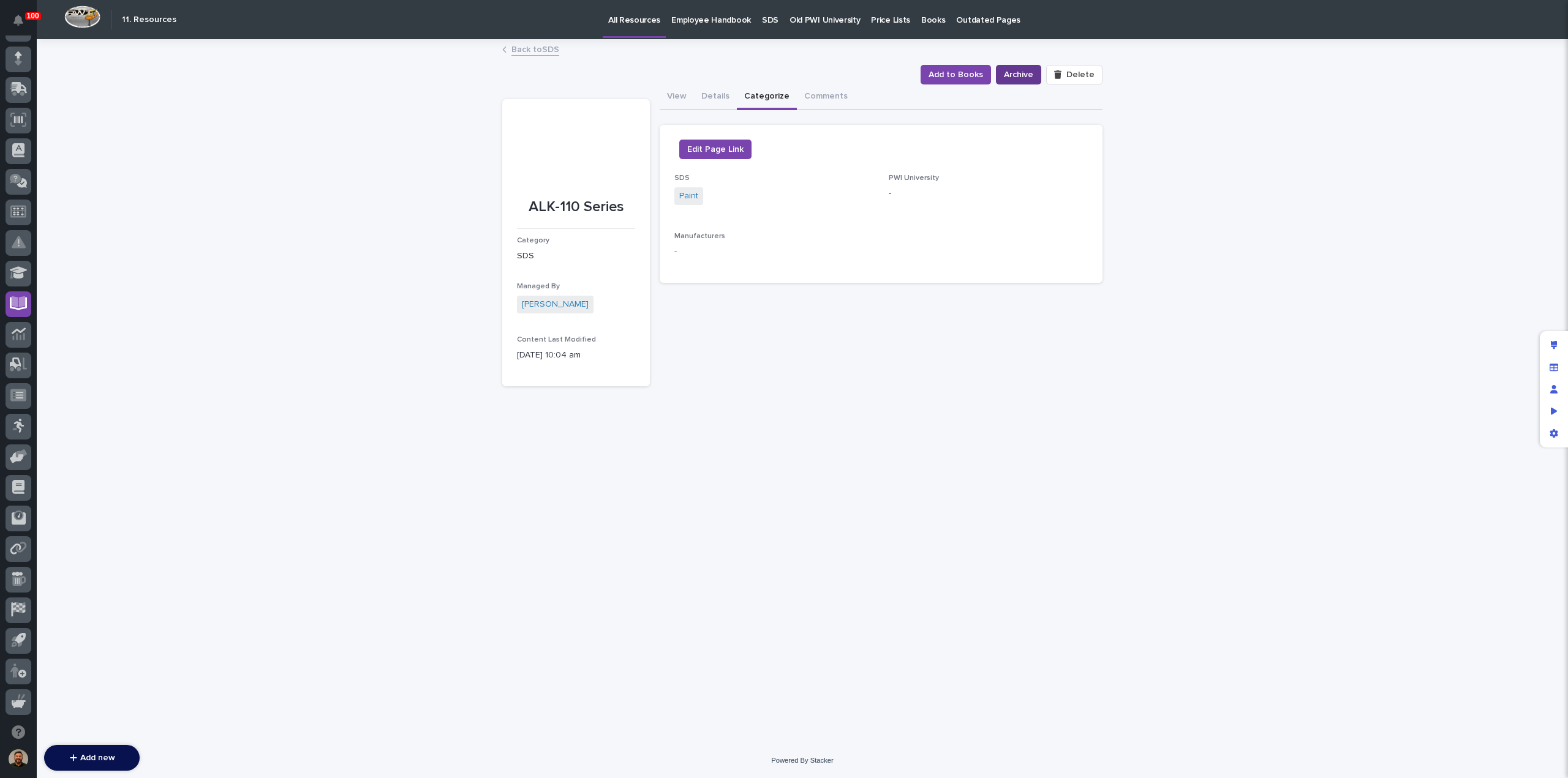
click at [1021, 70] on span "Archive" at bounding box center [1019, 74] width 29 height 15
click at [1555, 412] on icon "Preview as" at bounding box center [1554, 410] width 7 height 7
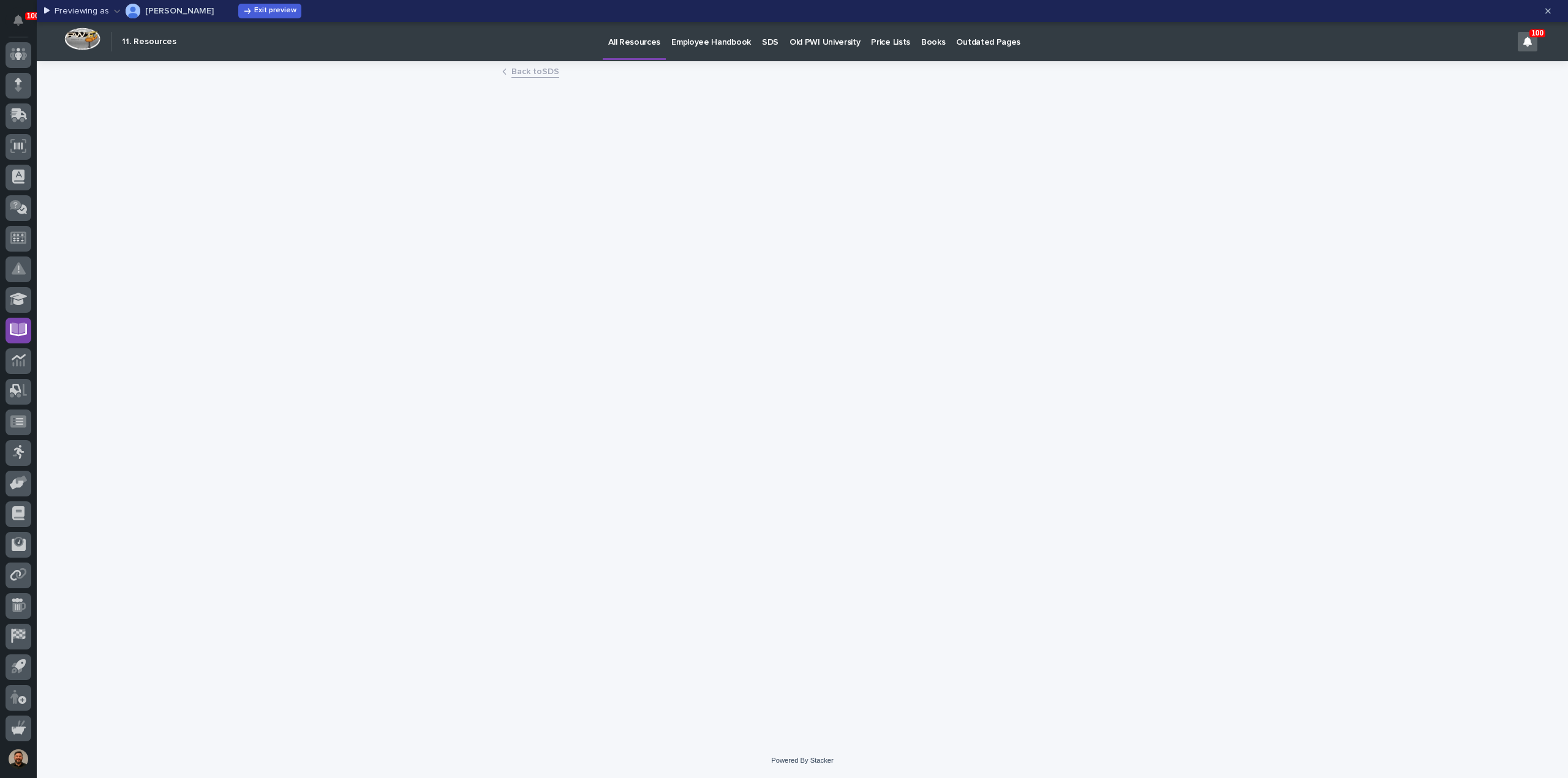
scroll to position [86, 0]
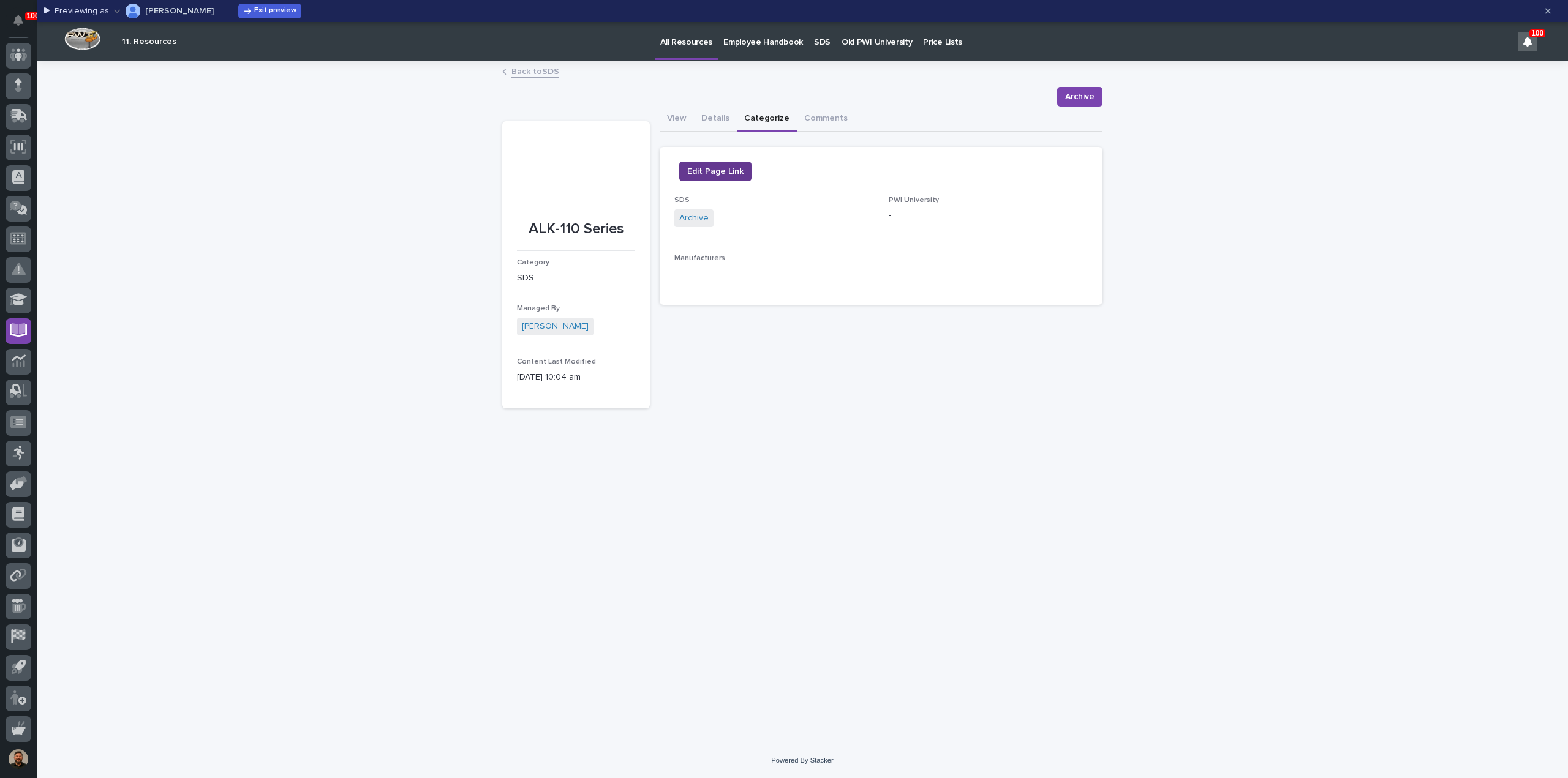
click at [720, 167] on span "Edit Page Link" at bounding box center [715, 171] width 56 height 15
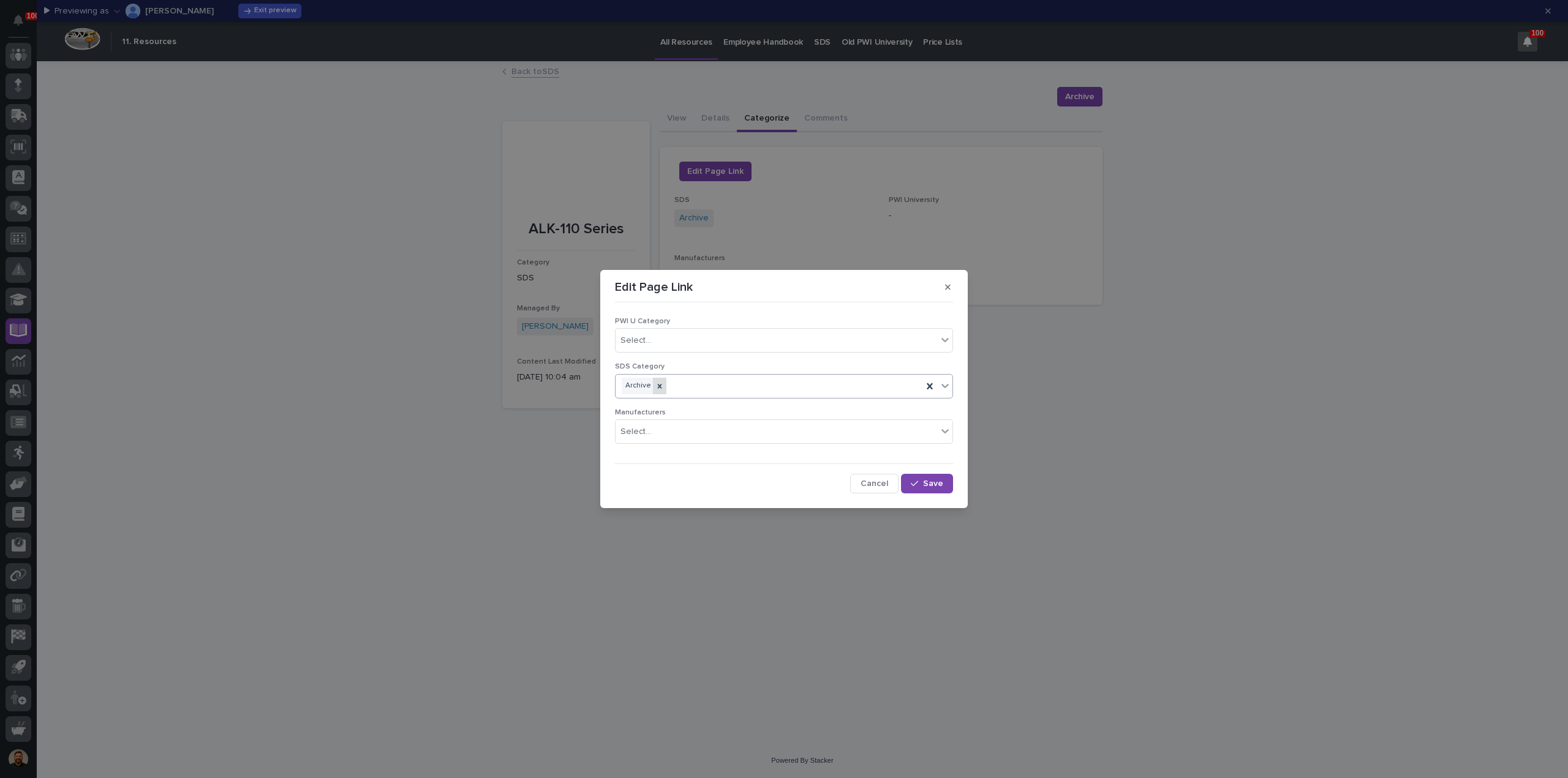
click at [661, 389] on icon at bounding box center [659, 386] width 8 height 8
type input "****"
click at [636, 406] on div "Paint" at bounding box center [783, 410] width 337 height 21
click at [918, 484] on icon "button" at bounding box center [914, 483] width 7 height 8
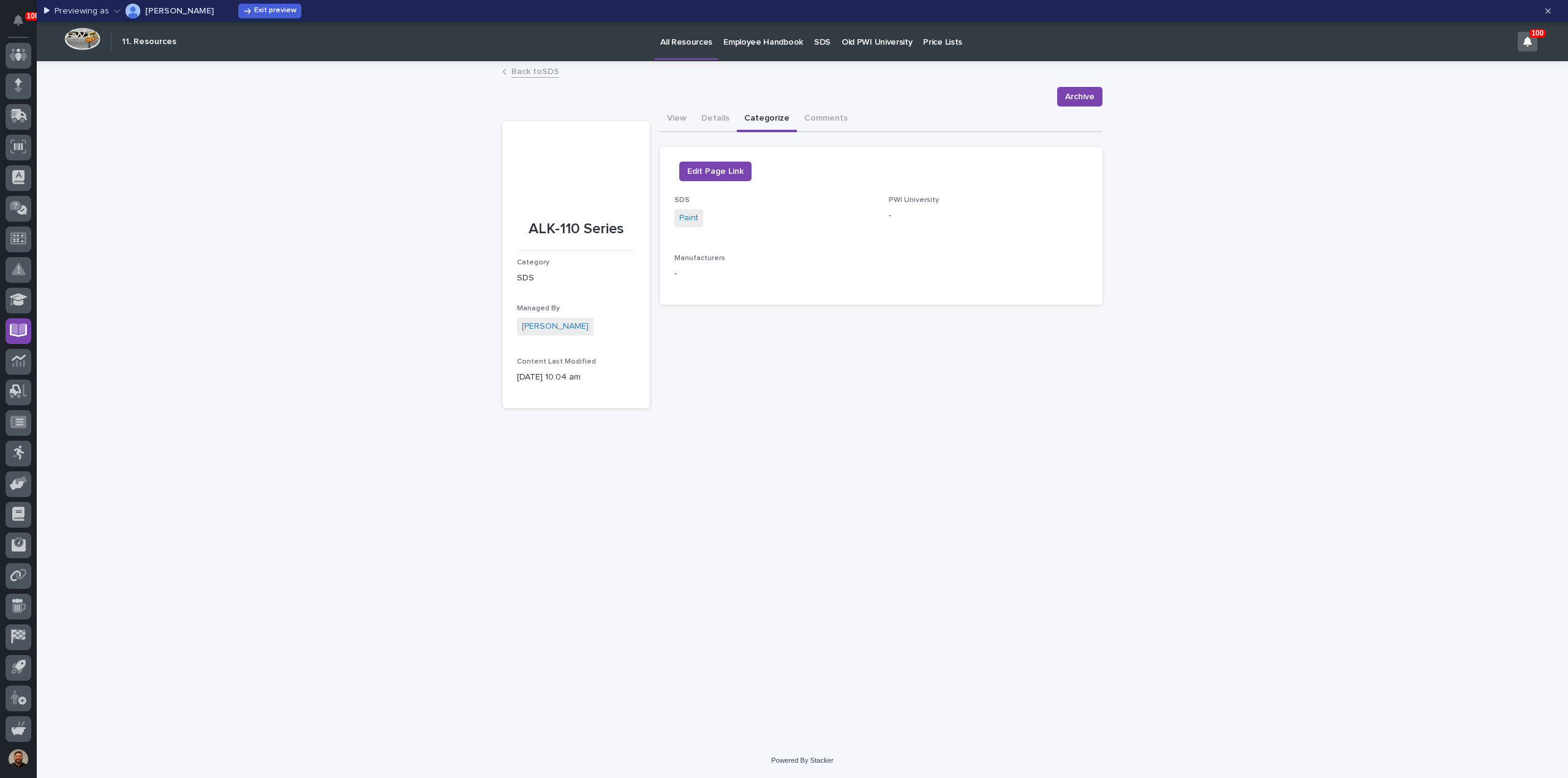
click at [1391, 404] on div "**********" at bounding box center [802, 402] width 1531 height 681
click at [861, 41] on p "Old PWI University" at bounding box center [877, 35] width 71 height 26
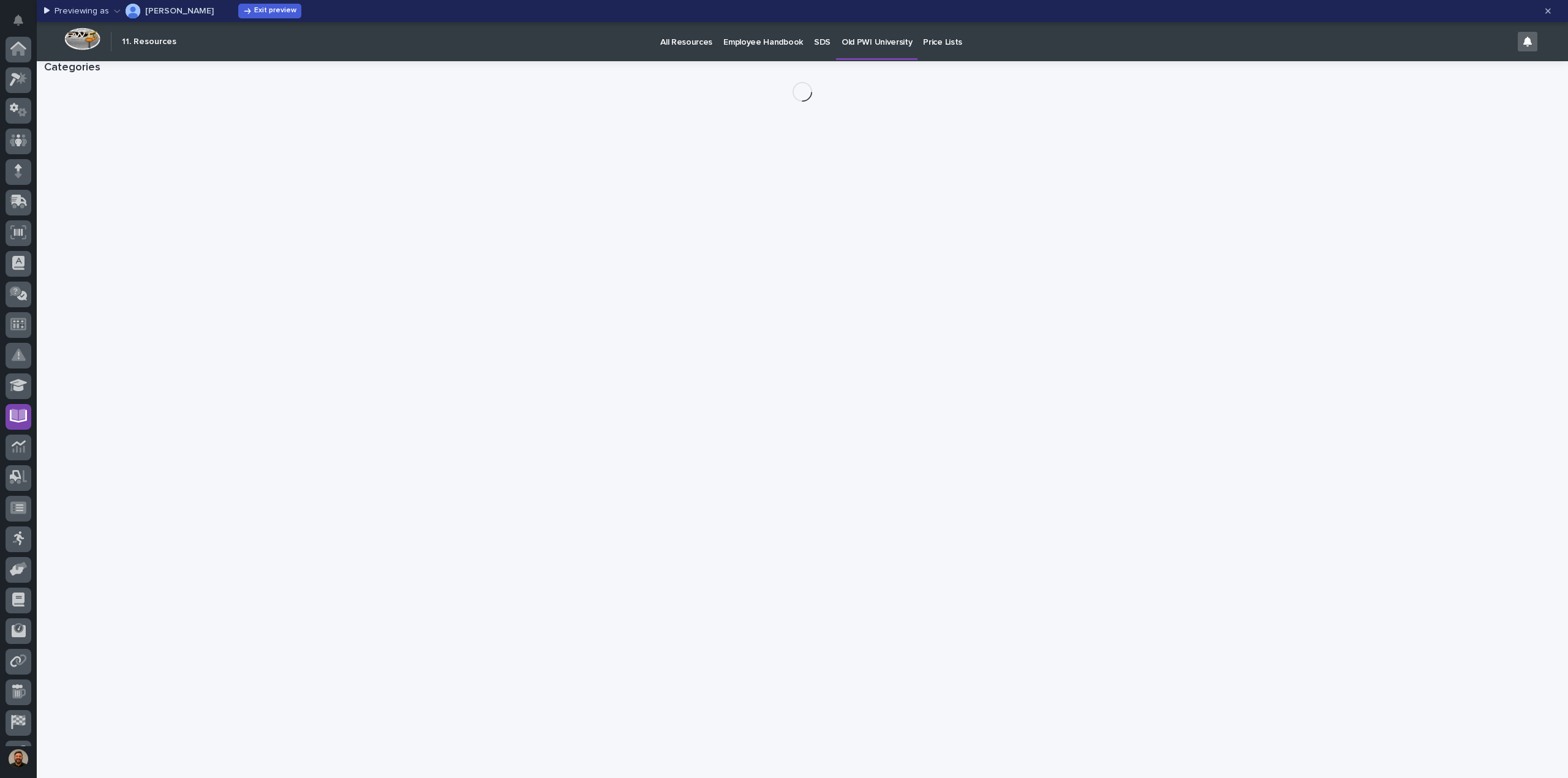
scroll to position [86, 0]
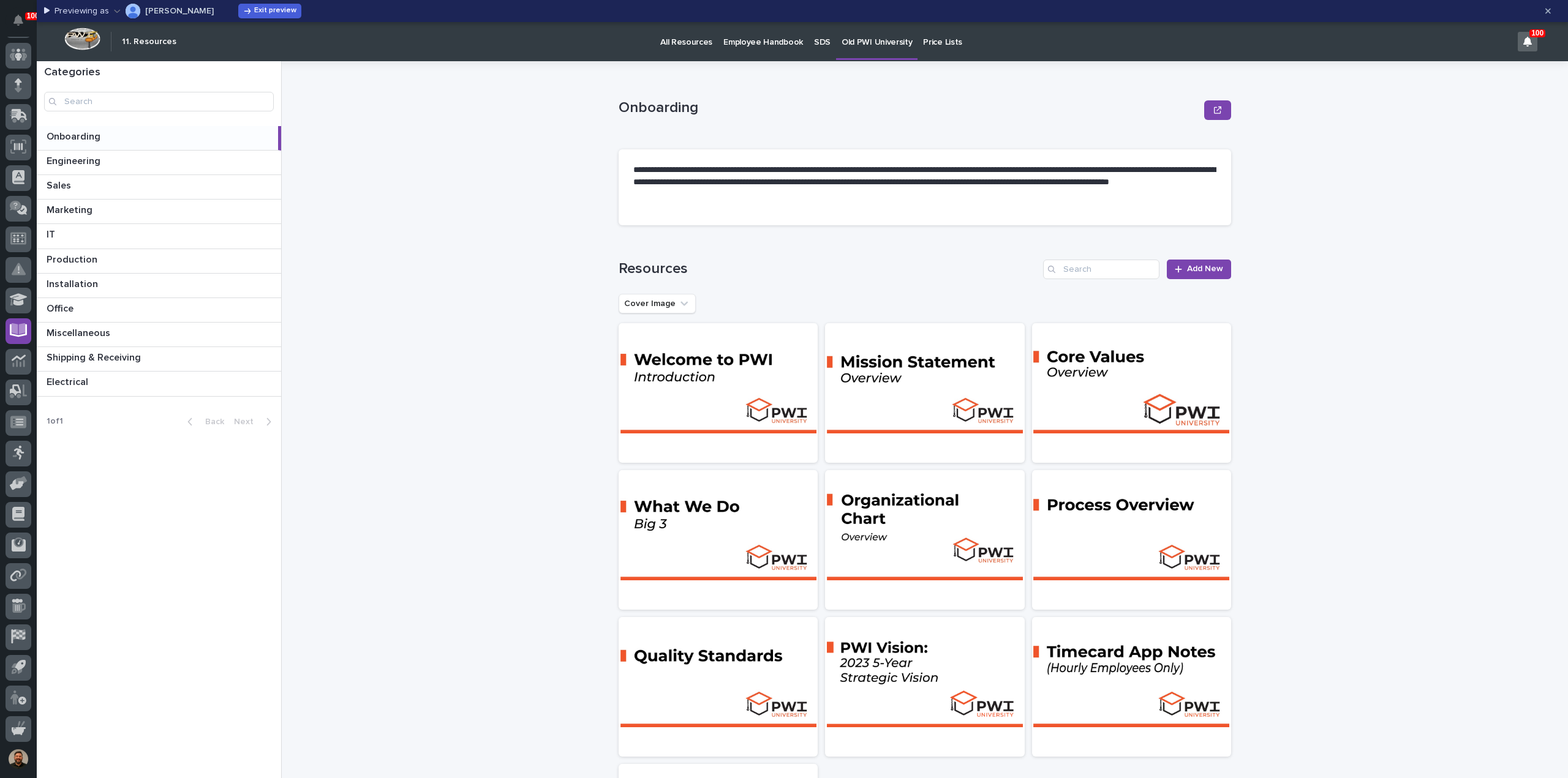
click at [119, 10] on div "button" at bounding box center [120, 11] width 12 height 8
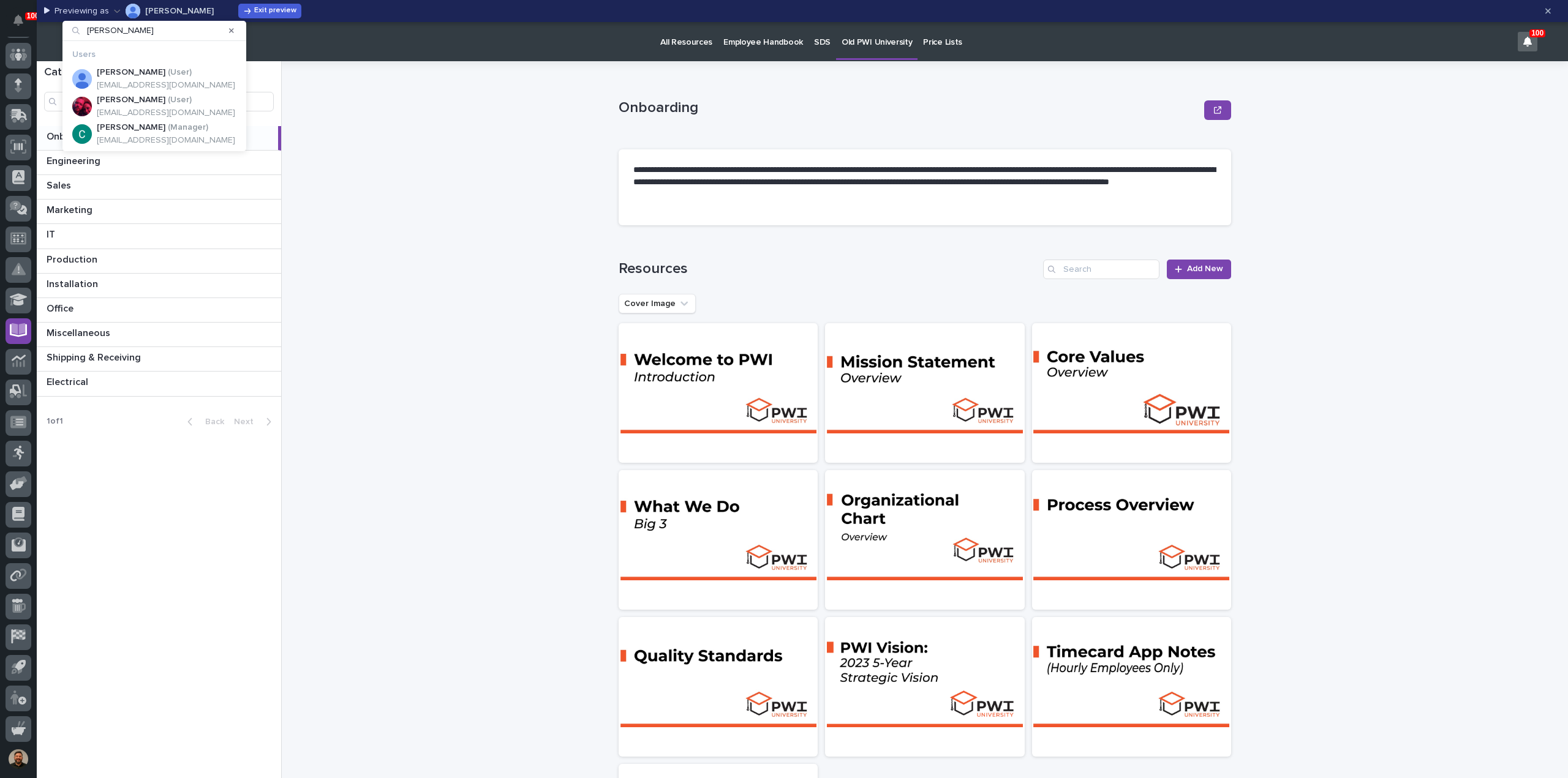
type input "chris"
click at [478, 201] on div "**********" at bounding box center [931, 420] width 1271 height 717
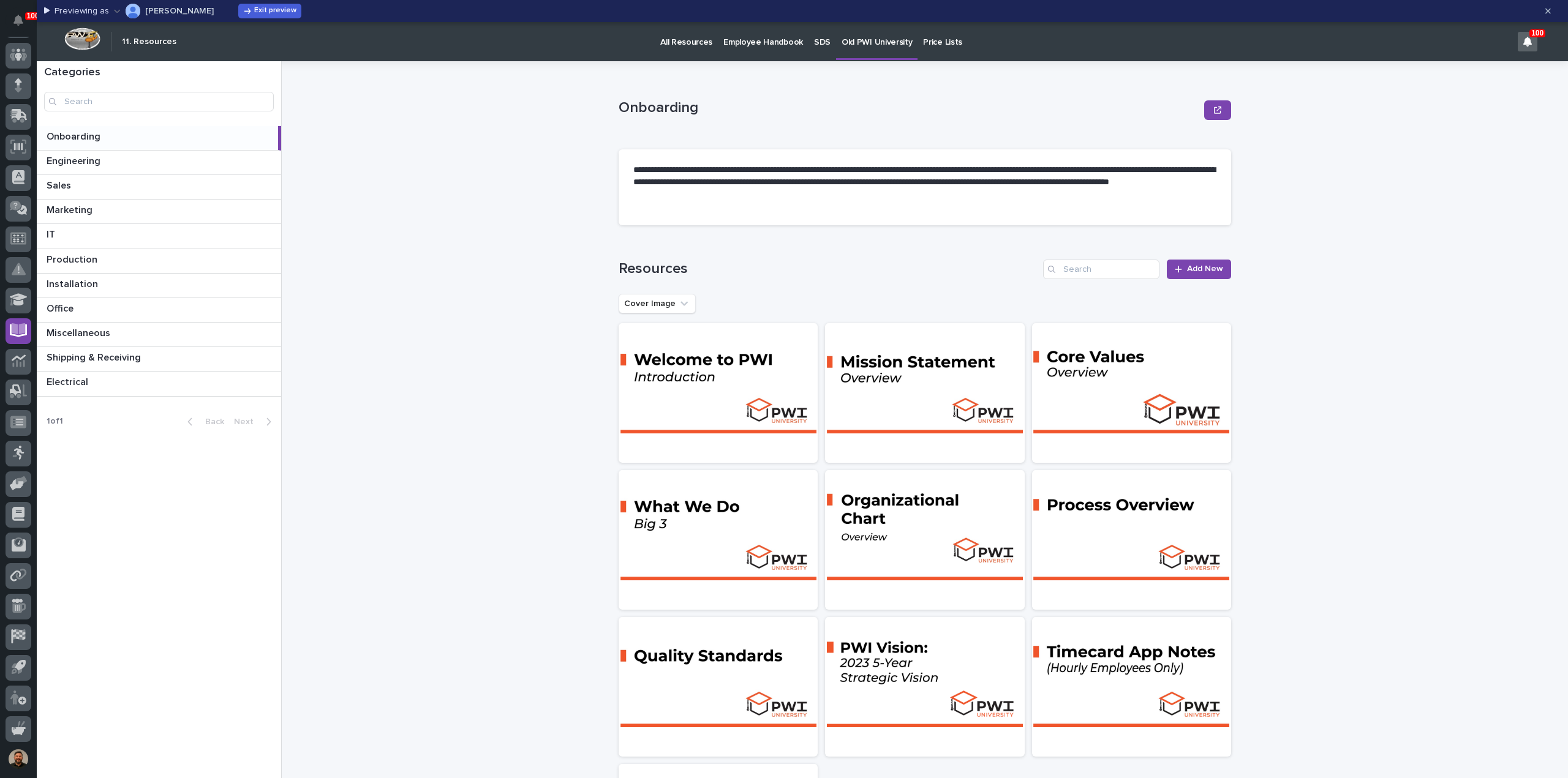
click at [145, 13] on p "Ken Overmyer" at bounding box center [179, 11] width 69 height 8
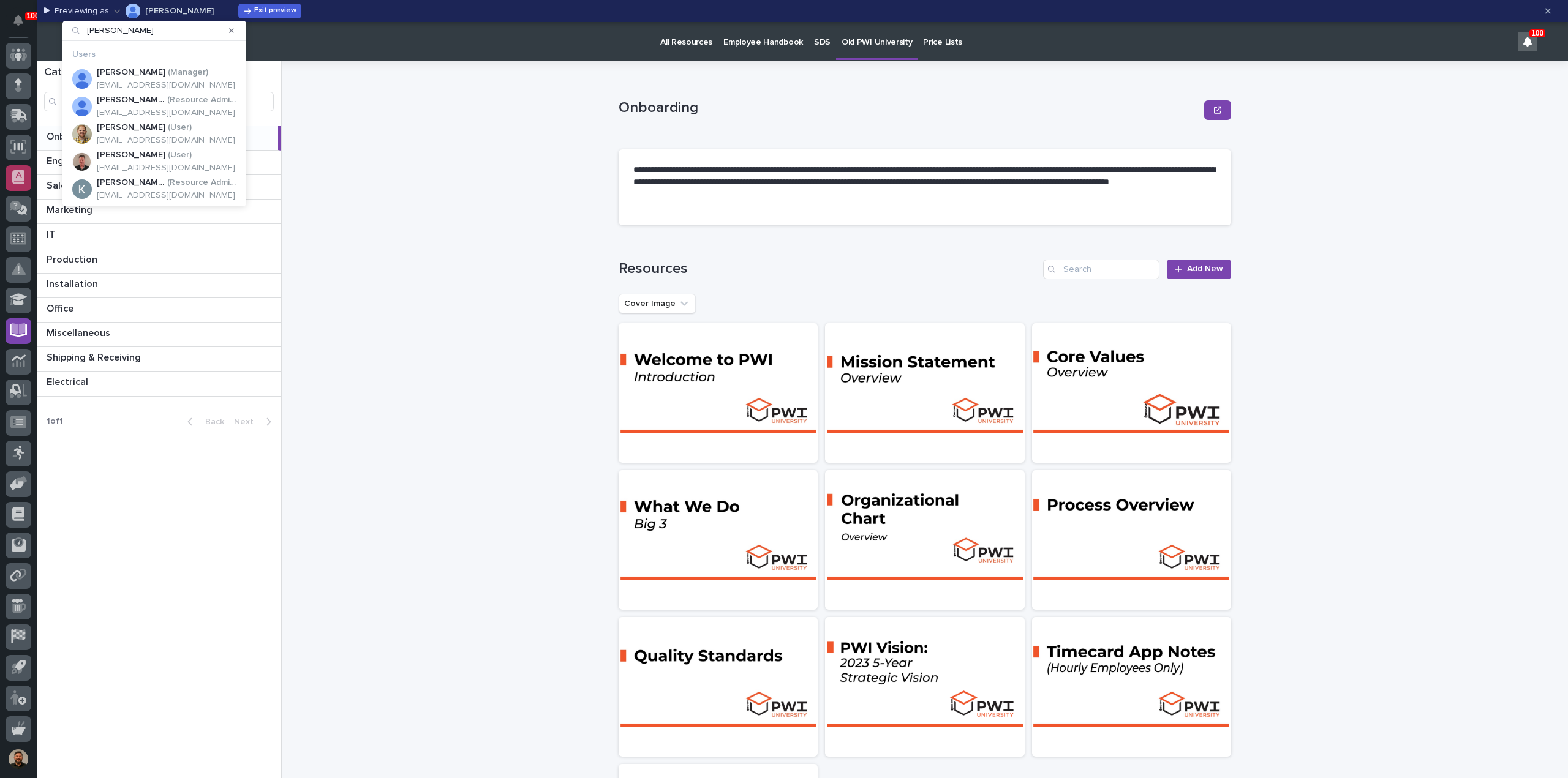
type input "ken"
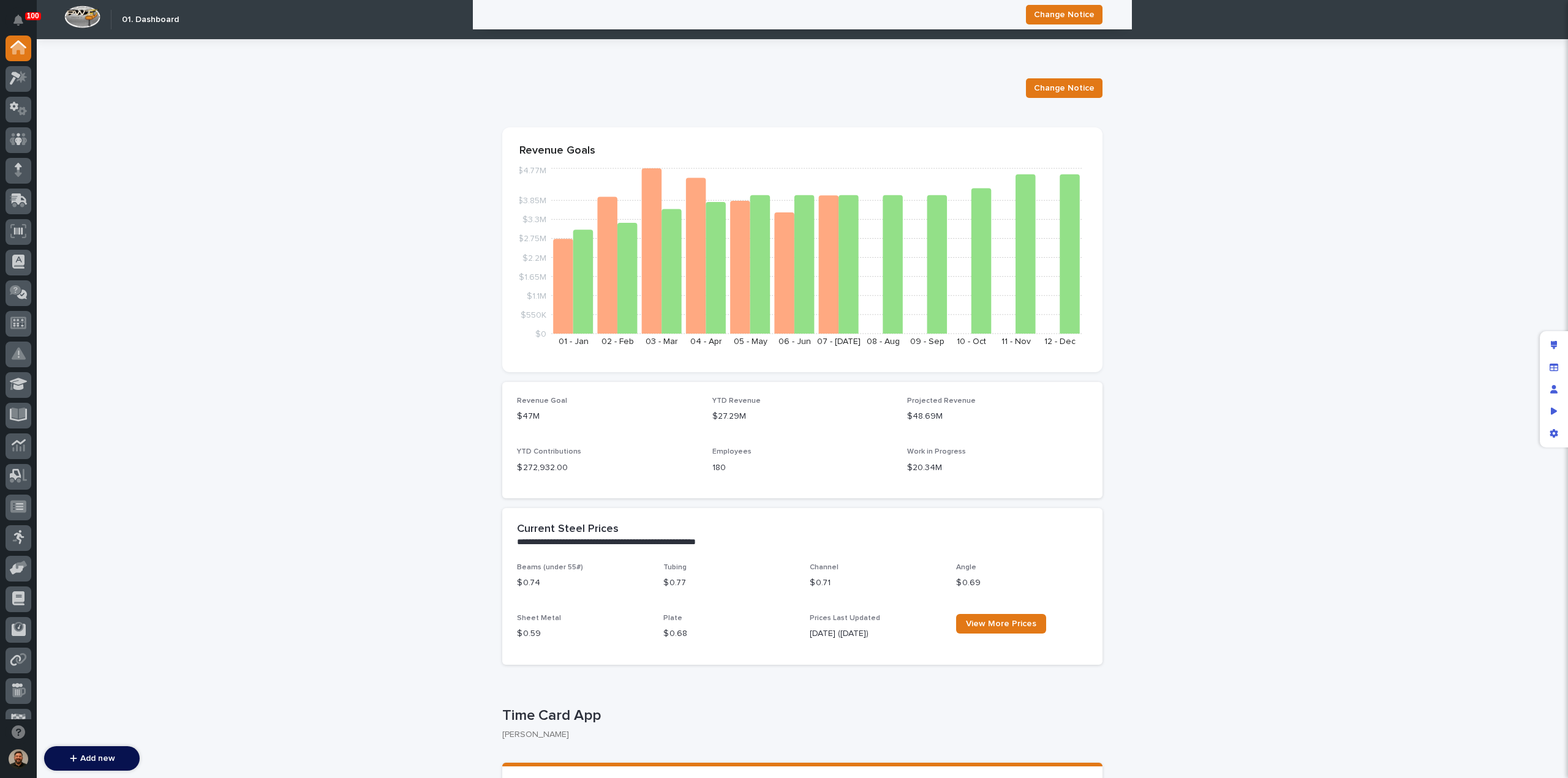
scroll to position [856, 0]
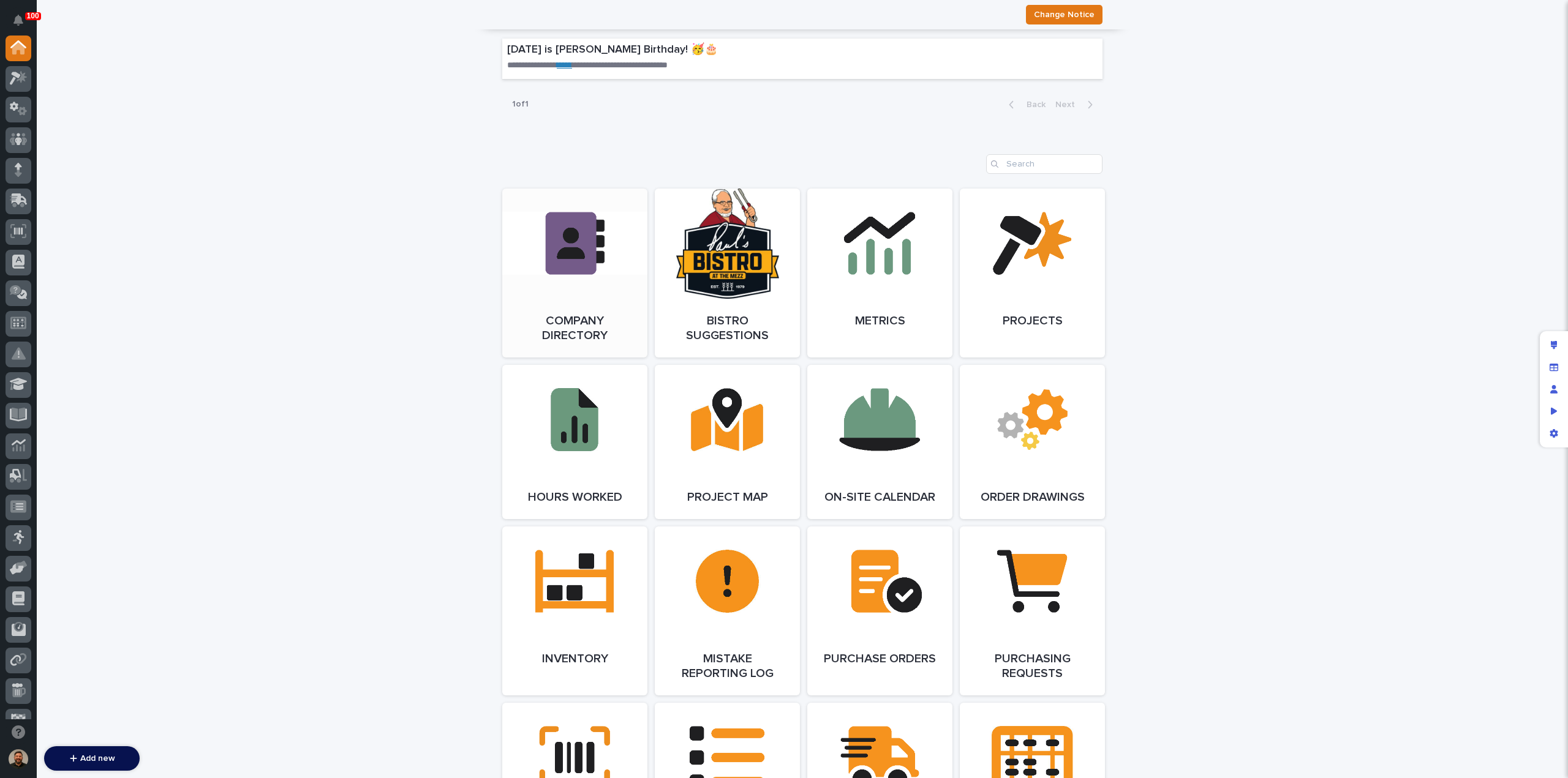
click at [556, 281] on link "Open Link" at bounding box center [574, 273] width 145 height 169
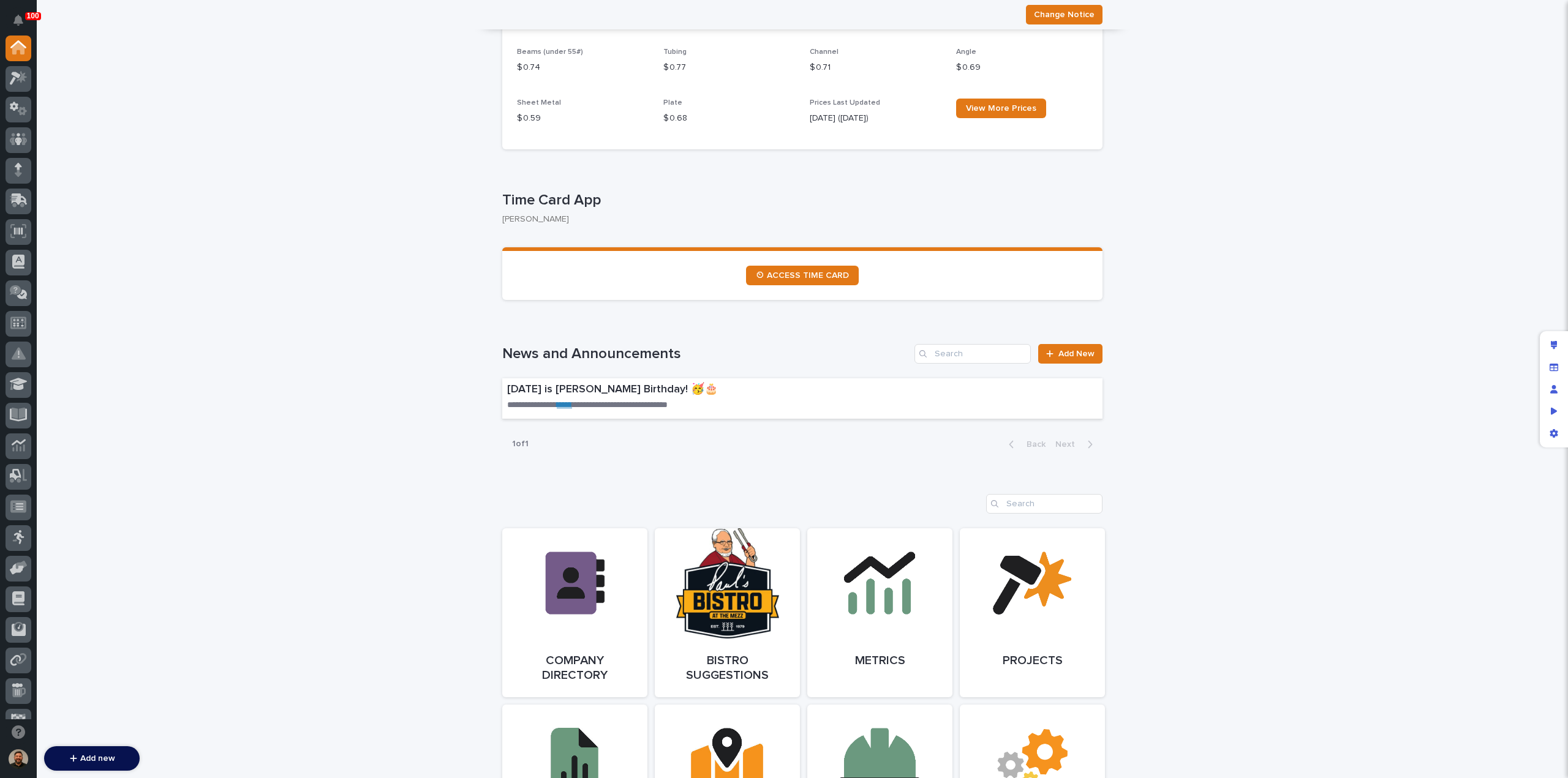
scroll to position [536, 0]
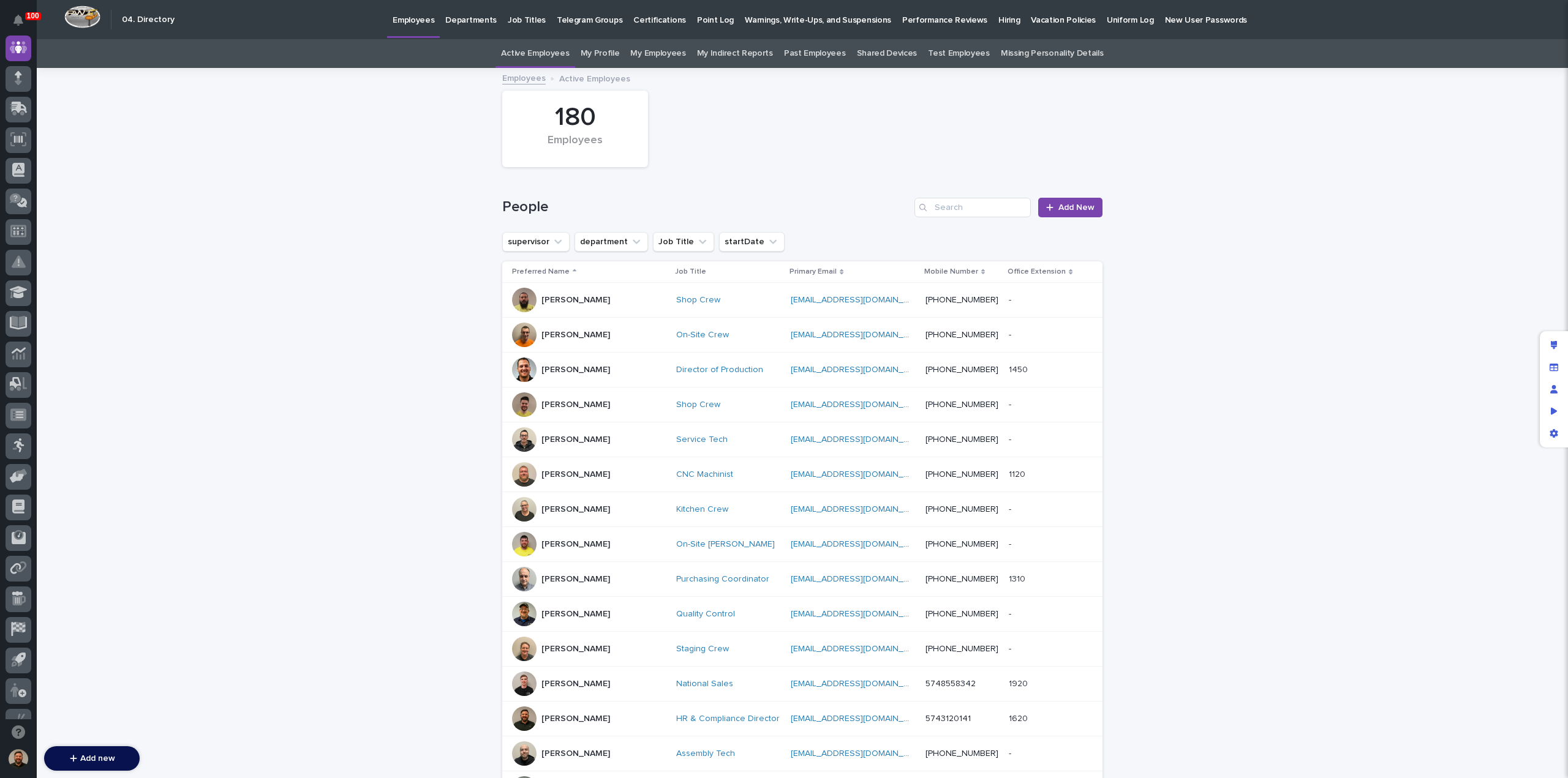
click at [513, 19] on p "Job Titles" at bounding box center [526, 13] width 38 height 26
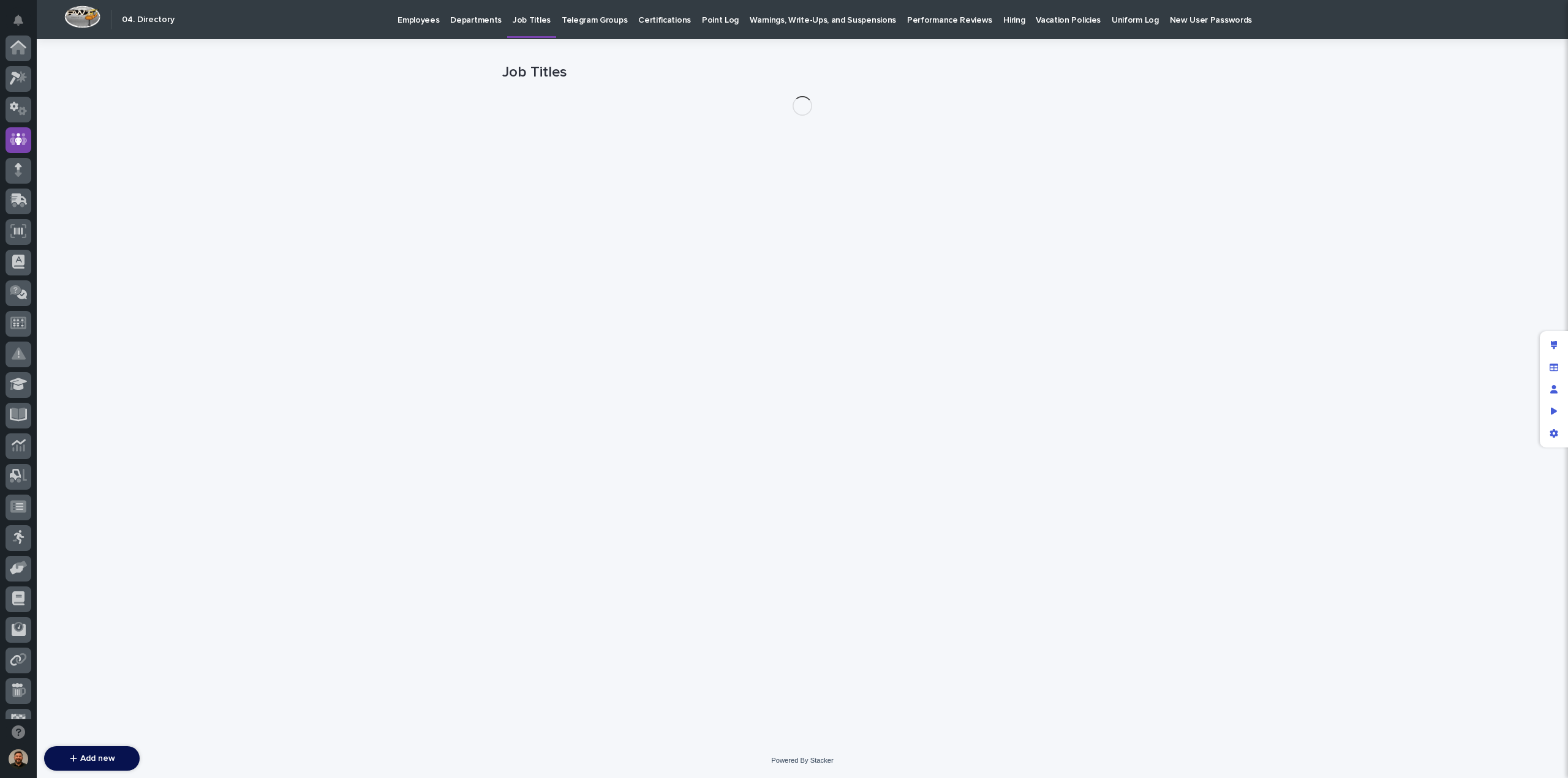
scroll to position [92, 0]
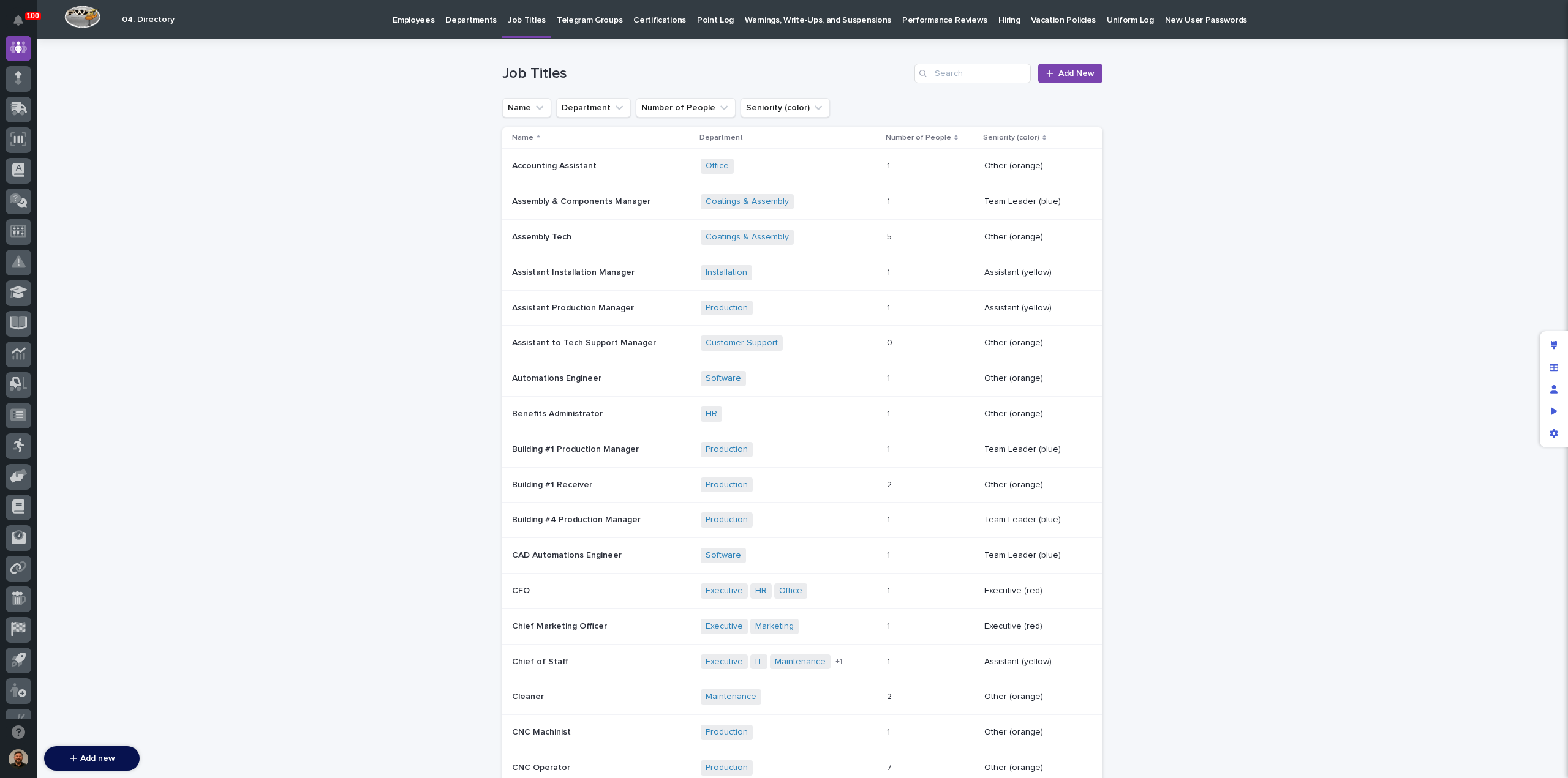
click at [467, 21] on p "Departments" at bounding box center [471, 13] width 51 height 26
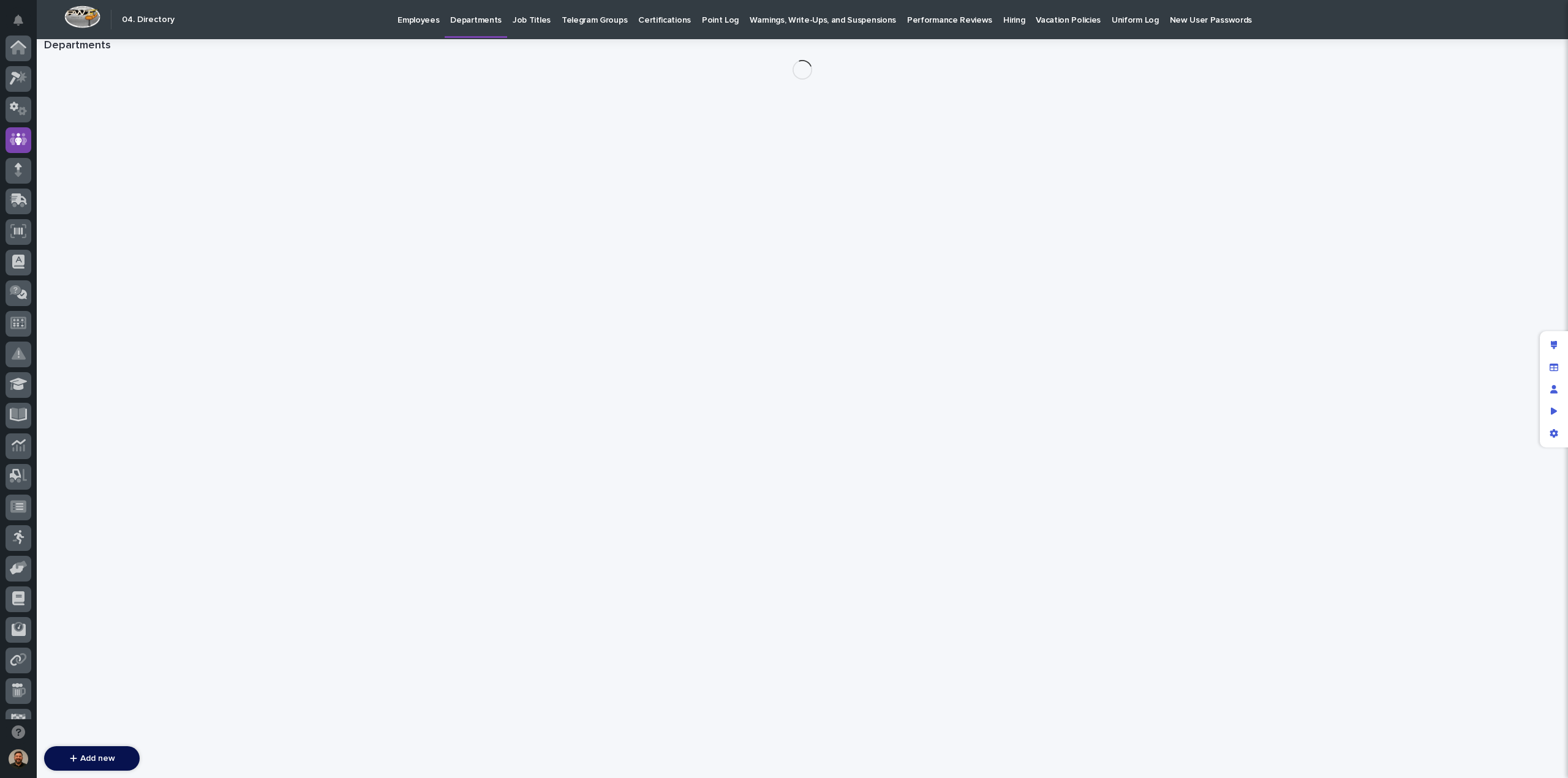
scroll to position [92, 0]
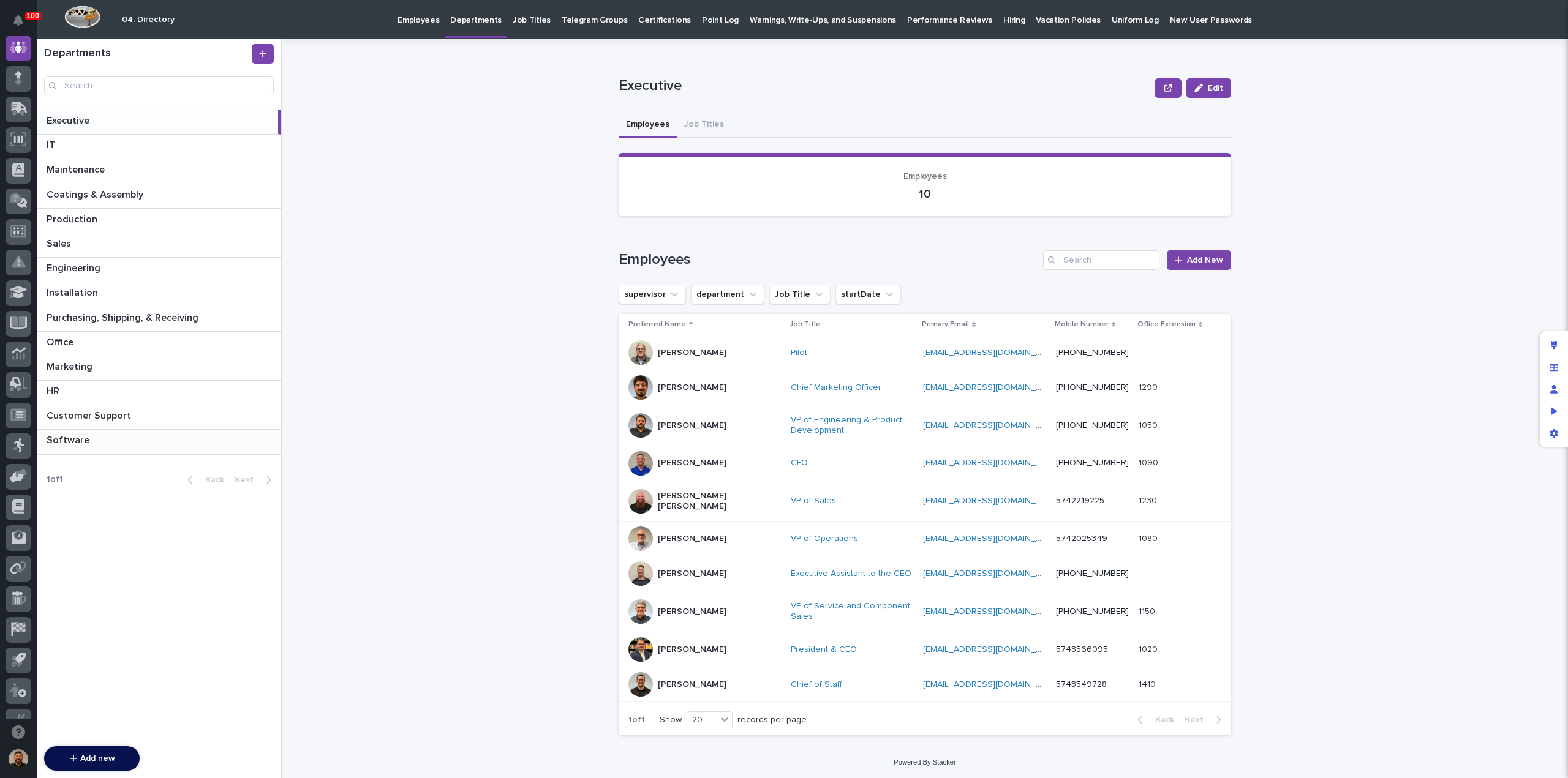
click at [88, 442] on p at bounding box center [162, 440] width 229 height 12
